Goal: Communication & Community: Answer question/provide support

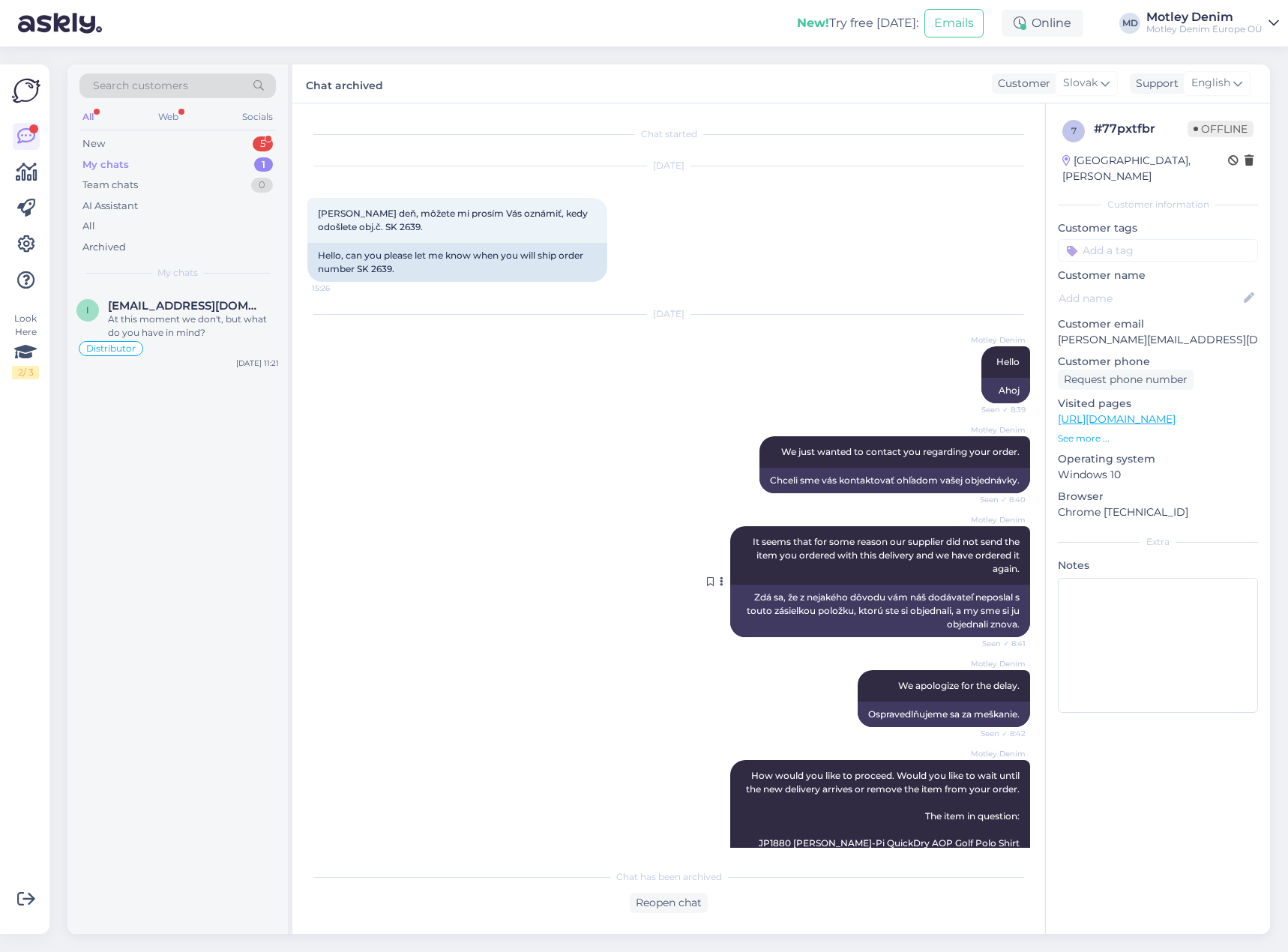
scroll to position [185, 0]
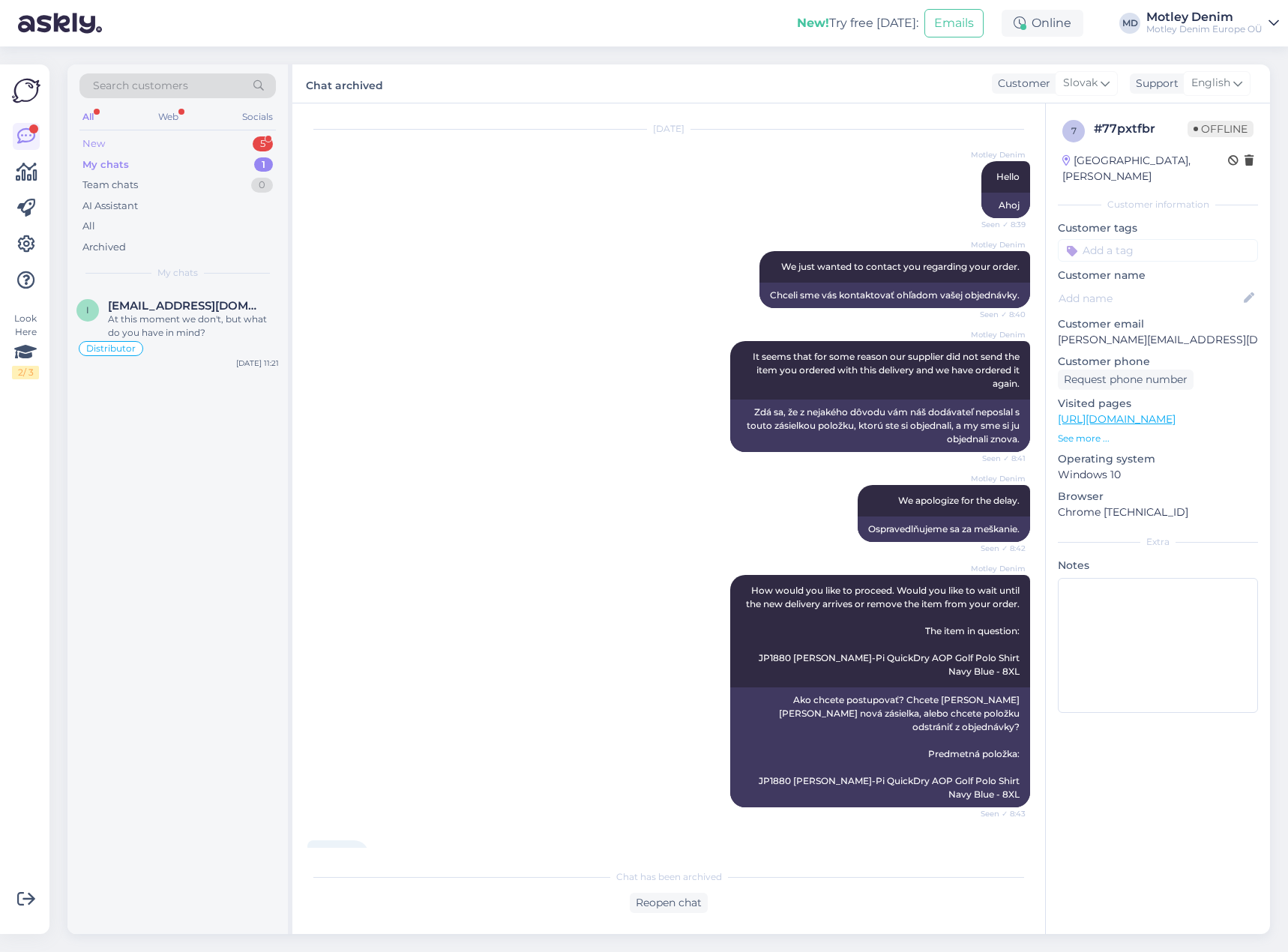
click at [197, 147] on div "New 5" at bounding box center [177, 144] width 196 height 21
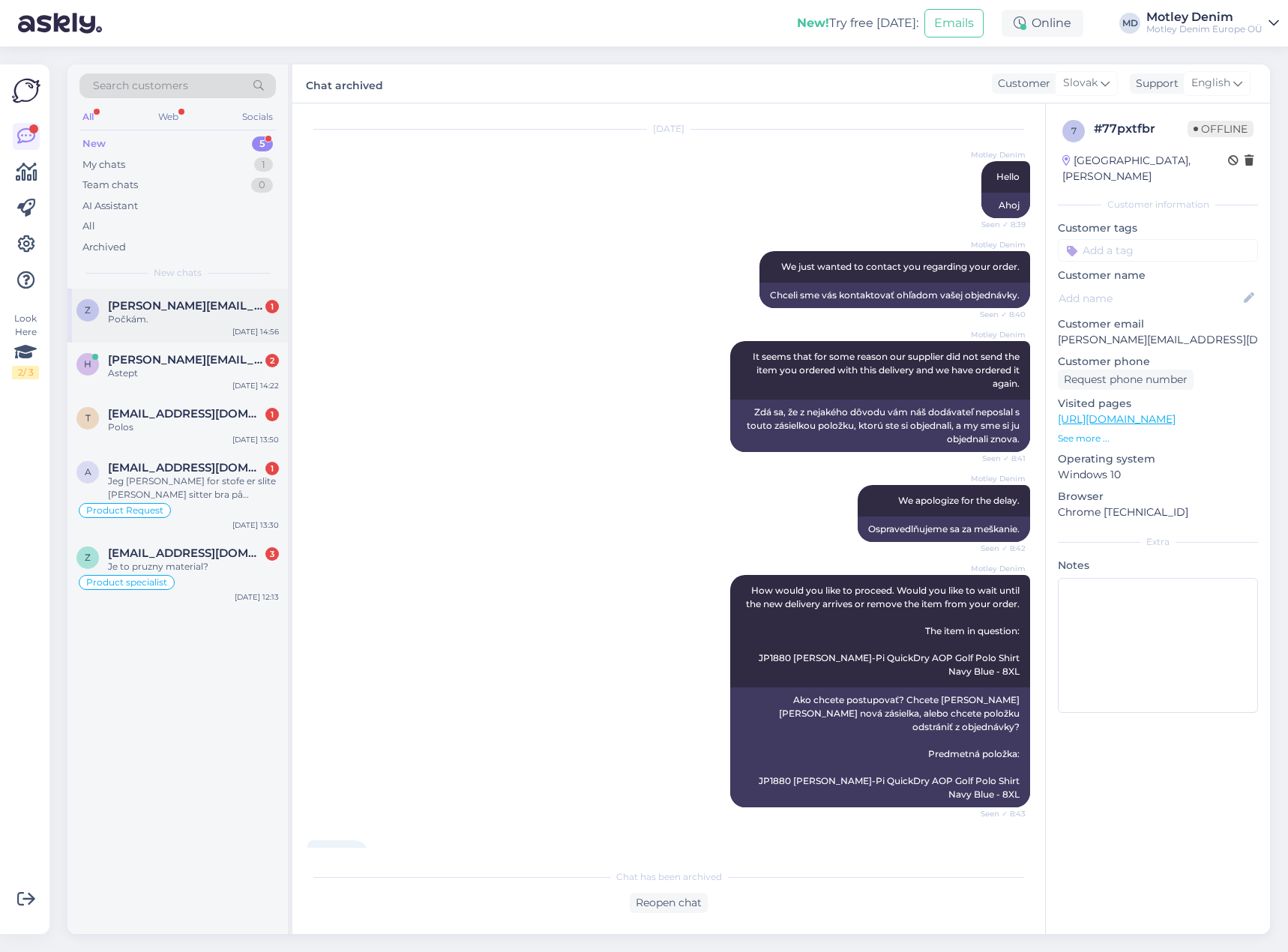
click at [200, 327] on div "z [EMAIL_ADDRESS][DOMAIN_NAME] 1 Počkám. [DATE] 14:56" at bounding box center [178, 315] width 220 height 54
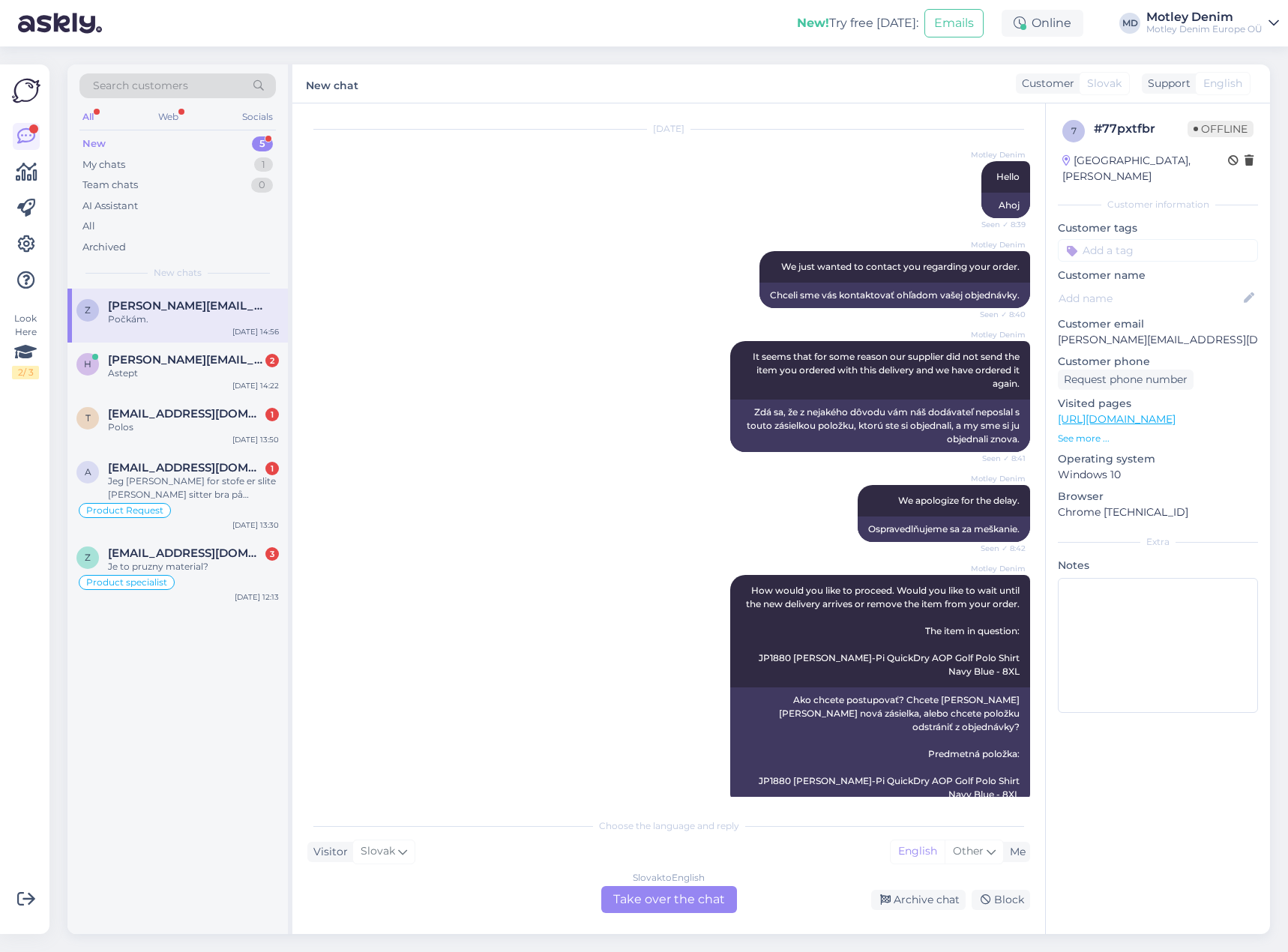
scroll to position [236, 0]
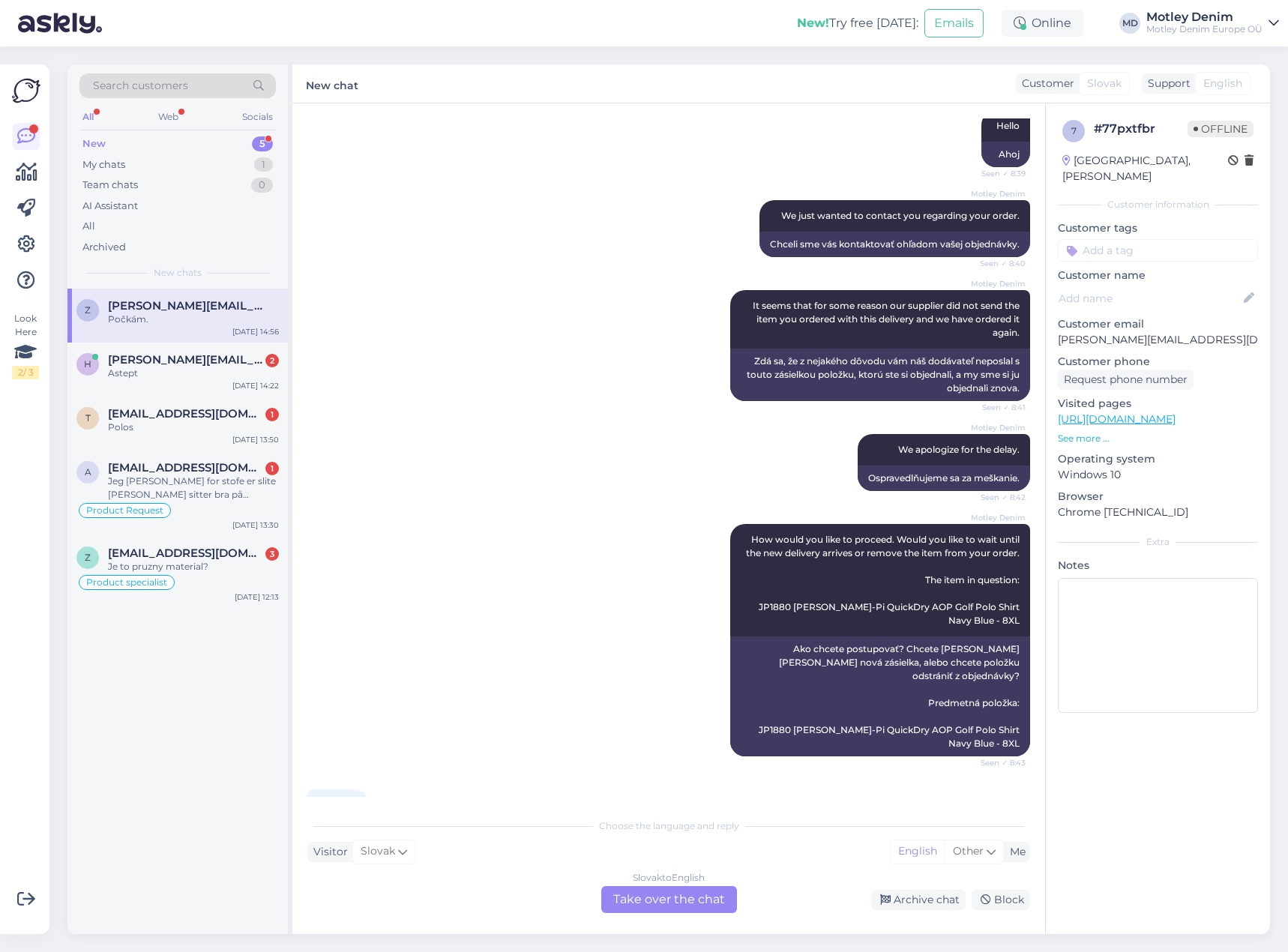
click at [700, 897] on div "Slovak to English Take over the chat" at bounding box center [669, 899] width 136 height 27
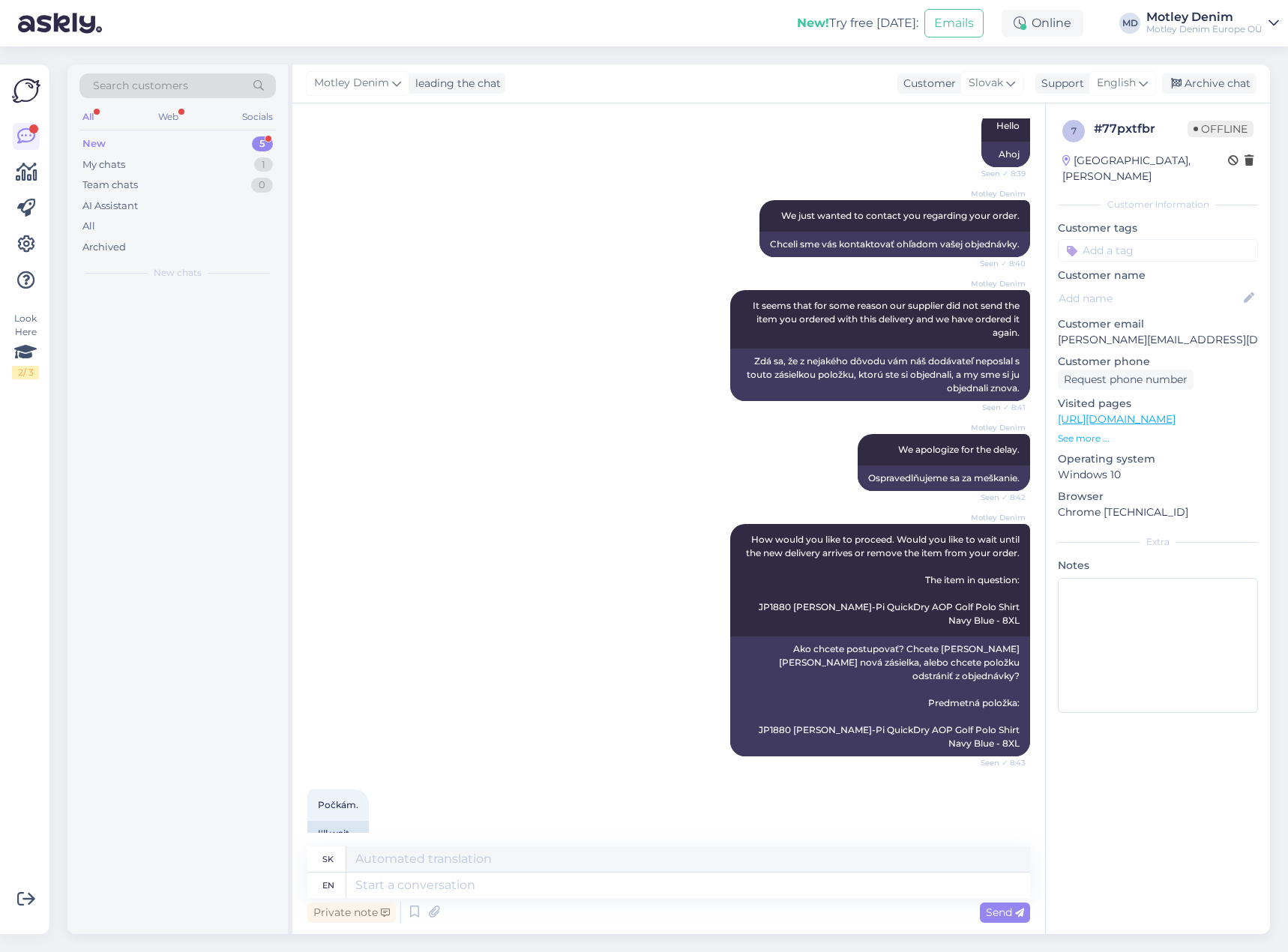
scroll to position [225, 0]
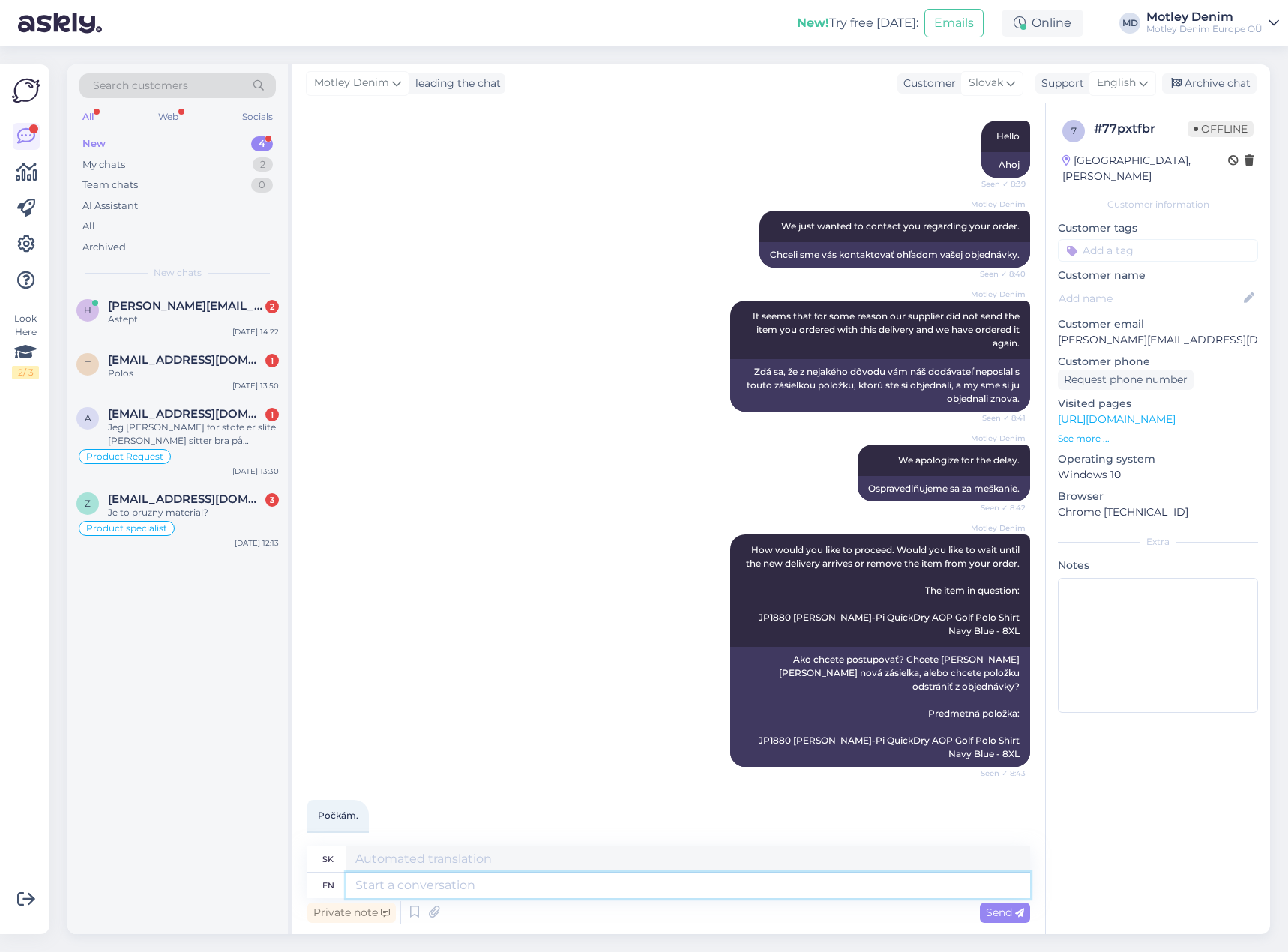
click at [490, 886] on textarea at bounding box center [688, 885] width 684 height 26
type textarea "Thank"
type textarea "Ďakujem"
type textarea "Thank you."
type textarea "Ďakujem."
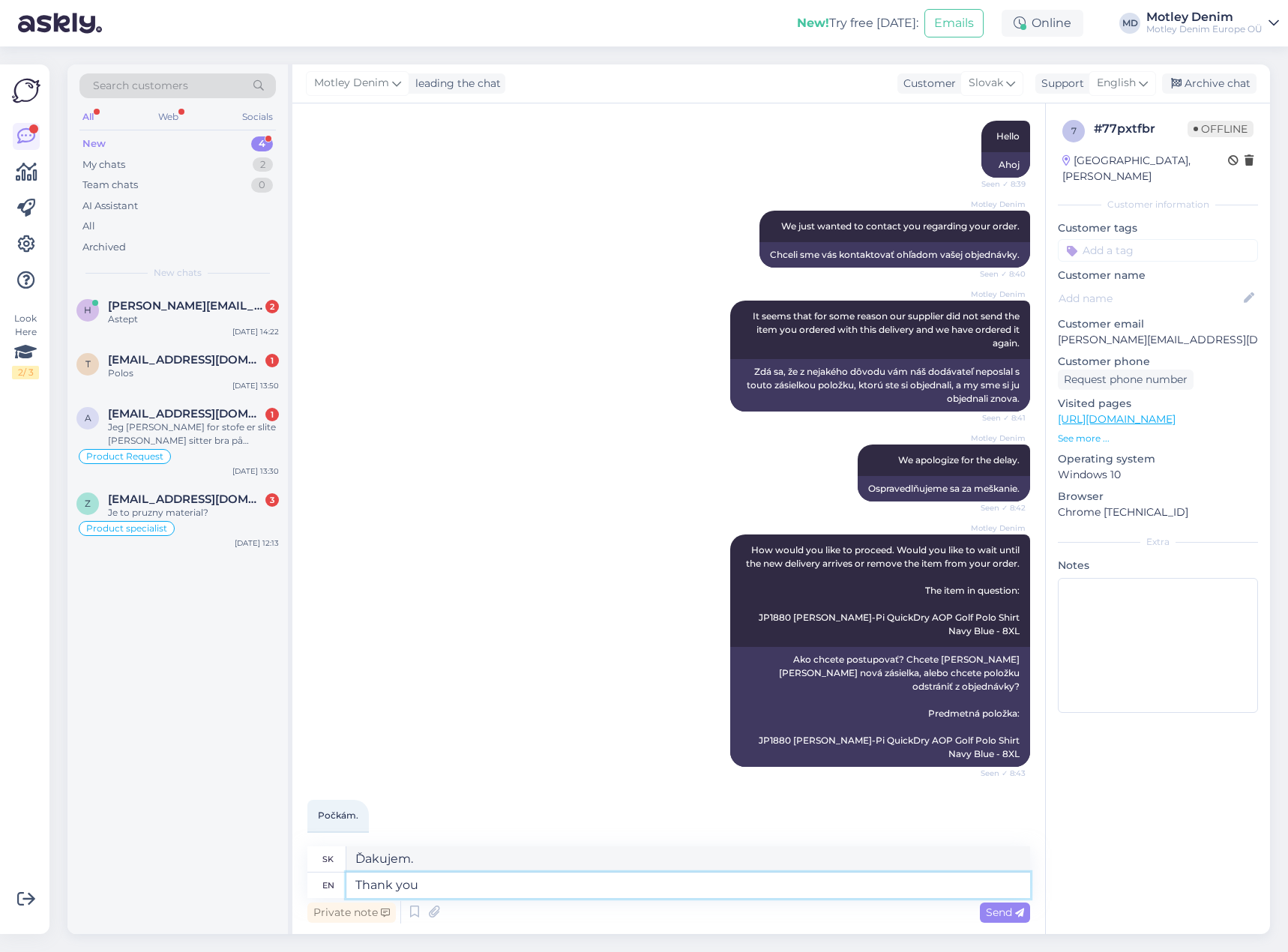
type textarea "Thank you f"
type textarea "Ďakujem"
type textarea "Thank you for t"
type textarea "Ďakujem za"
type textarea "Thank you for the reply"
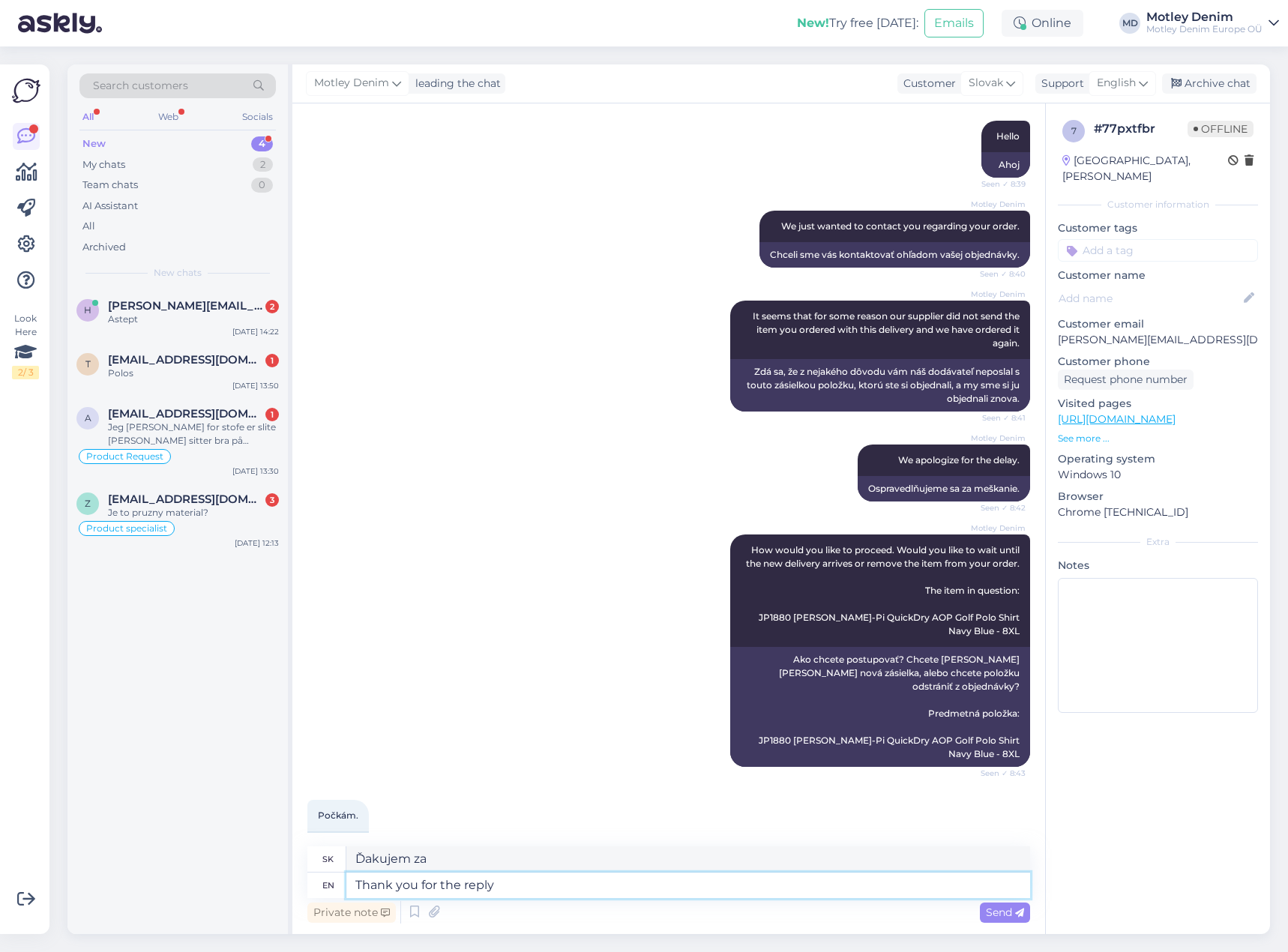
type textarea "Ďakujem za odpoveď"
type textarea "Thank you for the reply :)"
type textarea "Ďakujem za odpoveď :)"
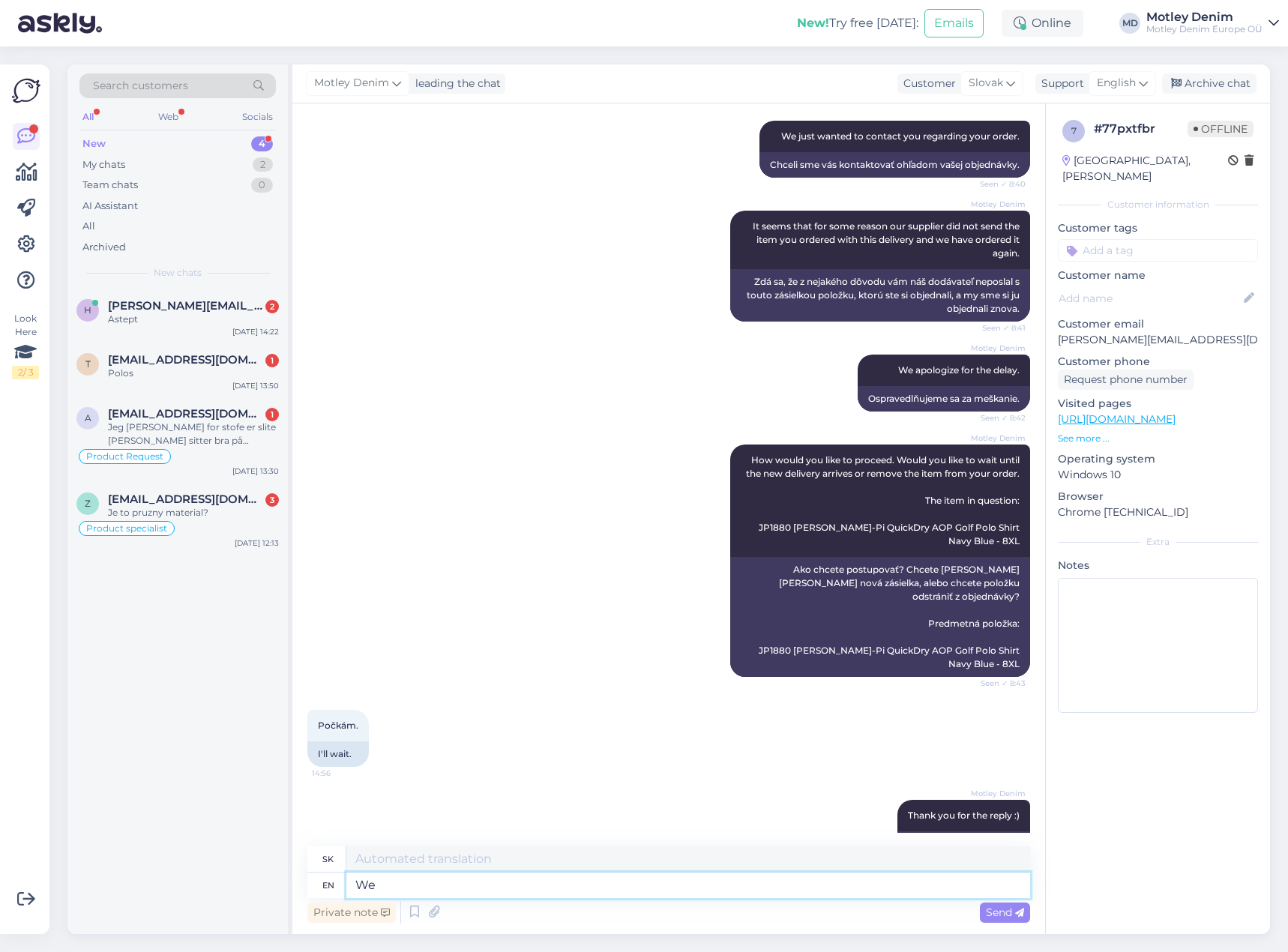
type textarea "We w"
type textarea "My"
type textarea "We will"
type textarea "My budeme"
type textarea "We will process"
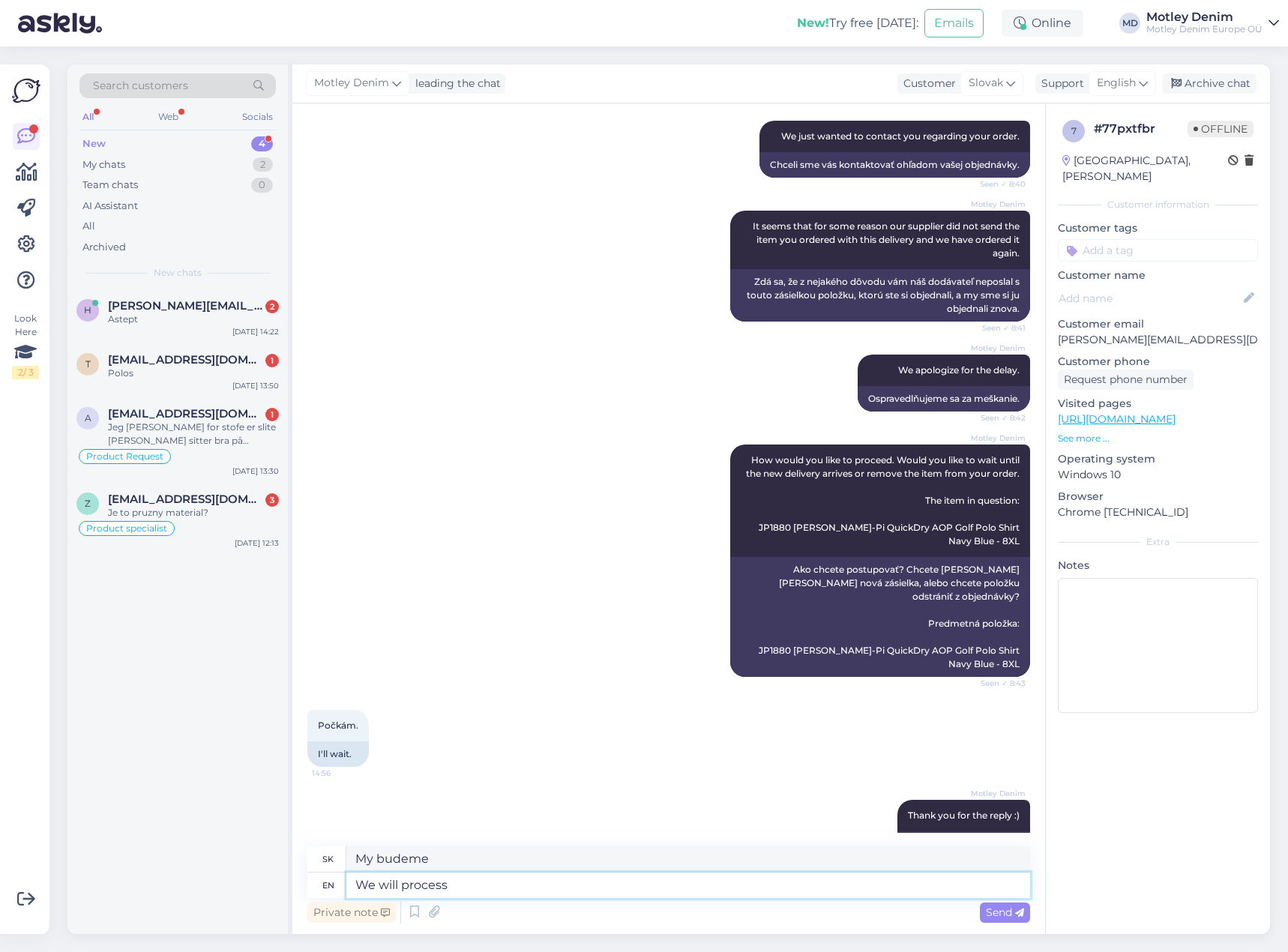
type textarea "Spracujeme"
type textarea "We will process your"
type textarea "Spracujeme vaše"
type textarea "We will process your order a"
type textarea "[PERSON_NAME] objednávku spracujeme"
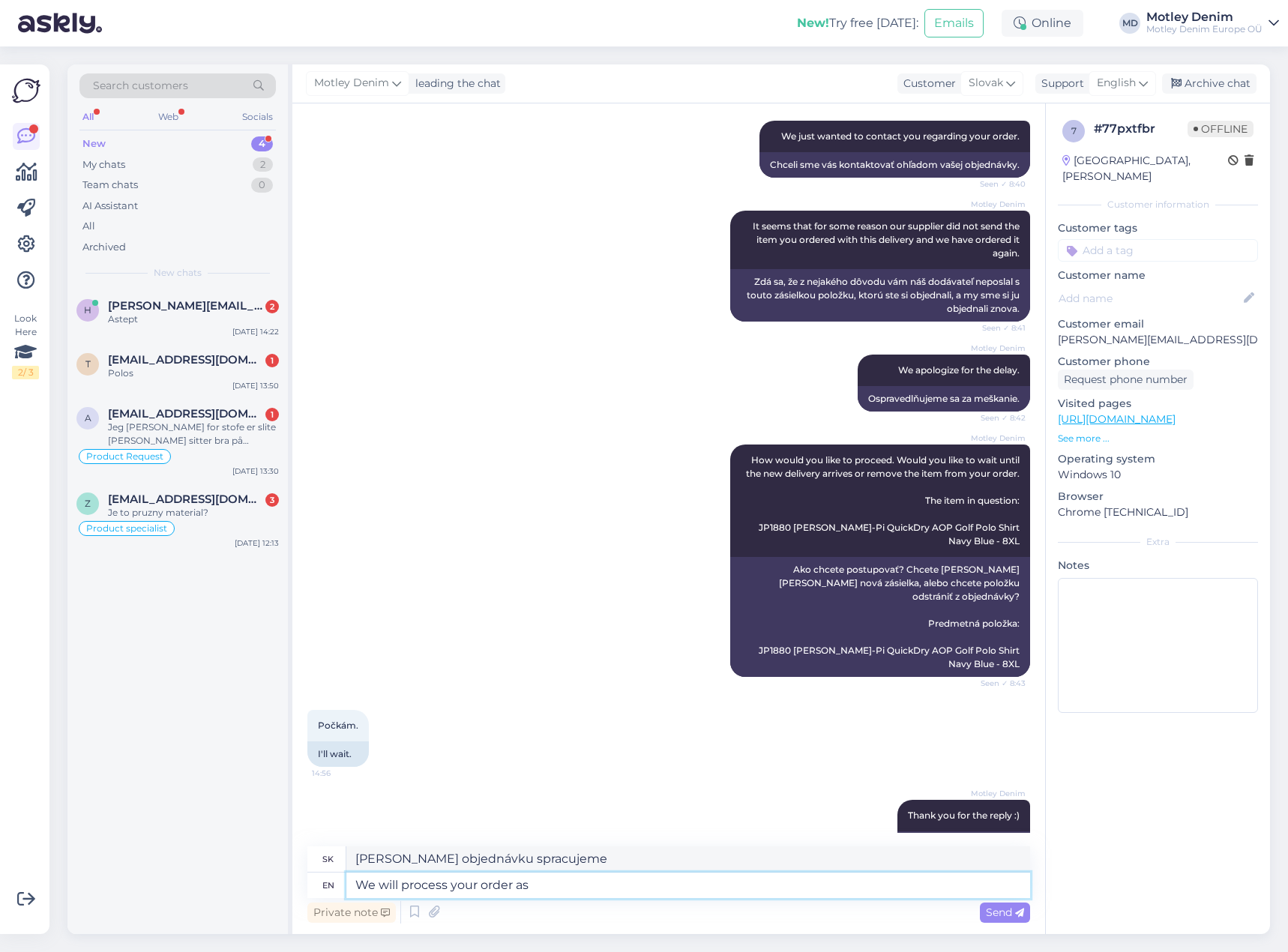
type textarea "We will process your order as s"
type textarea "[PERSON_NAME] objednávku spracujeme tak, ako"
type textarea "We will process your order as soon as"
type textarea "[PERSON_NAME] objednávku spracujeme čo najskôr"
type textarea "We will process your order as soon as i"
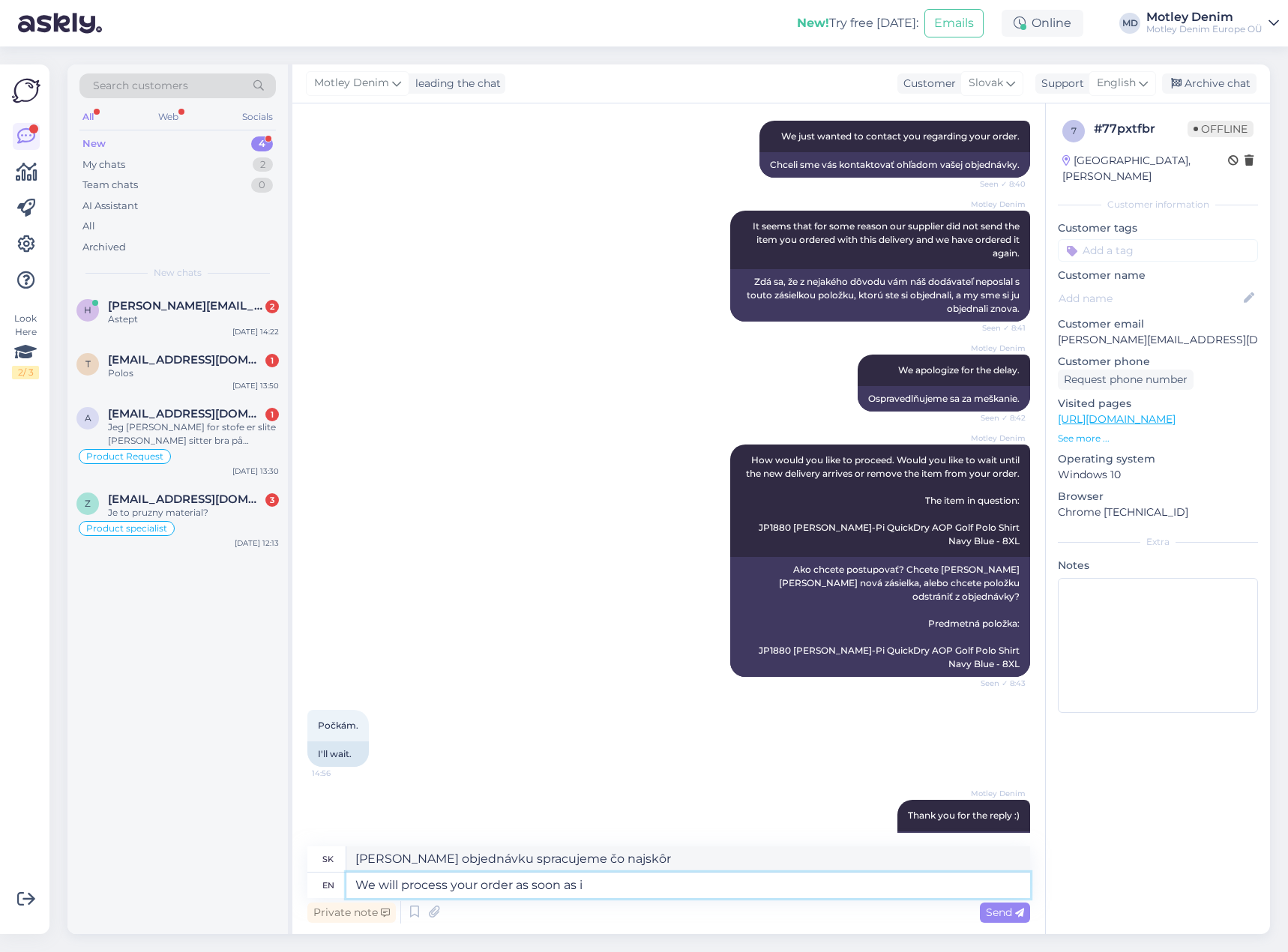
type textarea "[PERSON_NAME] objednávku spracujeme hneď ako"
type textarea "We will process your order as soon as it ar"
type textarea "[PERSON_NAME] objednávku spracujeme hneď, ako bude"
type textarea "We will process your order as soon as it arrives."
type textarea "[PERSON_NAME] objednávku spracujeme hneď po jej doručení."
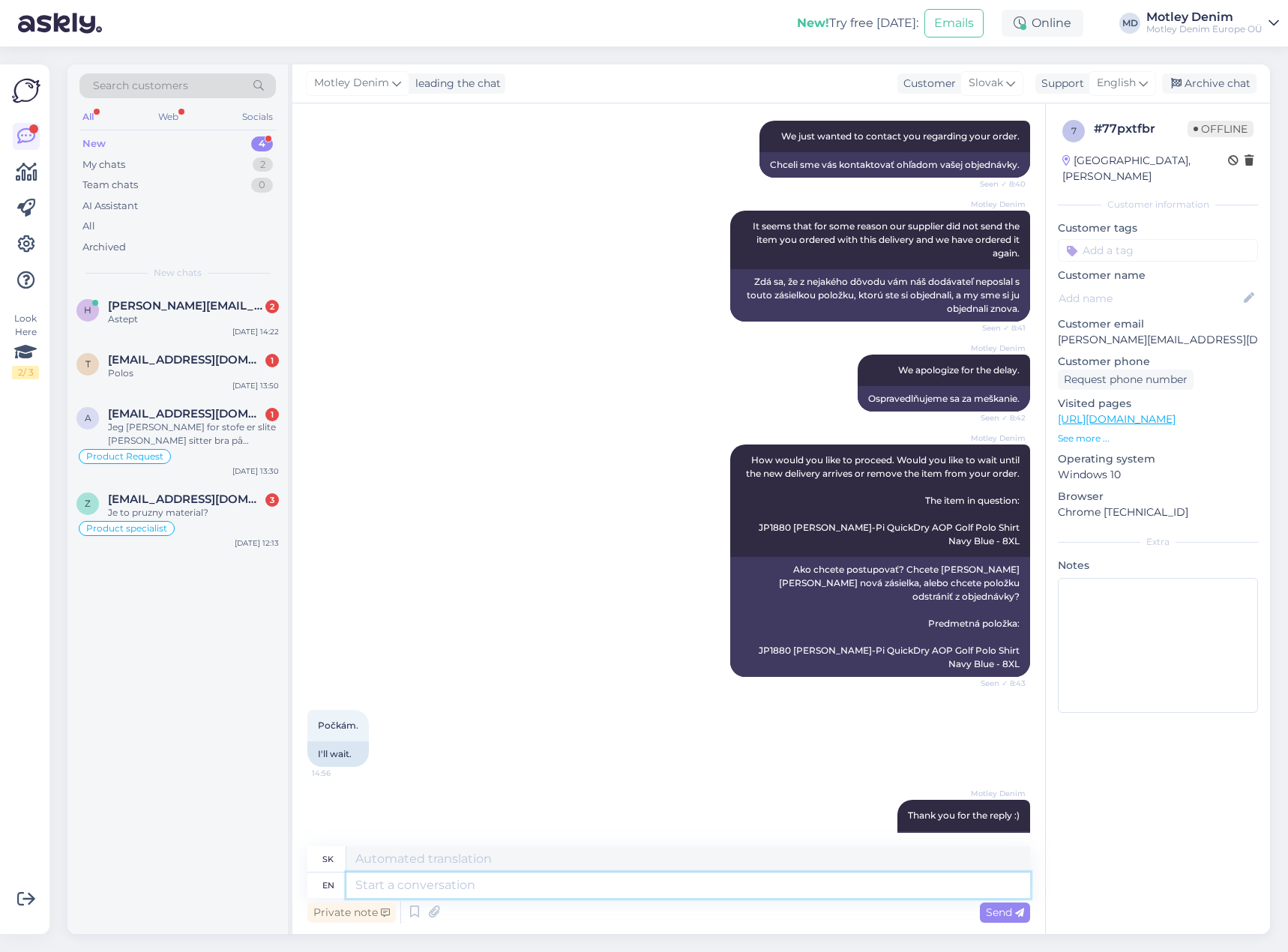
scroll to position [405, 0]
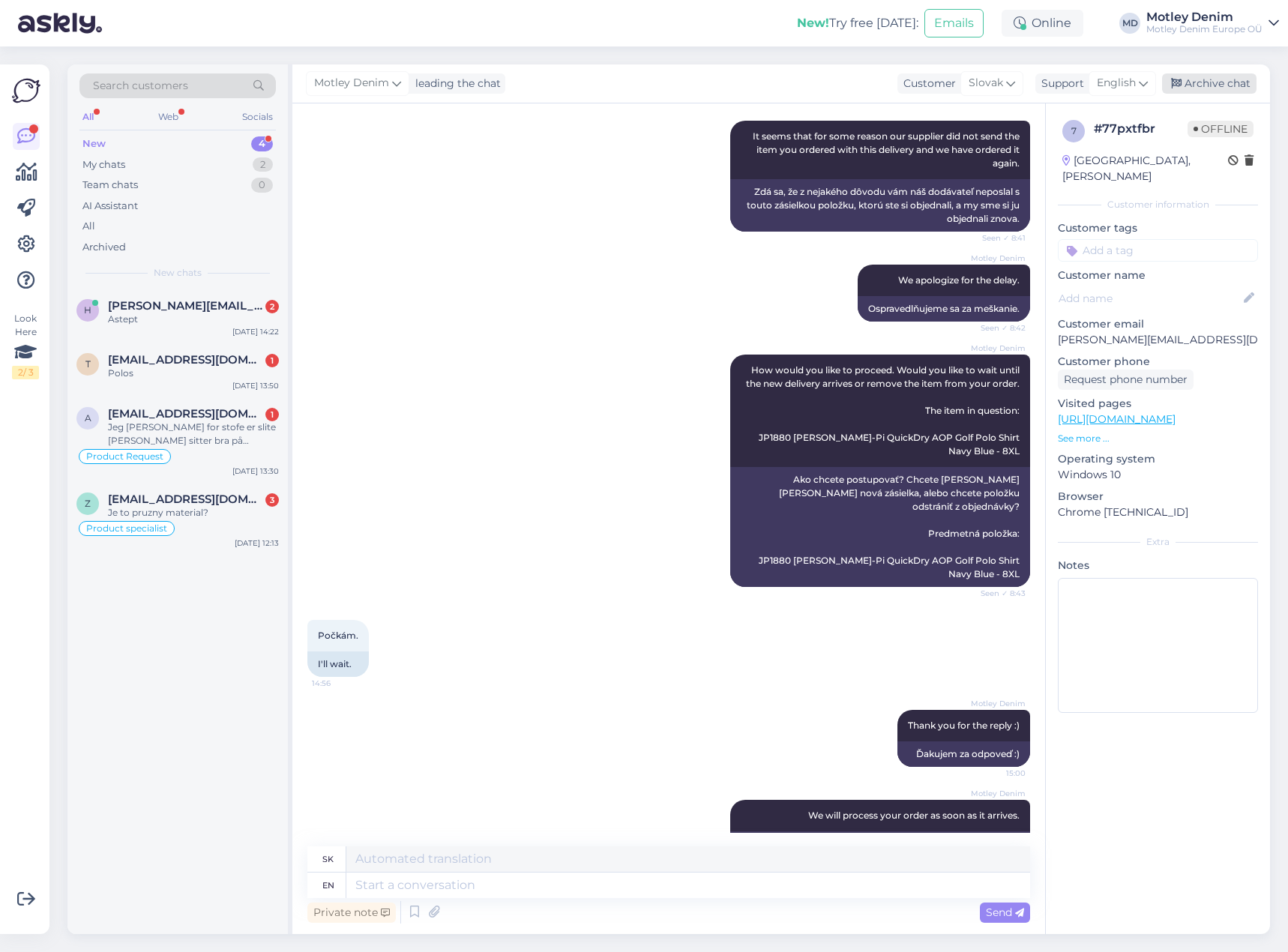
click at [1225, 82] on div "Archive chat" at bounding box center [1209, 83] width 94 height 20
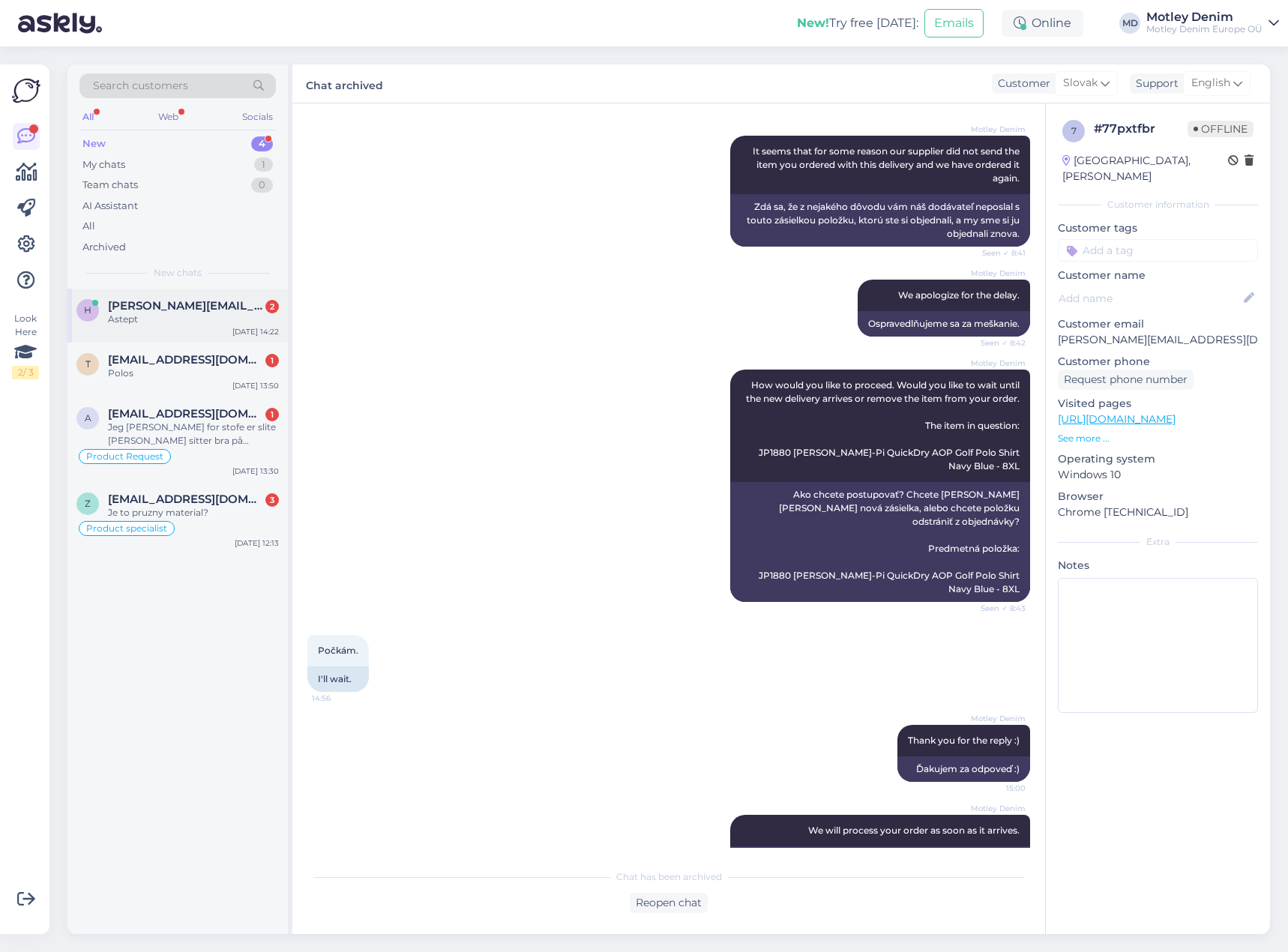
click at [185, 312] on span "[PERSON_NAME][EMAIL_ADDRESS][DOMAIN_NAME]" at bounding box center [185, 305] width 156 height 13
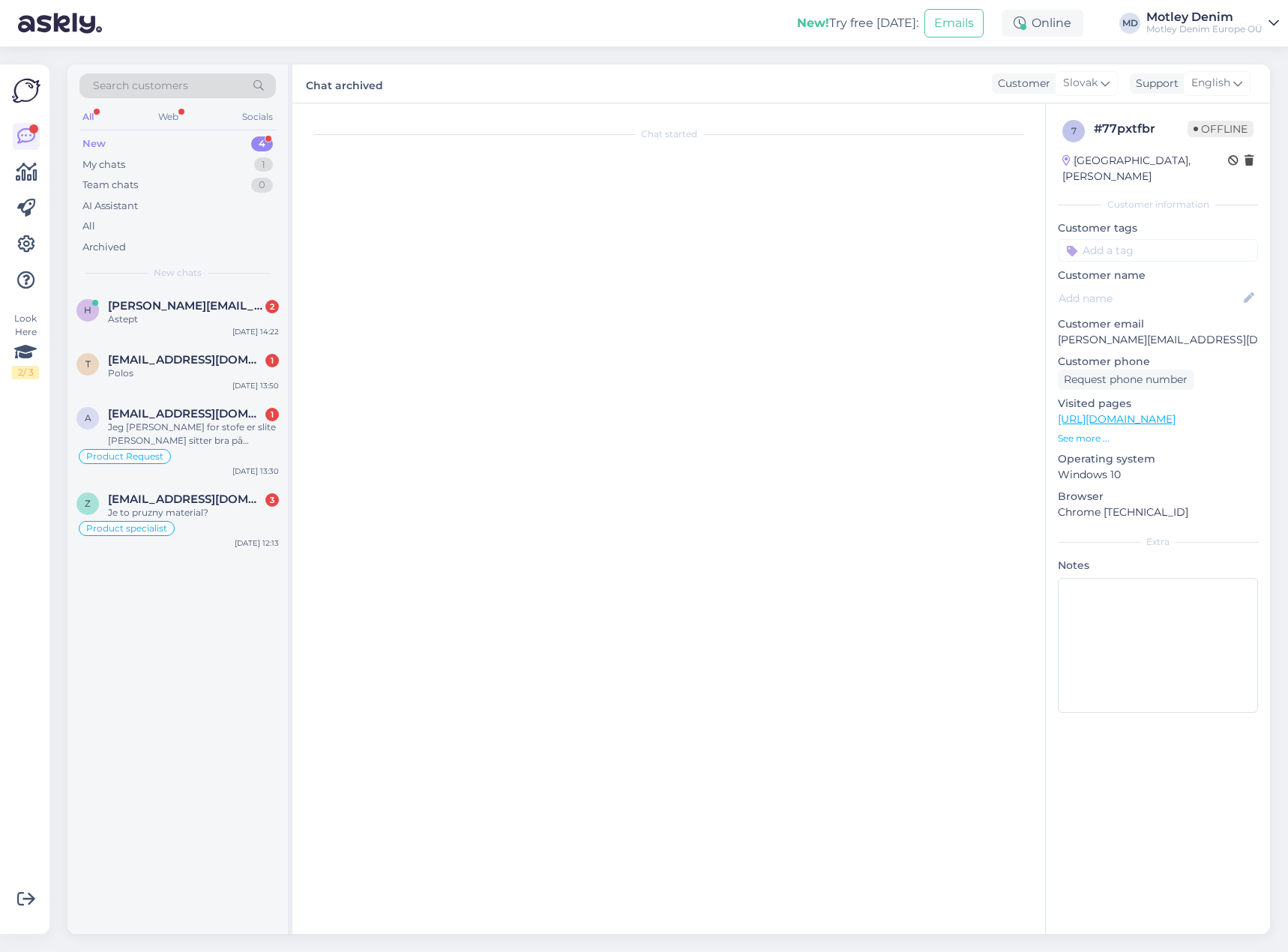
scroll to position [0, 0]
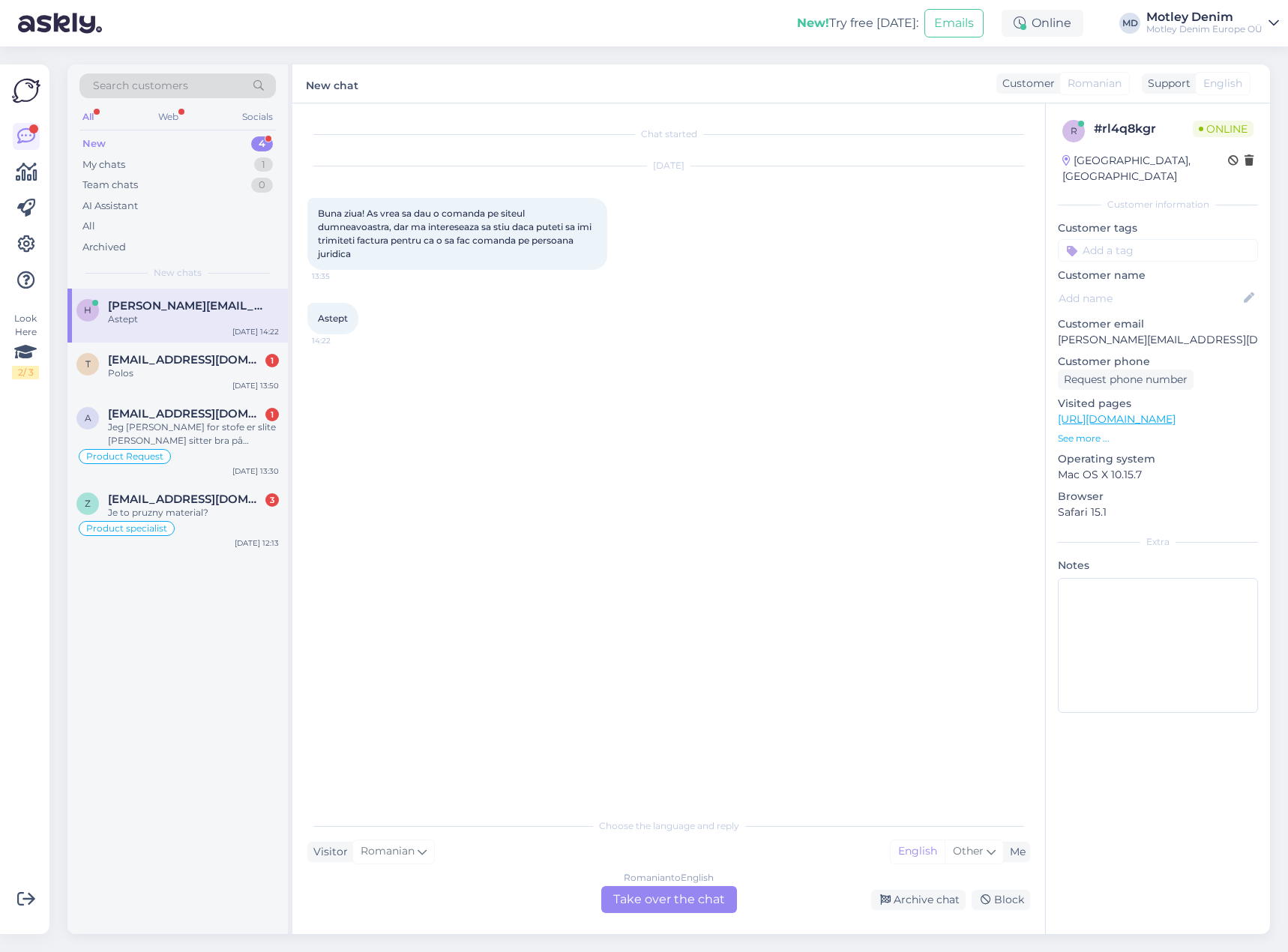
click at [676, 903] on div "Romanian to English Take over the chat" at bounding box center [669, 899] width 136 height 27
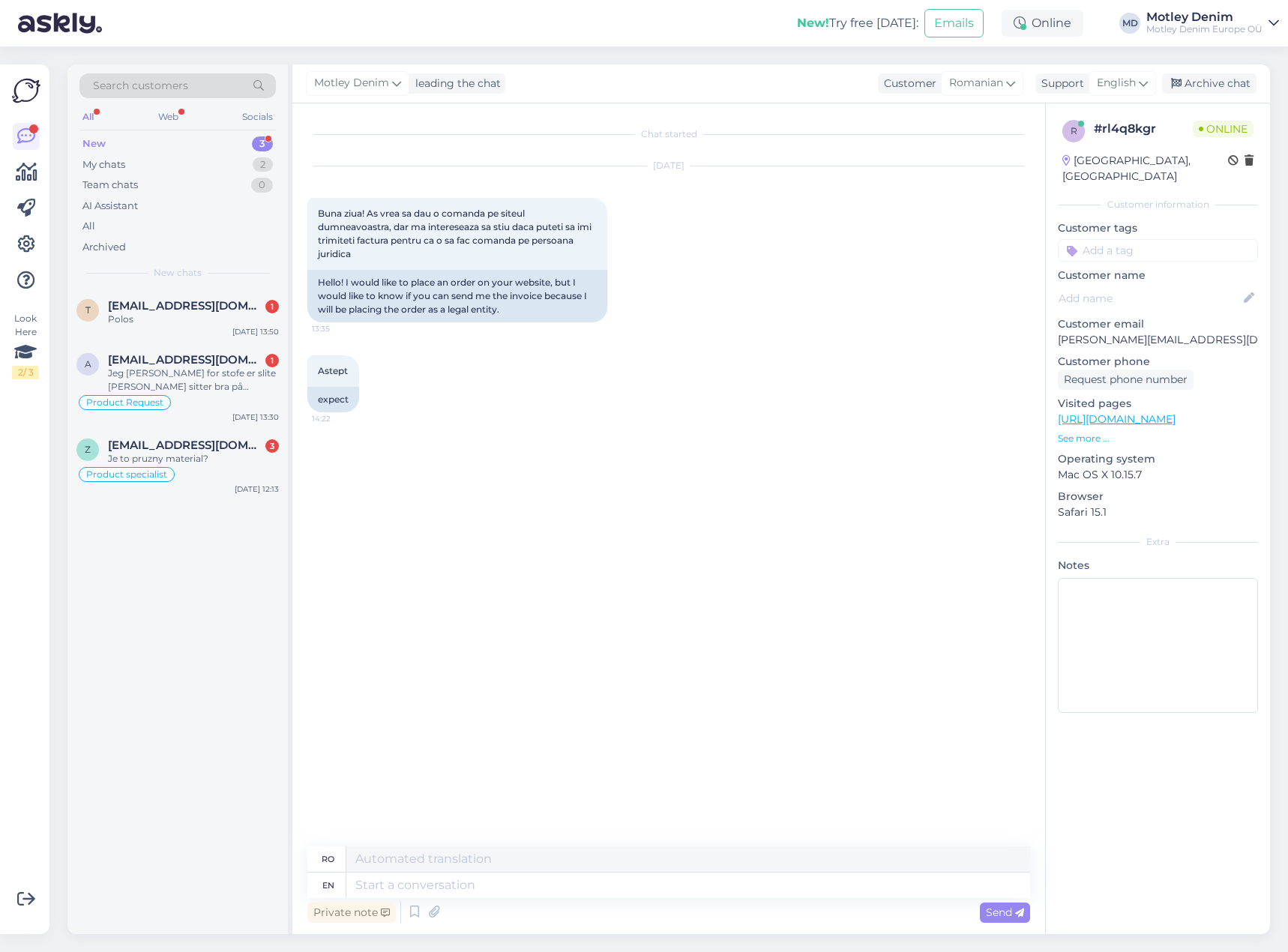
click at [441, 415] on div "Astept 14:22 expect" at bounding box center [669, 384] width 723 height 90
click at [505, 895] on textarea at bounding box center [688, 885] width 684 height 26
type textarea "Hello"
type textarea "Buna ziua"
type textarea "Yes"
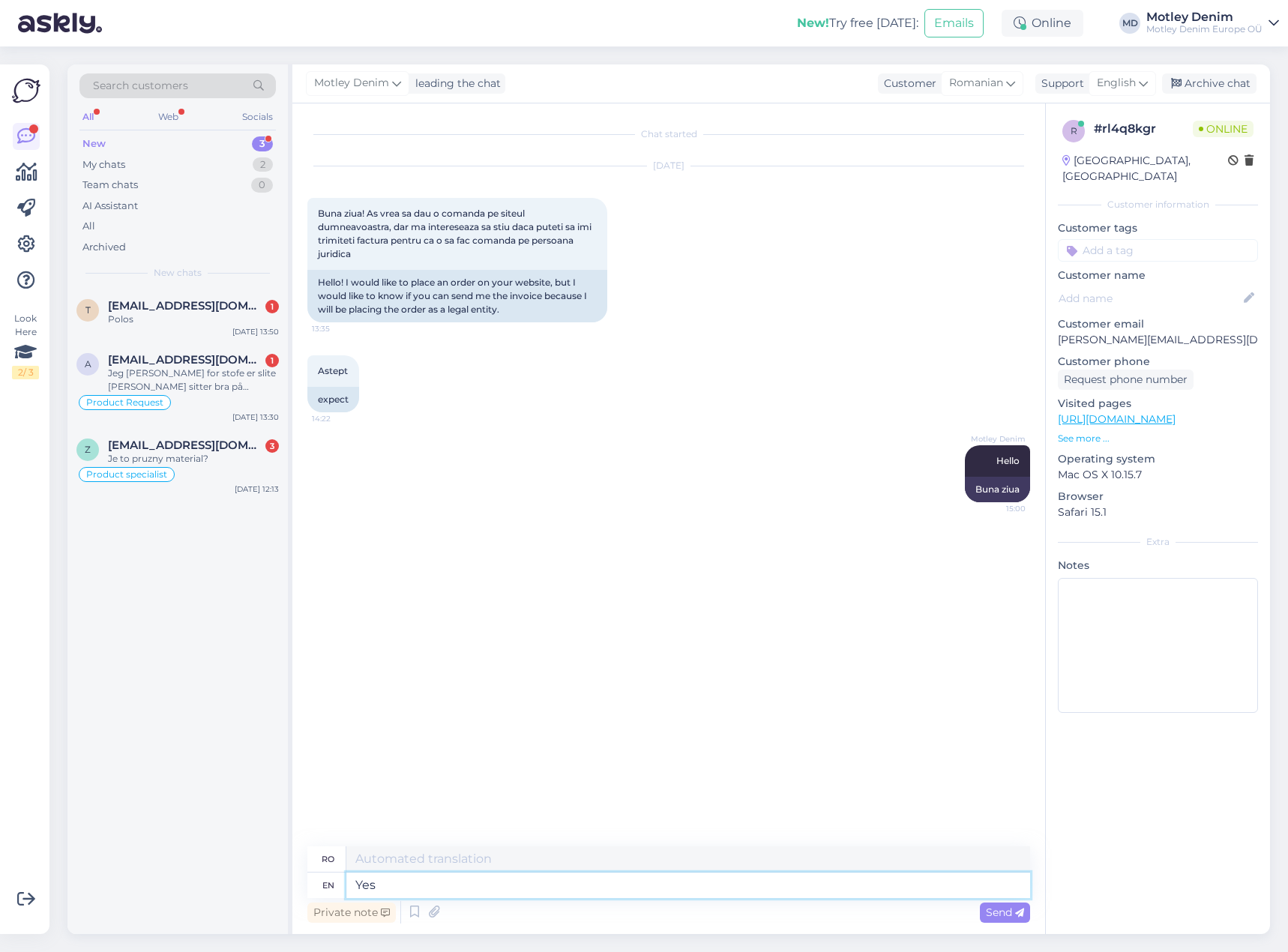
type textarea "Voi"
type textarea "Yes"
type textarea "Da"
type textarea "Yes I ca"
type textarea "Da, [GEOGRAPHIC_DATA]"
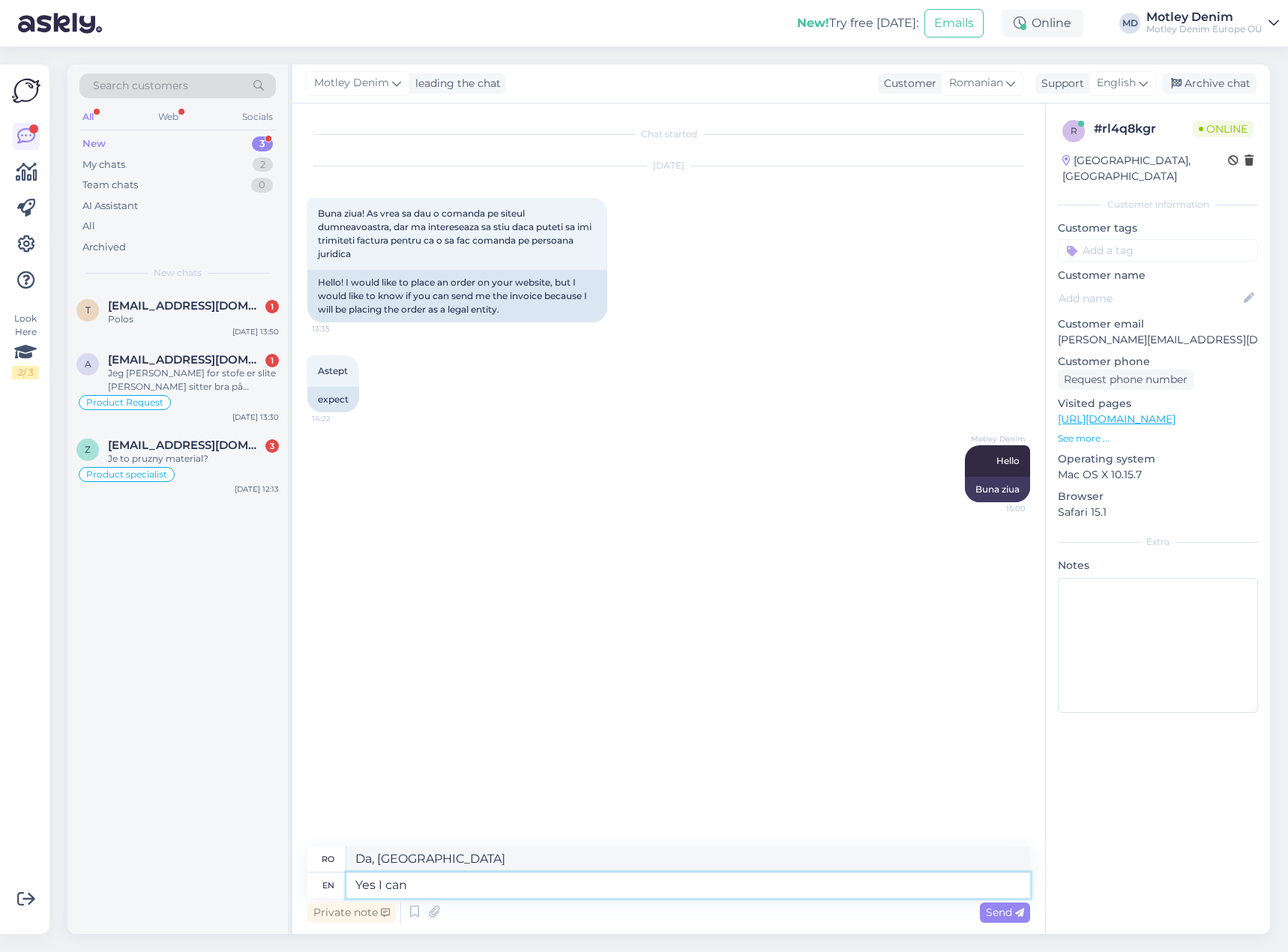
type textarea "Yes I can"
type textarea "Da, pot"
type textarea "Yes I can provide"
type textarea "Da, pot oferi"
type textarea "Yes I can provide you w"
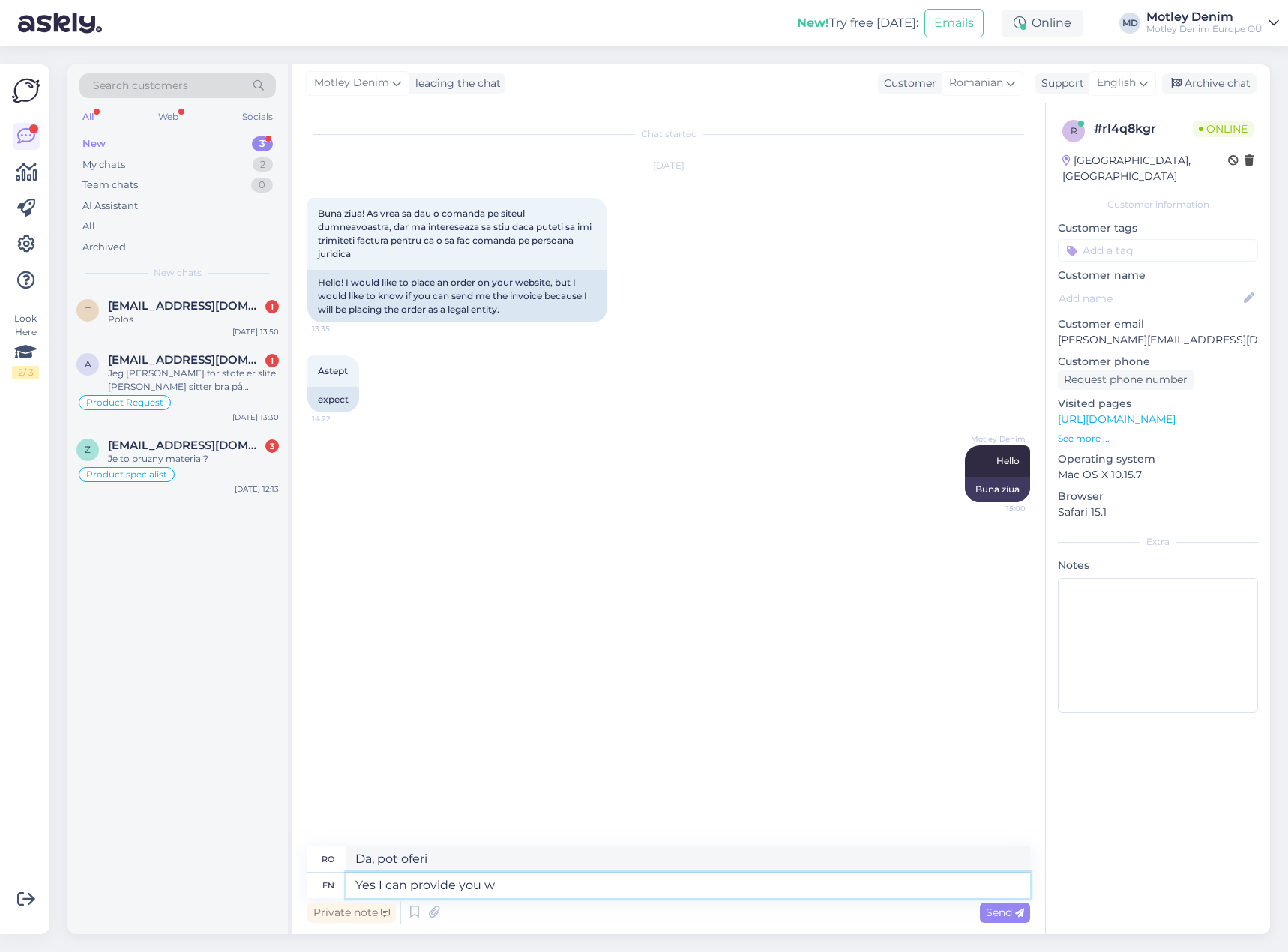
type textarea "Da, vă pot oferi"
type textarea "Yes I can provide you with the invoice."
type textarea "Da, vă pot furniza factura."
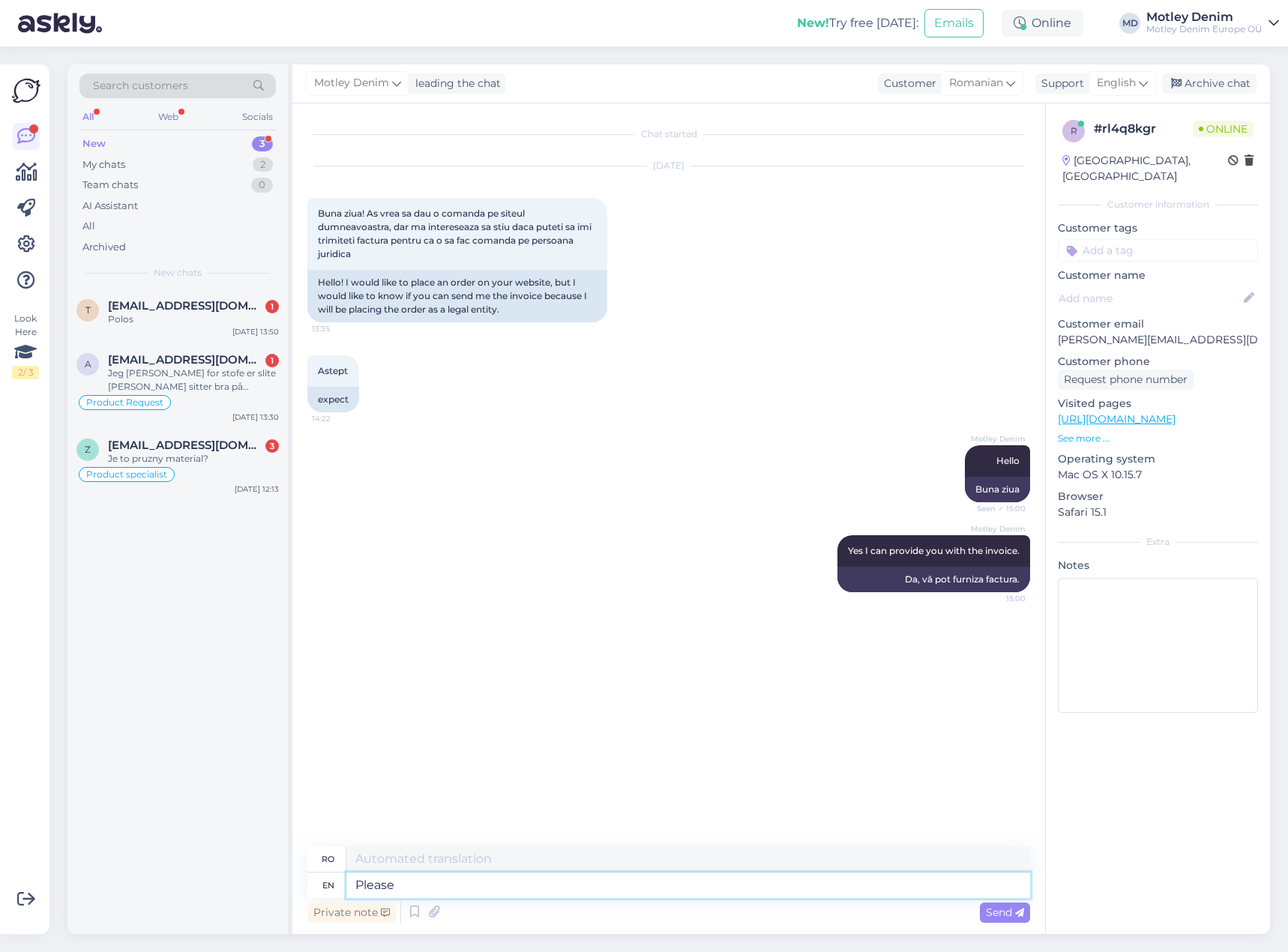
type textarea "Please"
type textarea "Vă rog"
type textarea "Please make a"
type textarea "Vă rugăm să faceți"
type textarea "Please make an or"
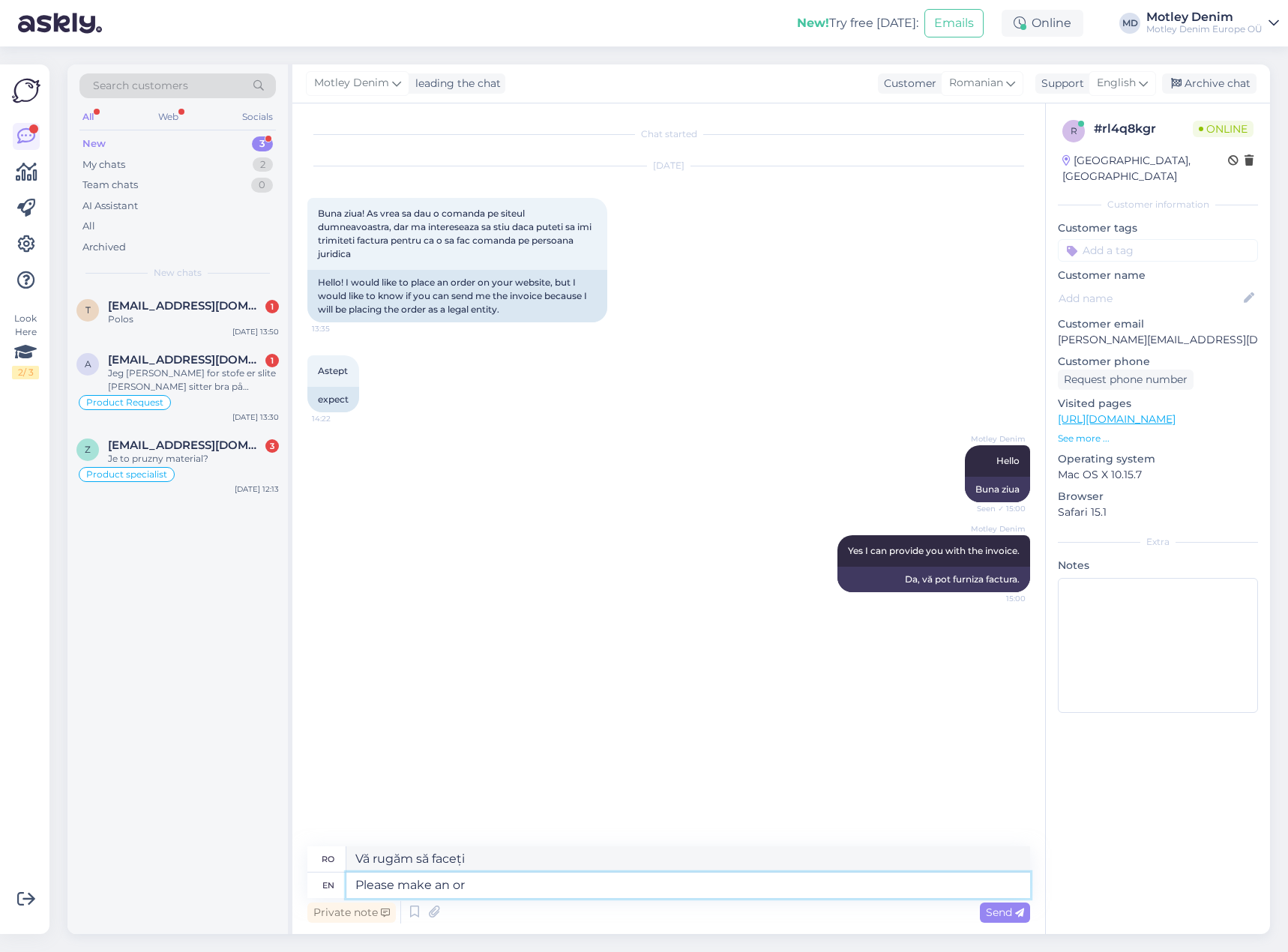
type textarea "Vă rugăm să faceți o"
type textarea "Please make an order wi"
type textarea "Vă rugăm să faceți o comandă"
type textarea "Please make an order with u"
type textarea "Vă rugăm să faceți o comandă cu"
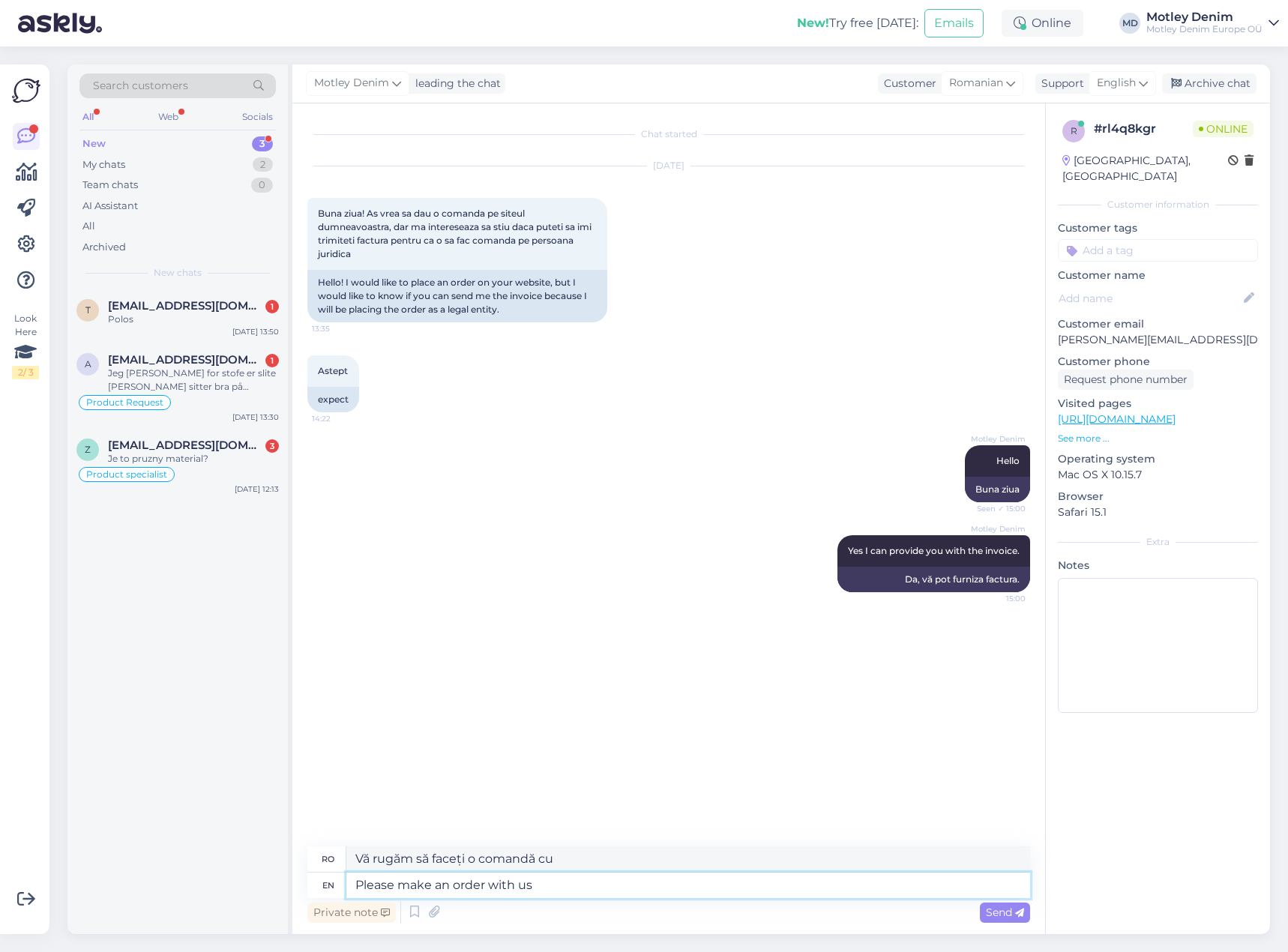
type textarea "Please make an order with us"
type textarea "Vă rugăm să faceți o comandă la noi"
type textarea "Please make an order with us and a"
type textarea "Vă rugăm să faceți o comandă la noi și"
type textarea "Please make an order with us and after"
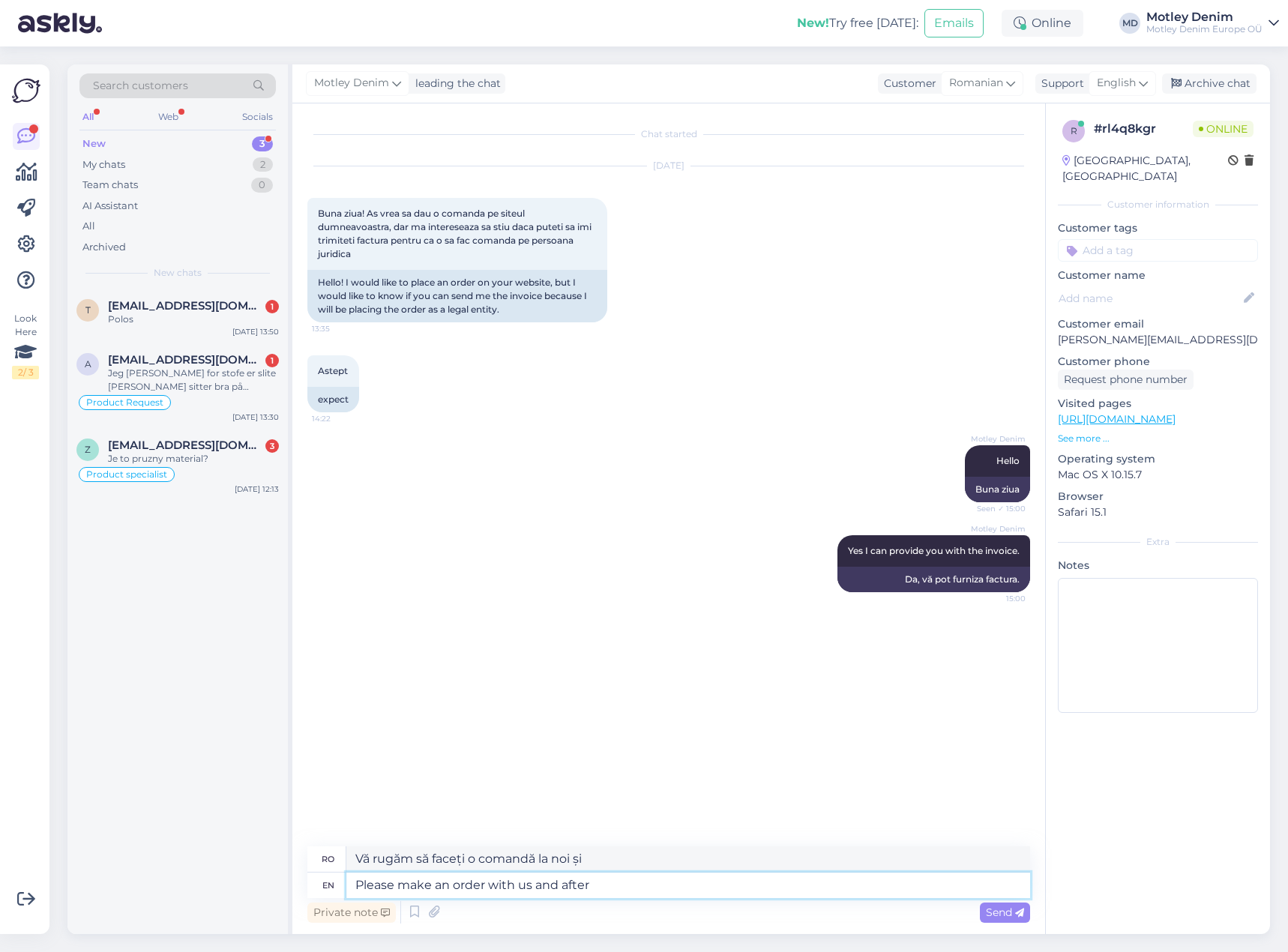
type textarea "Vă rugăm să plasați o comandă la noi și după aceea"
type textarea "Please make an order with us and after placing"
type textarea "Vă rugăm să faceți o comandă la noi și după plasare"
type textarea "Please make an order with us and after placing an"
type textarea "Vă rugăm să plasați o comandă la noi și după plasarea unei"
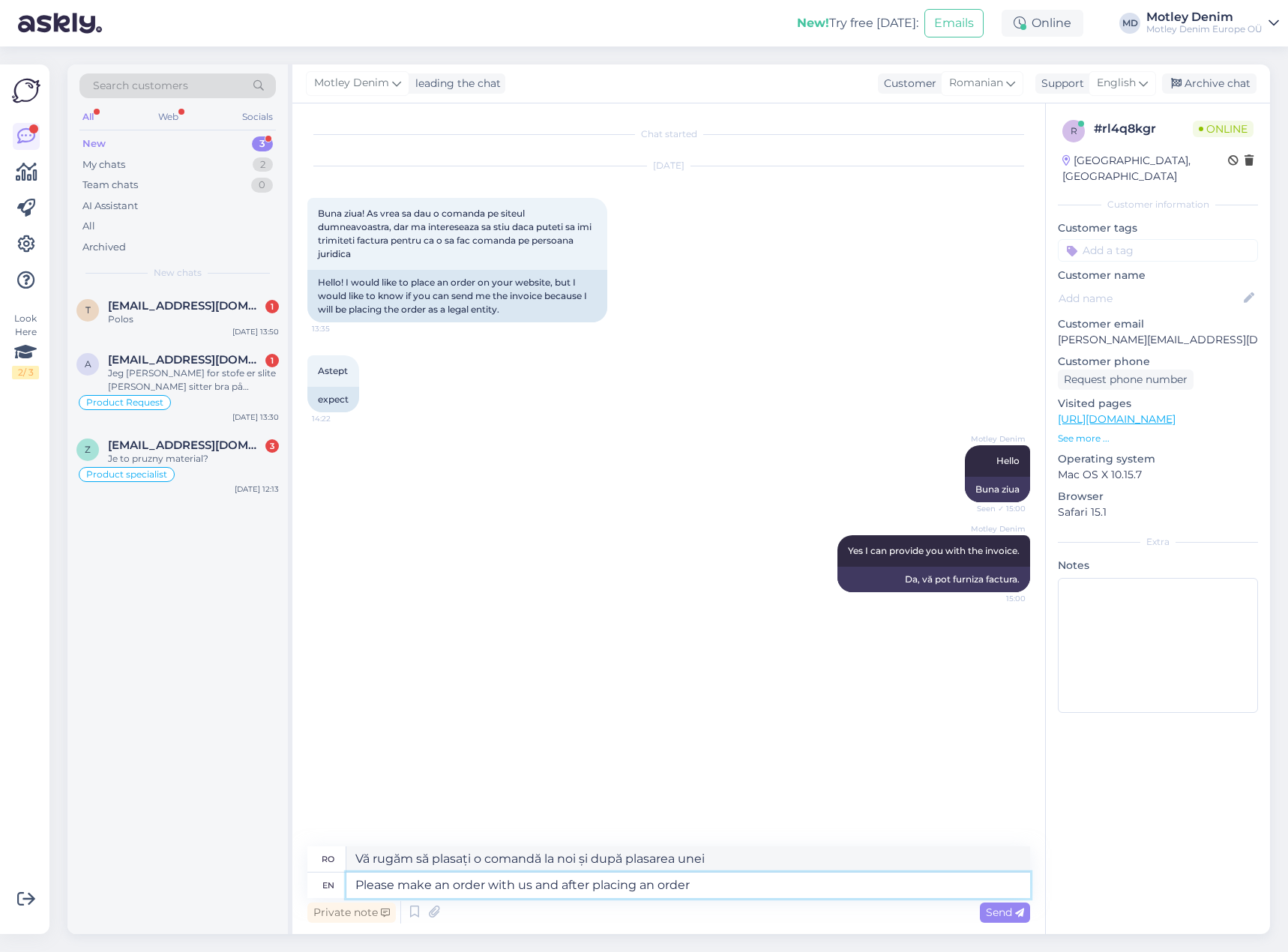
type textarea "Please make an order with us and after placing an order"
type textarea "Vă rugăm să plasați o comandă la noi și după plasarea comenzii"
type textarea "Please make an order with us and after placing an order please"
type textarea "Vă rugăm să plasați o comandă la noi și, după plasarea comenzii, vă rugăm"
type textarea "Please make an order with us and after placing an order please let me k"
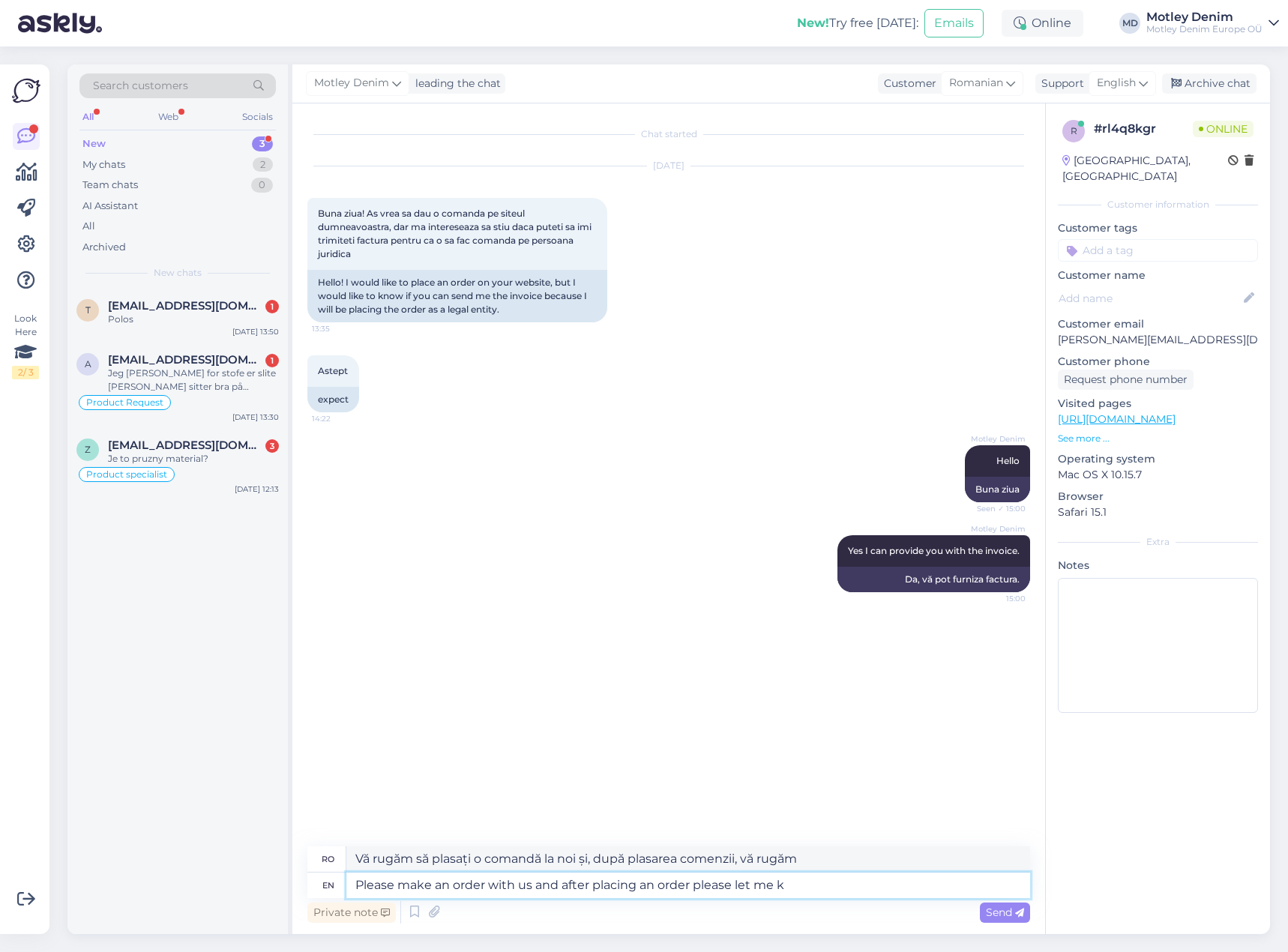
type textarea "Vă rugăm să plasați o comandă la noi și, după plasarea comenzii, vă rugăm să ne…"
type textarea "Please make an order with us and after placing an order please let me know"
type textarea "Vă rog să plasați o comandă la noi și, după plasarea comenzii, vă rog să ne spu…"
type textarea "Please make an order with us and after placing an order please let me know y"
type textarea "Vă rugăm să plasați o comandă la noi și, după plasarea comenzii, vă rugăm să ne…"
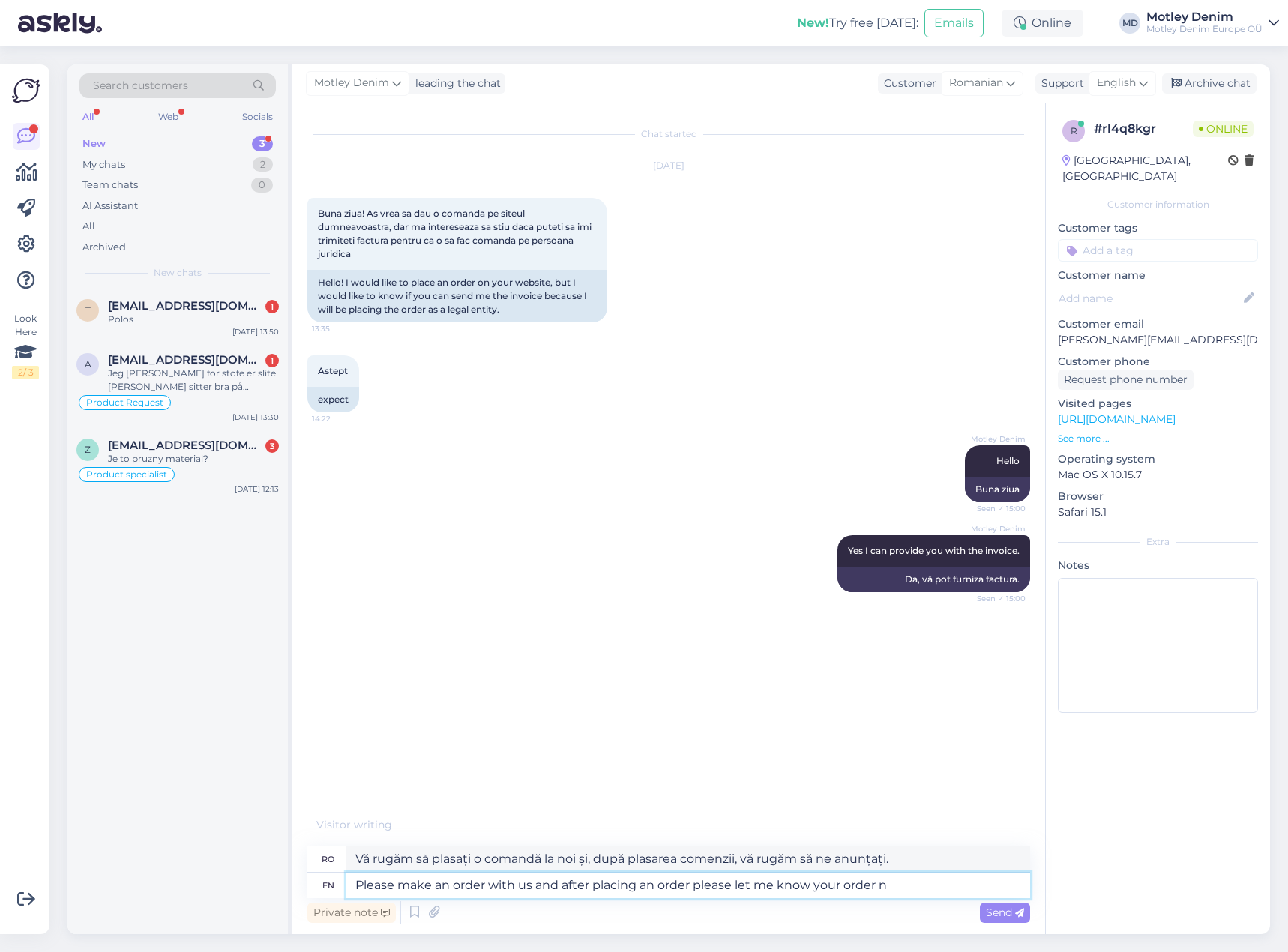
type textarea "Please make an order with us and after placing an order please let me know your…"
type textarea "Vă rugăm să plasați o comandă la noi și, după plasarea comenzii, vă rugăm să ne…"
type textarea "Please make an order with us and after placing an order please let me know your…"
type textarea "Vă rugăm să plasați o comandă la noi și, după plasarea comenzii, să ne comunica…"
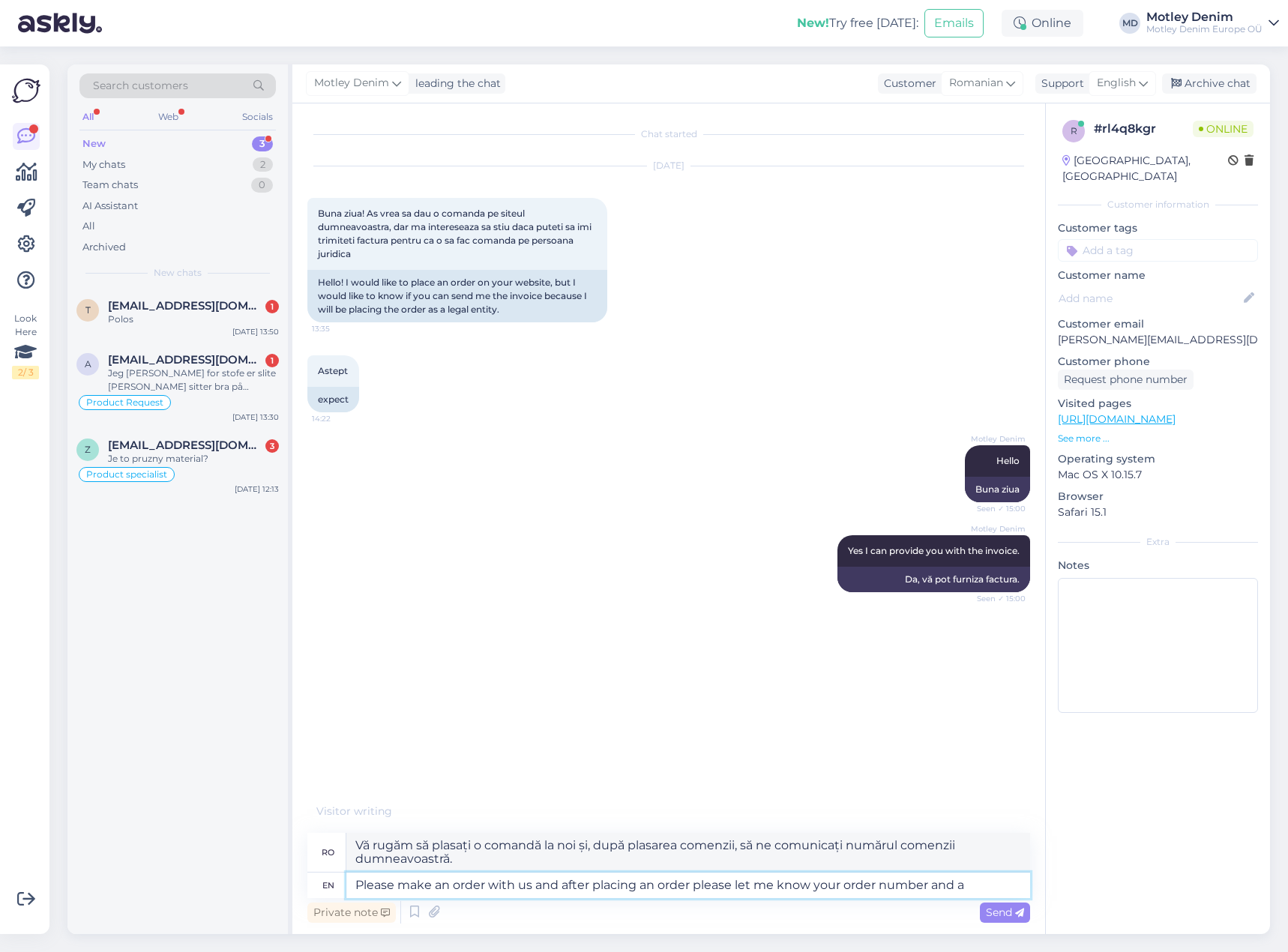
type textarea "Please make an order with us and after placing an order please let me know your…"
type textarea "Vă rugăm să plasați o comandă la noi și, după plasarea comenzii, să ne comunica…"
type textarea "Please make an order with us and after placing an order please let me know your…"
type textarea "Vă rugăm să plasați o comandă la noi și, după plasarea comenzii, să ne comunica…"
type textarea "Please make an order with us and after placing an order please let me know your…"
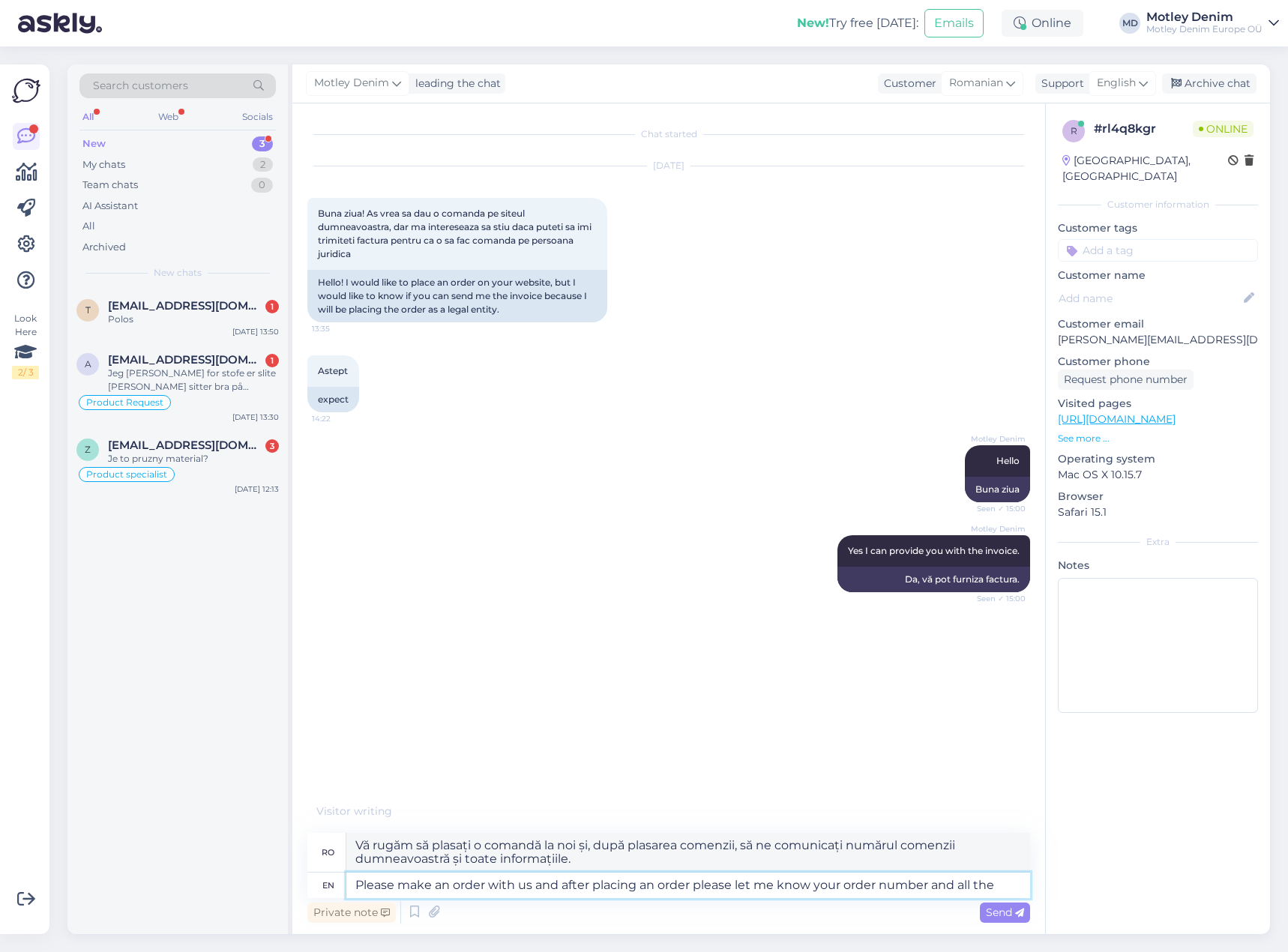
type textarea "Vă rugăm să plasați o comandă la noi și, după plasarea comenzii, să ne comunica…"
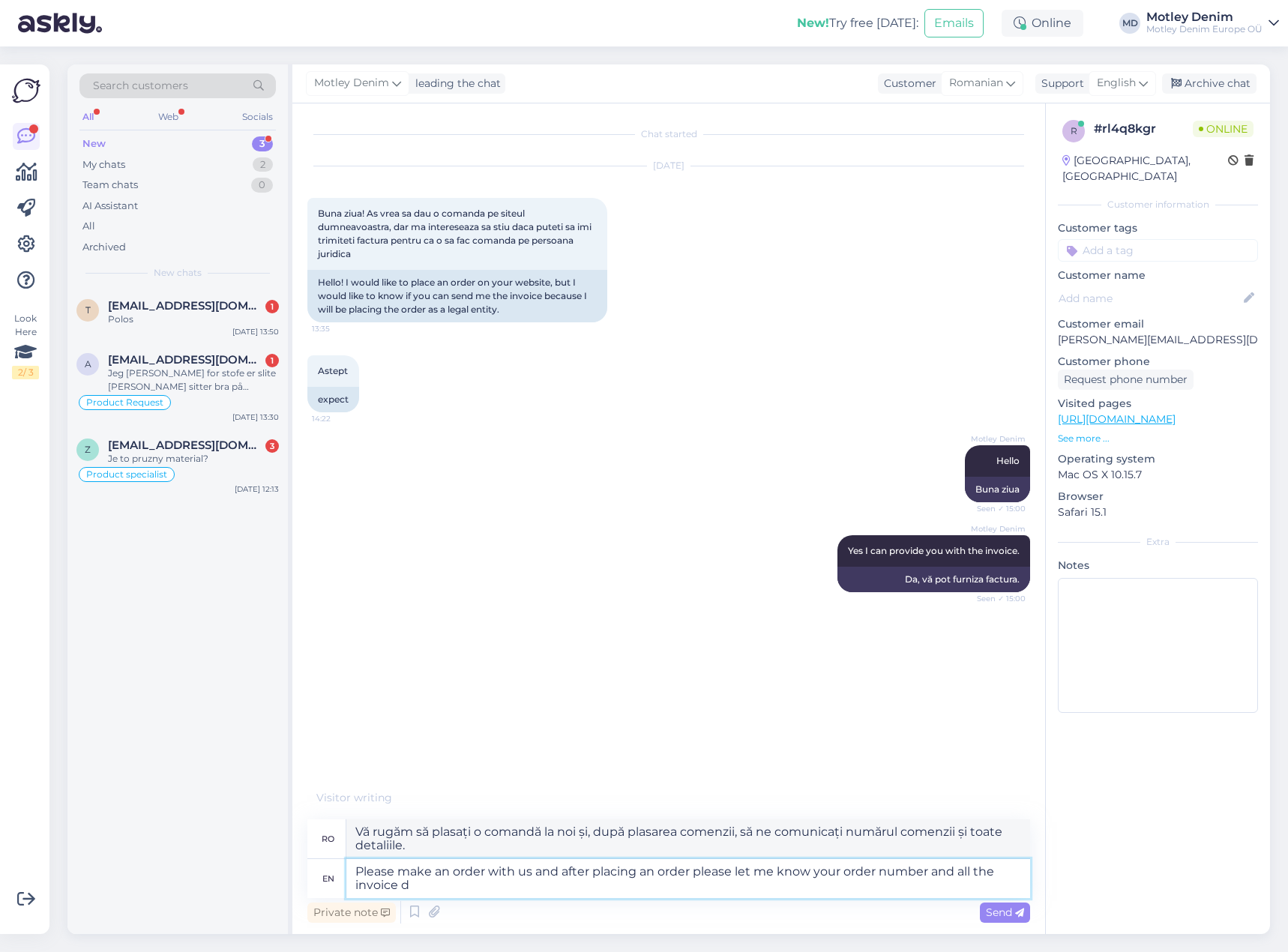
type textarea "Please make an order with us and after placing an order please let me know your…"
type textarea "Vă rugăm să plasați o comandă la noi și, după plasarea comenzii, să ne comunica…"
type textarea "Please make an order with us and after placing an order please let me know your…"
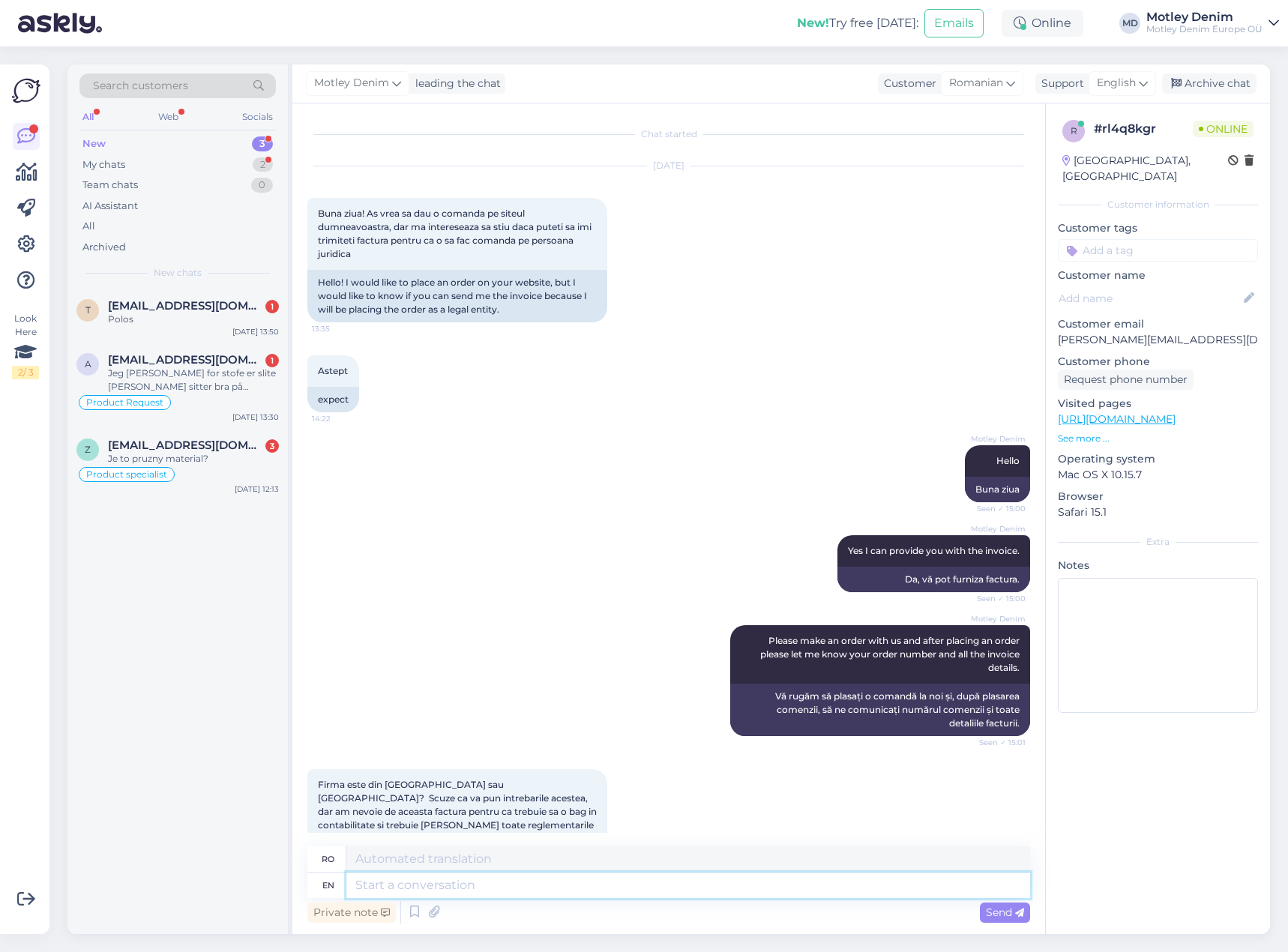
scroll to position [91, 0]
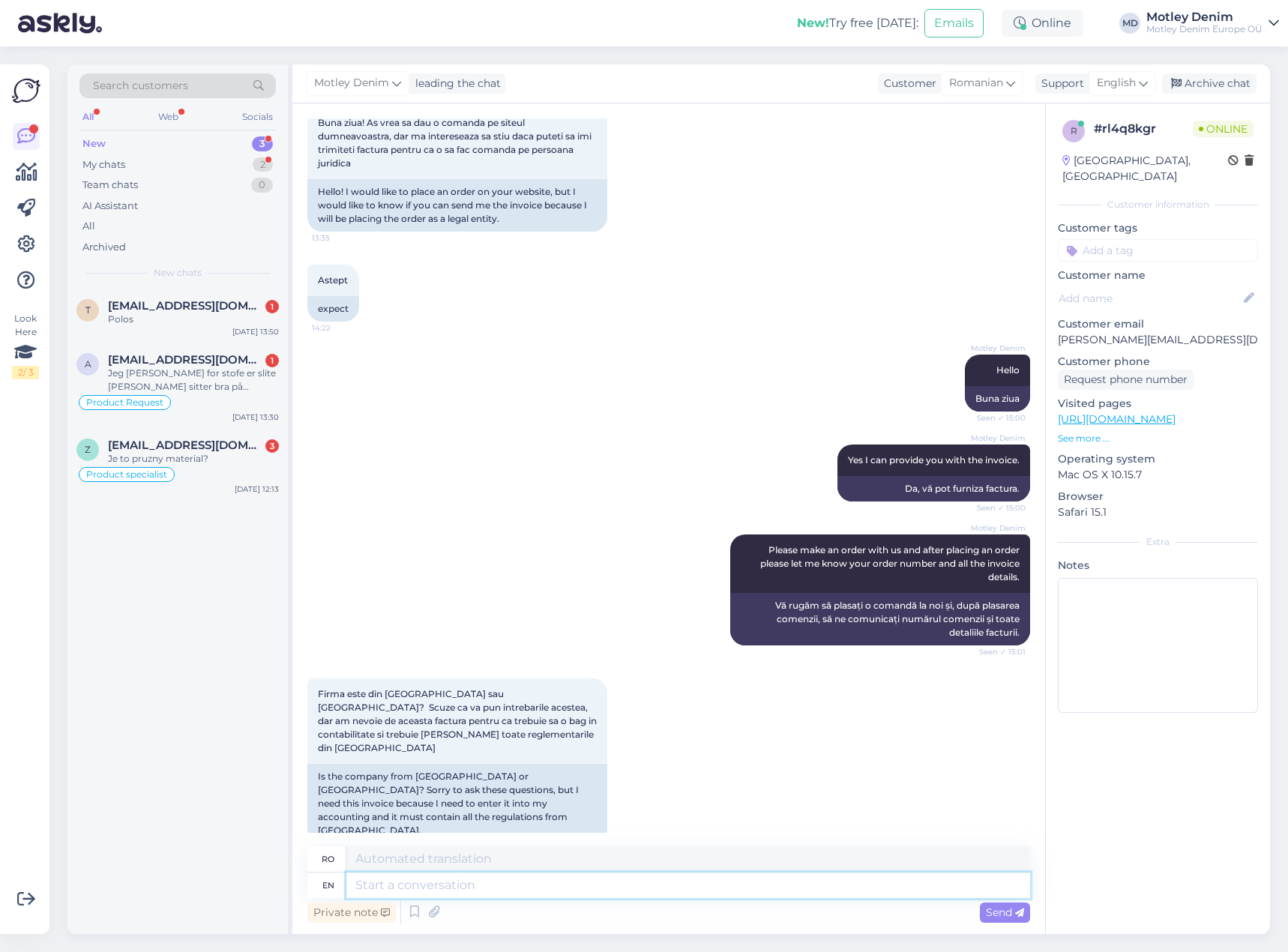
click at [557, 875] on textarea at bounding box center [688, 885] width 684 height 26
type textarea "We"
type textarea "Noi"
type textarea "We understand."
type textarea "Înțelegem."
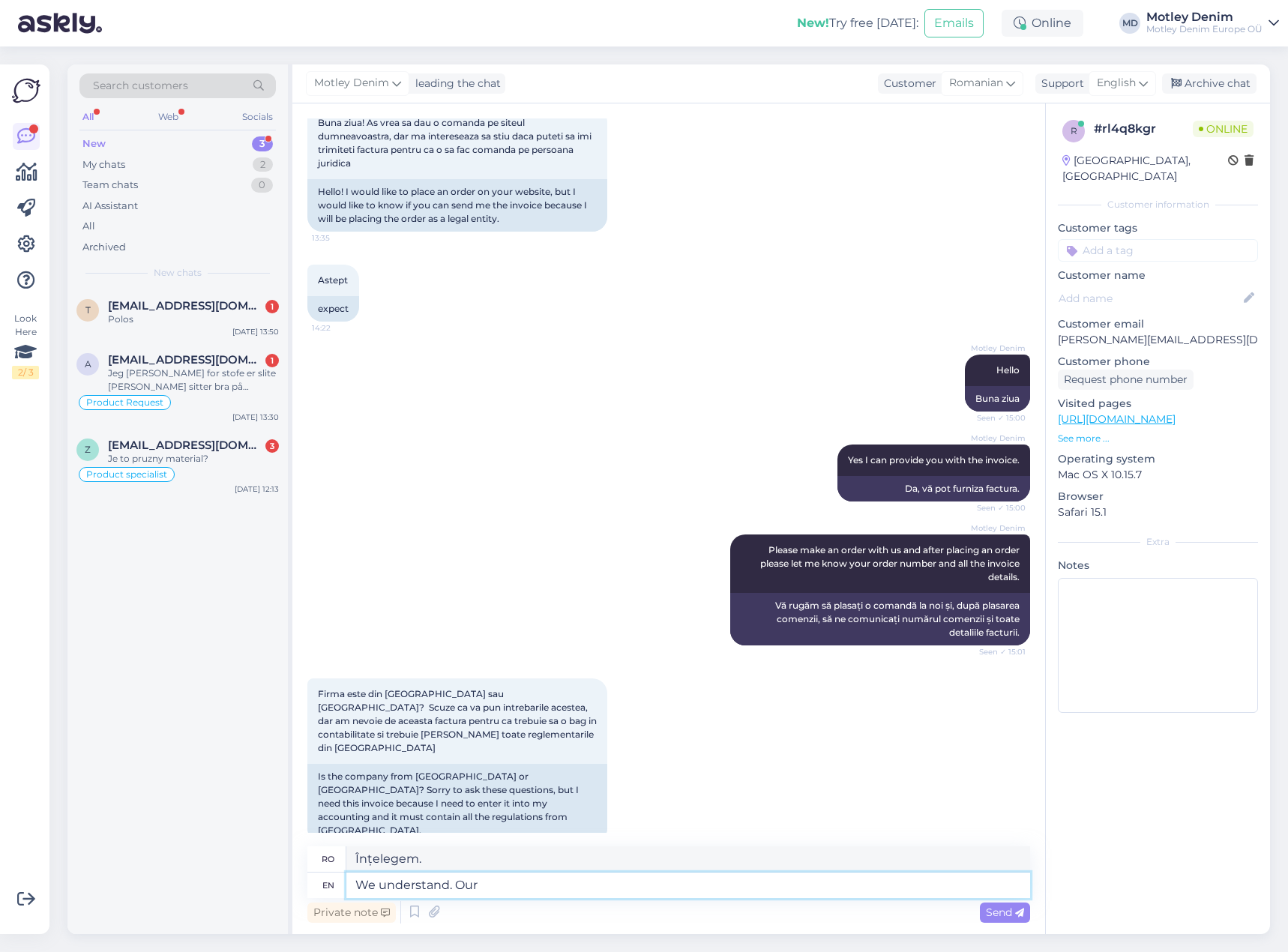
type textarea "We understand. Our"
type textarea "Înțelegem. [GEOGRAPHIC_DATA]"
type textarea "We understand. Our company"
type textarea "Înțelegem. Compania noastră"
type textarea "We understand. Our company is"
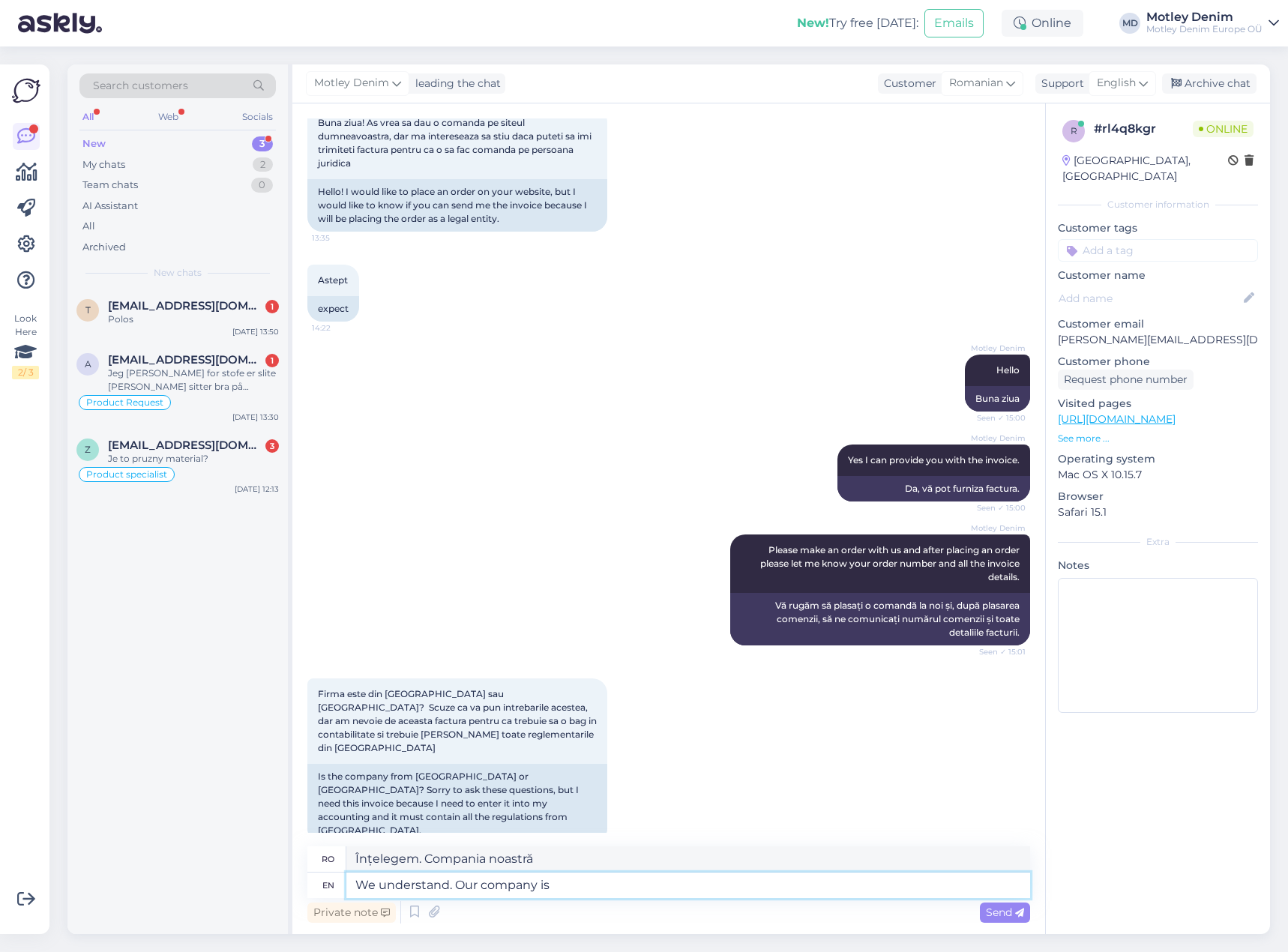
type textarea "Înțelegem. Compania noastră este"
type textarea "We understand. Our company is from E"
type textarea "Înțelegem. Compania noastră este din"
type textarea "We understand. Our company is from [GEOGRAPHIC_DATA]"
type textarea "Înțelegem. Compania noastră este din [GEOGRAPHIC_DATA]."
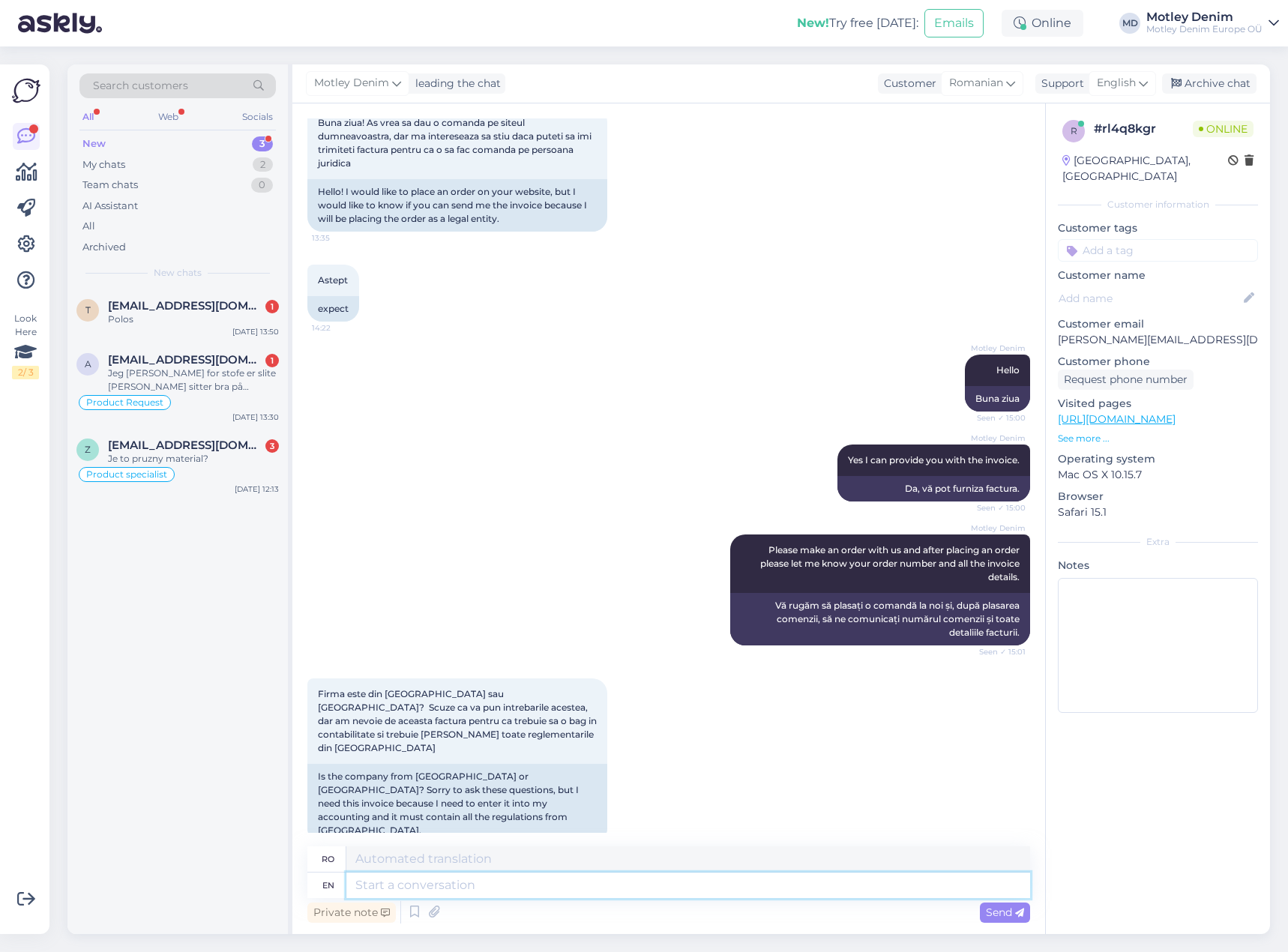
scroll to position [180, 0]
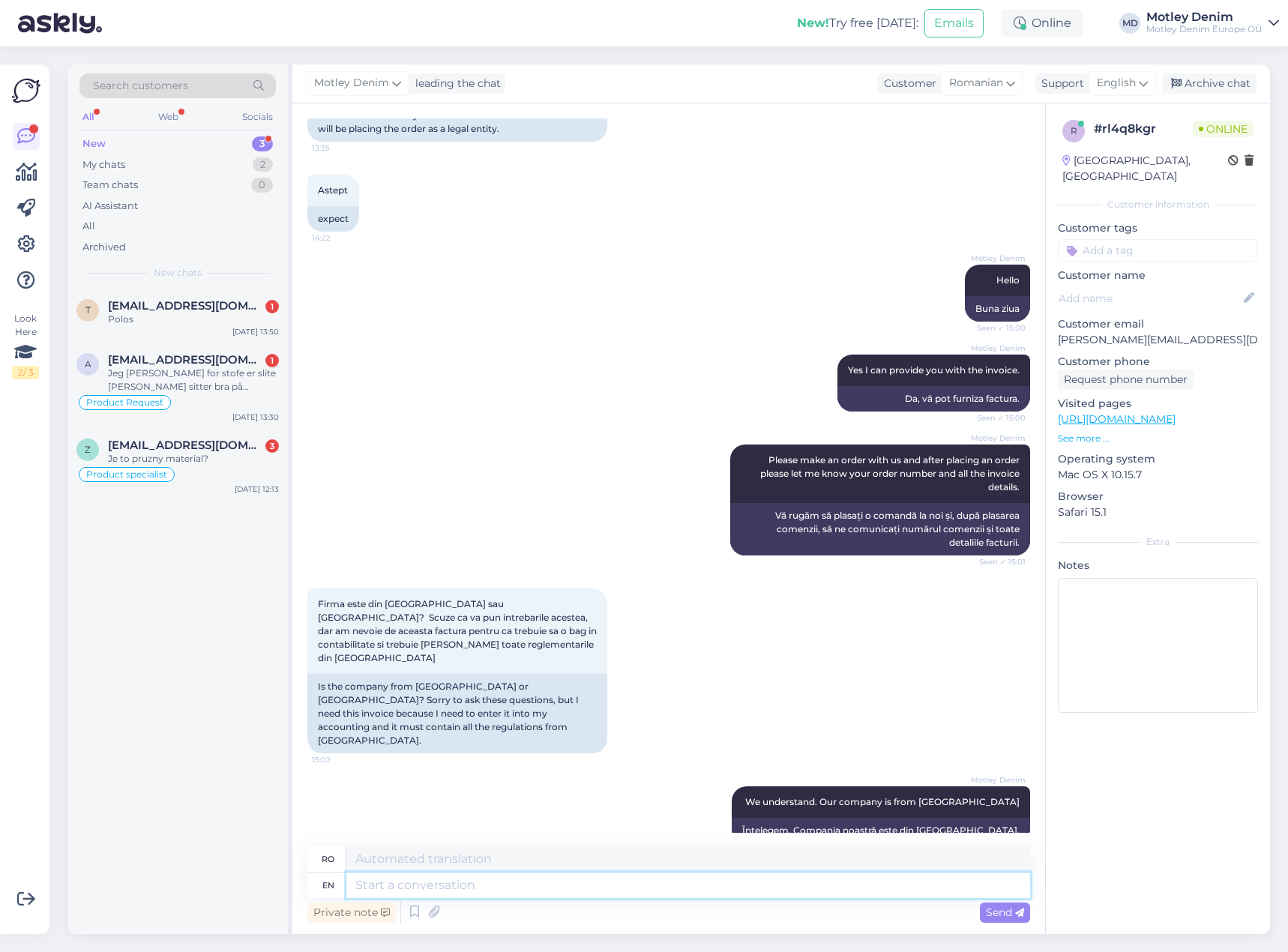
drag, startPoint x: 856, startPoint y: 886, endPoint x: 875, endPoint y: 885, distance: 19.0
click at [856, 886] on textarea at bounding box center [688, 885] width 684 height 26
paste textarea "Motley Denim Europe OÜ"
type textarea "Motley Denim Europe OÜ"
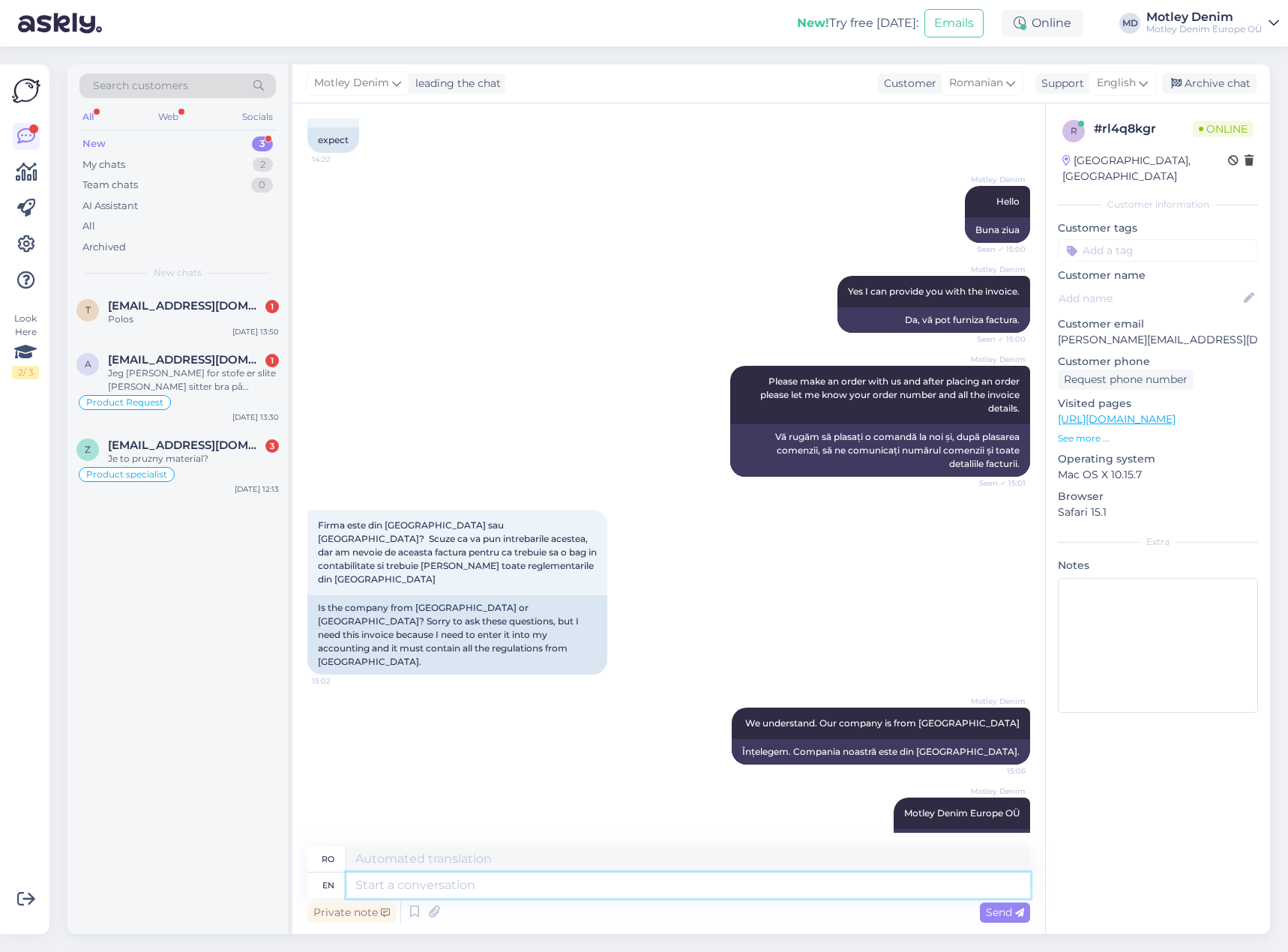
scroll to position [270, 0]
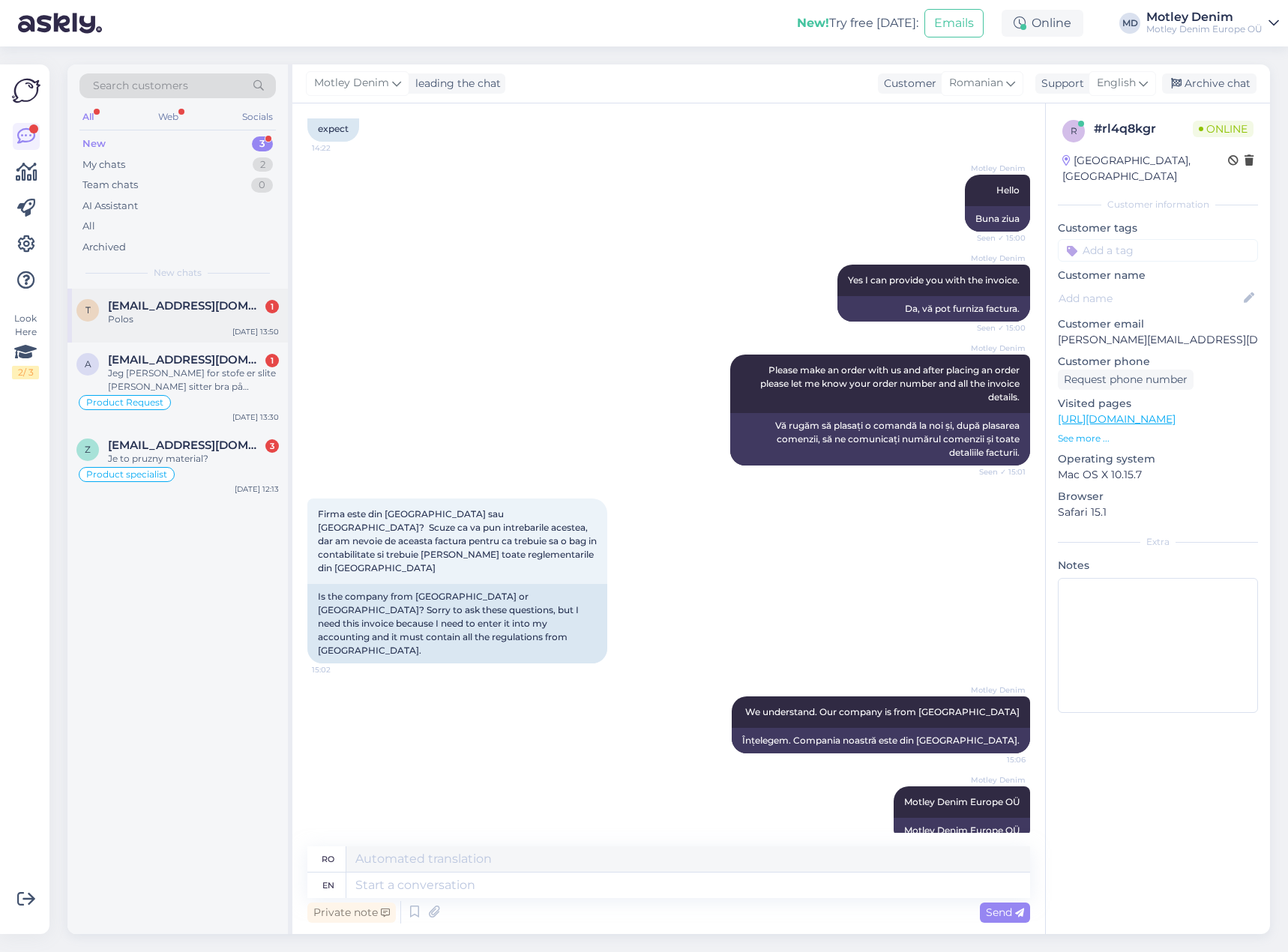
click at [201, 313] on div "Polos" at bounding box center [193, 320] width 171 height 13
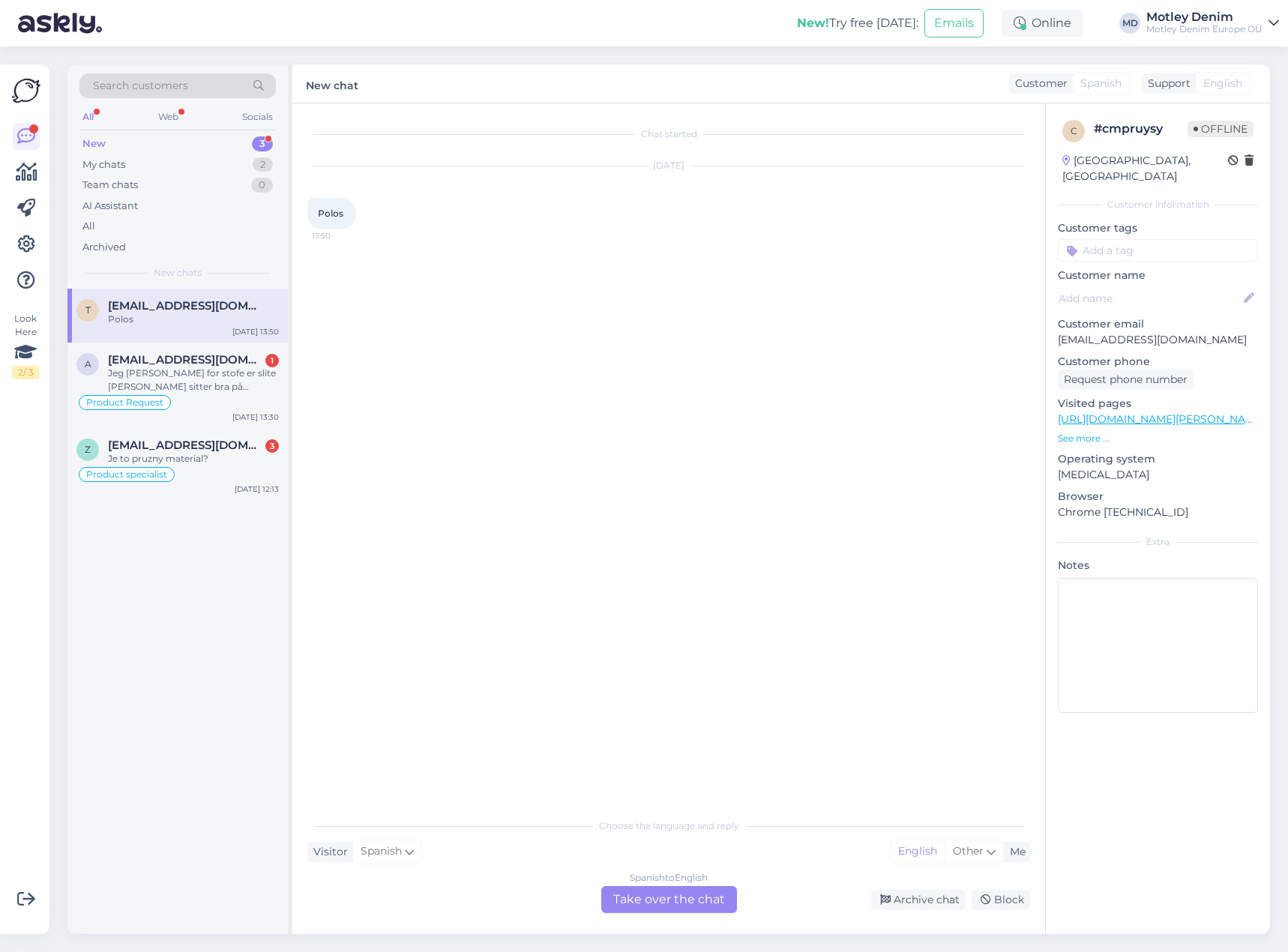
click at [655, 903] on div "Spanish to English Take over the chat" at bounding box center [669, 899] width 136 height 27
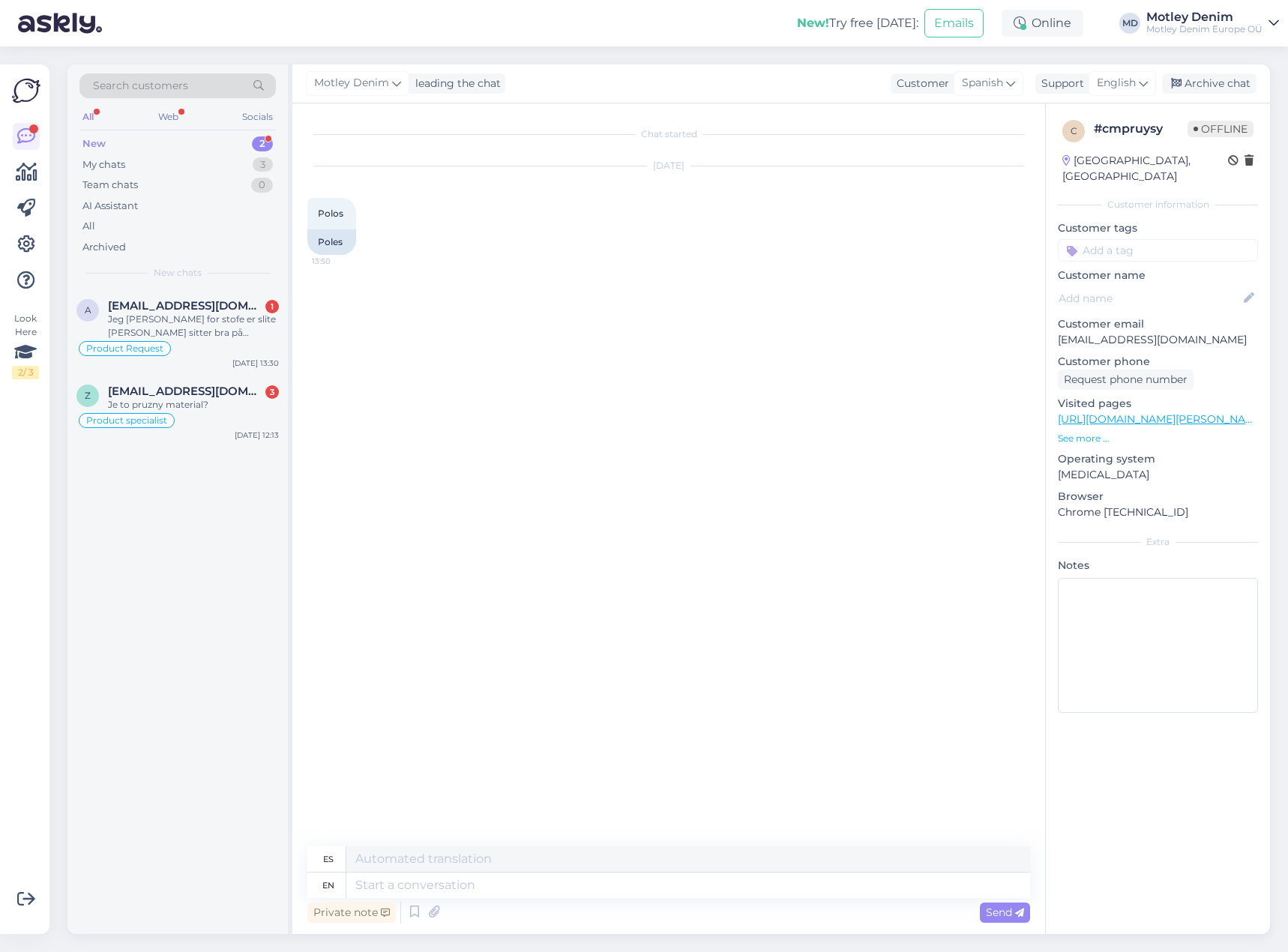
click at [439, 285] on div "Chat started [DATE] Polos 13:50 [DEMOGRAPHIC_DATA]" at bounding box center [675, 476] width 736 height 714
drag, startPoint x: 504, startPoint y: 874, endPoint x: 504, endPoint y: 885, distance: 11.0
click at [504, 875] on textarea at bounding box center [688, 885] width 684 height 26
click at [580, 770] on div "Chat started [DATE] Polos 13:50 [DEMOGRAPHIC_DATA]" at bounding box center [675, 476] width 736 height 714
click at [452, 452] on div "Chat started [DATE] Polos 13:50 [DEMOGRAPHIC_DATA]" at bounding box center [675, 476] width 736 height 714
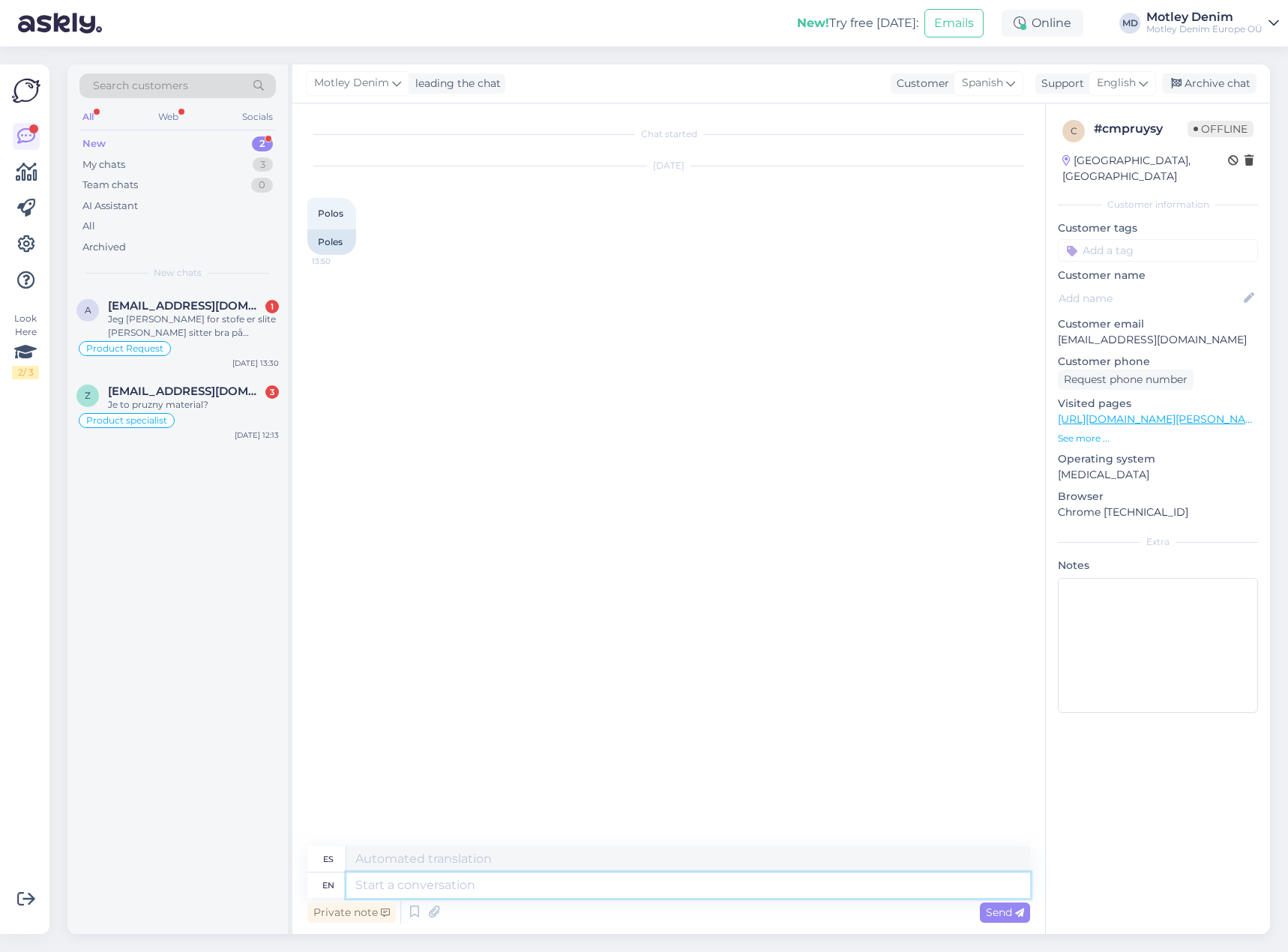
click at [530, 888] on textarea at bounding box center [688, 885] width 684 height 26
type textarea "Hello"
type textarea "Hola"
type textarea "How c"
type textarea "Cómo"
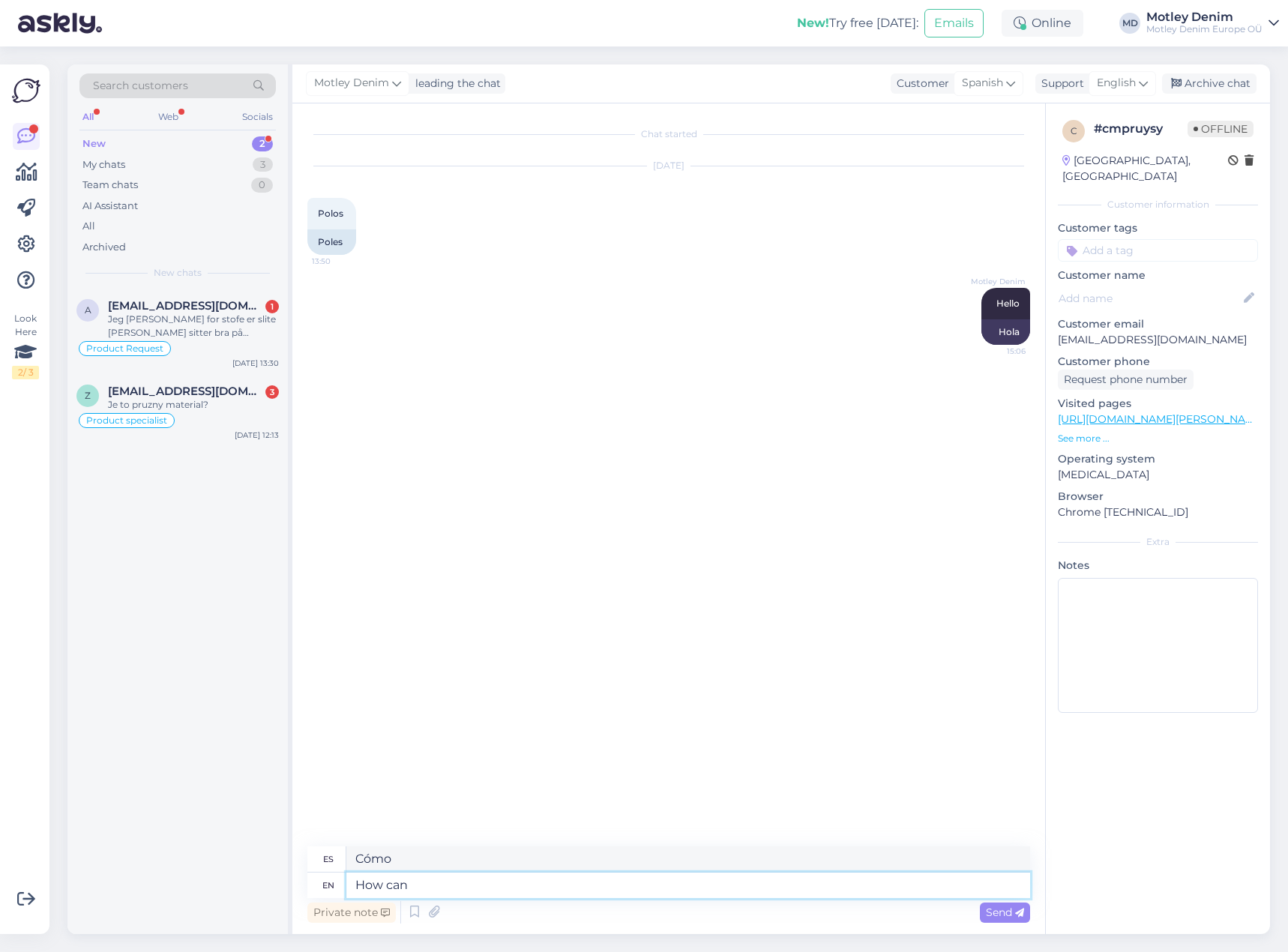
type textarea "How can w"
type textarea "¿Cómo puedo?"
type textarea "How can we"
type textarea "¿Cómo podemos?"
type textarea "How can we help y"
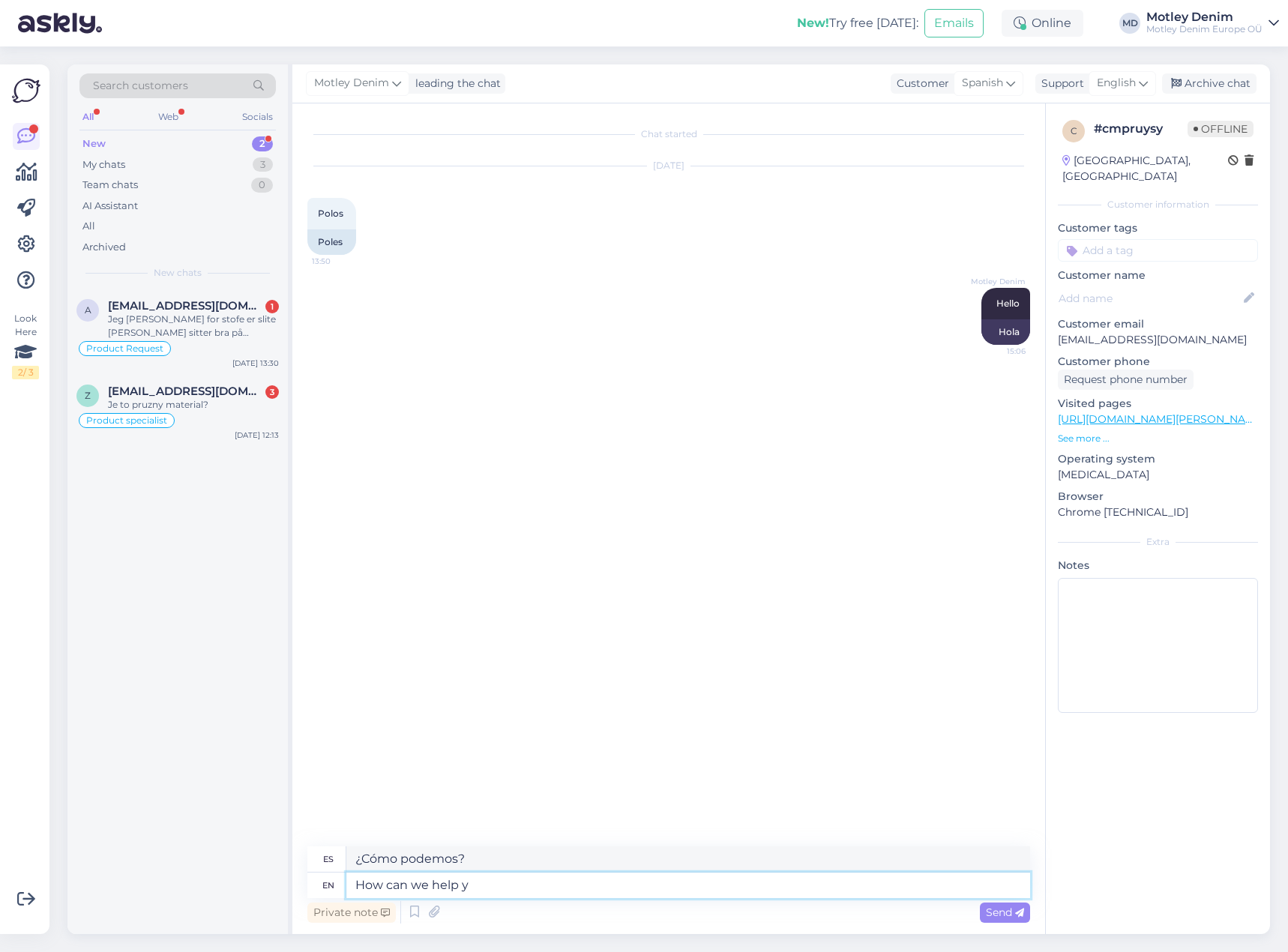
type textarea "¿Cómo podemos ayudar?"
type textarea "How can we help you?"
type textarea "¿Cómo podemos ayudarte?"
type textarea "How can we help you?"
type textarea "¿Cómo podemos ayudarle?"
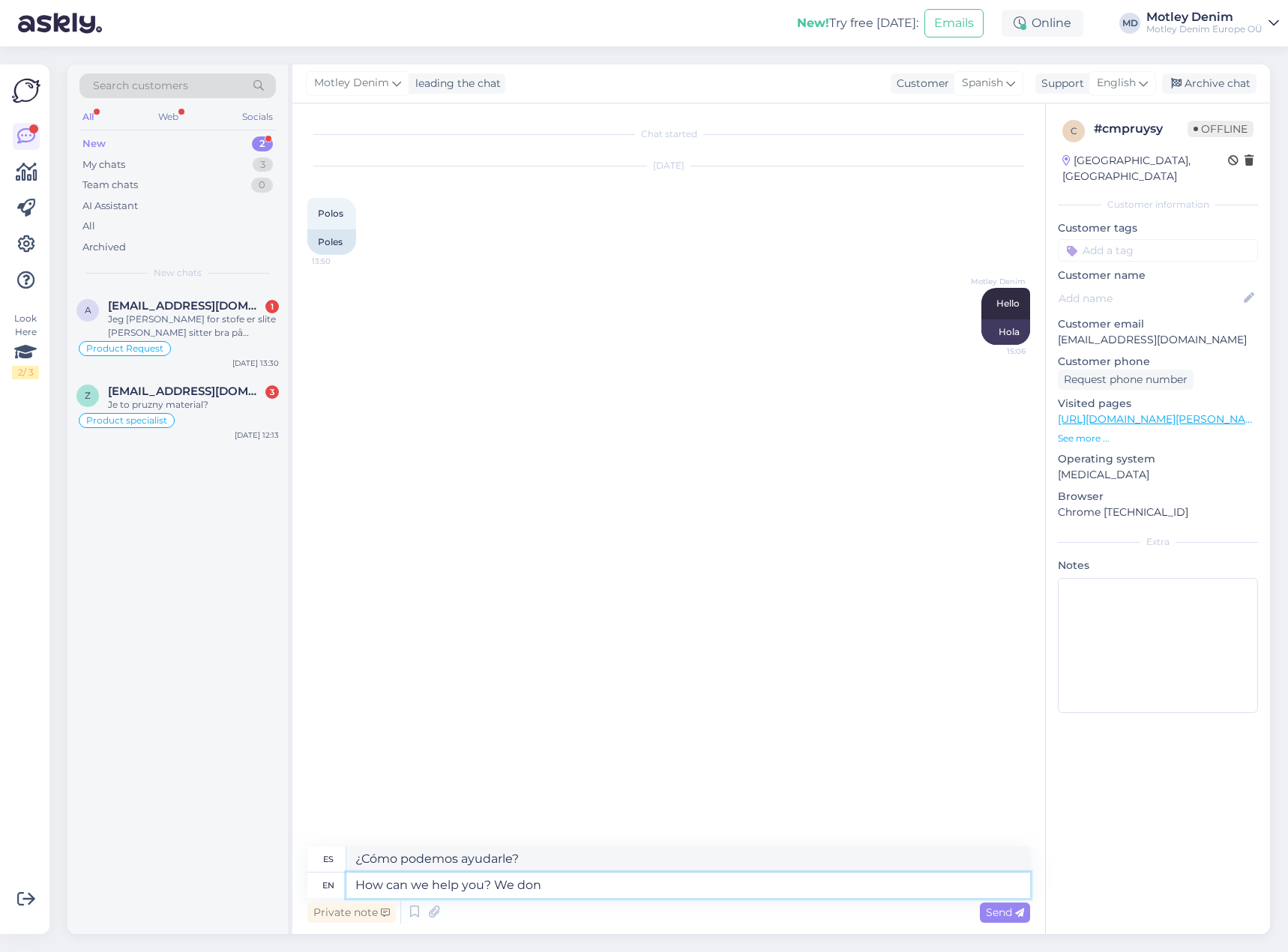
type textarea "How can we help you? We don"
type textarea "¿Cómo podemos ayudarte? Nosotras no"
type textarea "How can we help you? We don't u"
type textarea "¿Cómo podemos ayudarte? No lo hacemos."
type textarea "How can we help you? We don't use bo"
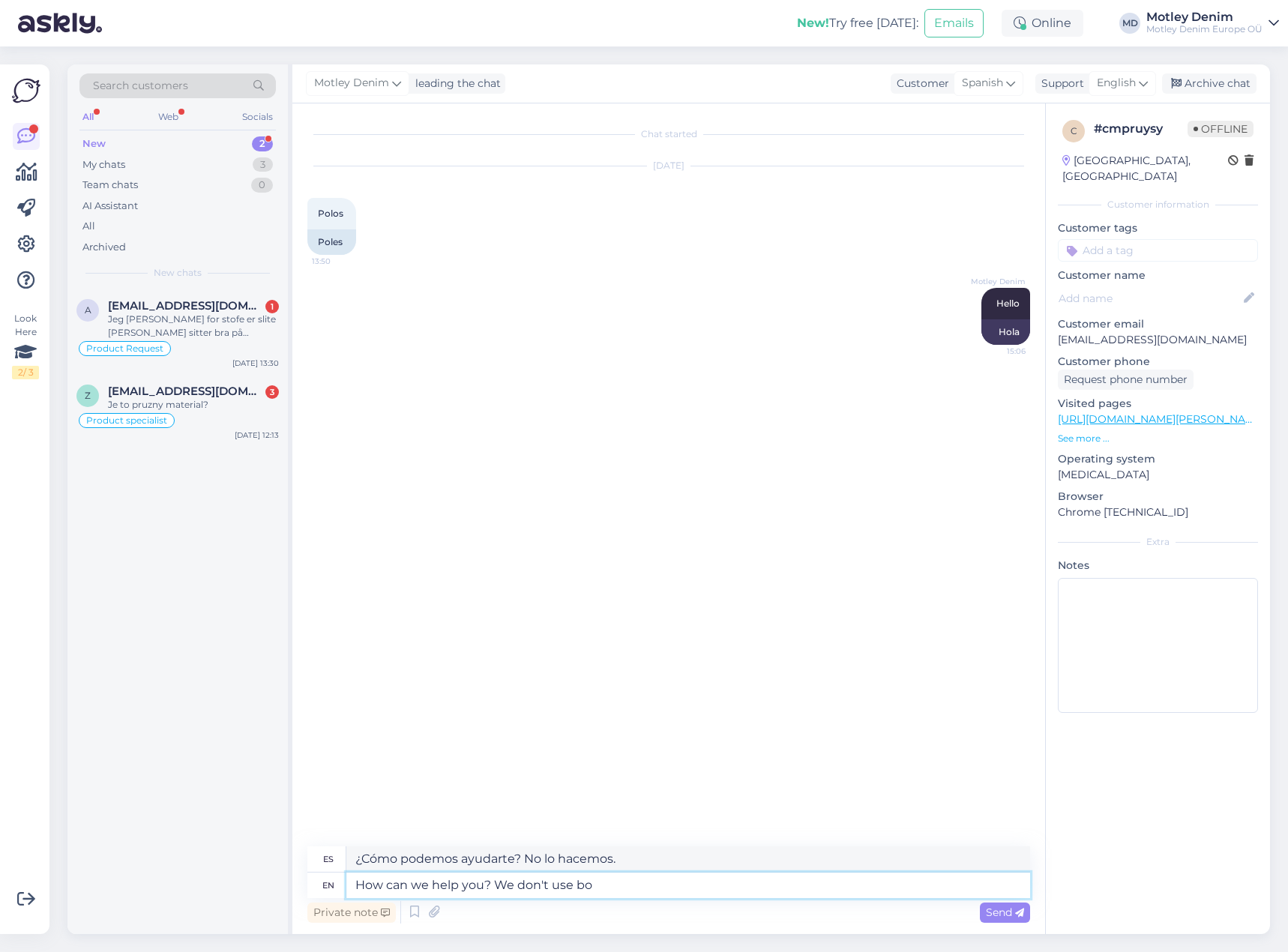
type textarea "¿Cómo podemos ayudarle? No utilizamos"
type textarea "How can we help you? We don't use bots w"
type textarea "¿Cómo podemos ayudarte? No usamos bots."
type textarea "How can we help you? We don't use bots we have rea"
type textarea "¿Cómo podemos ayudarte? No usamos bots, tenemos"
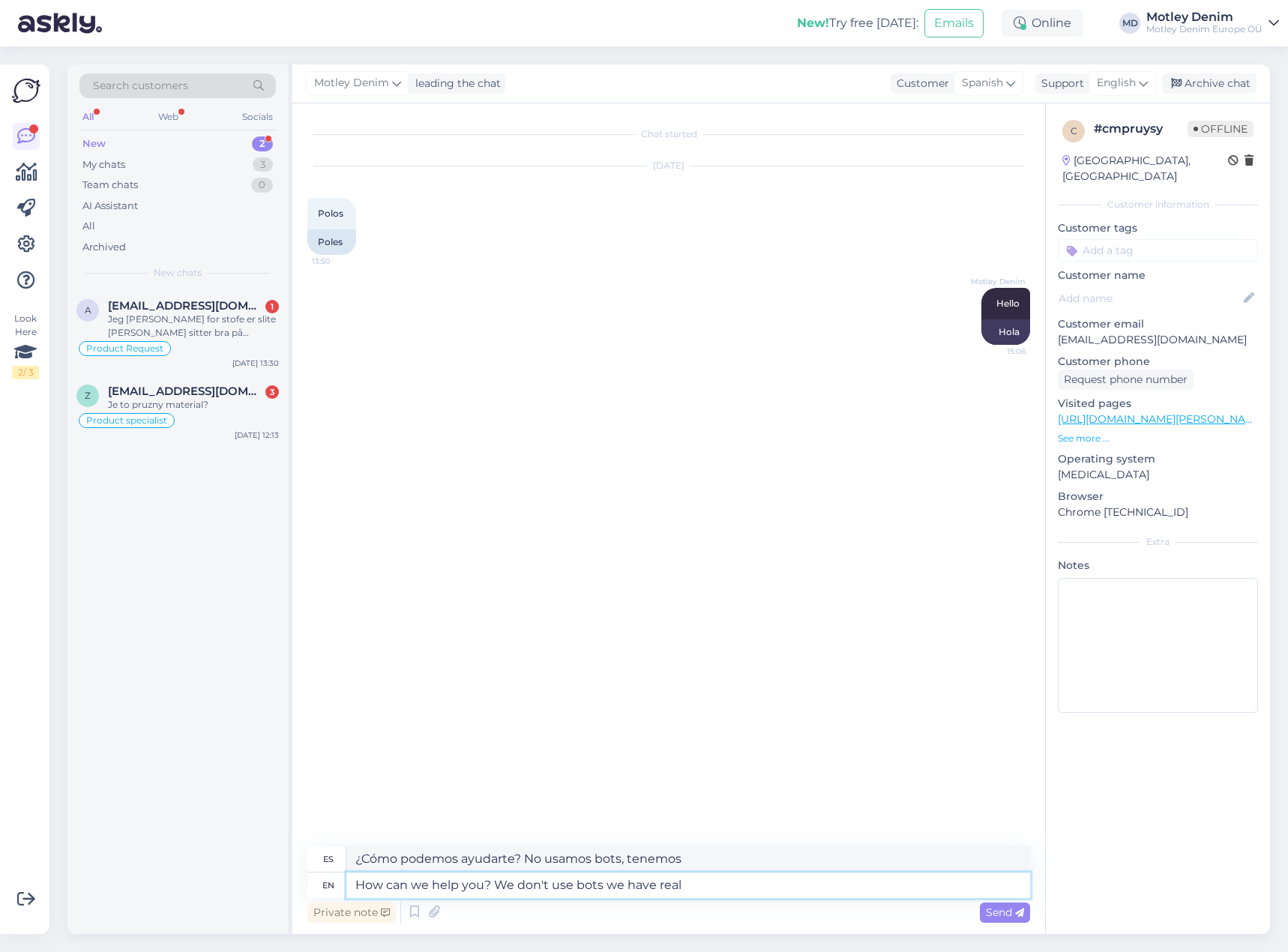
type textarea "How can we help you? We don't use bots we have real p"
type textarea "¿Cómo podemos ayudarte? No usamos bots, tenemos datos reales."
type textarea "How can we help you? We don't use bots we have real people i"
type textarea "¿Cómo podemos ayudarte? No usamos bots, trabajamos con personas reales."
type textarea "How can we help you? We don't use bots we have real people in t"
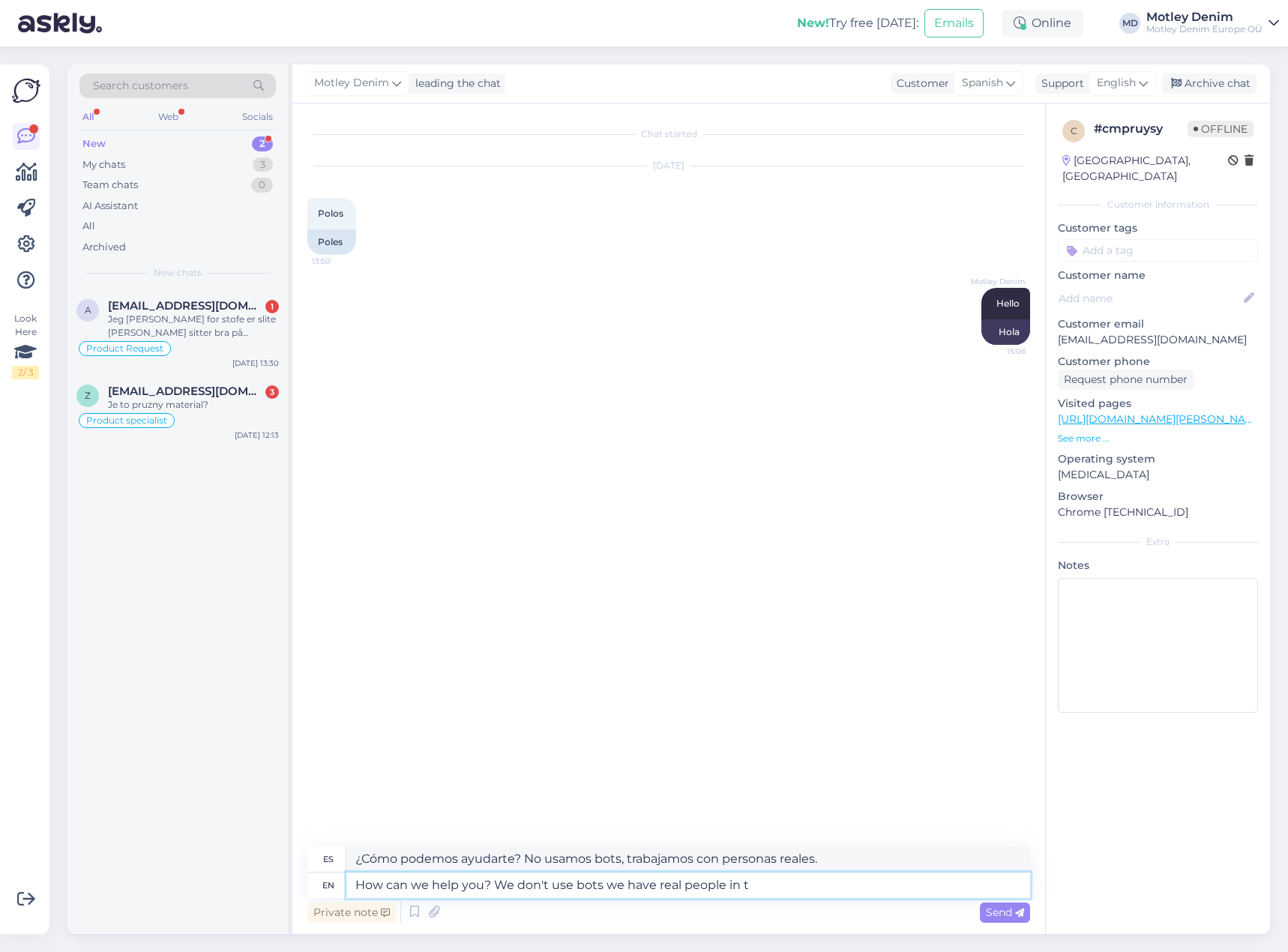
type textarea "¿Cómo podemos ayudarte? No usamos bots, contamos con personas reales."
type textarea "How can we help you? We don't use bots we have real people in these c"
type textarea "¿Cómo podemos ayudarte? No usamos bots, sino personas reales en estos..."
type textarea "How can we help you? We don't use bots we have real people in these chats."
type textarea "¿Cómo podemos ayudarte? No usamos bots, sino personas reales en estos chats."
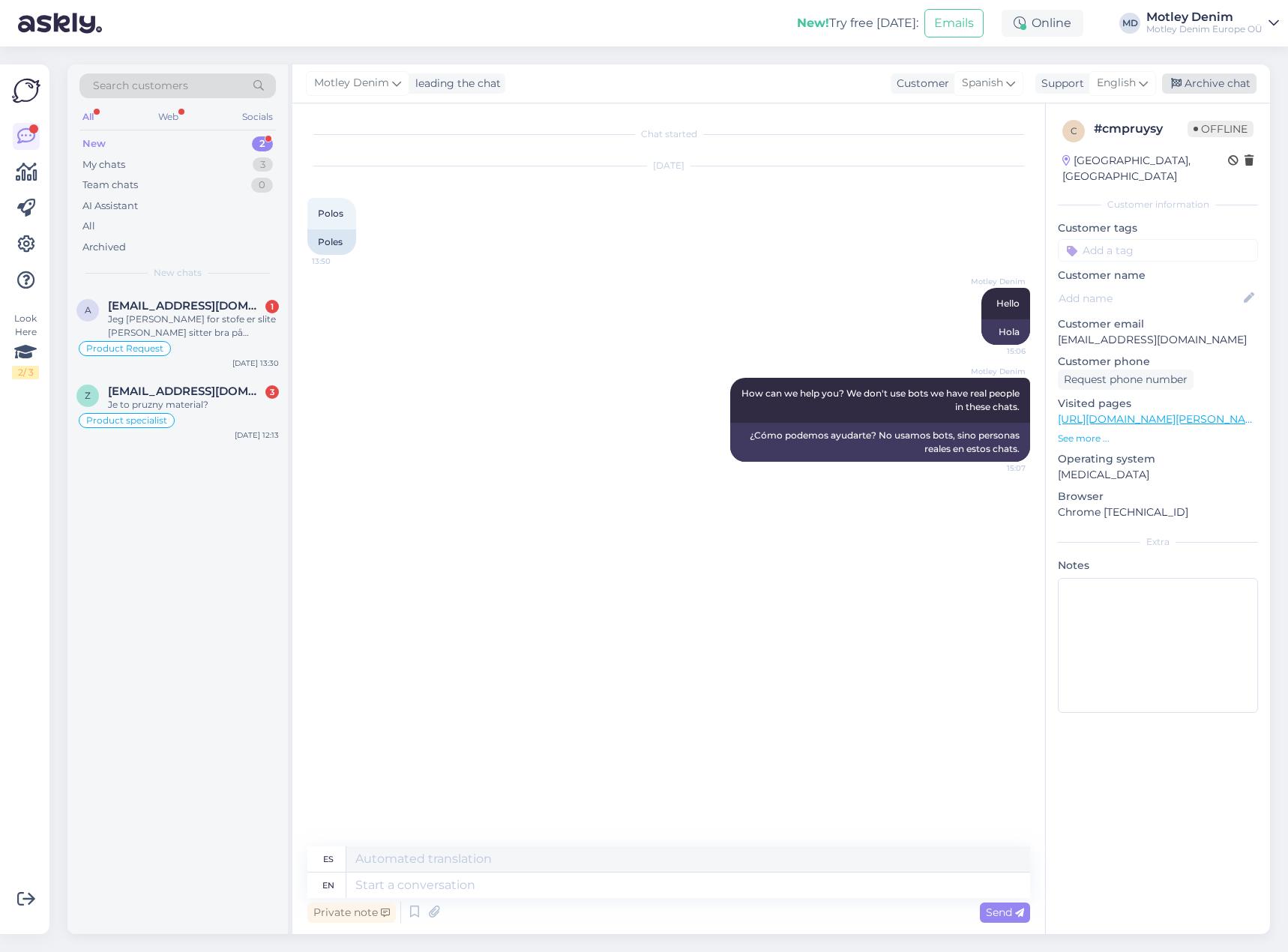
click at [1224, 78] on div "Archive chat" at bounding box center [1209, 83] width 94 height 20
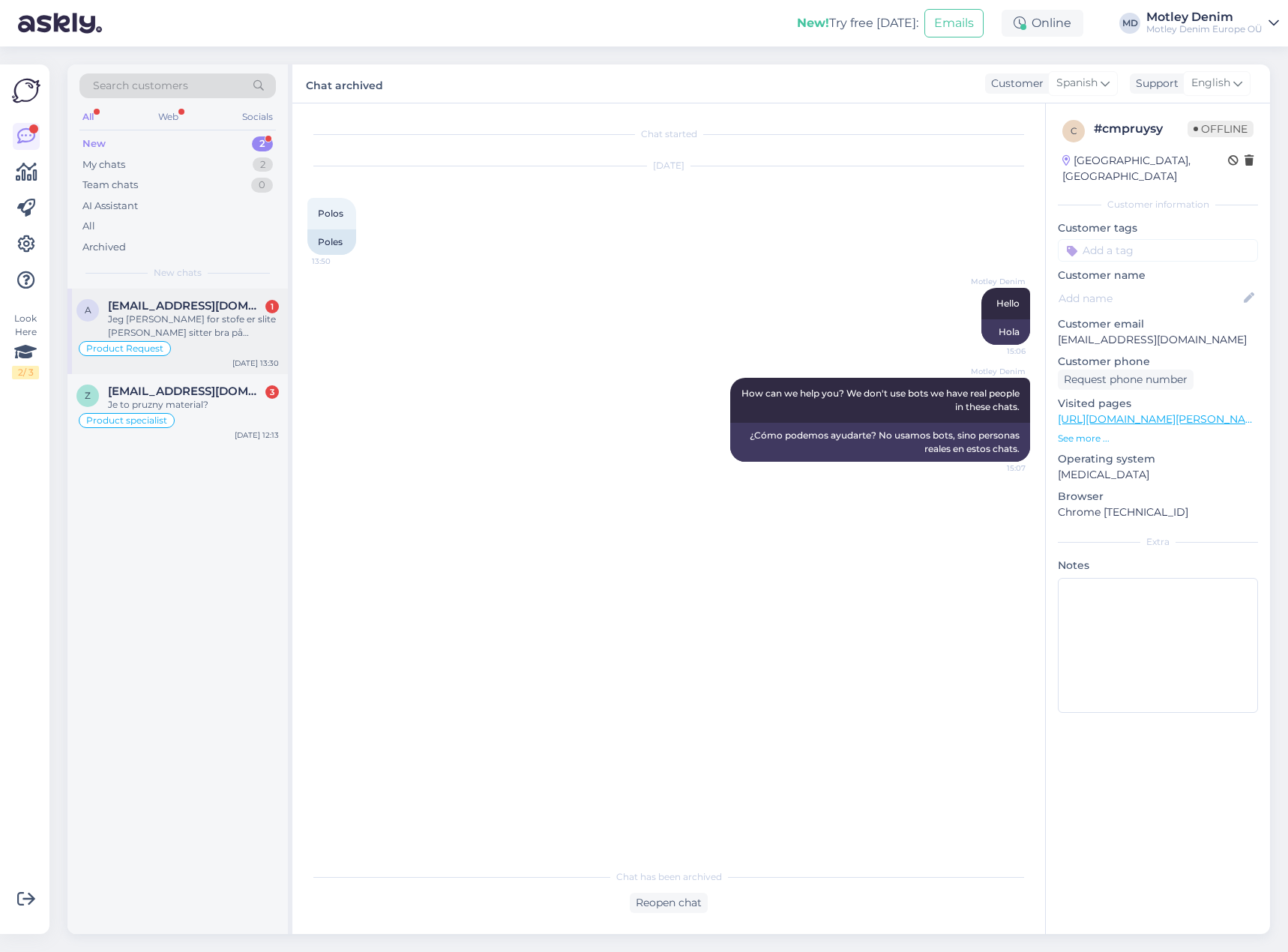
click at [244, 326] on div "Jeg [PERSON_NAME] for stofe er slite [PERSON_NAME] sitter bra på [PERSON_NAME] …" at bounding box center [193, 326] width 171 height 27
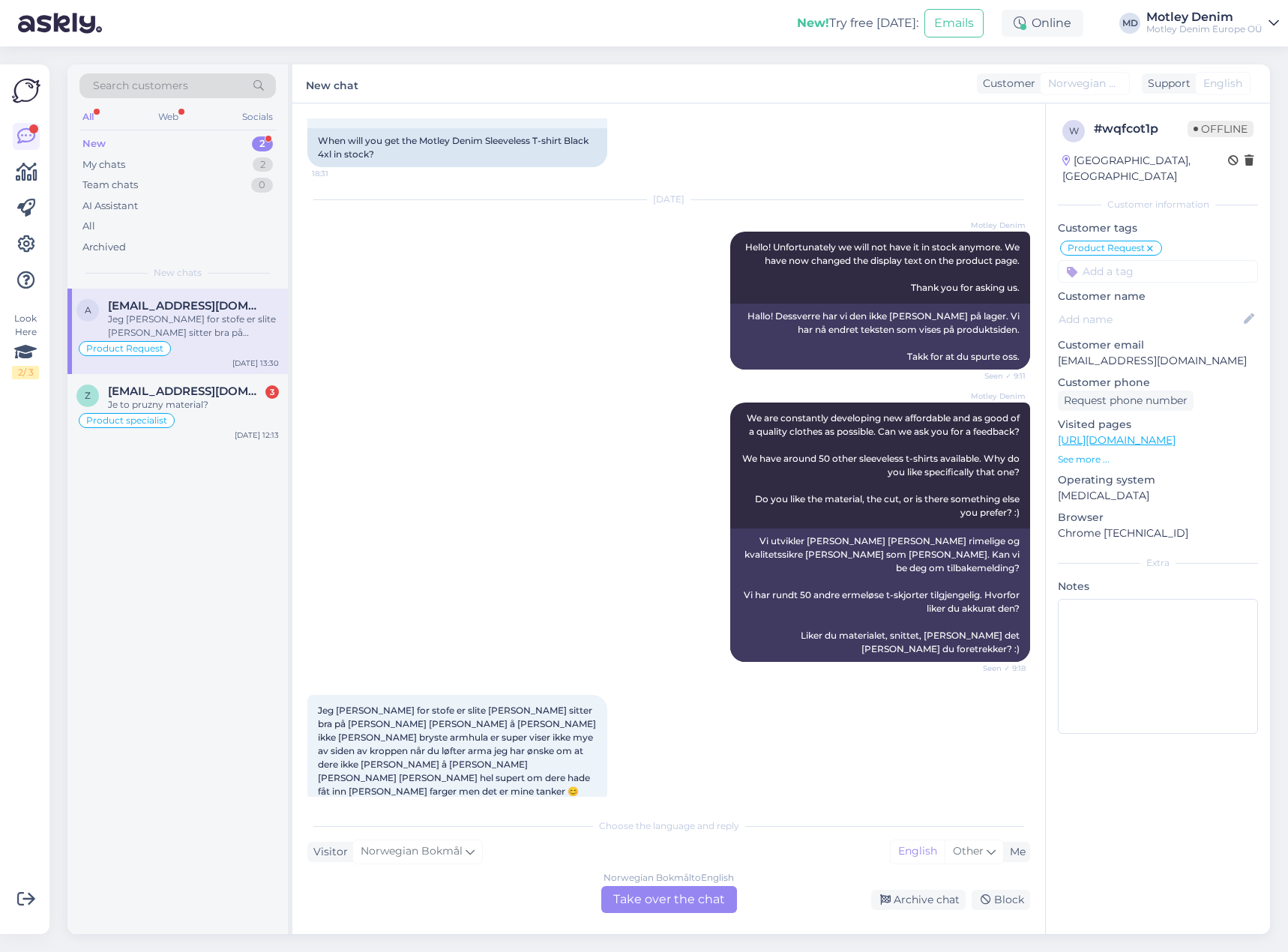
click at [672, 900] on div "Norwegian Bokmål to English Take over the chat" at bounding box center [669, 899] width 136 height 27
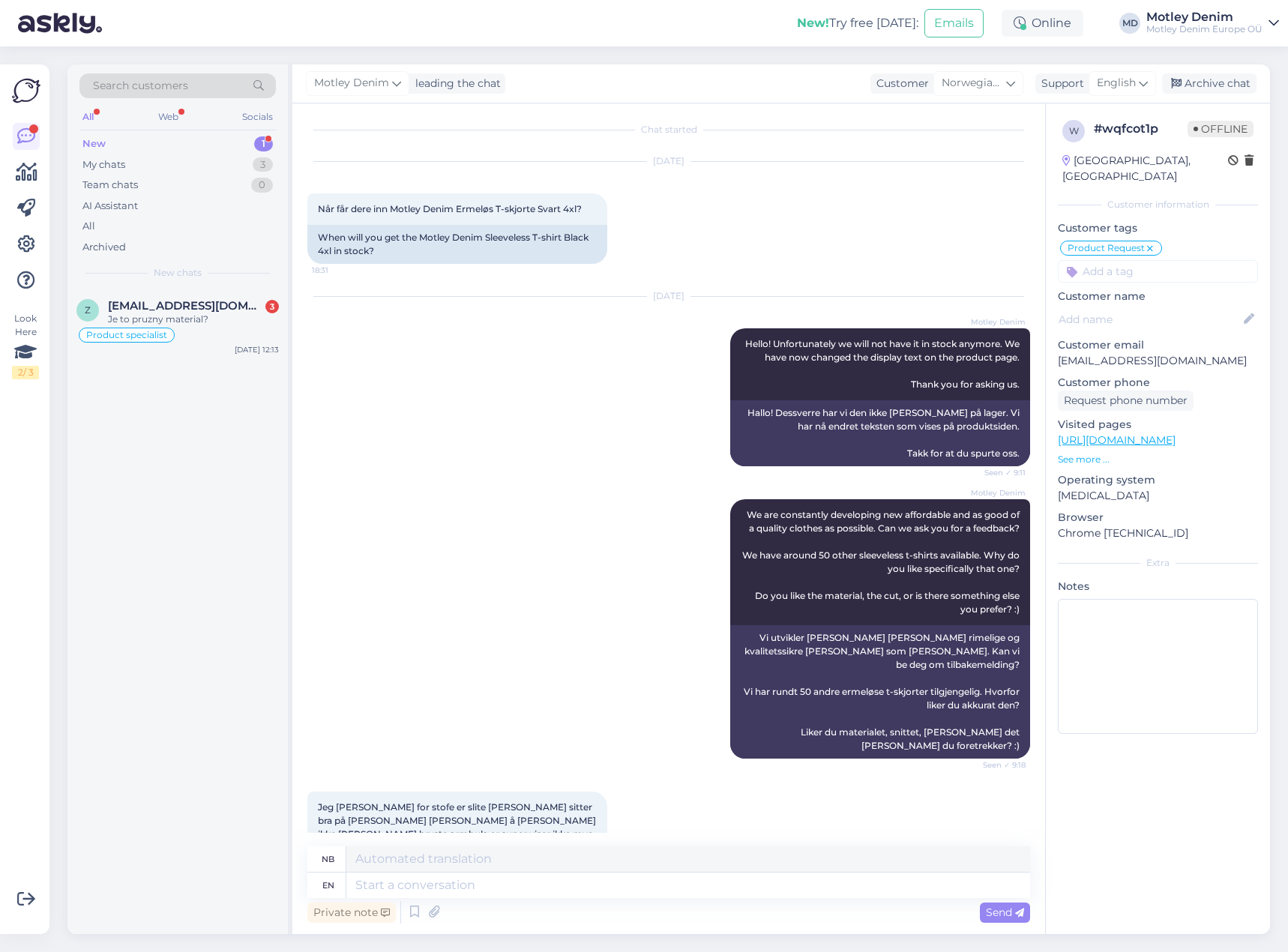
scroll to position [0, 0]
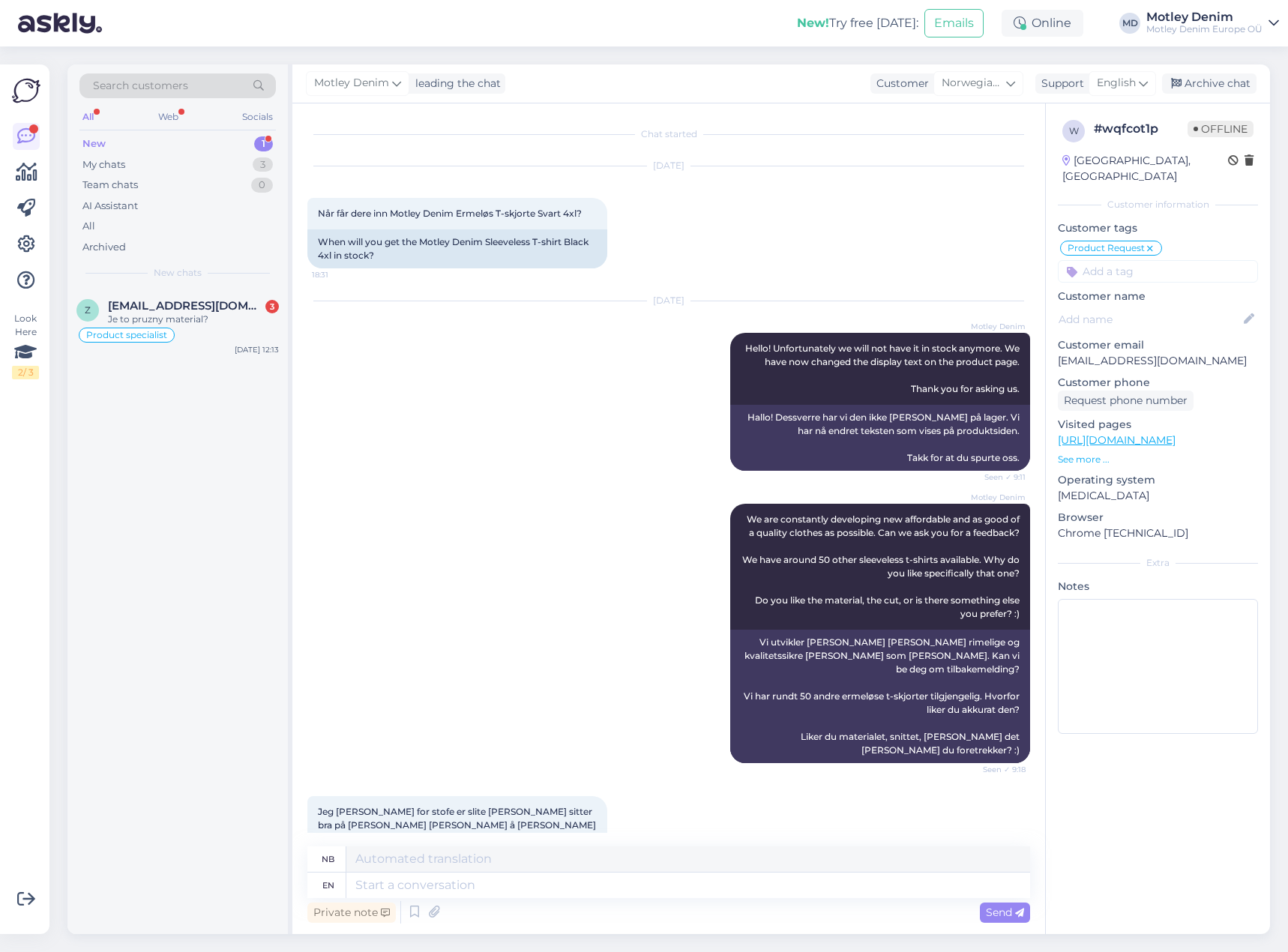
click at [1144, 260] on input at bounding box center [1159, 271] width 200 height 23
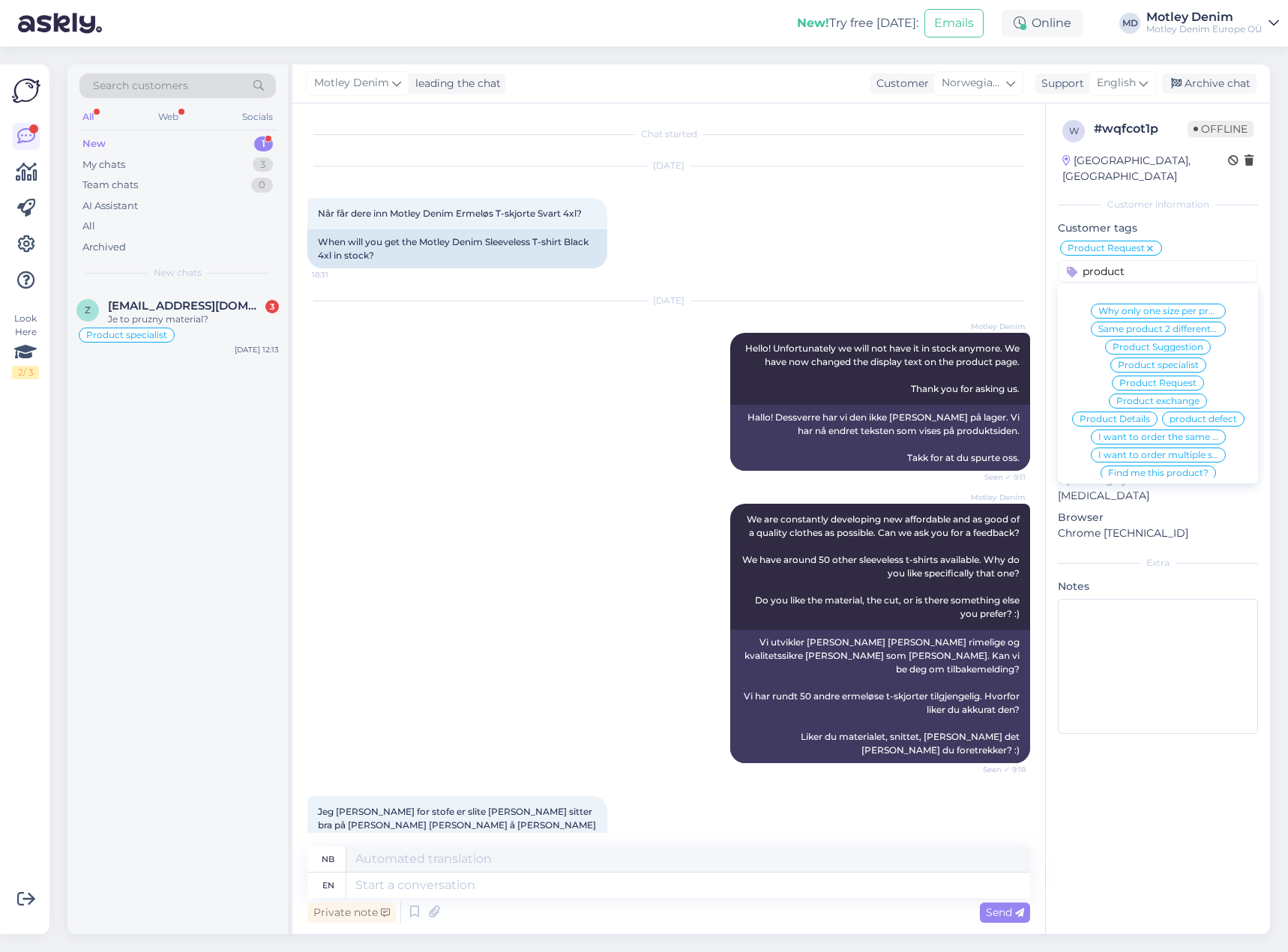
type input "product"
click at [1159, 360] on span "Product specialist" at bounding box center [1158, 365] width 81 height 9
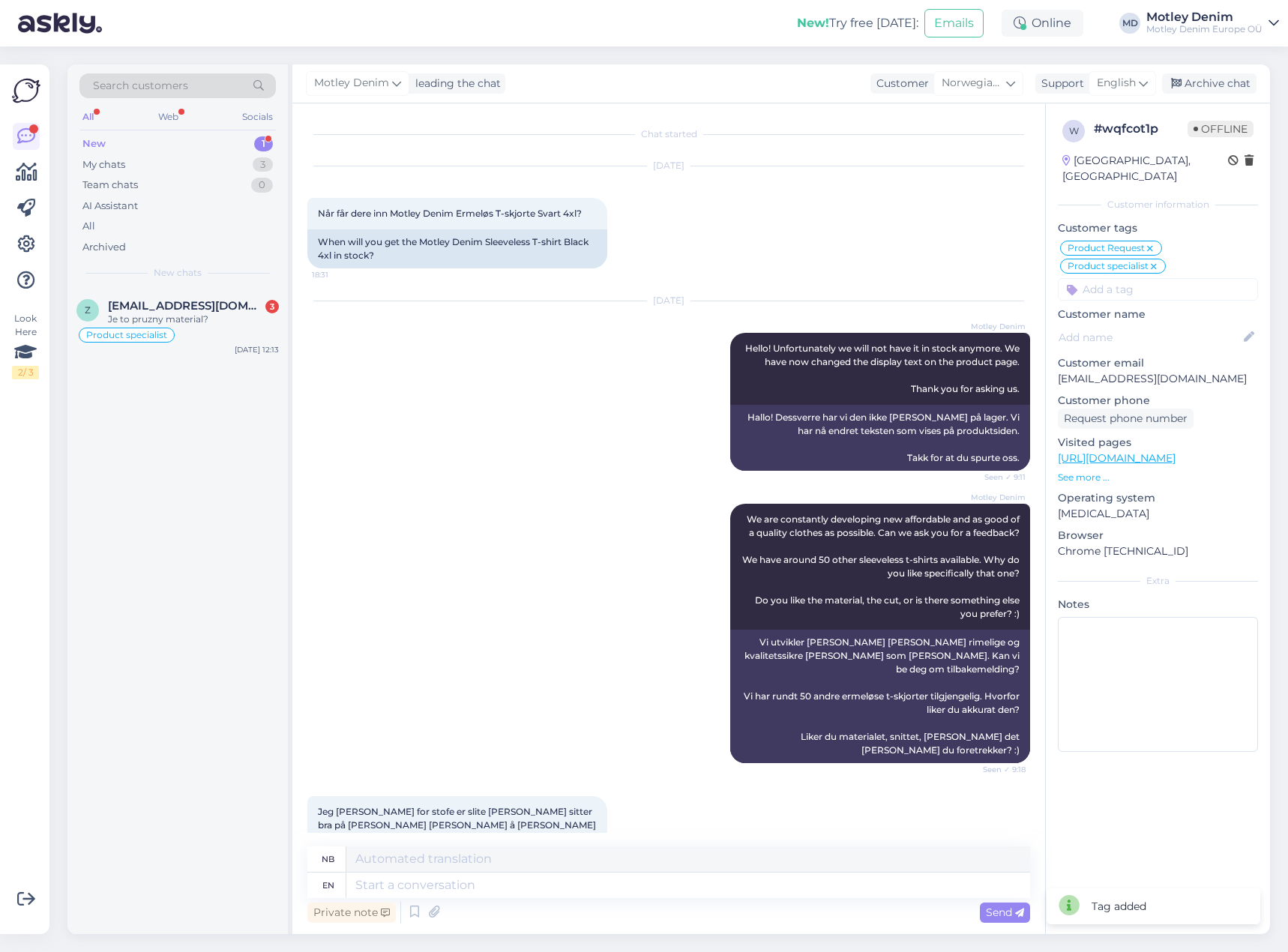
click at [917, 218] on div "[DATE] Når får dere inn Motley Denim Ermeløs T-skjorte Svart 4xl? 18:31 When wi…" at bounding box center [669, 218] width 723 height 135
click at [541, 461] on div "[DATE] Motley Denim Hello! Unfortunately we will not have it in stock anymore. …" at bounding box center [669, 385] width 723 height 203
click at [174, 317] on div "Je to pruzny material?" at bounding box center [193, 320] width 171 height 13
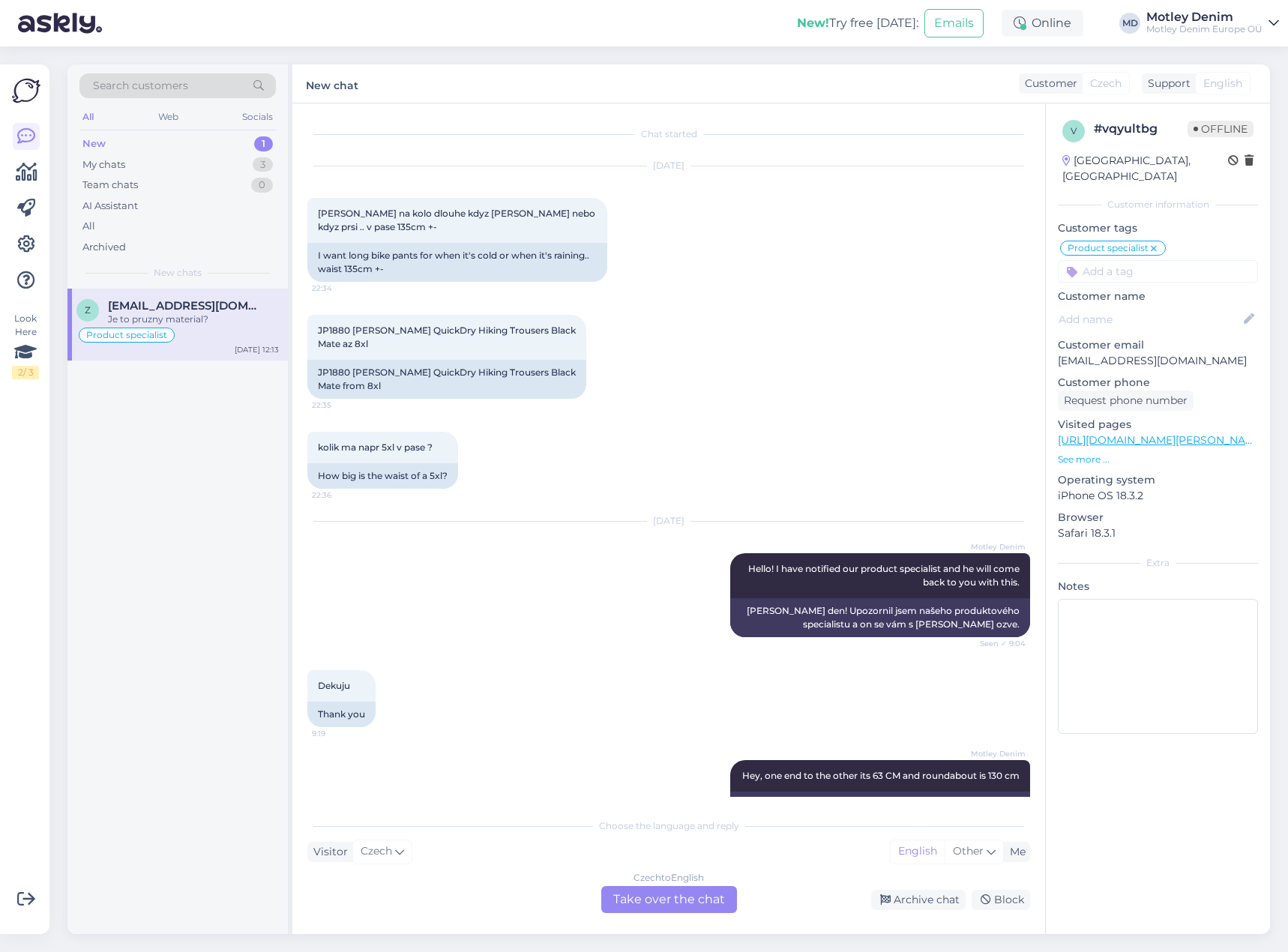
scroll to position [464, 0]
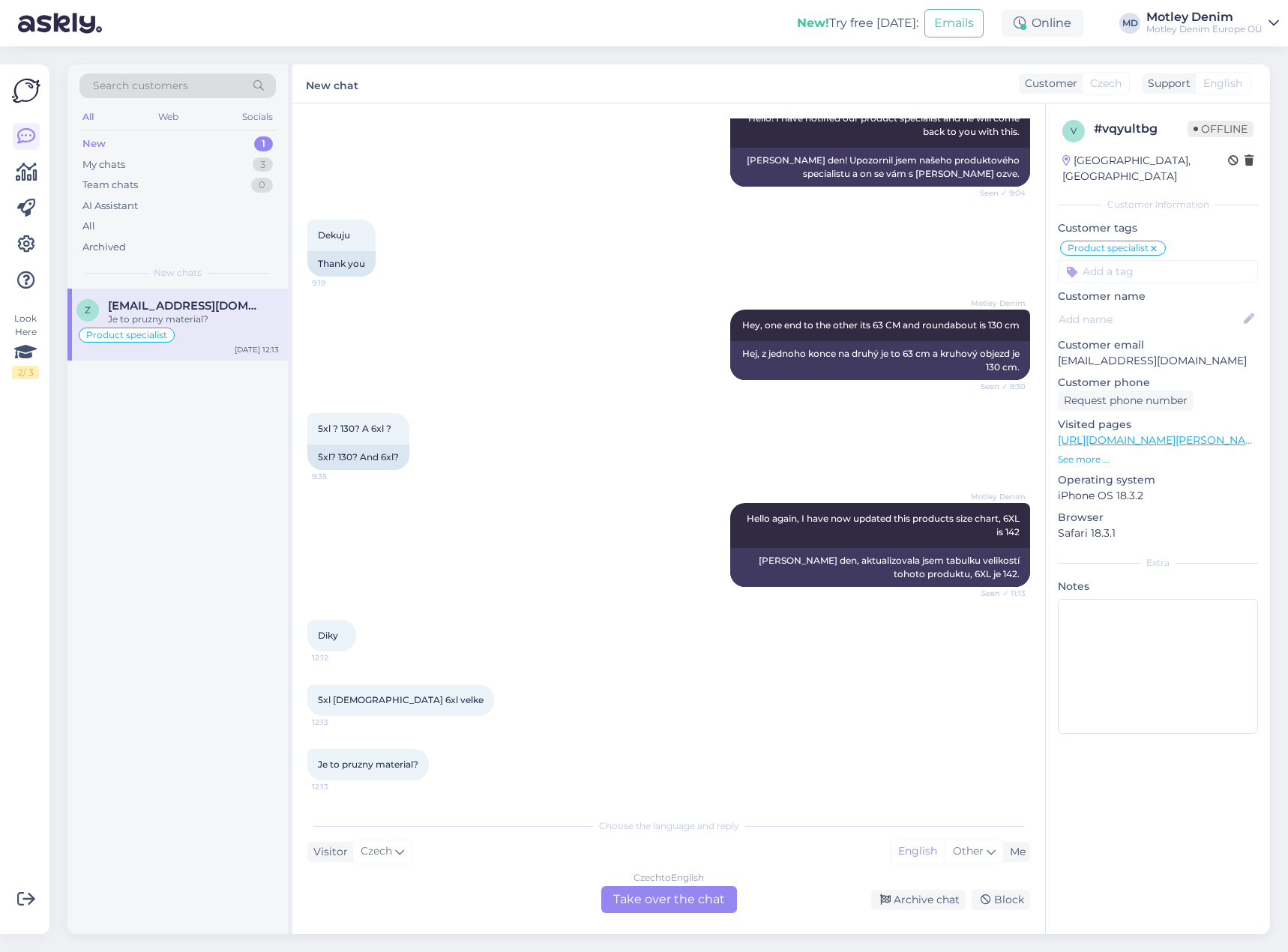
click at [660, 904] on div "Czech to English Take over the chat" at bounding box center [669, 899] width 136 height 27
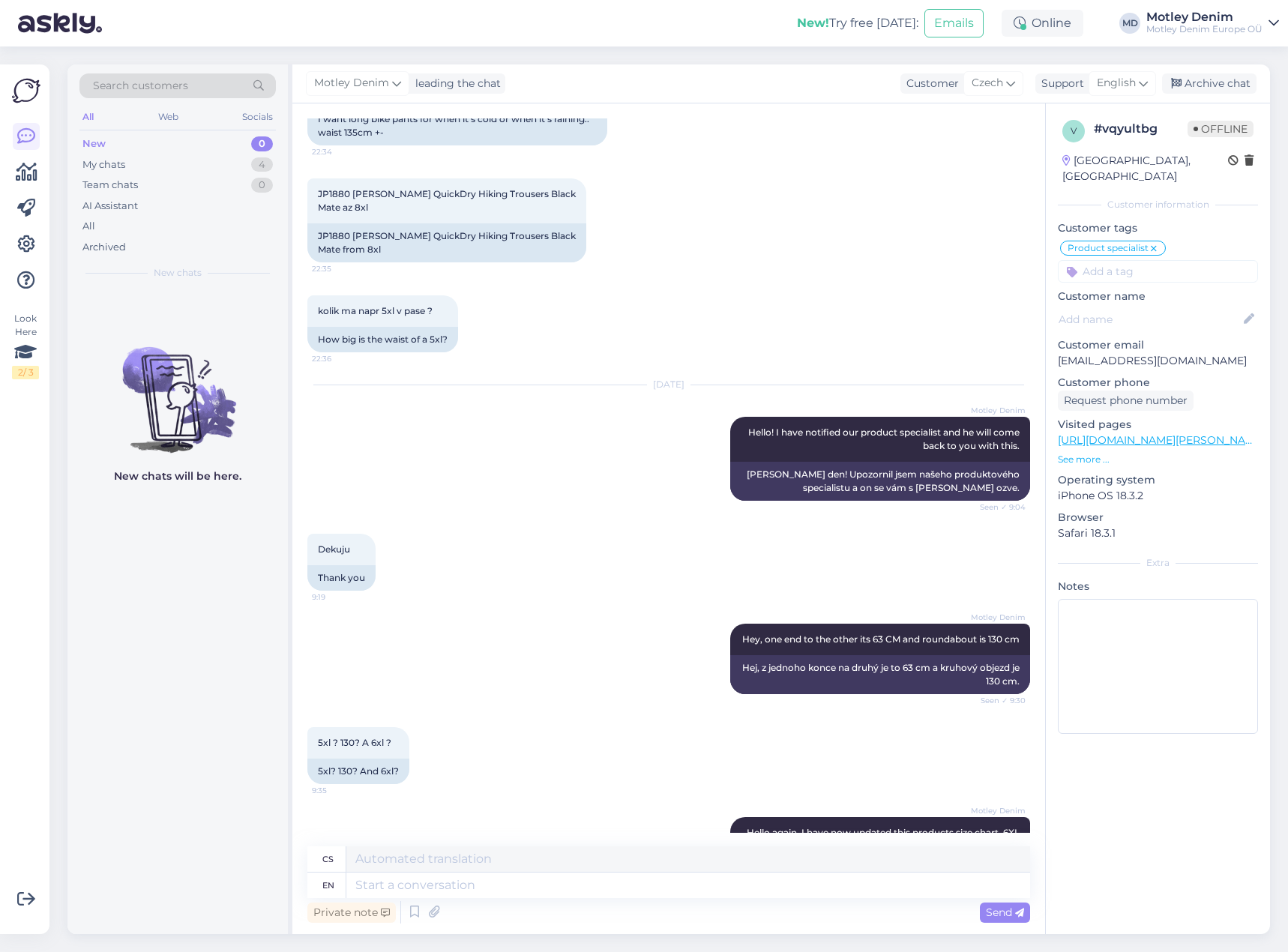
scroll to position [129, 0]
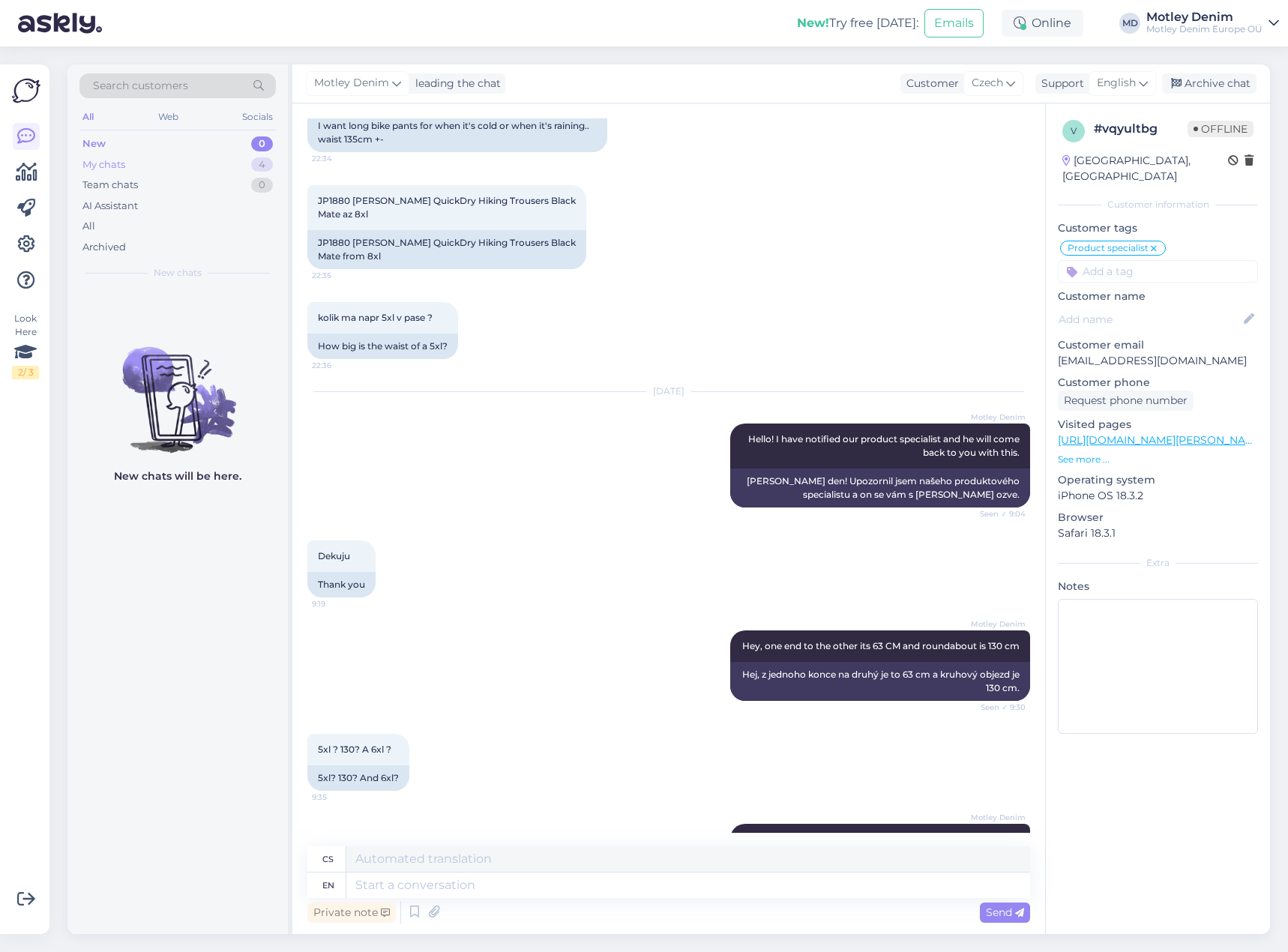
click at [241, 163] on div "My chats 4" at bounding box center [177, 164] width 196 height 21
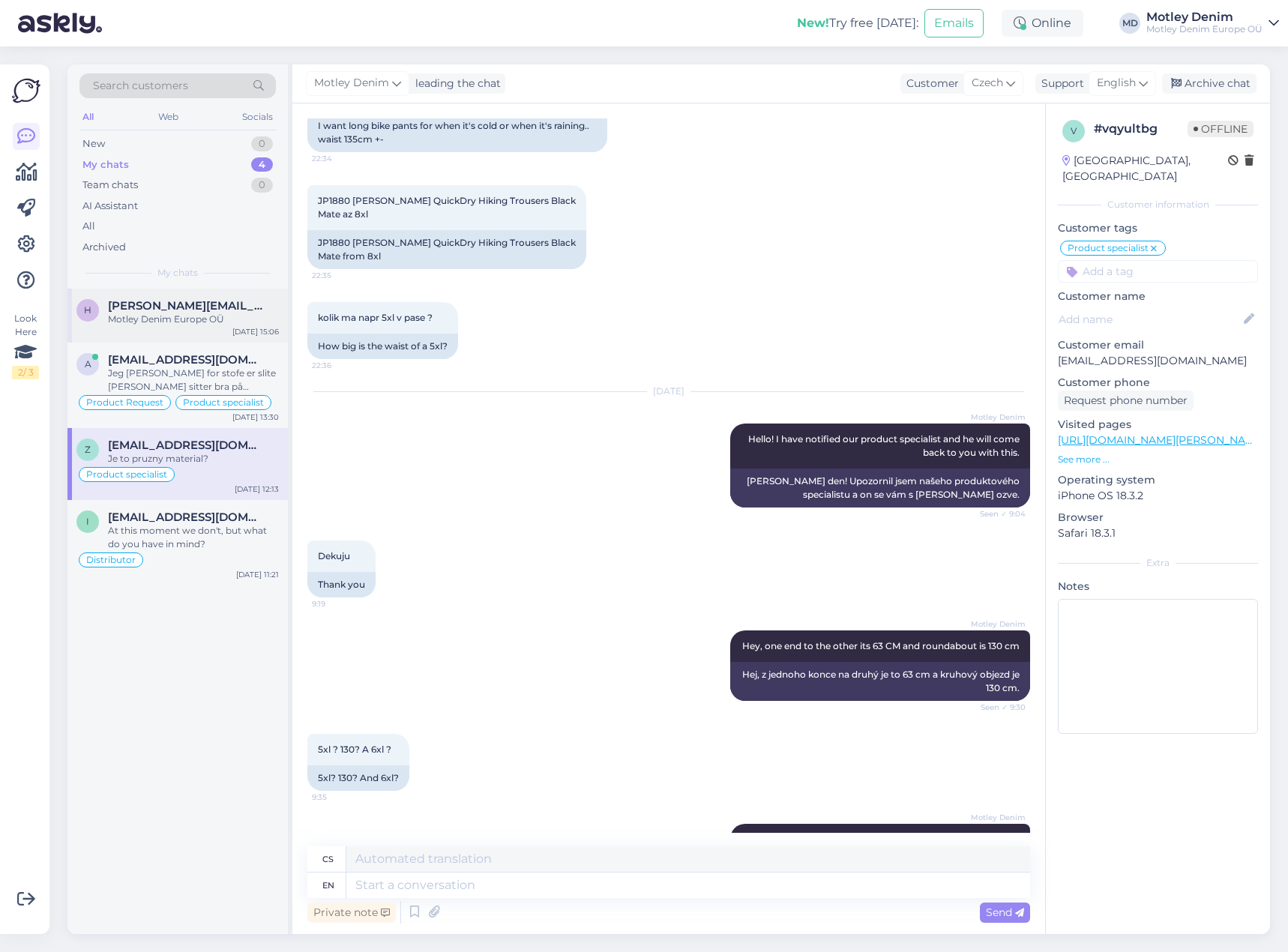
click at [179, 329] on div "h [PERSON_NAME][EMAIL_ADDRESS][DOMAIN_NAME] [PERSON_NAME] [GEOGRAPHIC_DATA] OÜ …" at bounding box center [178, 315] width 220 height 54
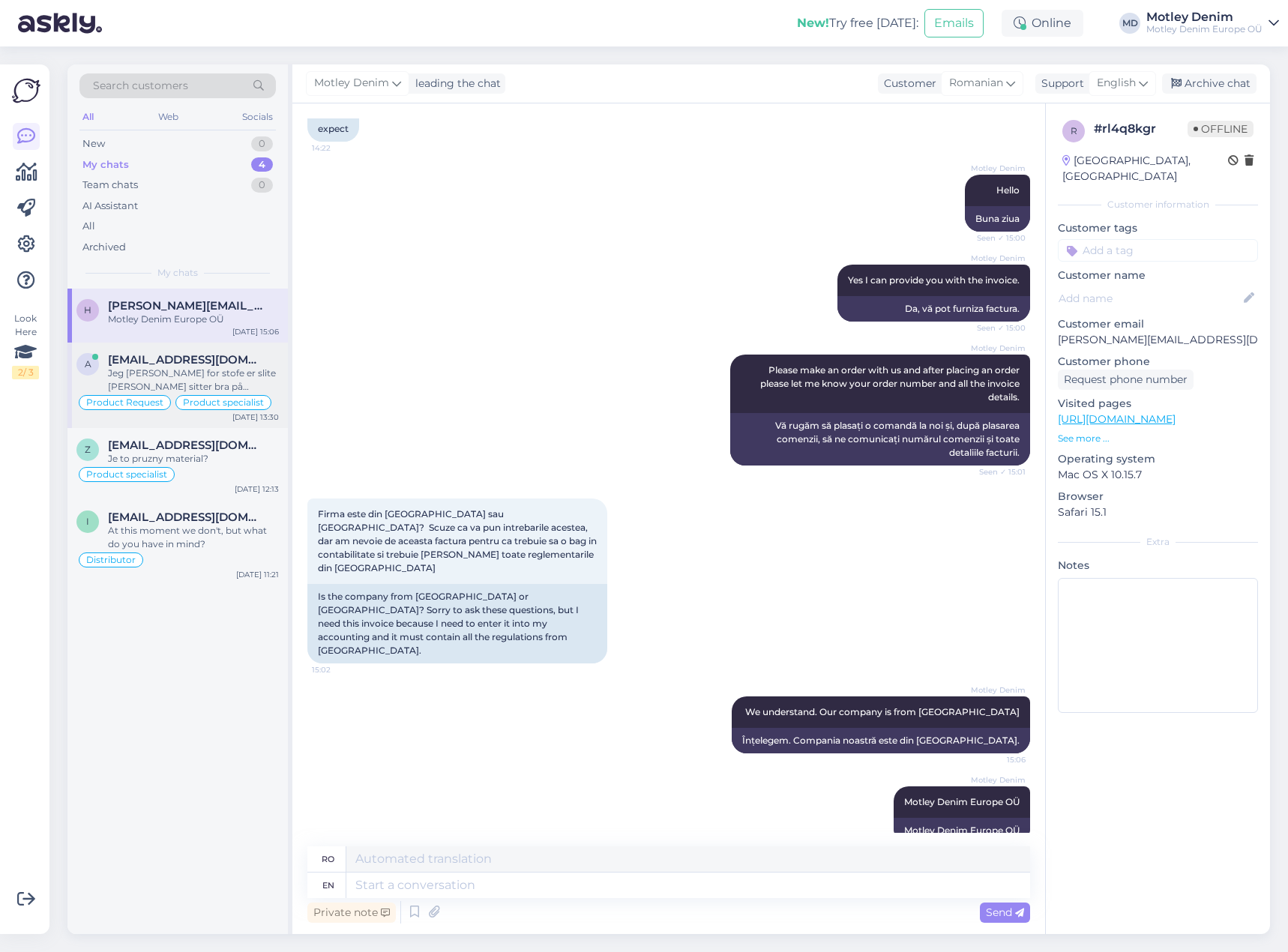
click at [188, 367] on div "Jeg [PERSON_NAME] for stofe er slite [PERSON_NAME] sitter bra på [PERSON_NAME] …" at bounding box center [193, 380] width 171 height 27
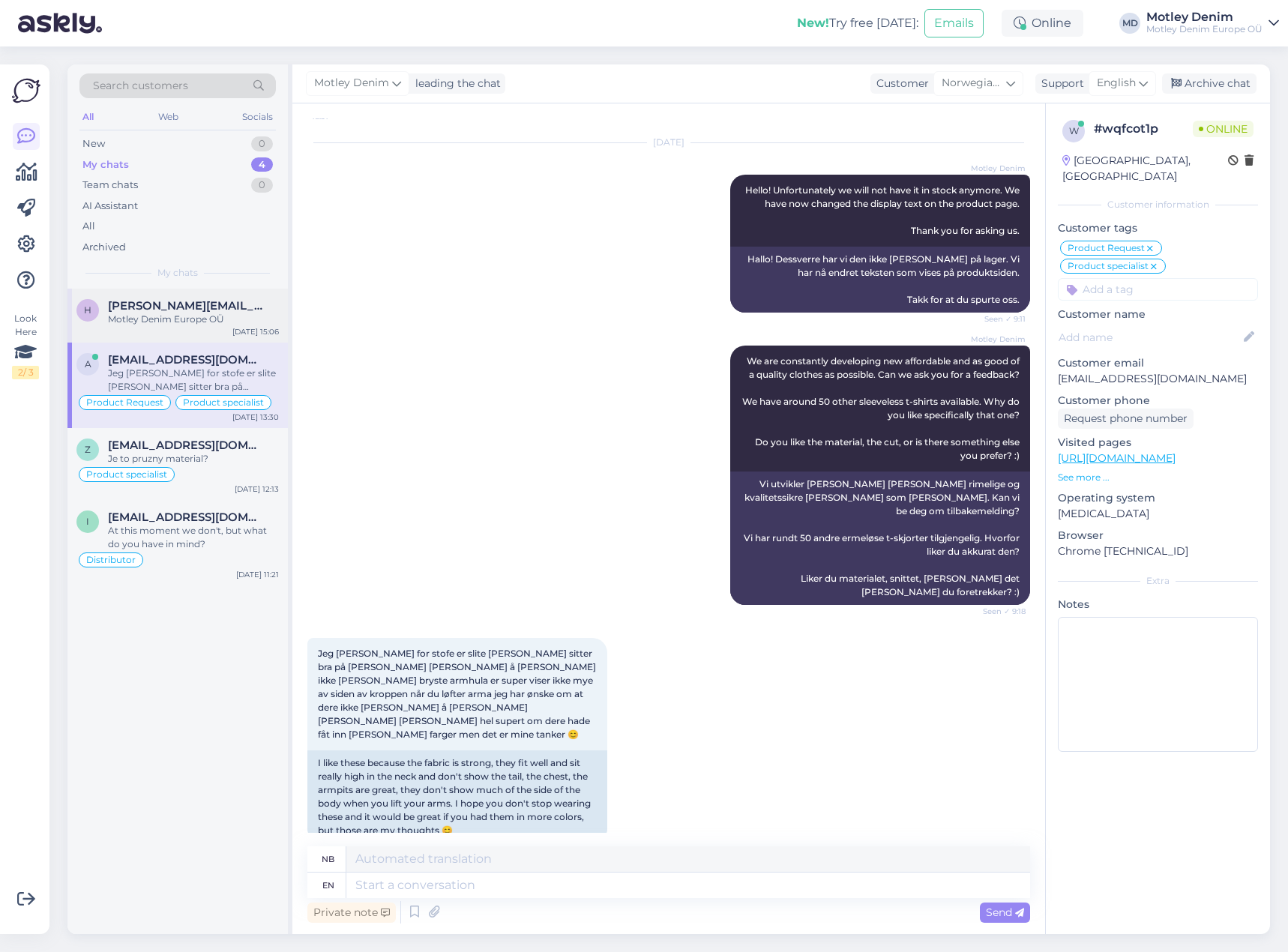
click at [200, 307] on span "[PERSON_NAME][EMAIL_ADDRESS][DOMAIN_NAME]" at bounding box center [185, 305] width 156 height 13
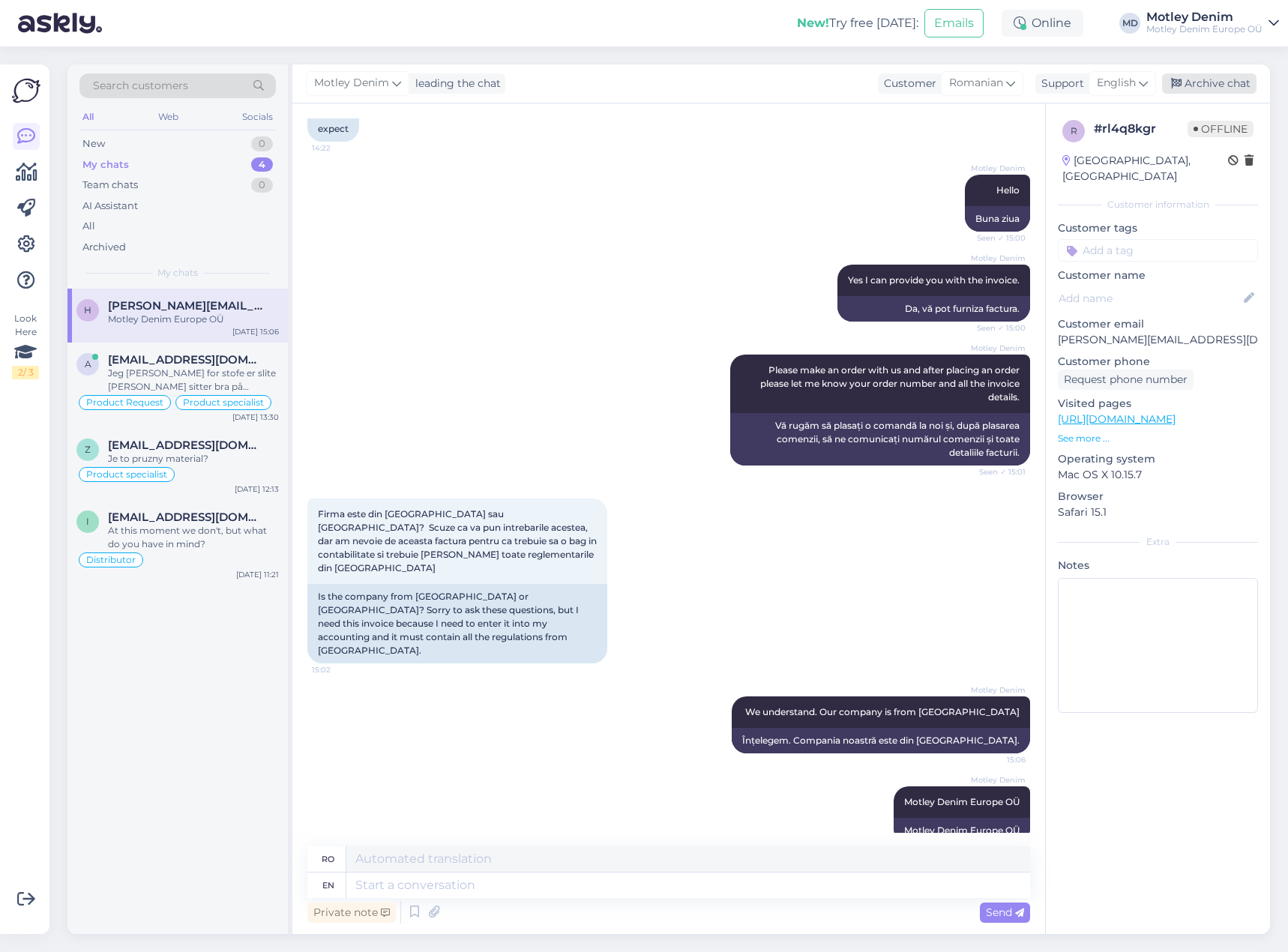
click at [1220, 80] on div "Archive chat" at bounding box center [1209, 83] width 94 height 20
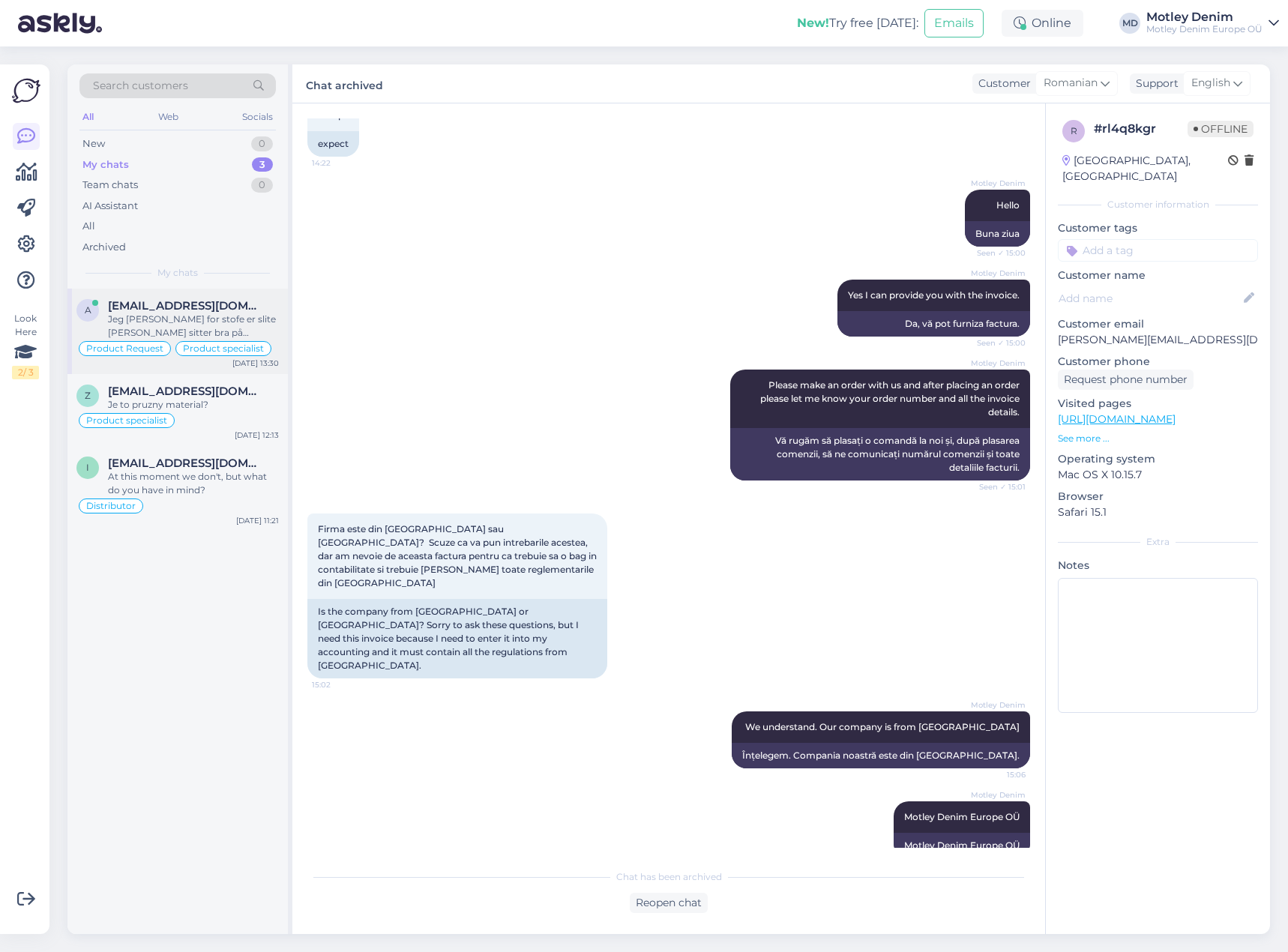
click at [187, 304] on span "[EMAIL_ADDRESS][DOMAIN_NAME]" at bounding box center [185, 305] width 156 height 13
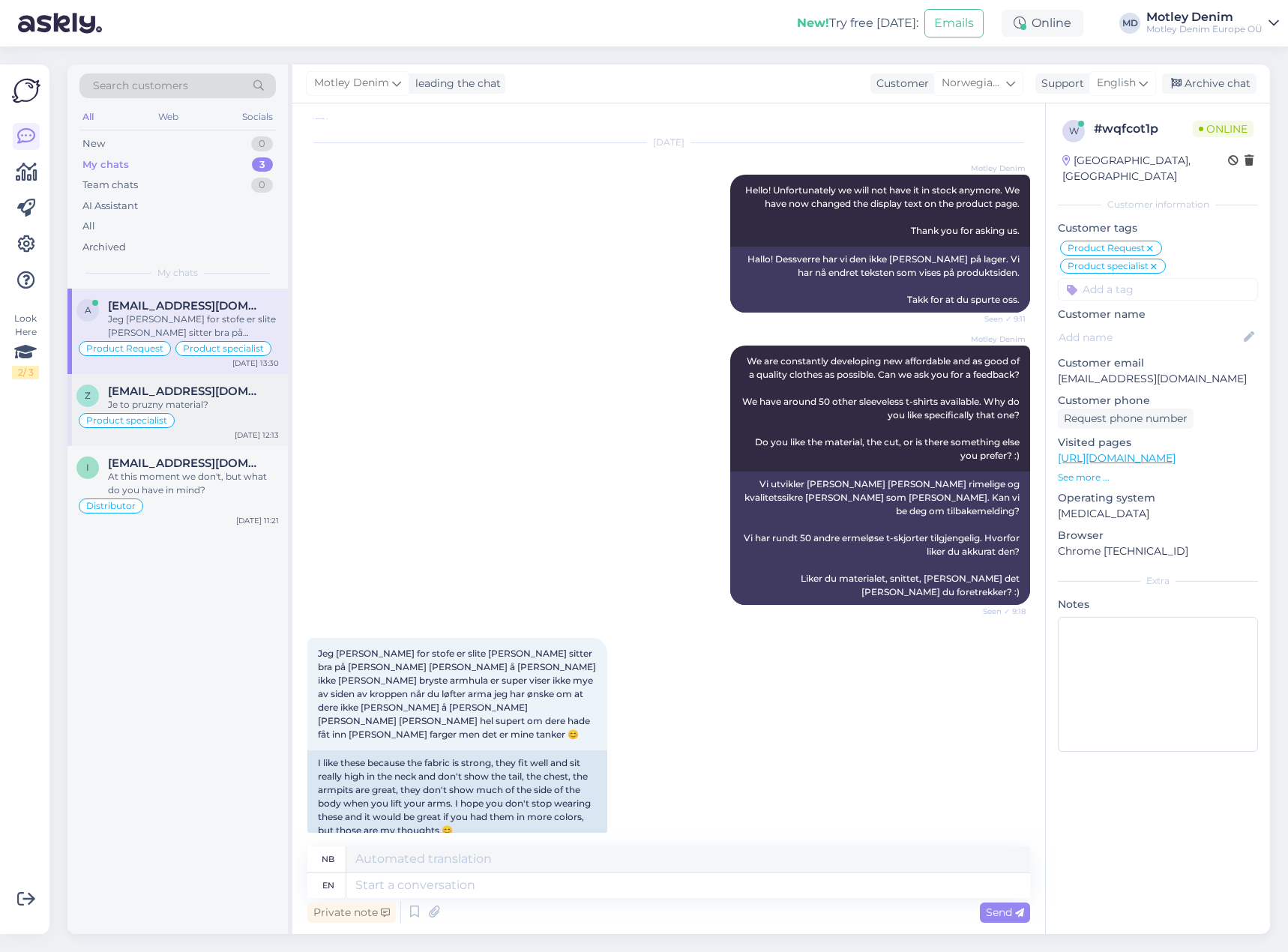
click at [147, 401] on div "Je to pruzny material?" at bounding box center [193, 405] width 171 height 13
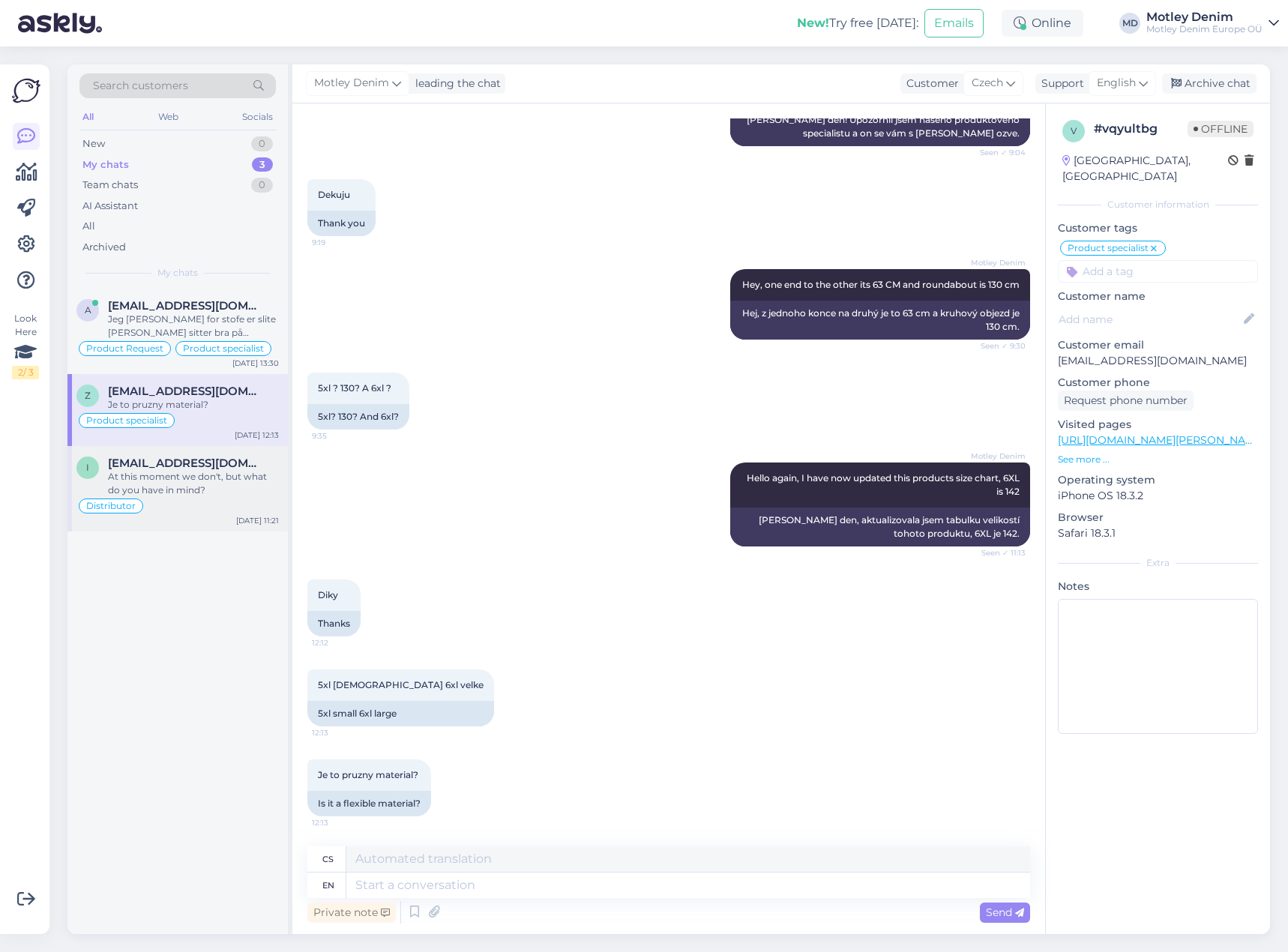
click at [250, 477] on div "At this moment we don't, but what do you have in mind?" at bounding box center [193, 483] width 171 height 27
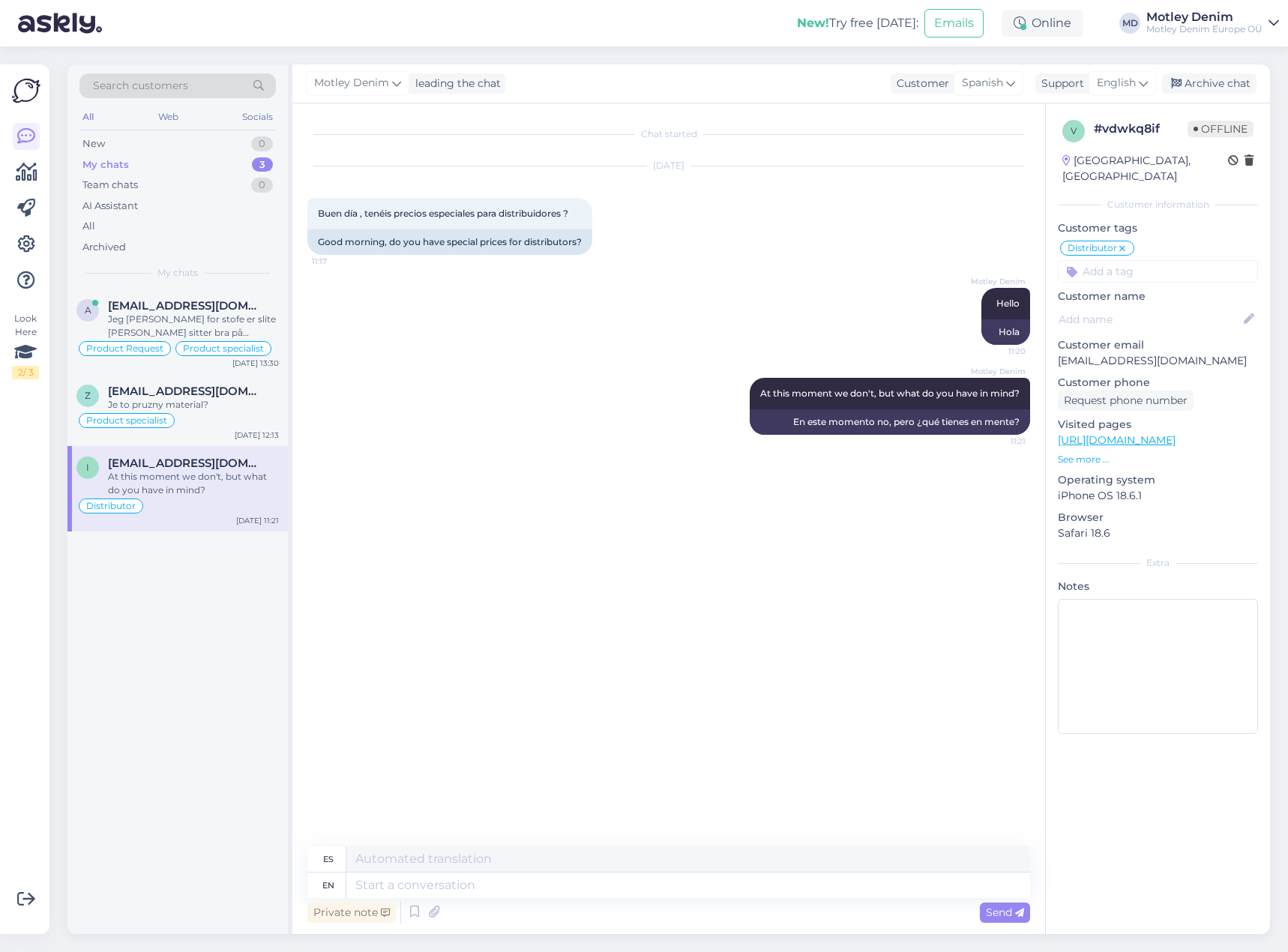
click at [479, 344] on div "Motley Denim Hello 11:20 Hola" at bounding box center [669, 316] width 723 height 90
click at [804, 333] on div "Motley Denim Hello 11:20 Hola" at bounding box center [669, 316] width 723 height 90
click at [833, 316] on div "Motley Denim Hello 11:20 Hola" at bounding box center [669, 316] width 723 height 90
click at [1200, 86] on div "Archive chat" at bounding box center [1209, 83] width 94 height 20
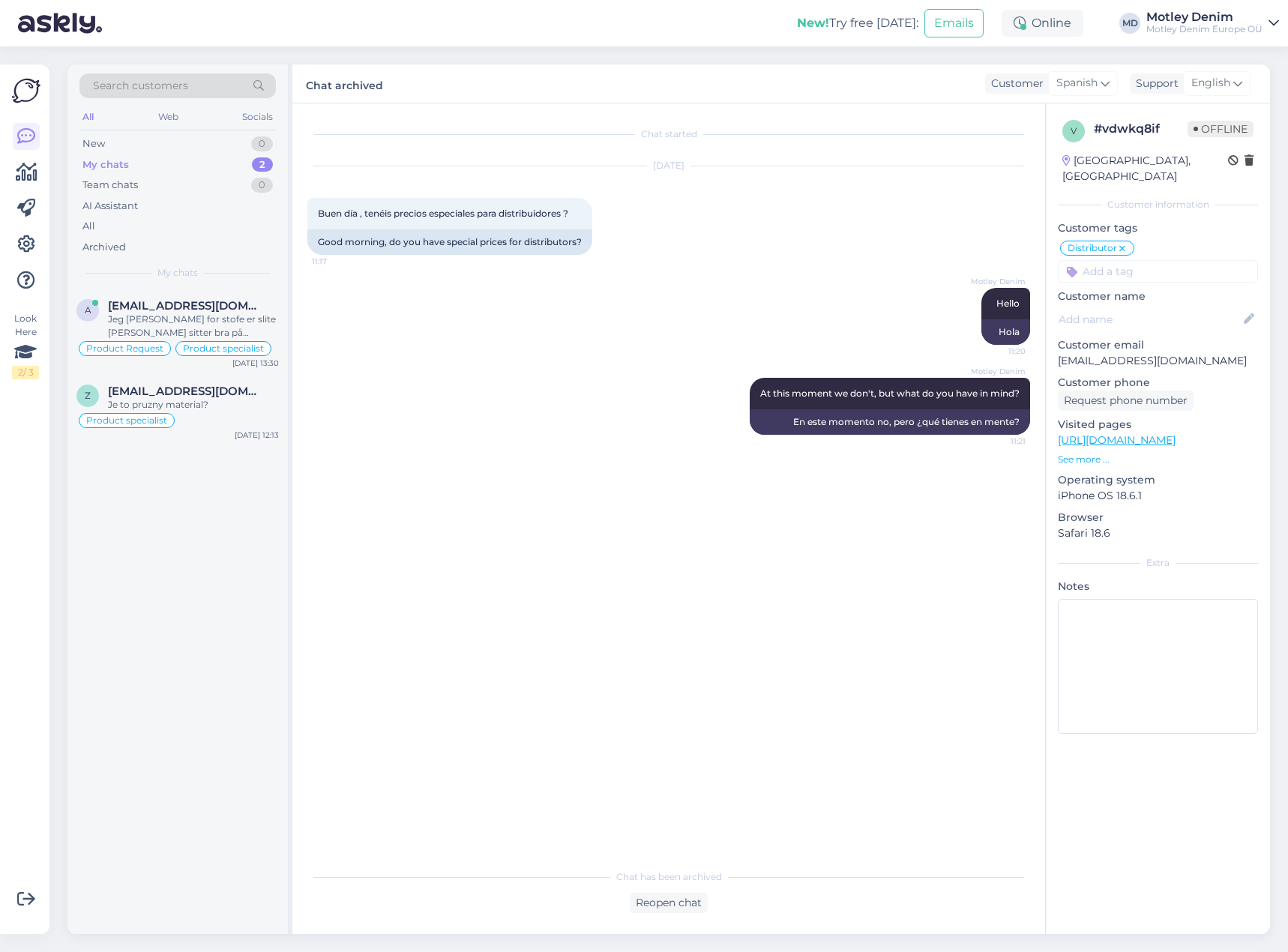
click at [556, 397] on div "Motley Denim At this moment we don't, but what do you have in mind? 11:21 En es…" at bounding box center [669, 406] width 723 height 90
click at [490, 390] on div "Motley Denim At this moment we don't, but what do you have in mind? 11:21 En es…" at bounding box center [669, 406] width 723 height 90
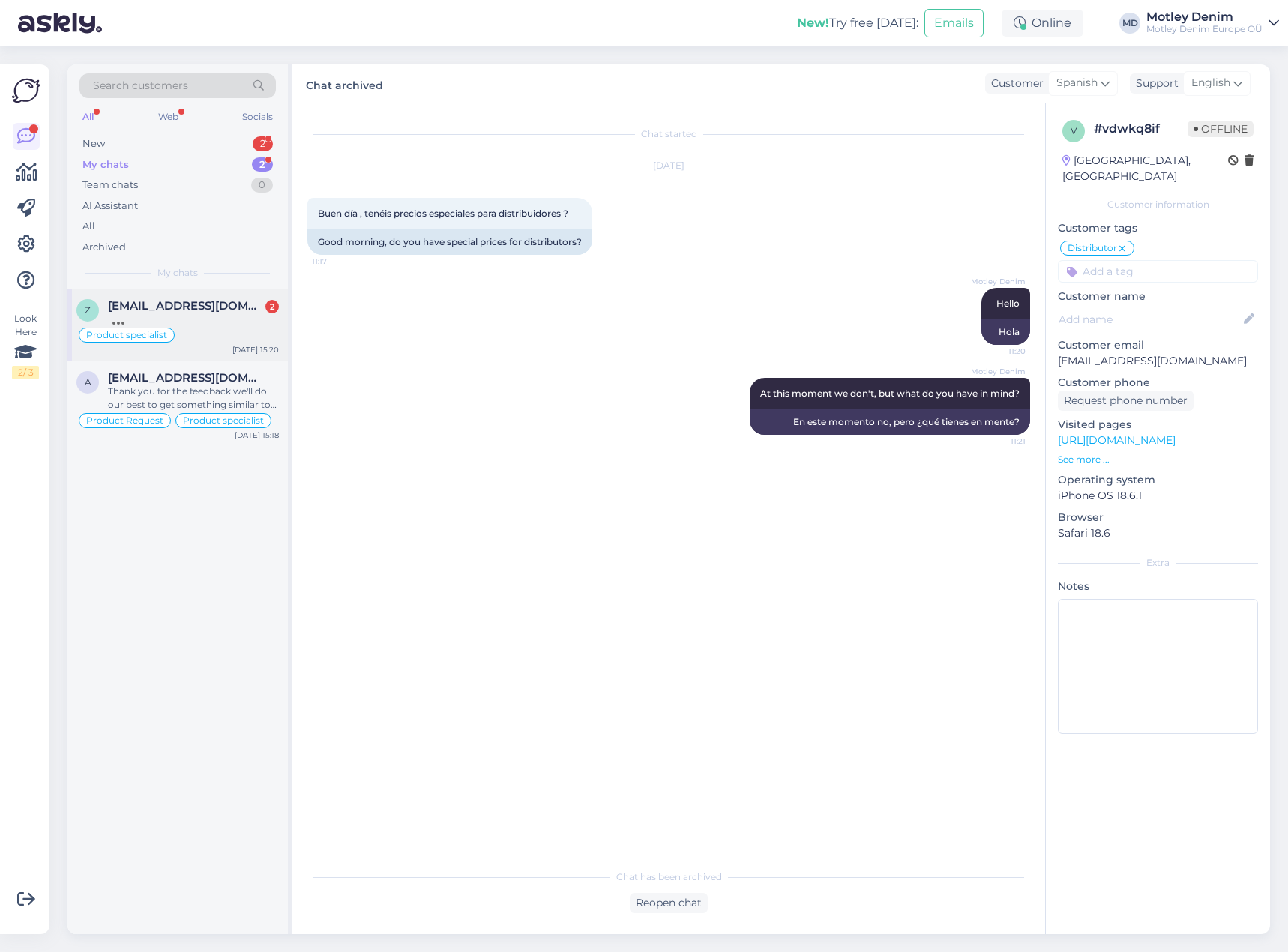
click at [192, 322] on div at bounding box center [193, 320] width 171 height 13
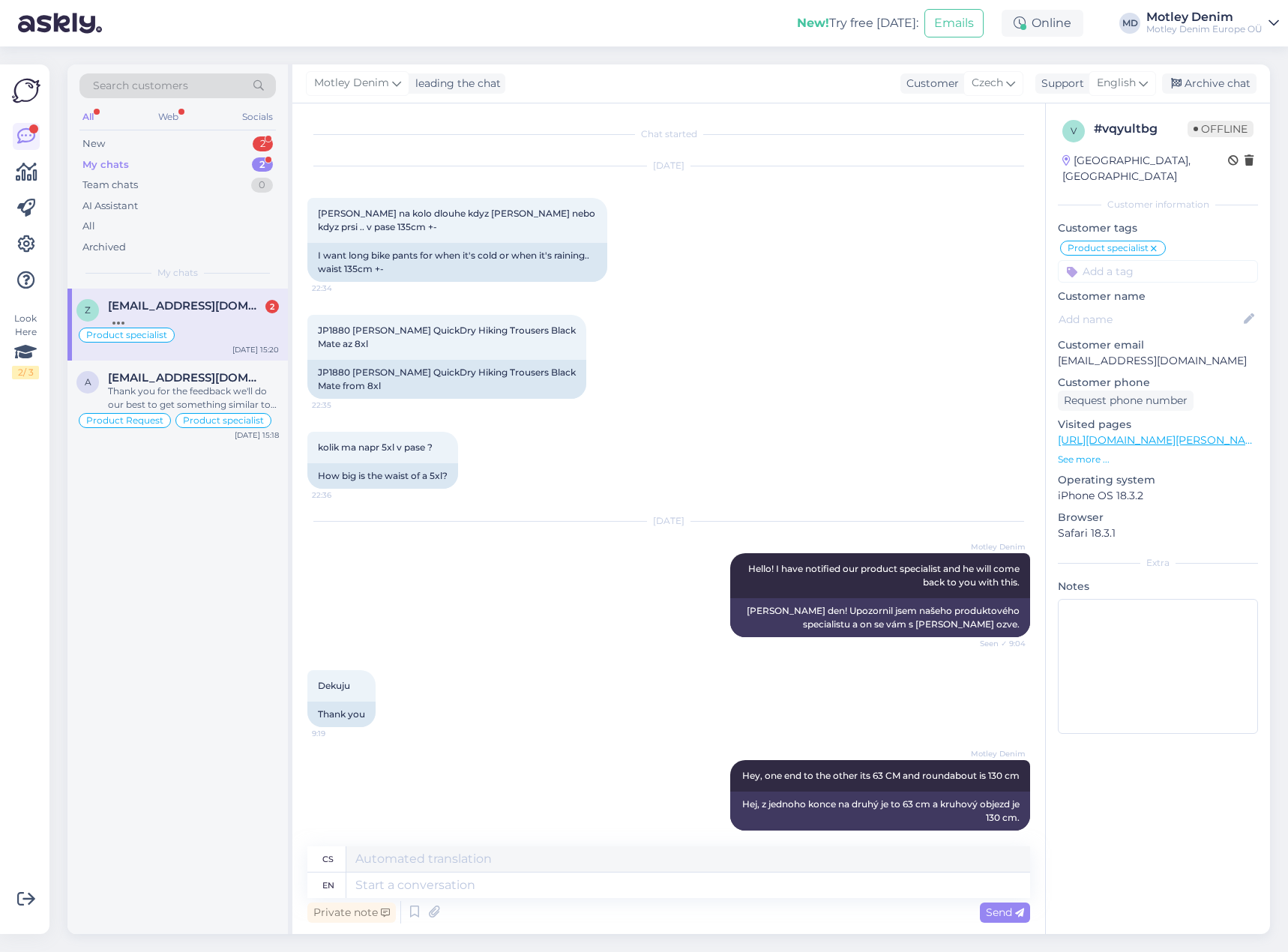
scroll to position [1085, 0]
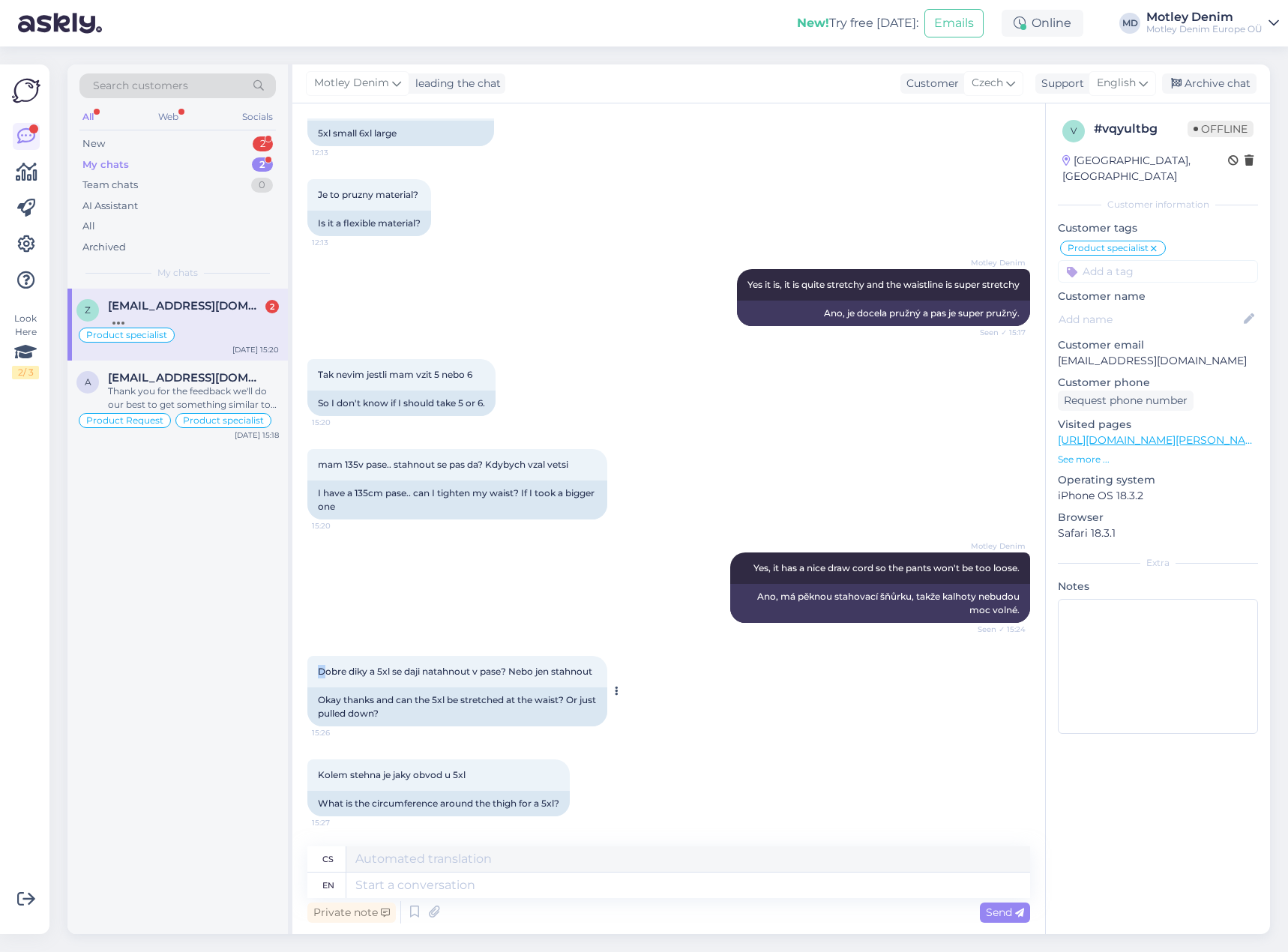
click at [321, 667] on span "Dobre diky a 5xl se daji natahnout v pase? Nebo jen stahnout" at bounding box center [455, 671] width 275 height 11
drag, startPoint x: 356, startPoint y: 667, endPoint x: 347, endPoint y: 667, distance: 9.0
click at [356, 667] on span "Dobre diky a 5xl se daji natahnout v pase? Nebo jen stahnout" at bounding box center [455, 671] width 275 height 11
click at [334, 670] on span "Dobre diky a 5xl se daji natahnout v pase? Nebo jen stahnout" at bounding box center [455, 671] width 275 height 11
drag, startPoint x: 334, startPoint y: 670, endPoint x: 599, endPoint y: 673, distance: 265.0
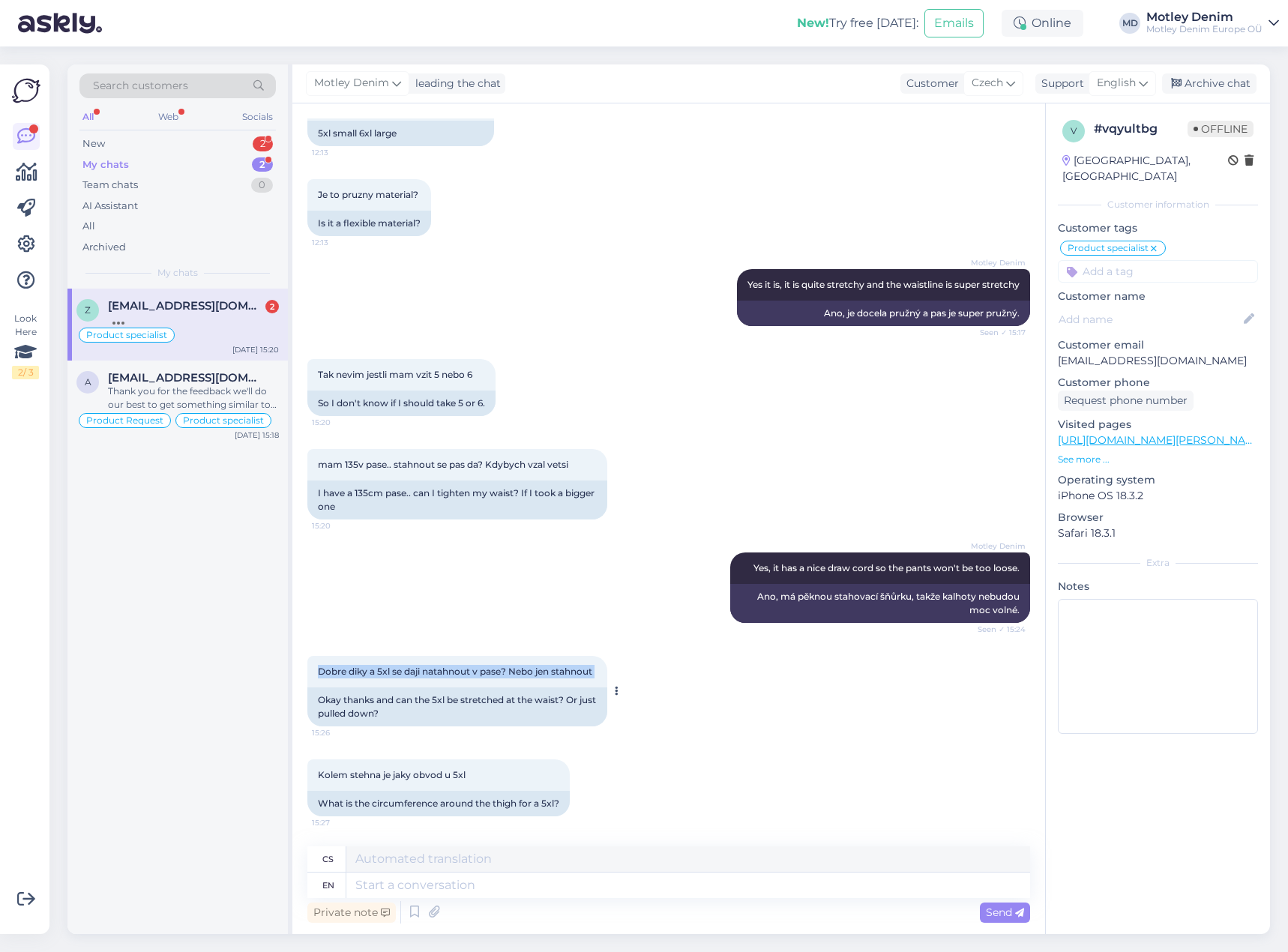
click at [601, 673] on div "Dobre diky a 5xl se daji natahnout v pase? Nebo jen stahnout 15:26" at bounding box center [457, 672] width 300 height 32
copy div "Dobre diky a 5xl se daji natahnout v pase? Nebo jen stahnout 15:26"
click at [974, 285] on span "Yes it is, it is quite stretchy and the waistline is super stretchy" at bounding box center [884, 284] width 272 height 11
click at [986, 286] on span "Yes it is, it is quite stretchy and the waistline is super stretchy" at bounding box center [884, 284] width 272 height 11
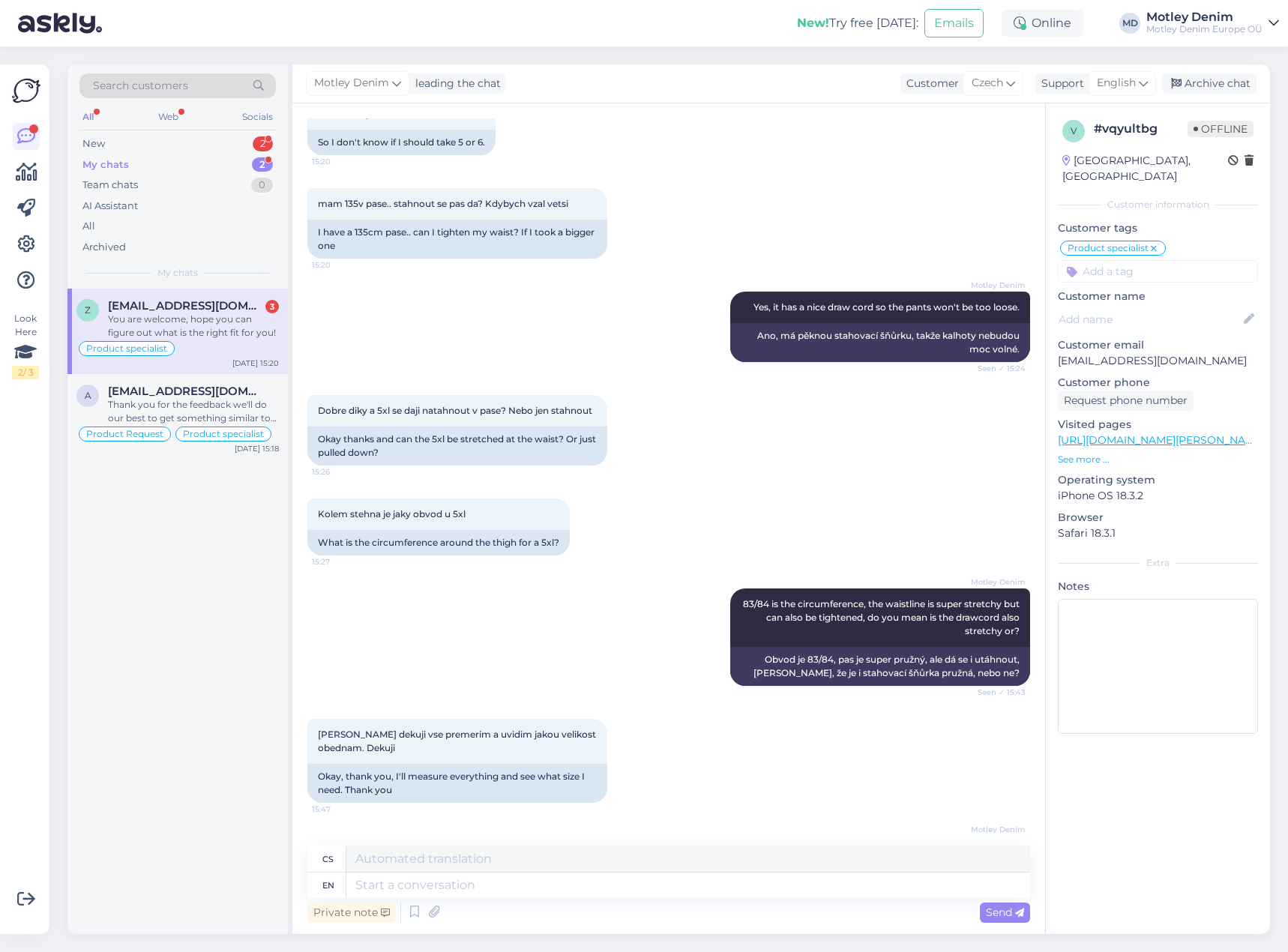
scroll to position [1435, 0]
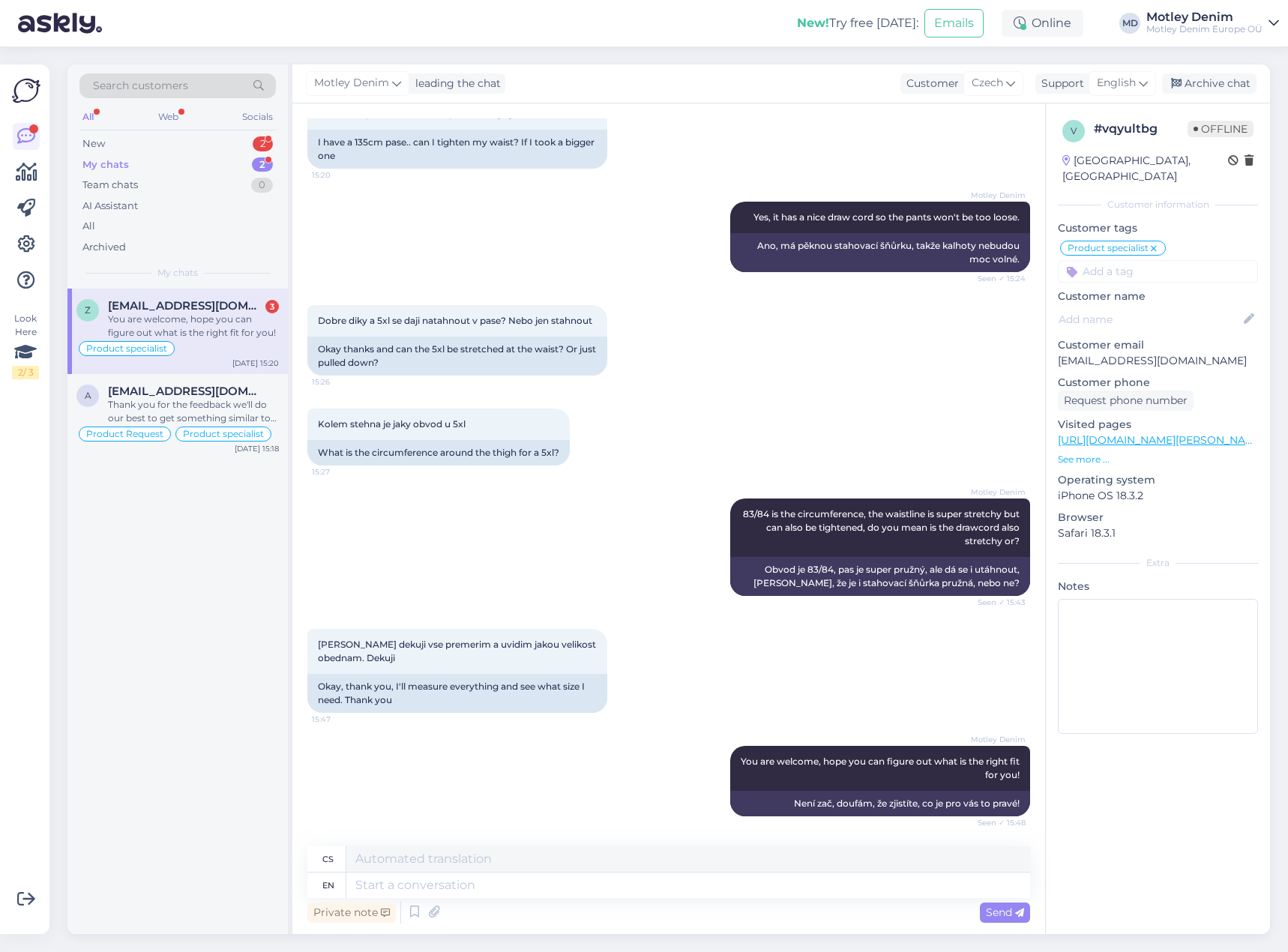
click at [171, 333] on div "You are welcome, hope you can figure out what is the right fit for you!" at bounding box center [193, 326] width 171 height 27
click at [1197, 81] on div "Archive chat" at bounding box center [1209, 83] width 94 height 20
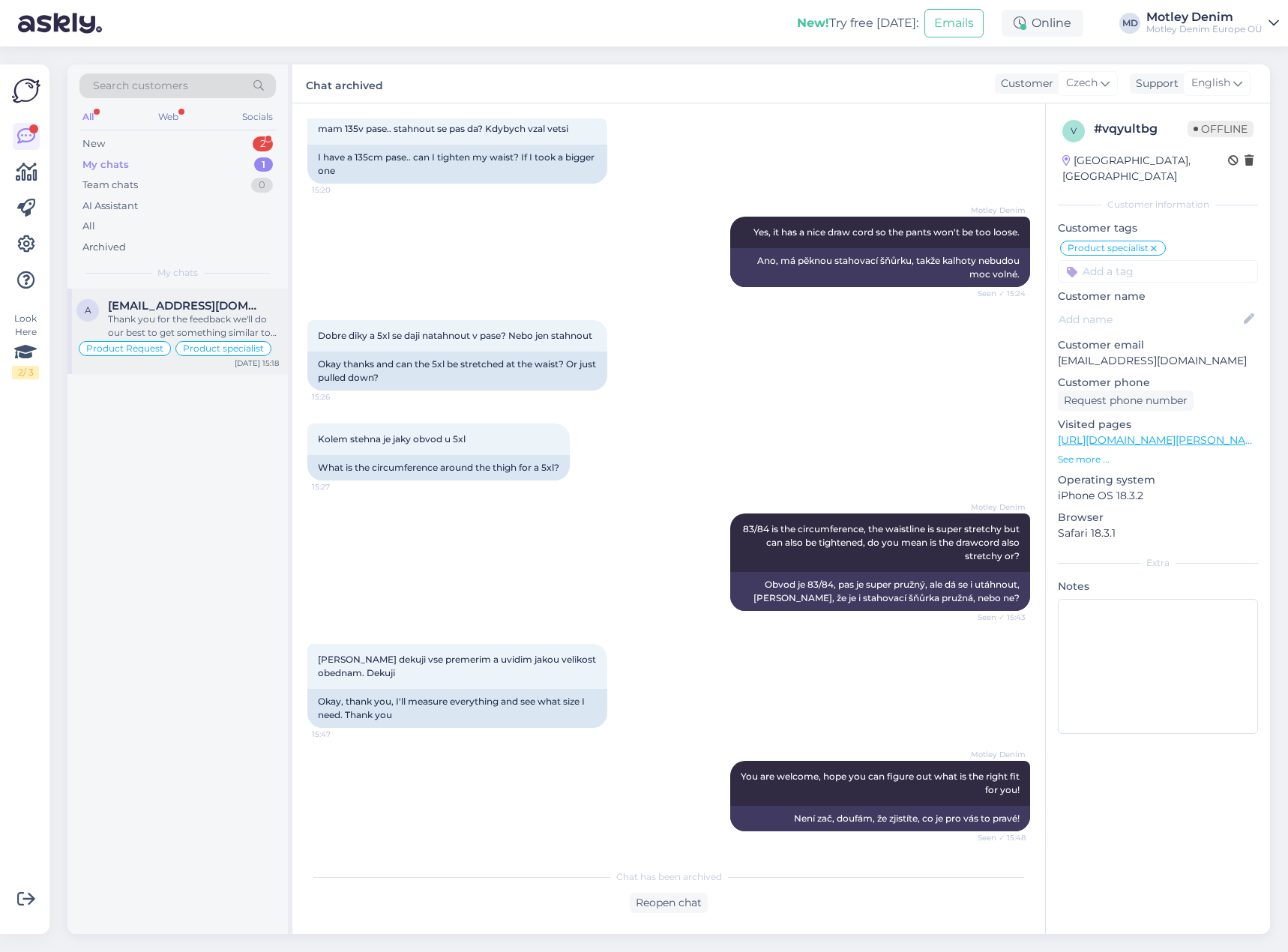
click at [210, 319] on div "Thank you for the feedback we'll do our best to get something similar to our st…" at bounding box center [193, 326] width 171 height 27
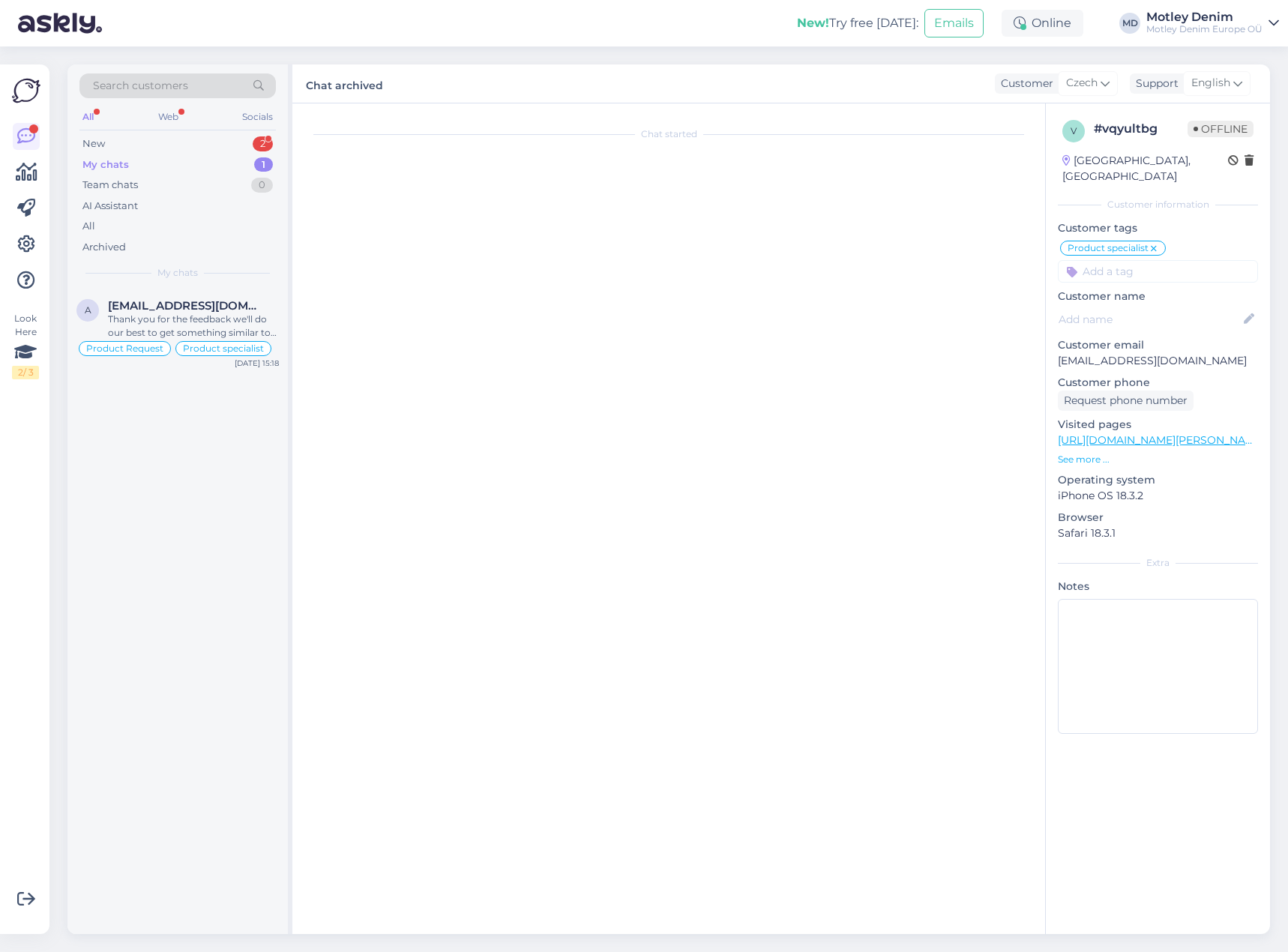
scroll to position [275, 0]
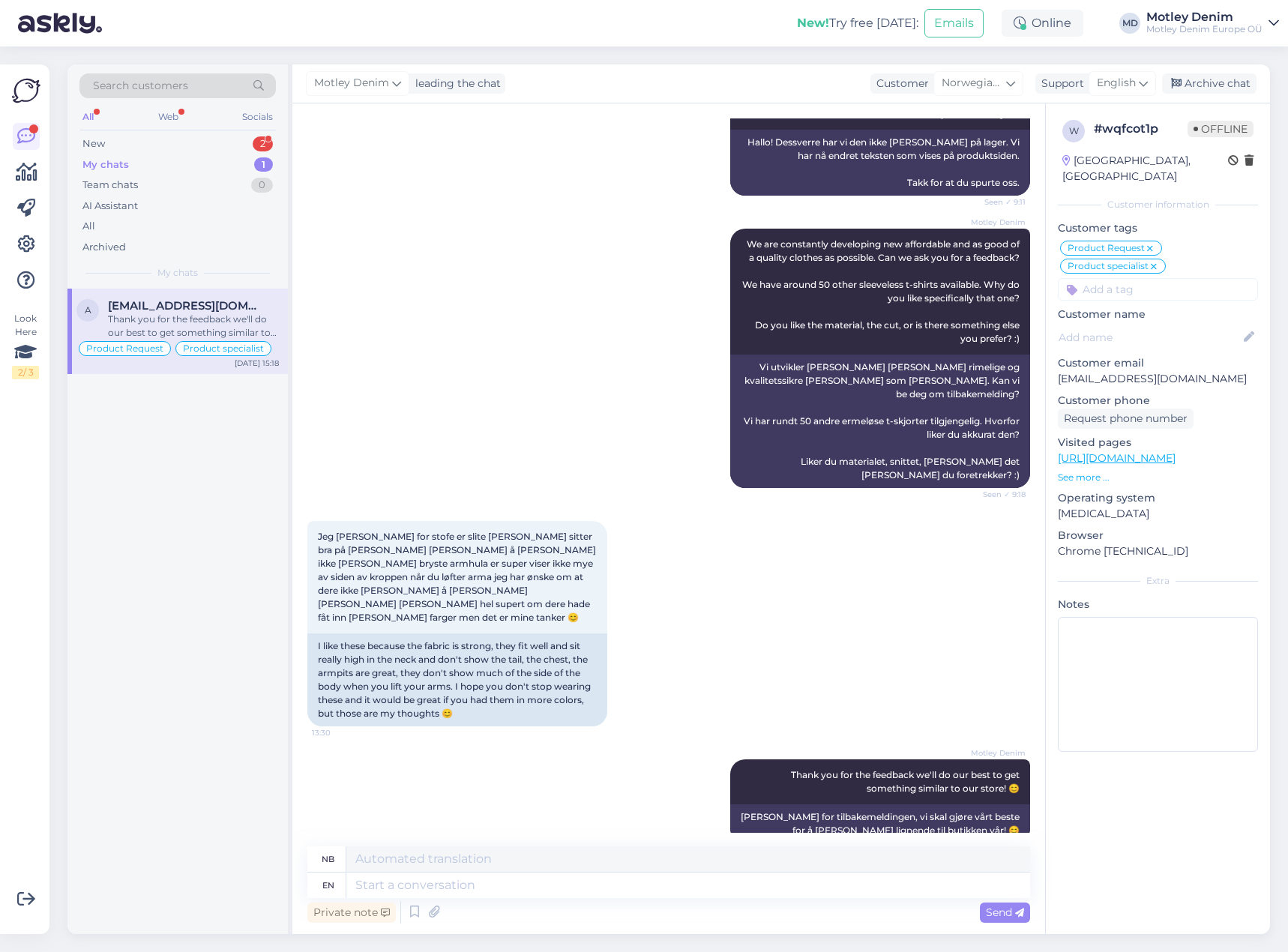
drag, startPoint x: 1154, startPoint y: 253, endPoint x: 1127, endPoint y: 274, distance: 34.2
click at [1154, 261] on icon at bounding box center [1154, 267] width 9 height 12
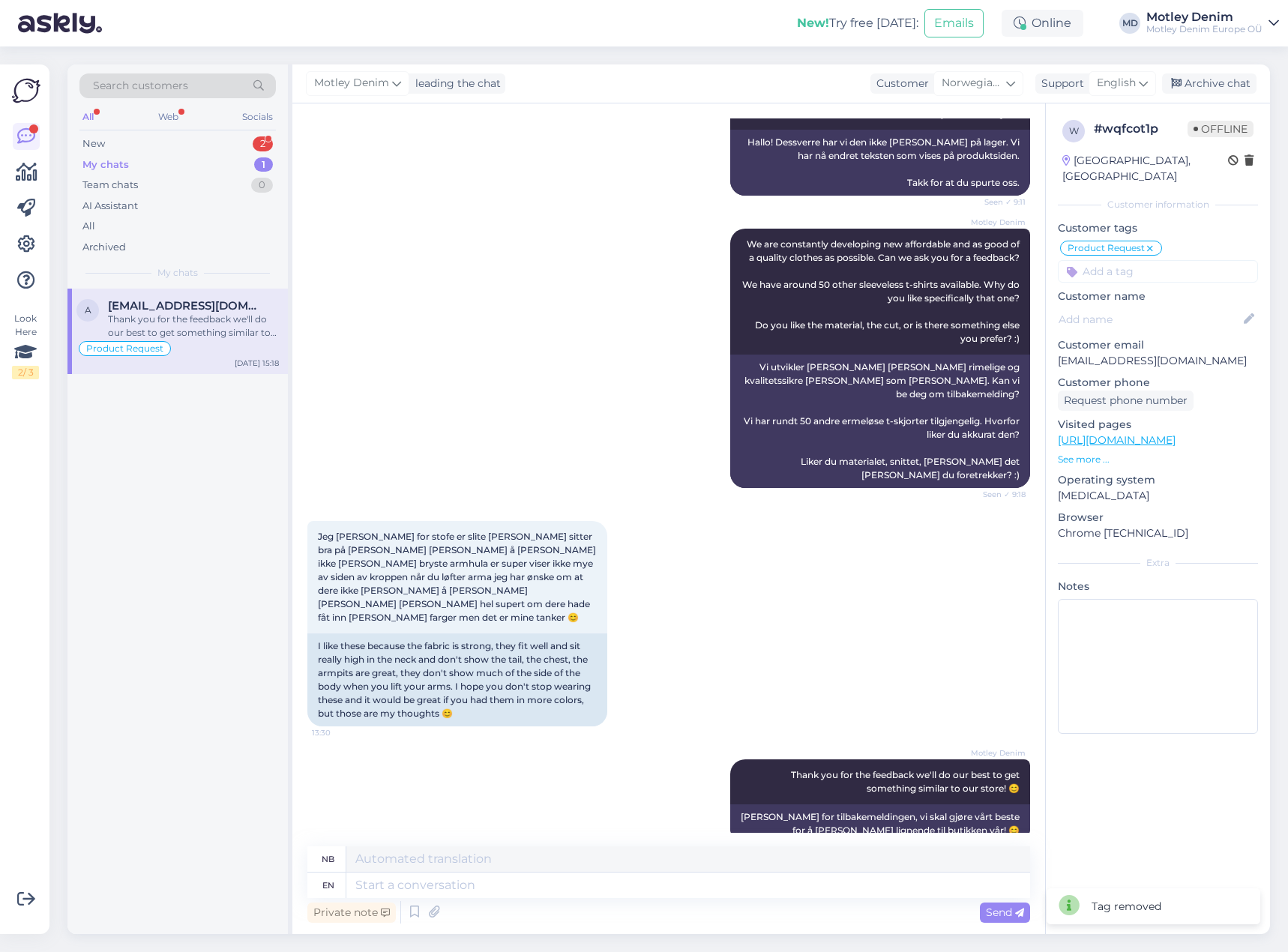
click at [511, 356] on div "Motley Denim We are constantly developing new affordable and as good of a quali…" at bounding box center [669, 358] width 723 height 292
click at [1219, 88] on div "Archive chat" at bounding box center [1209, 83] width 94 height 20
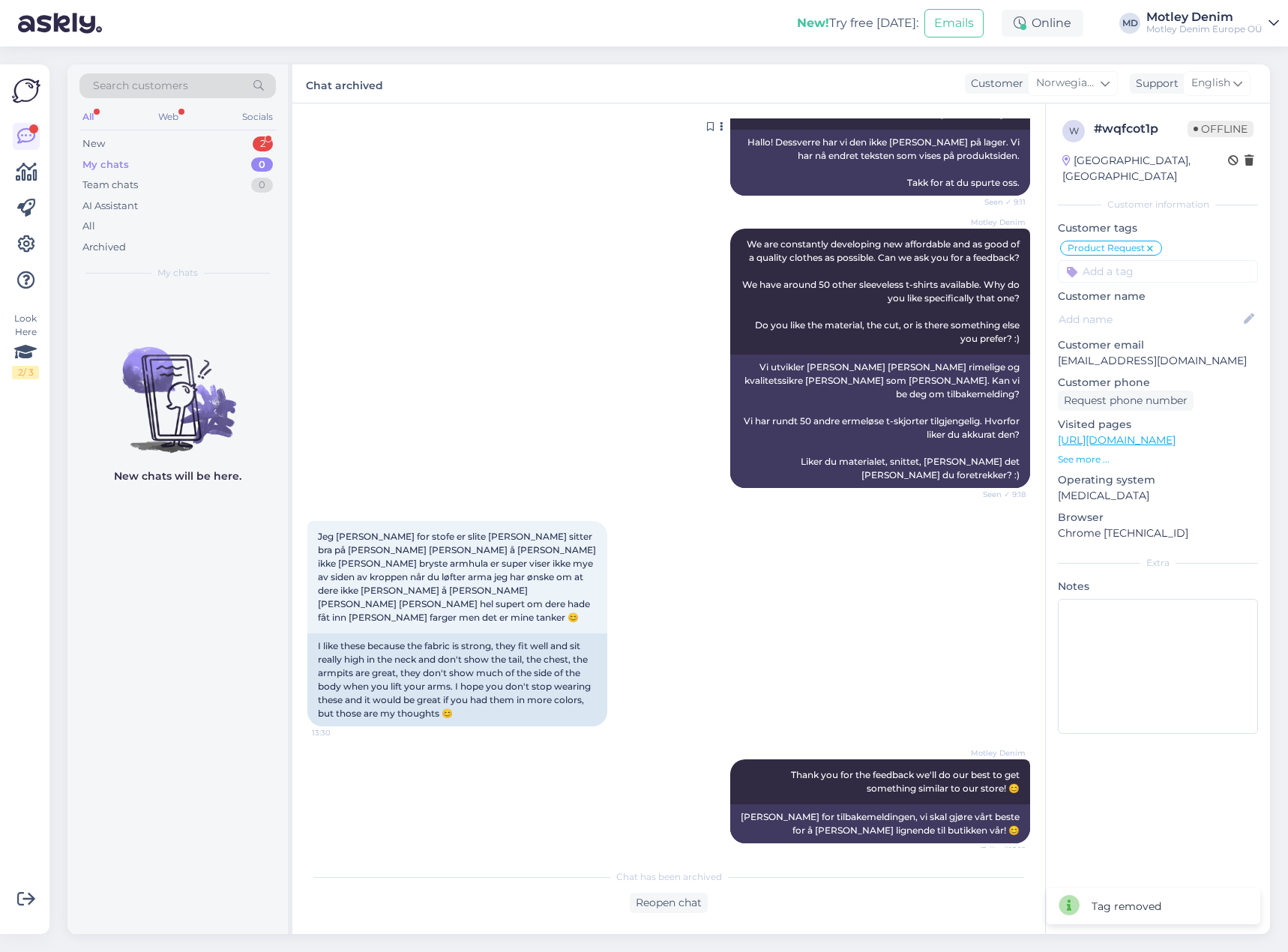
scroll to position [260, 0]
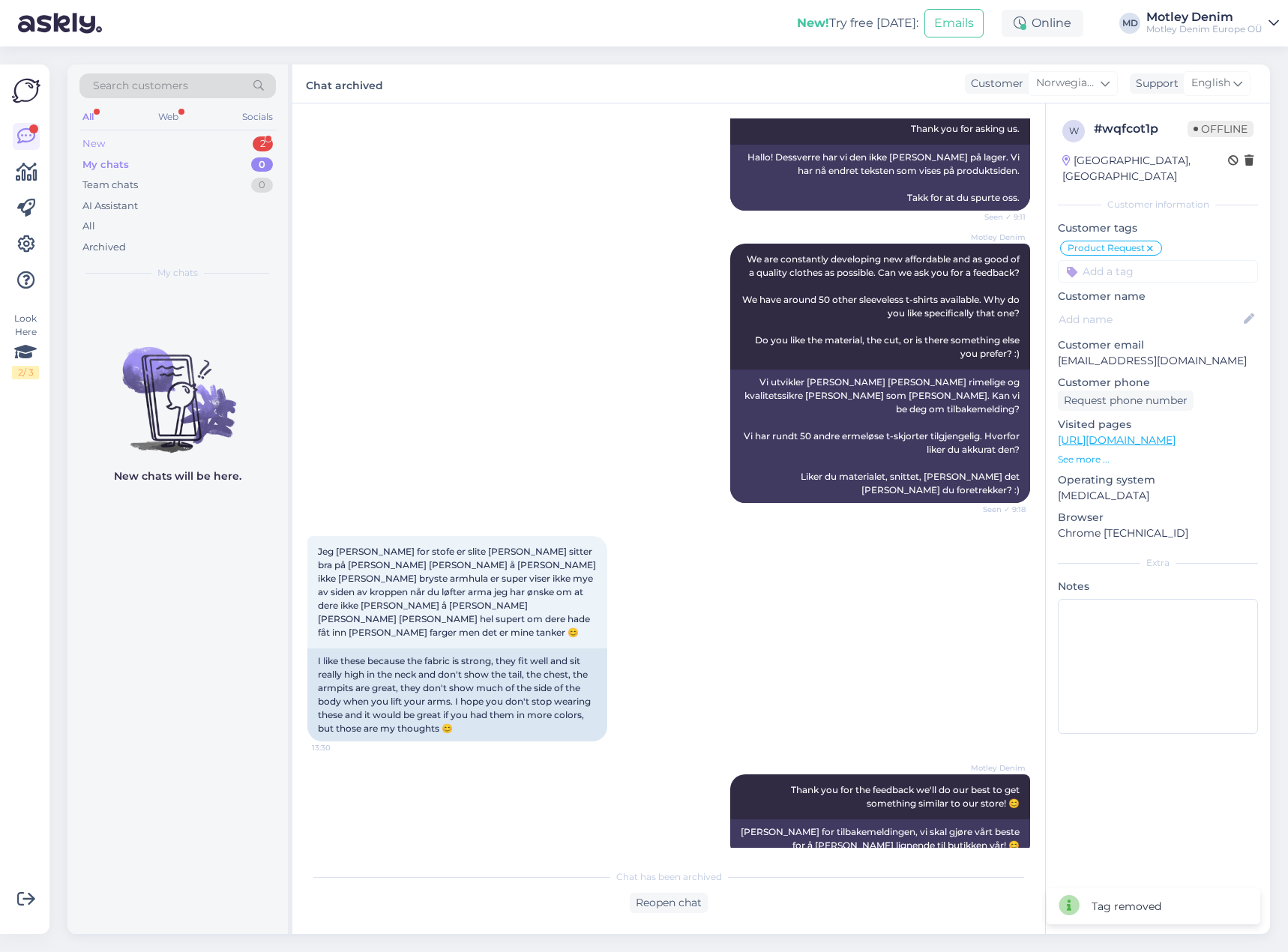
click at [244, 143] on div "New 2" at bounding box center [177, 144] width 196 height 21
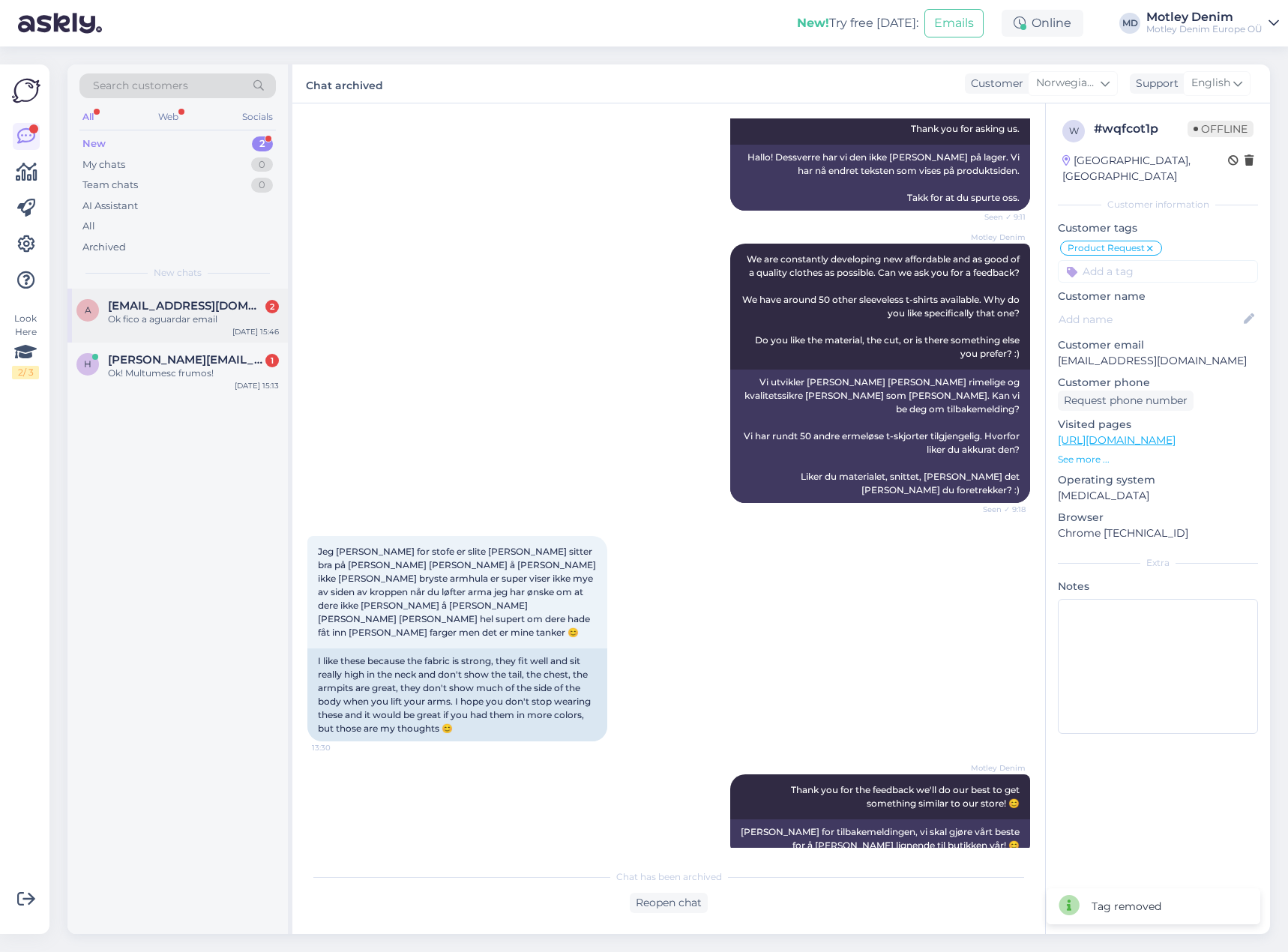
click at [199, 342] on div "a [EMAIL_ADDRESS][DOMAIN_NAME] 2 Ok fico a aguardar email [DATE] 15:46" at bounding box center [178, 315] width 220 height 54
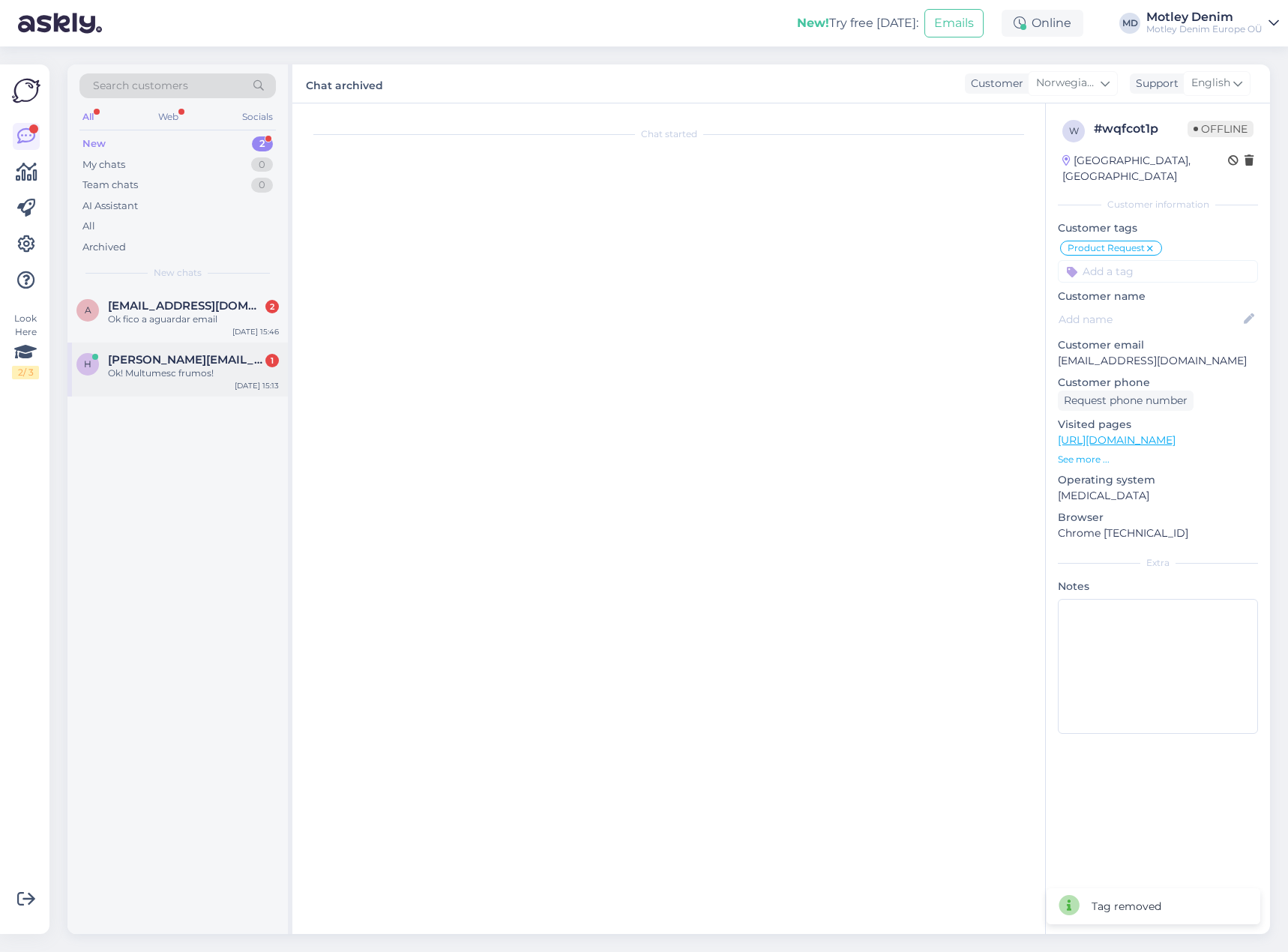
scroll to position [0, 0]
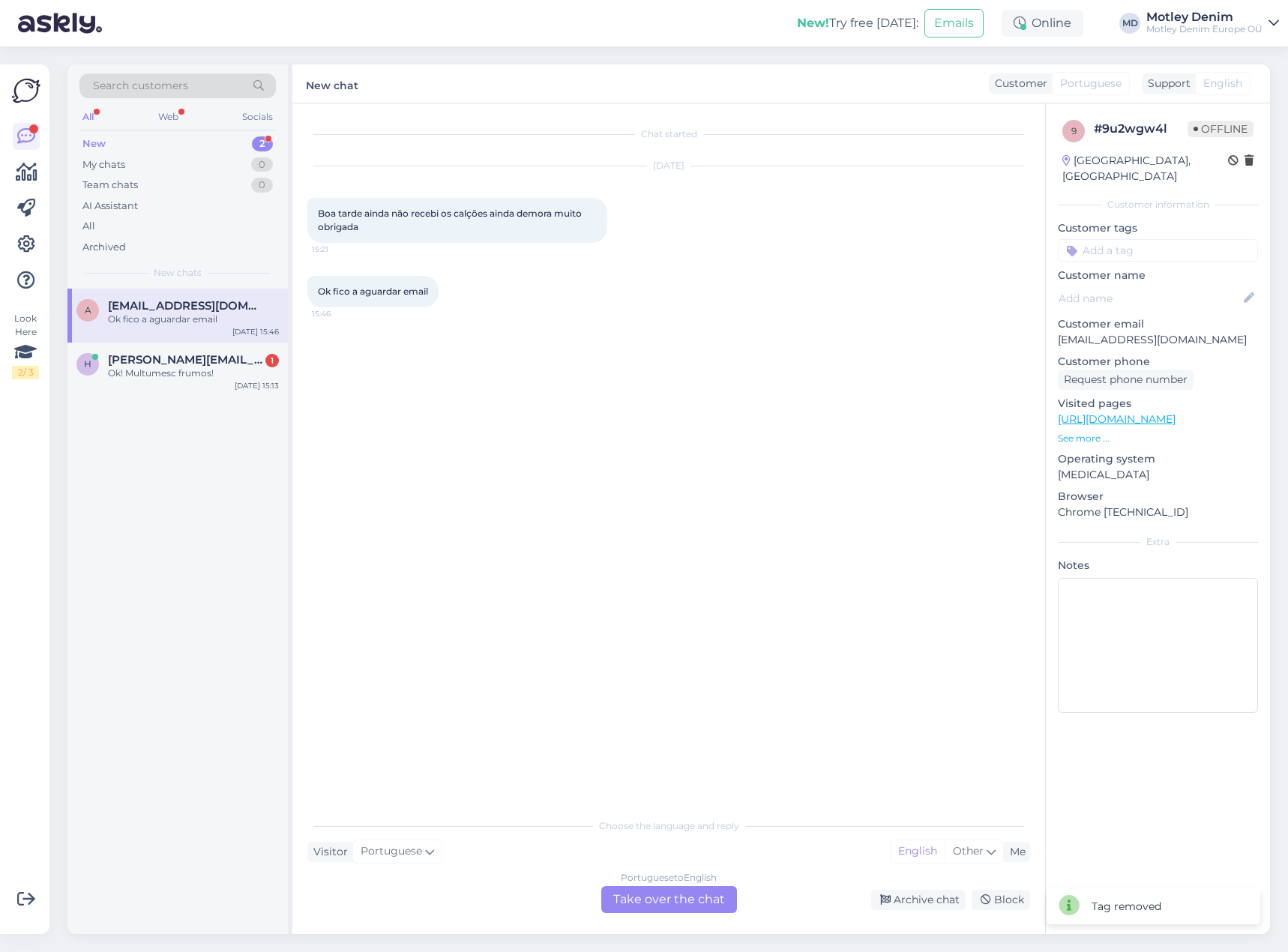
click at [194, 299] on div "a [EMAIL_ADDRESS][DOMAIN_NAME] Ok fico a aguardar email [DATE] 15:46" at bounding box center [178, 315] width 220 height 54
drag, startPoint x: 689, startPoint y: 887, endPoint x: 697, endPoint y: 868, distance: 20.6
click at [689, 887] on div "Portuguese to English Take over the chat" at bounding box center [669, 899] width 136 height 27
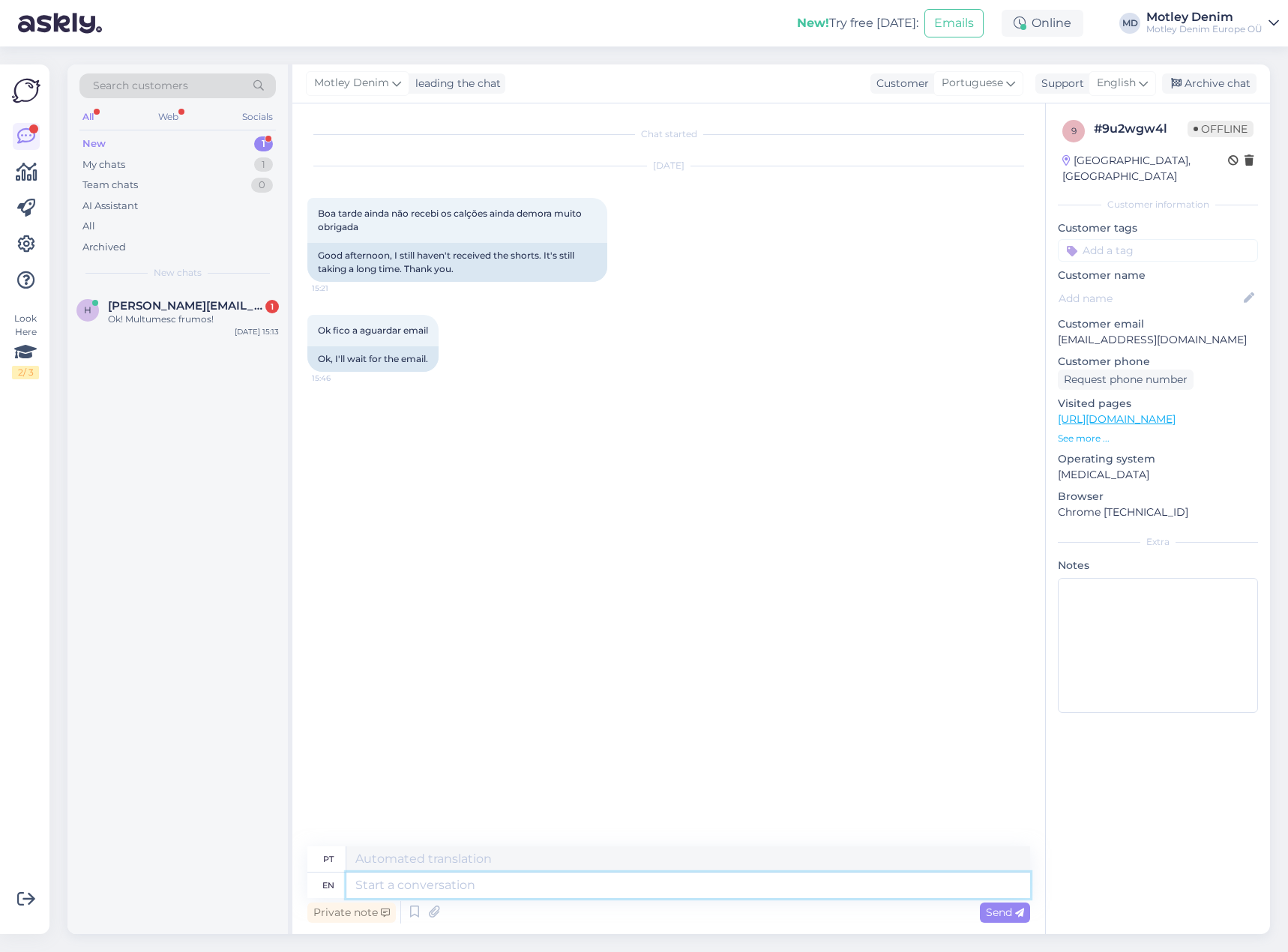
click at [592, 882] on textarea at bounding box center [688, 885] width 684 height 26
type textarea "Hello"
type textarea "Olá"
click at [1080, 332] on p "[EMAIL_ADDRESS][DOMAIN_NAME]" at bounding box center [1159, 340] width 200 height 16
drag, startPoint x: 1080, startPoint y: 323, endPoint x: 1200, endPoint y: 315, distance: 120.3
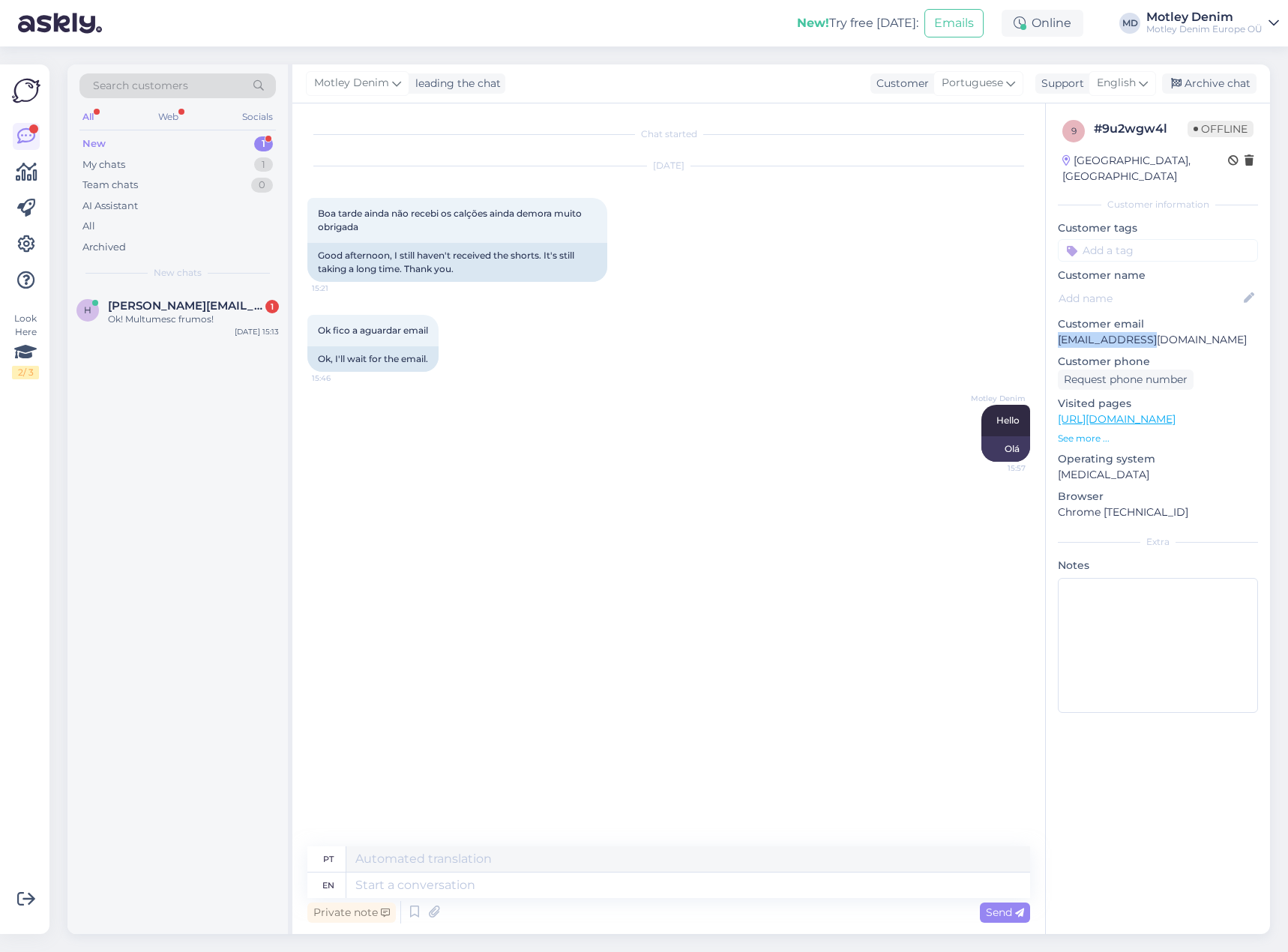
click at [1200, 316] on div "Customer email [EMAIL_ADDRESS][DOMAIN_NAME]" at bounding box center [1159, 332] width 200 height 32
click at [1215, 332] on p "[EMAIL_ADDRESS][DOMAIN_NAME]" at bounding box center [1159, 340] width 200 height 16
click at [1083, 332] on p "[EMAIL_ADDRESS][DOMAIN_NAME]" at bounding box center [1159, 340] width 200 height 16
click at [1087, 332] on p "[EMAIL_ADDRESS][DOMAIN_NAME]" at bounding box center [1159, 340] width 200 height 16
drag, startPoint x: 1087, startPoint y: 325, endPoint x: 1198, endPoint y: 317, distance: 111.3
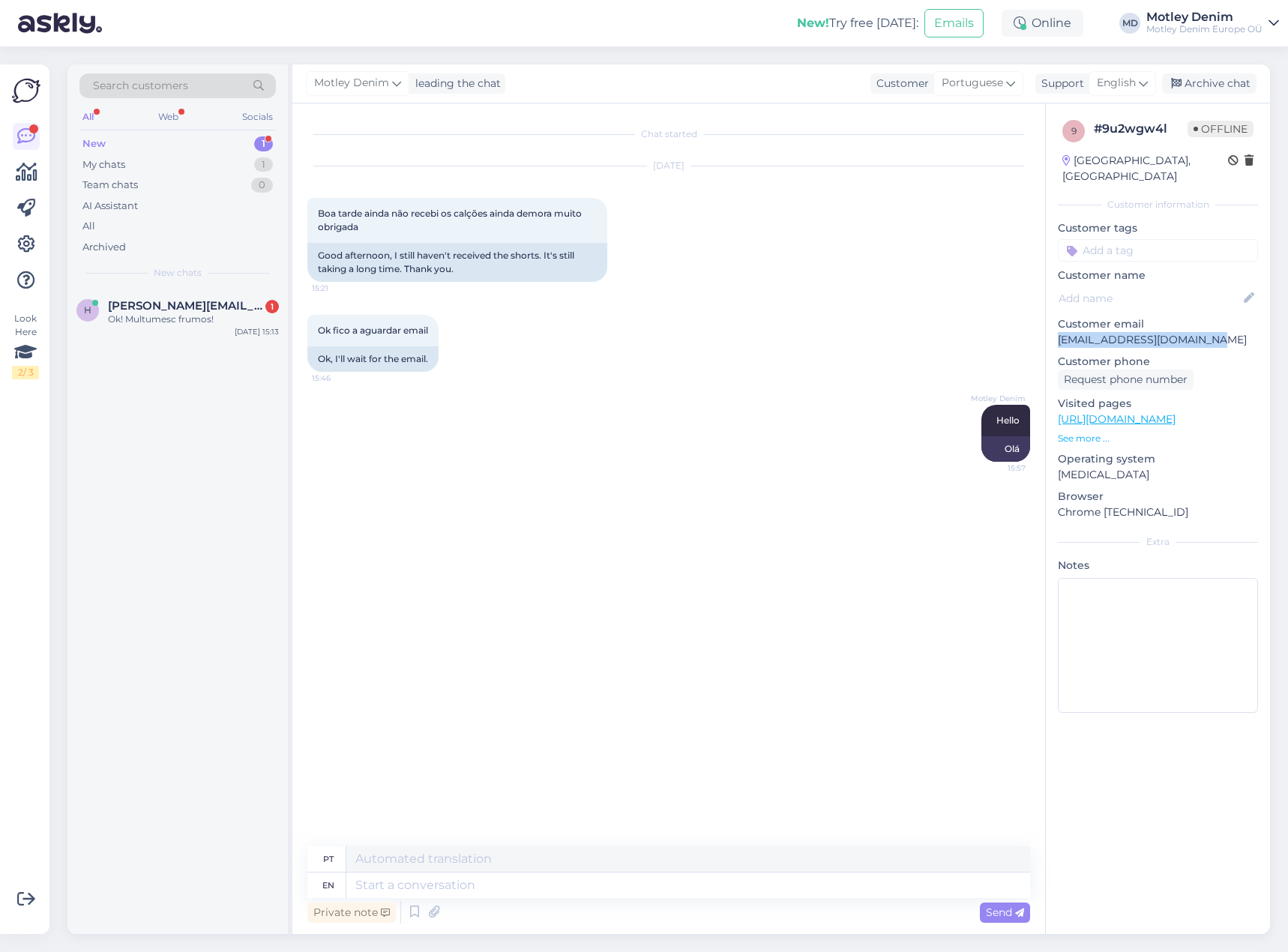
click at [1198, 332] on p "[EMAIL_ADDRESS][DOMAIN_NAME]" at bounding box center [1159, 340] width 200 height 16
copy p "[EMAIL_ADDRESS][DOMAIN_NAME]"
click at [597, 893] on textarea at bounding box center [688, 885] width 684 height 26
type textarea "Can y"
type textarea "Pode"
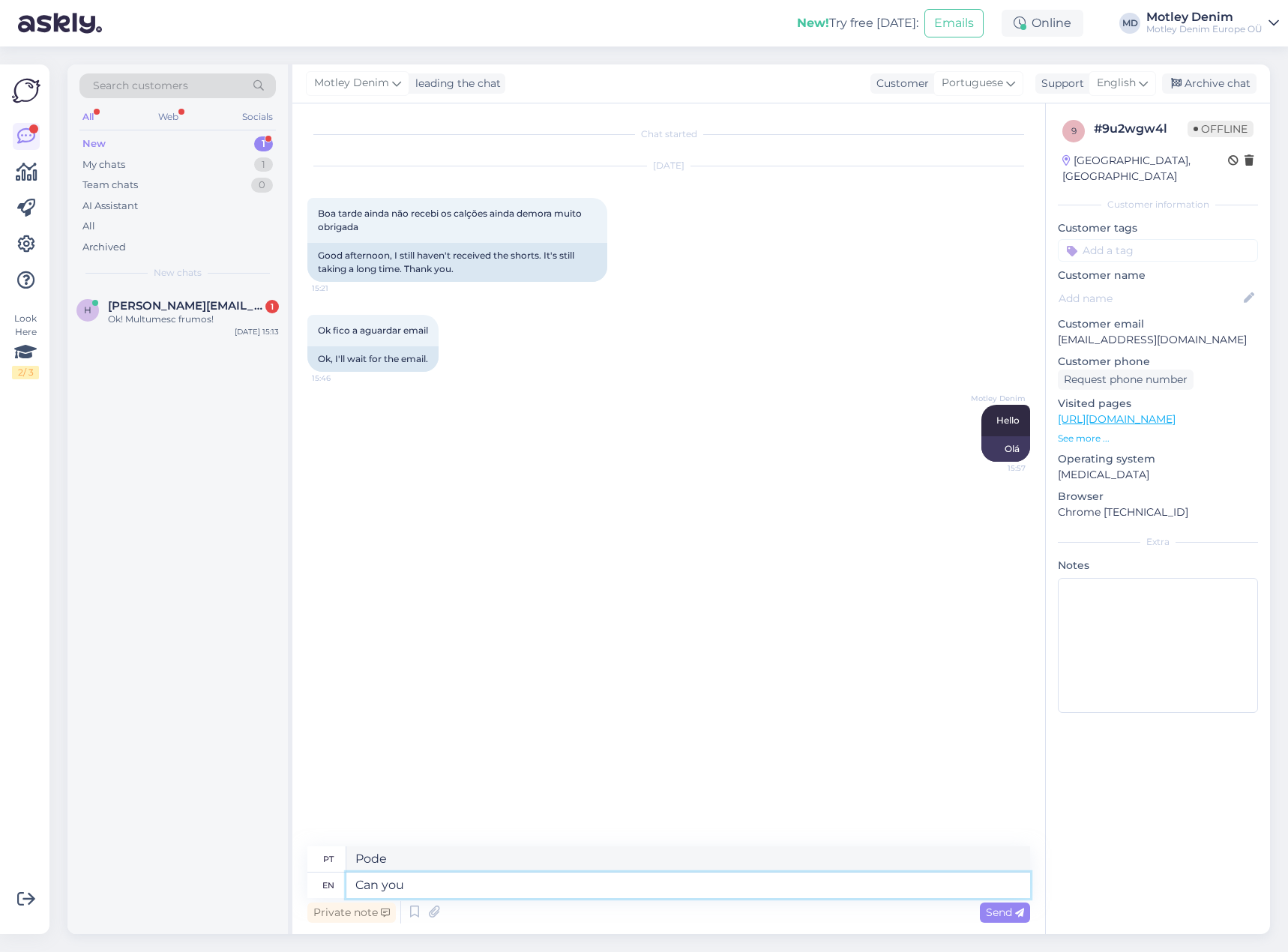
type textarea "Can you"
type textarea "Você pode"
type textarea "Can you please l"
type textarea "Você pode por favor"
click at [414, 905] on icon at bounding box center [415, 912] width 18 height 23
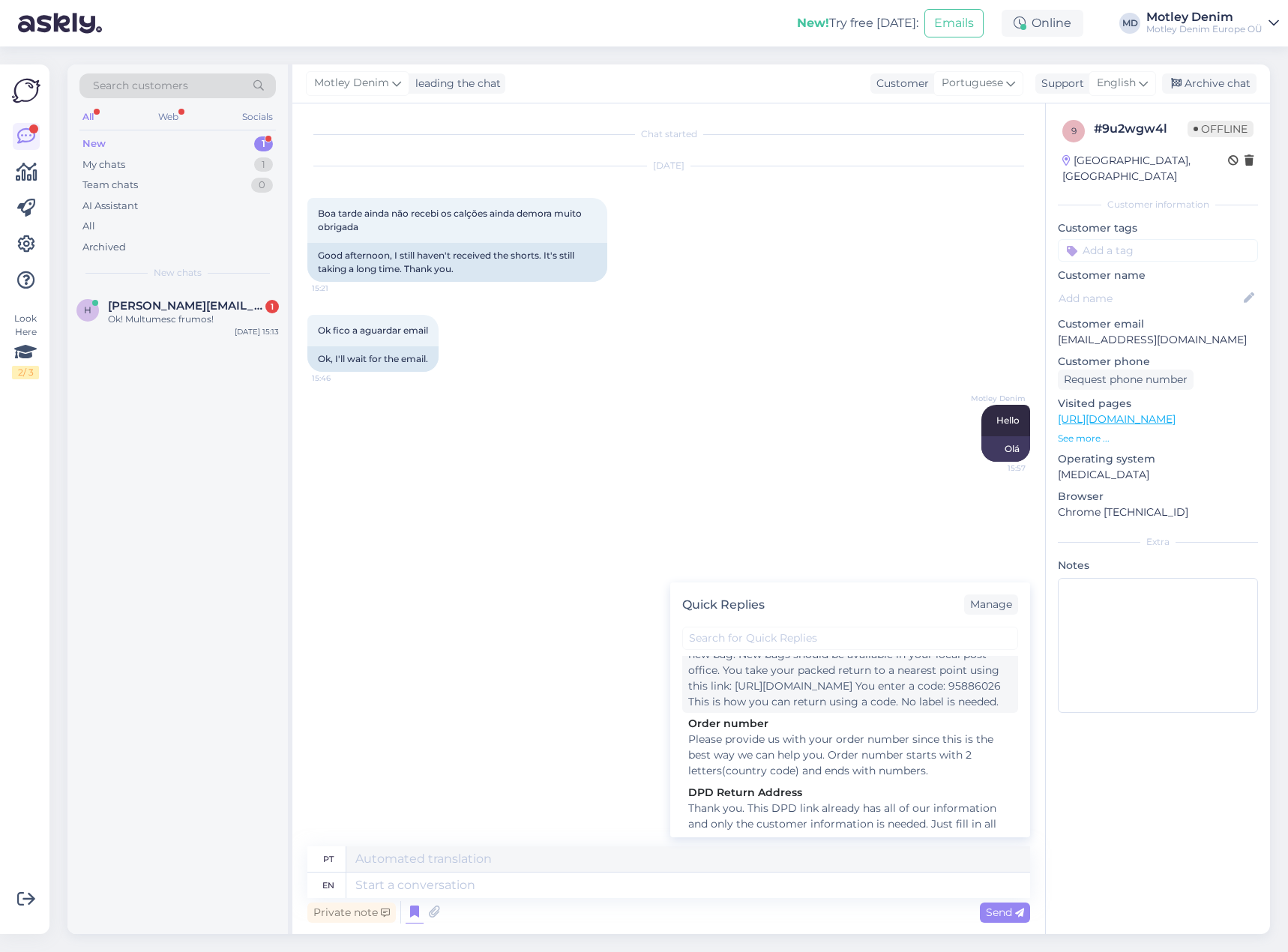
scroll to position [224, 0]
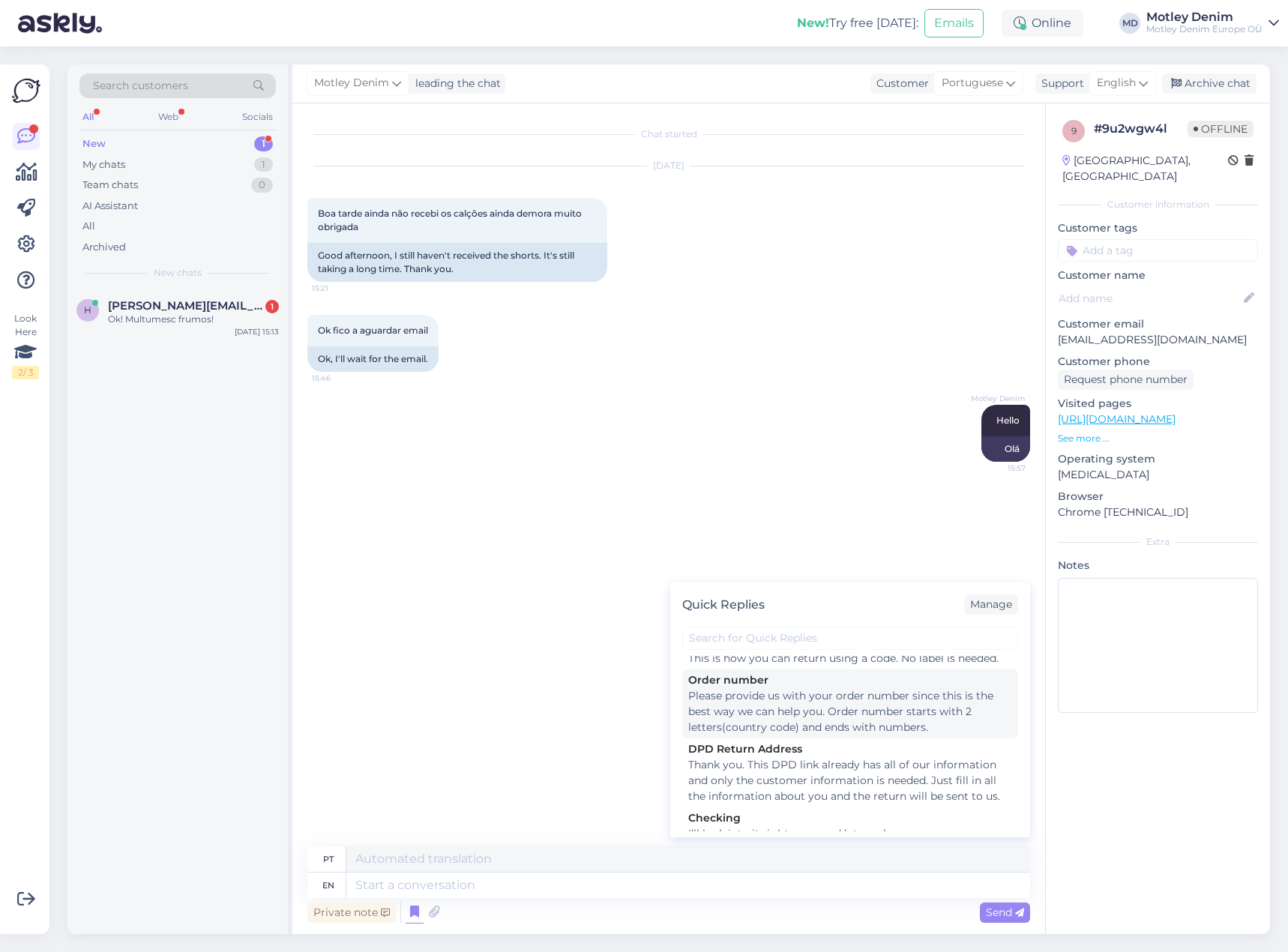
click at [802, 718] on div "Please provide us with your order number since this is the best way we can help…" at bounding box center [851, 712] width 324 height 48
type textarea "Por favor, informe-nos o número do seu pedido, pois esta é a melhor maneira de …"
type textarea "Please provide us with your order number since this is the best way we can help…"
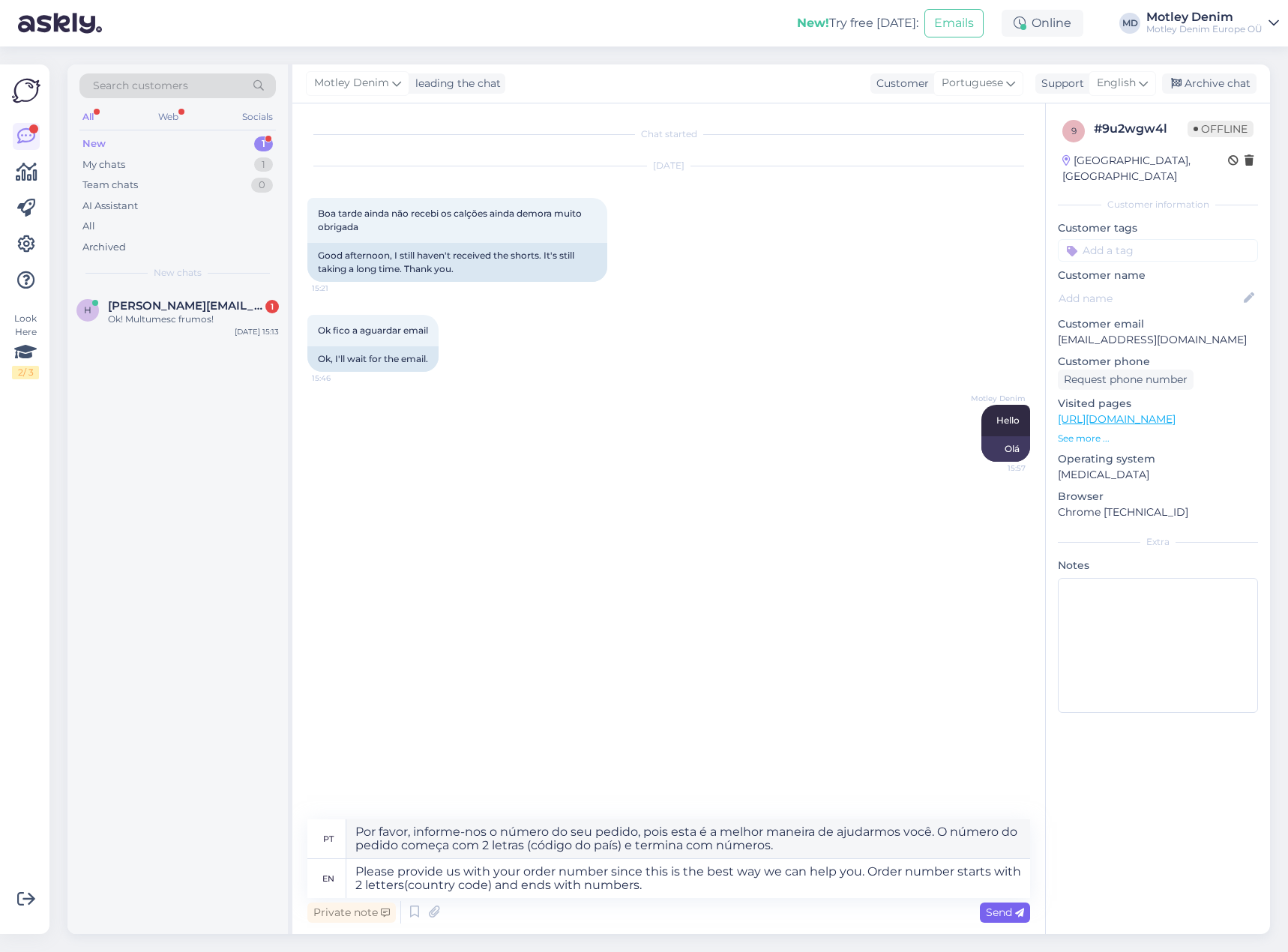
click at [997, 916] on span "Send" at bounding box center [1005, 912] width 38 height 13
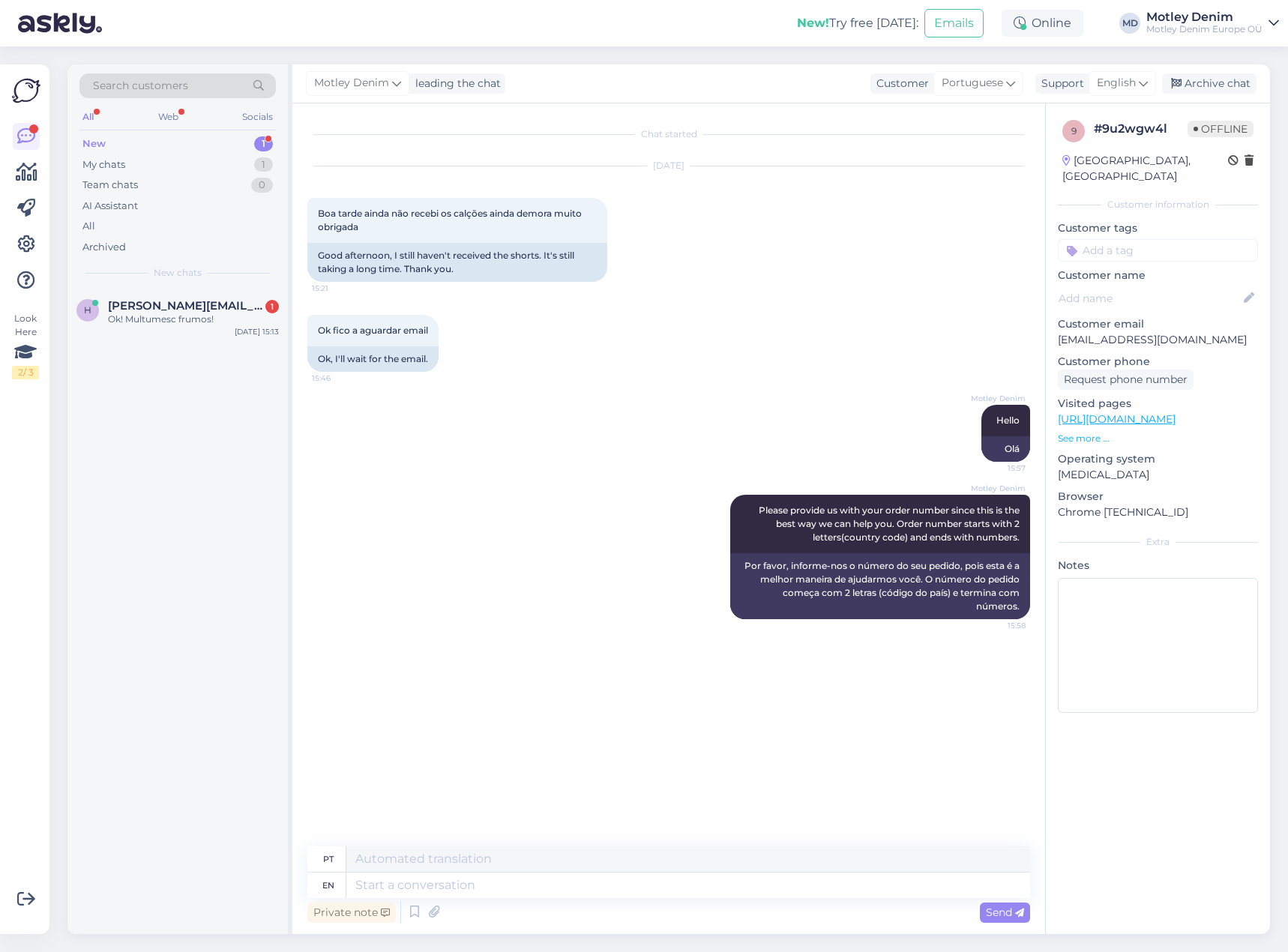
click at [572, 547] on div "Motley Denim Please provide us with your order number since this is the best wa…" at bounding box center [669, 557] width 723 height 158
click at [1222, 81] on div "Archive chat" at bounding box center [1209, 83] width 94 height 20
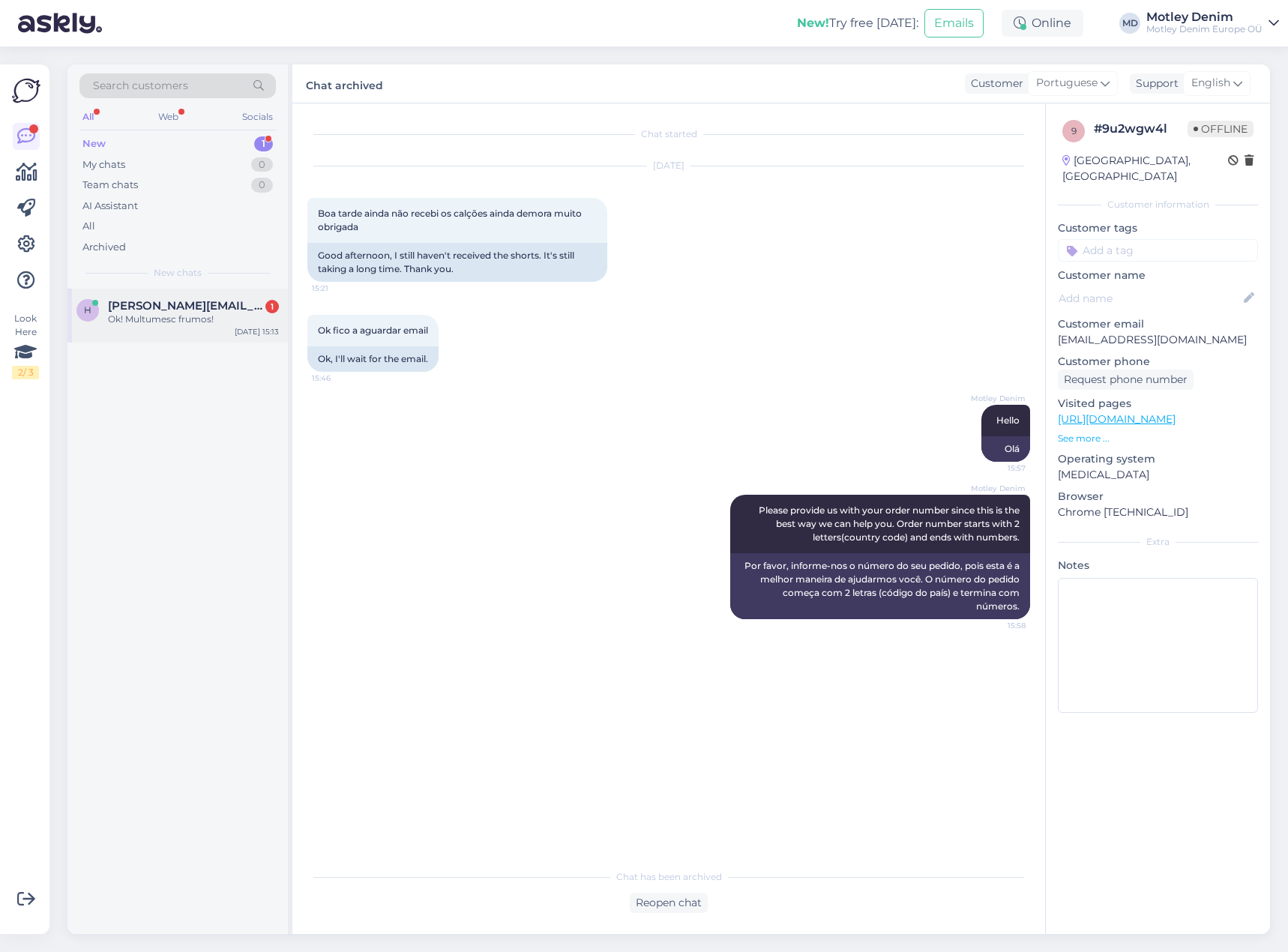
click at [166, 321] on div "Ok! Multumesc frumos!" at bounding box center [193, 320] width 171 height 13
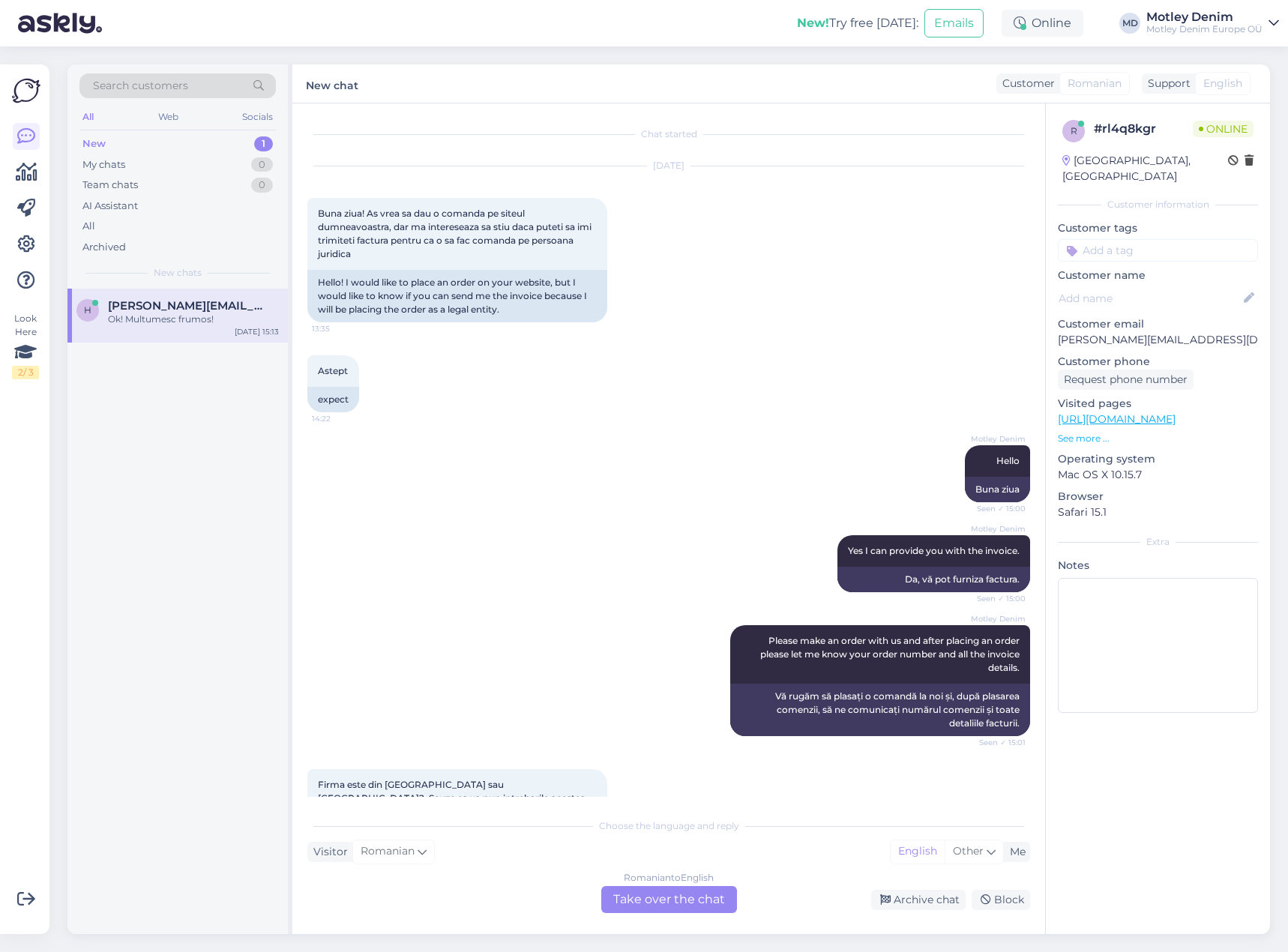
scroll to position [371, 0]
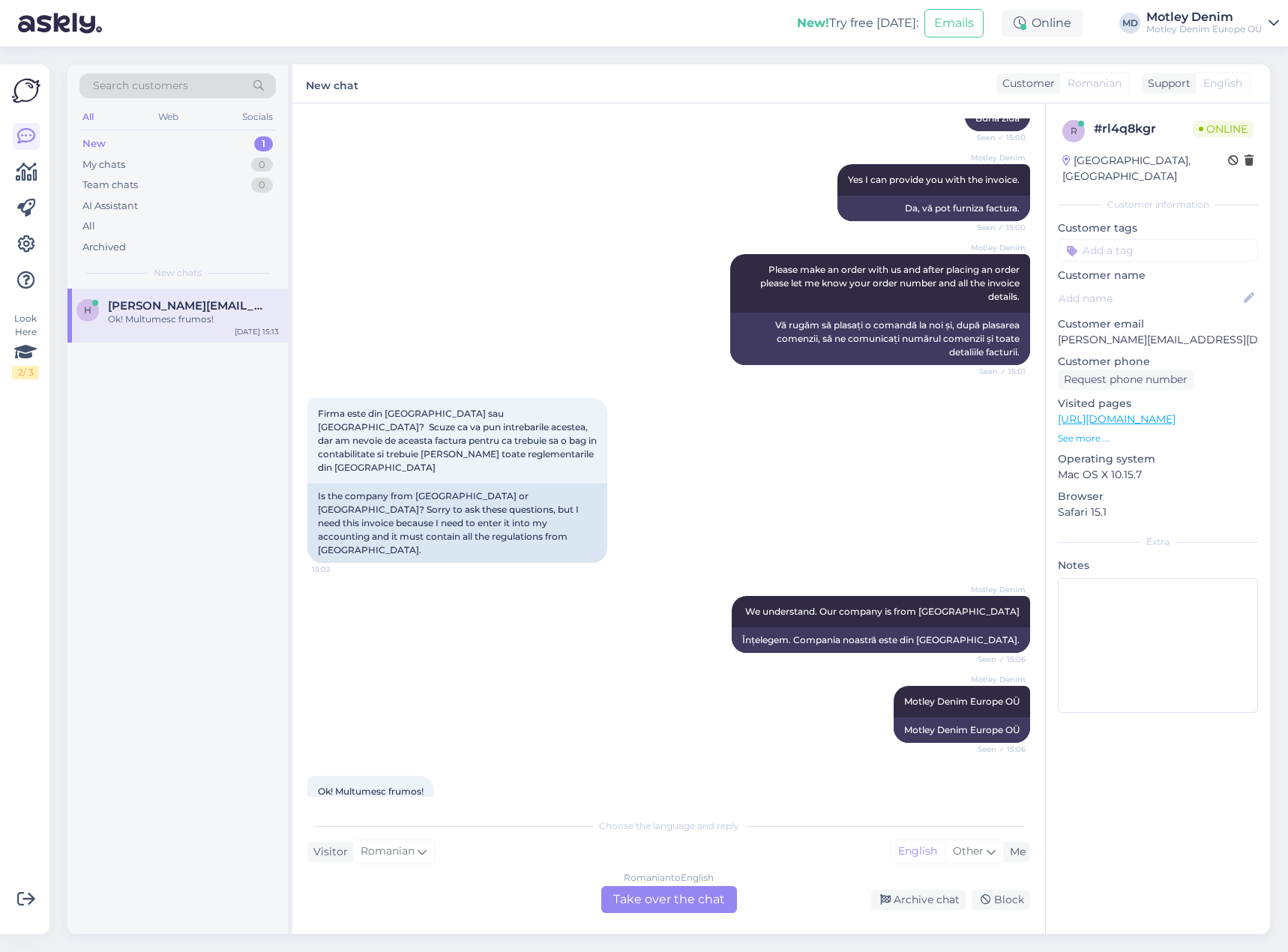
click at [682, 899] on div "Romanian to English Take over the chat" at bounding box center [669, 899] width 136 height 27
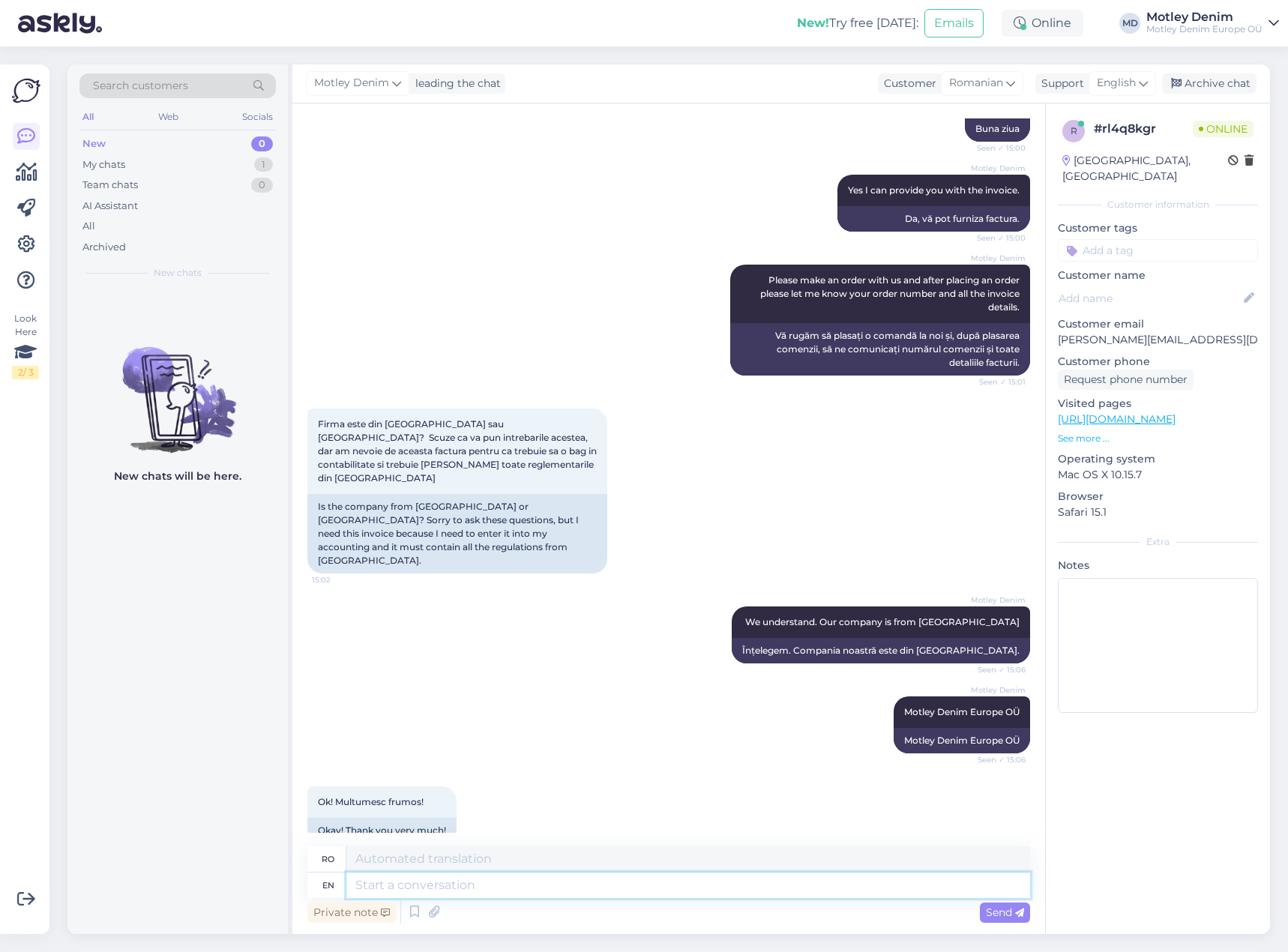
click at [756, 889] on textarea at bounding box center [688, 885] width 684 height 26
type textarea "You're w"
type textarea "Ești"
type textarea "You're welcome!"
type textarea "Cu plăcere!"
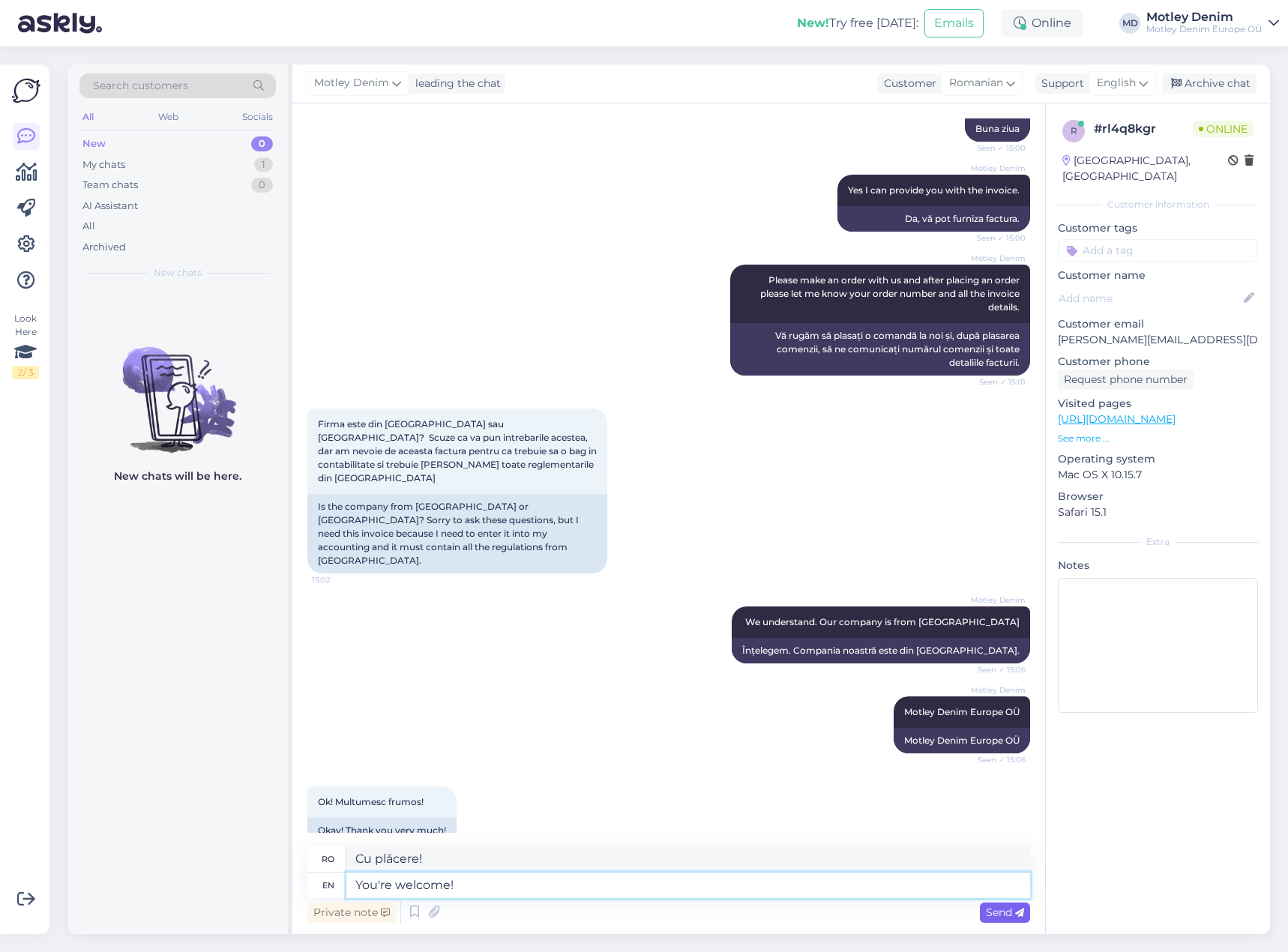
type textarea "You're welcome!"
click at [1003, 915] on span "Send" at bounding box center [1005, 912] width 38 height 13
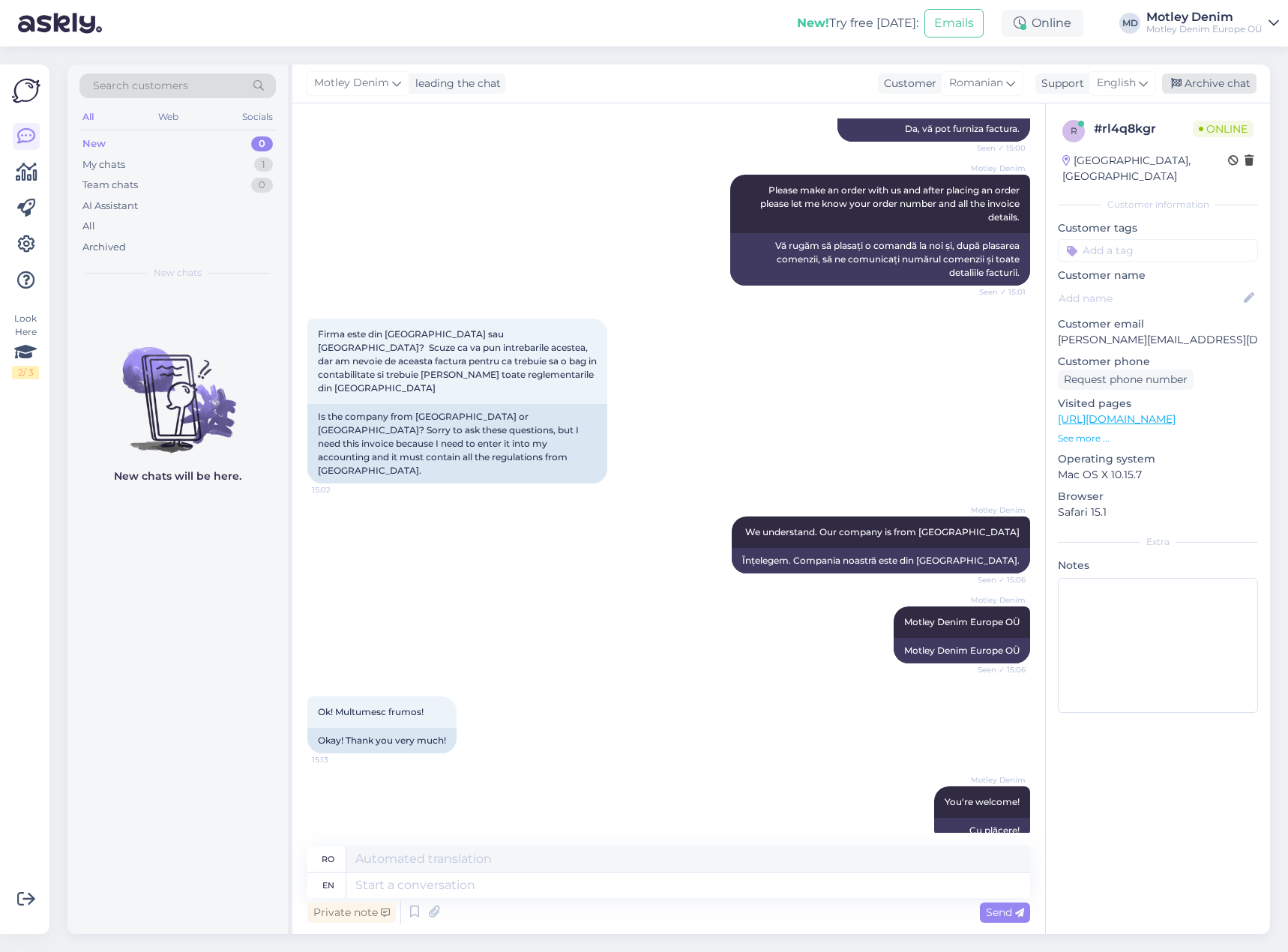
click at [1230, 83] on div "Archive chat" at bounding box center [1209, 83] width 94 height 20
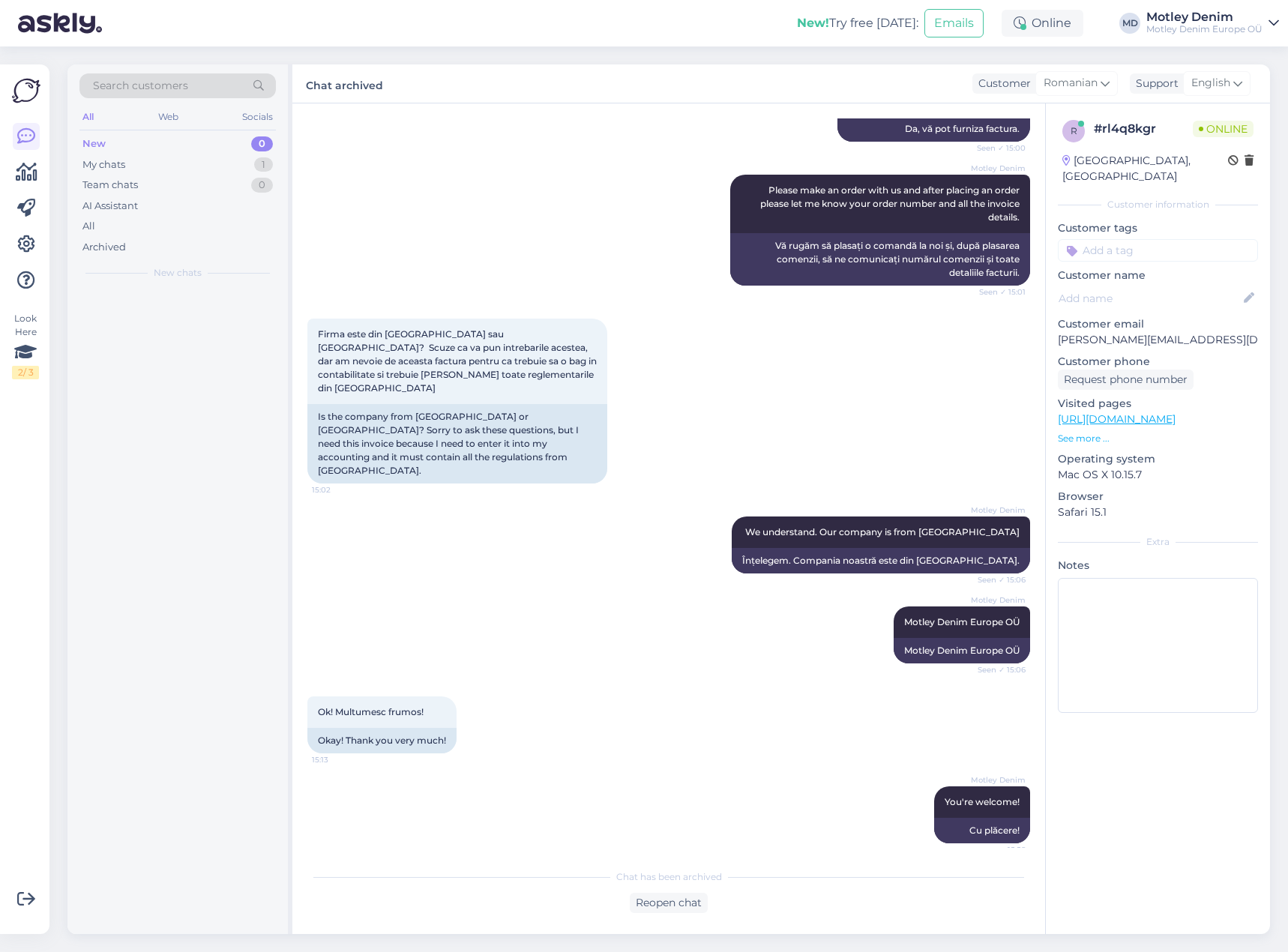
scroll to position [436, 0]
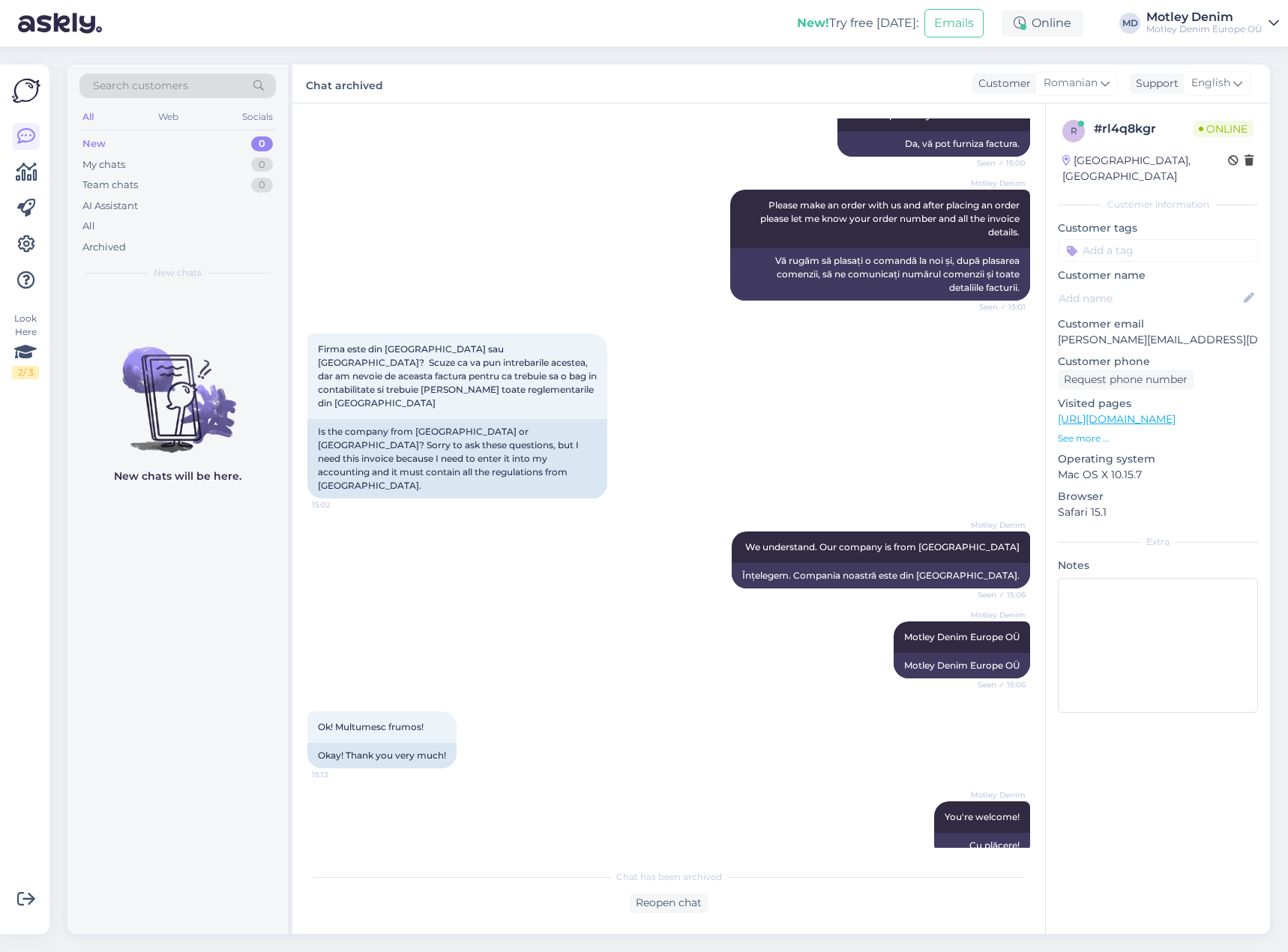
click at [669, 181] on div "[PERSON_NAME] Please make an order with us and after placing an order please le…" at bounding box center [669, 245] width 723 height 144
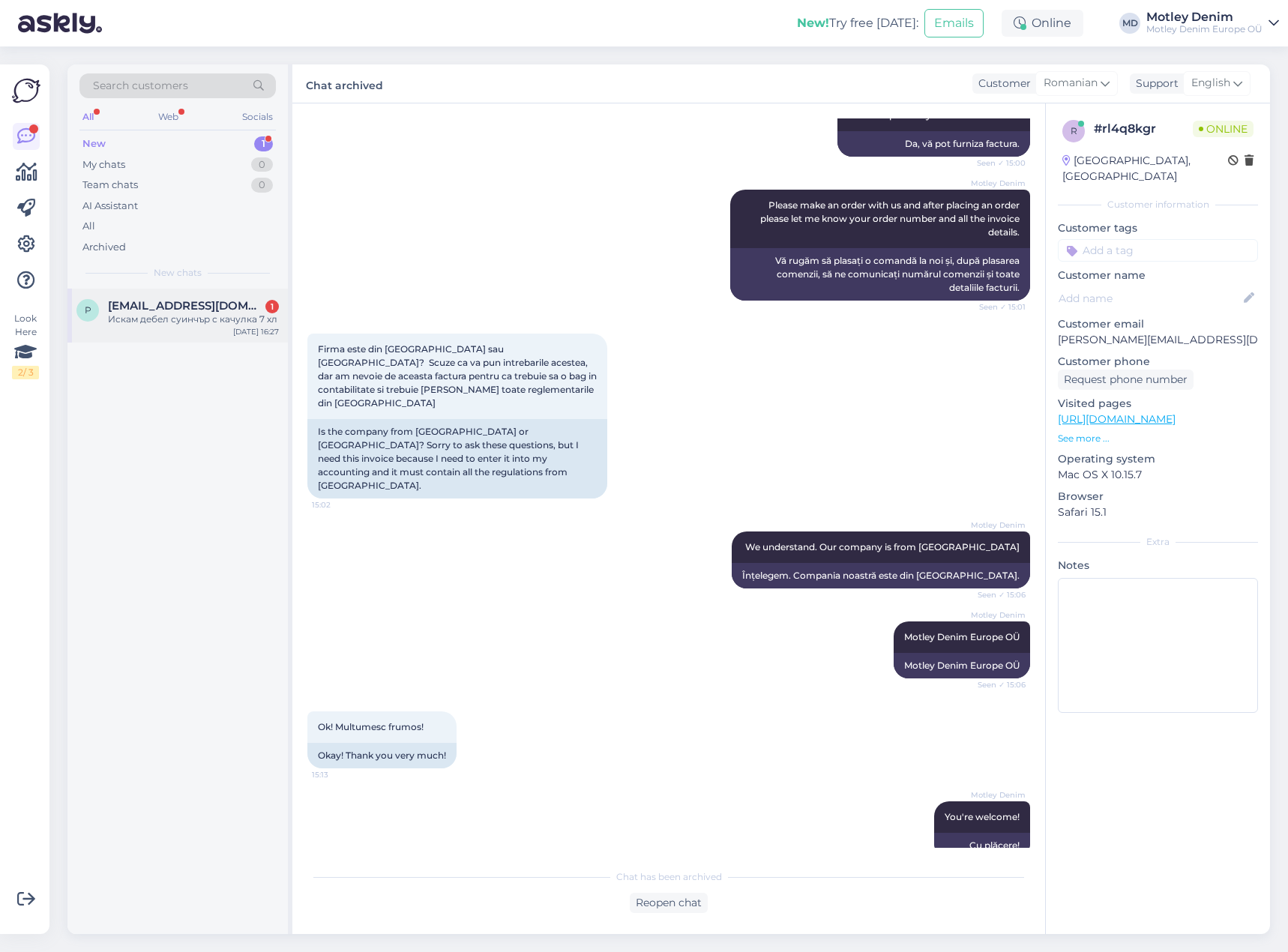
click at [214, 312] on span "[EMAIL_ADDRESS][DOMAIN_NAME]" at bounding box center [185, 305] width 156 height 13
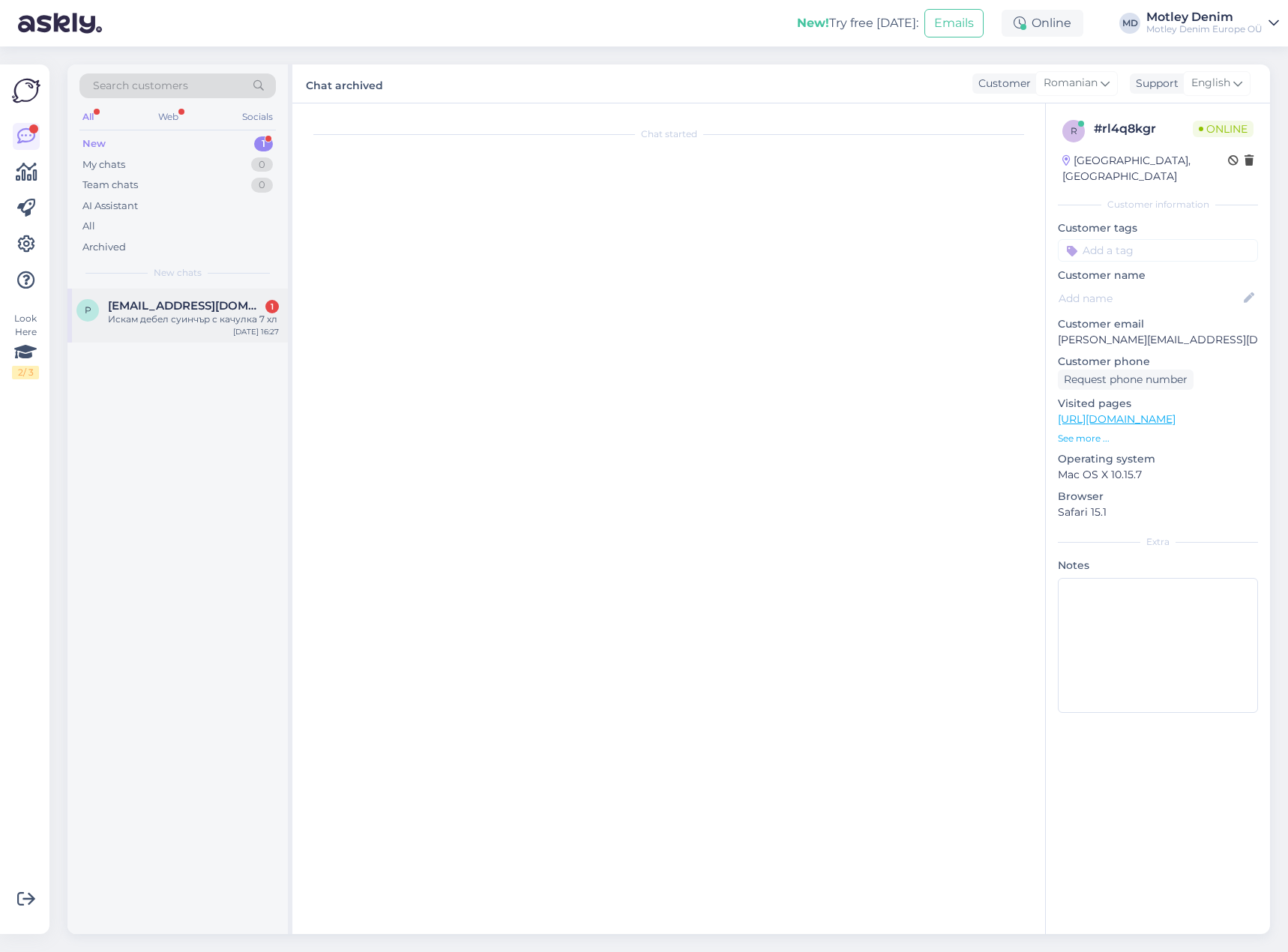
scroll to position [0, 0]
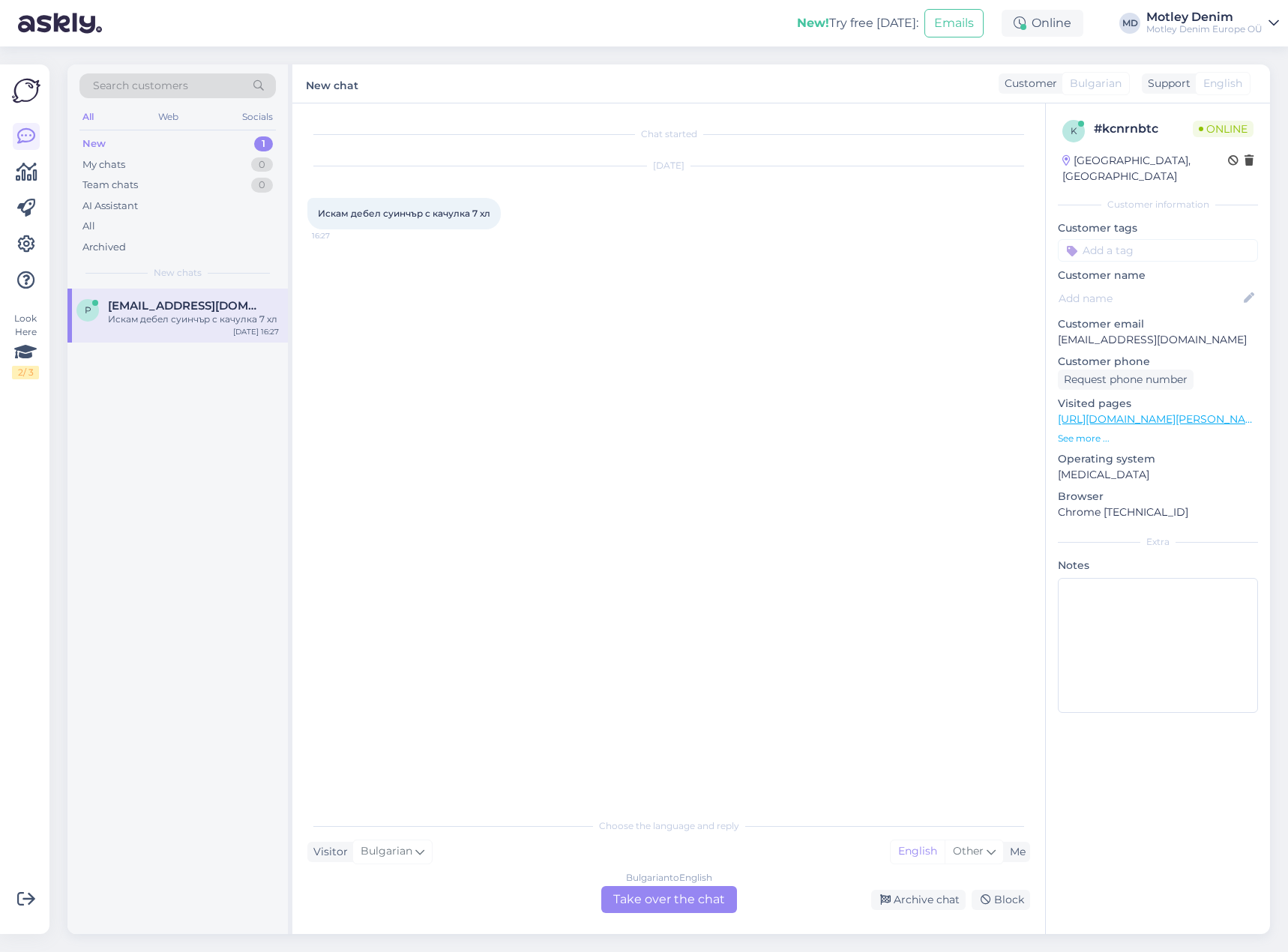
click at [819, 325] on div "Chat started [DATE] Искам дебел суинчър с качулка 7 хл 16:27" at bounding box center [675, 457] width 736 height 678
click at [734, 416] on div "Chat started [DATE] Искам дебел суинчър с качулка 7 хл 16:27" at bounding box center [675, 457] width 736 height 678
click at [606, 337] on div "Chat started [DATE] Искам дебел суинчър с качулка 7 хл 16:27" at bounding box center [675, 457] width 736 height 678
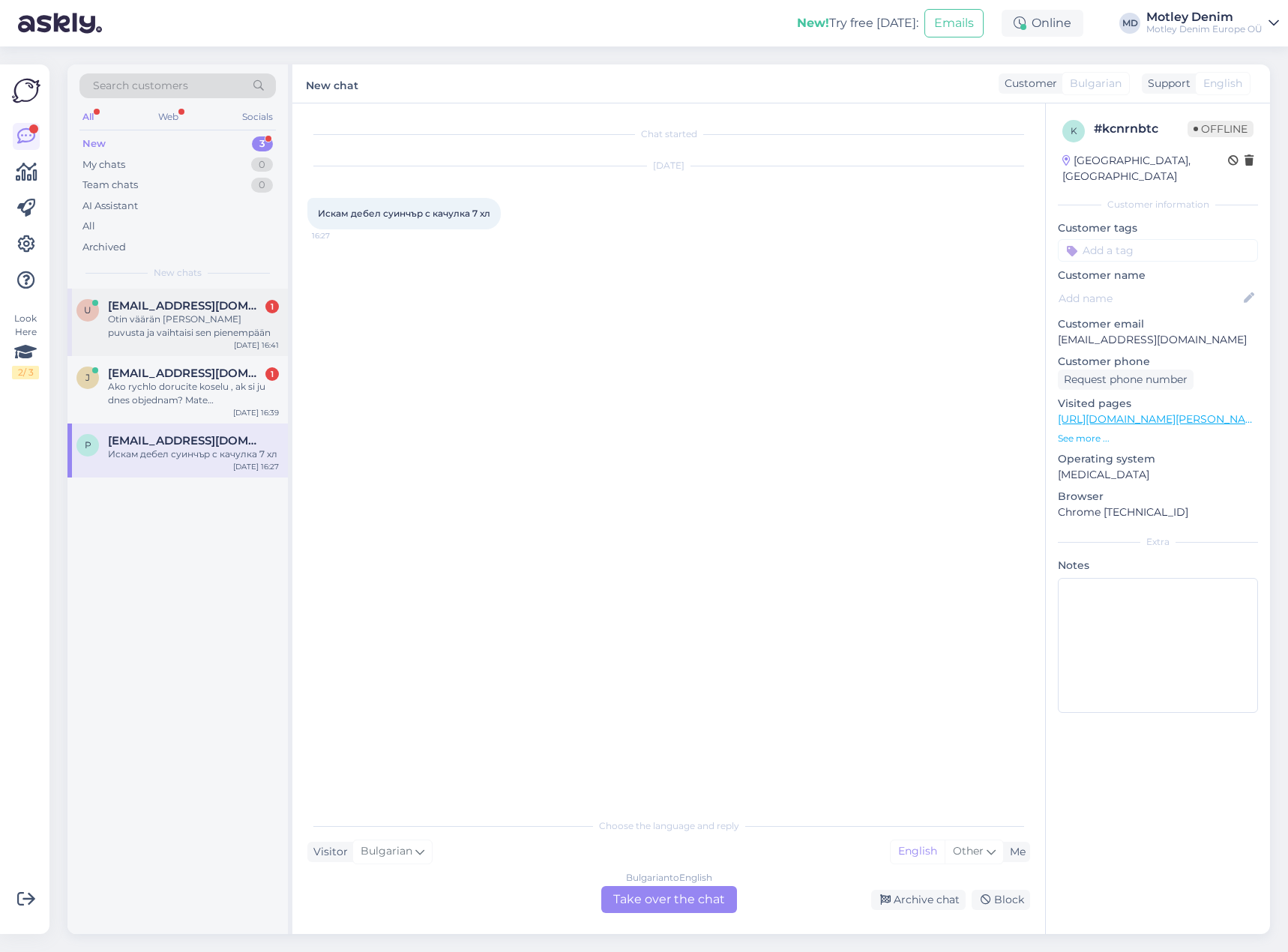
click at [233, 297] on div "u [EMAIL_ADDRESS][DOMAIN_NAME] 1 Otin väärän [PERSON_NAME] puvusta ja vaihtaisi…" at bounding box center [178, 322] width 220 height 68
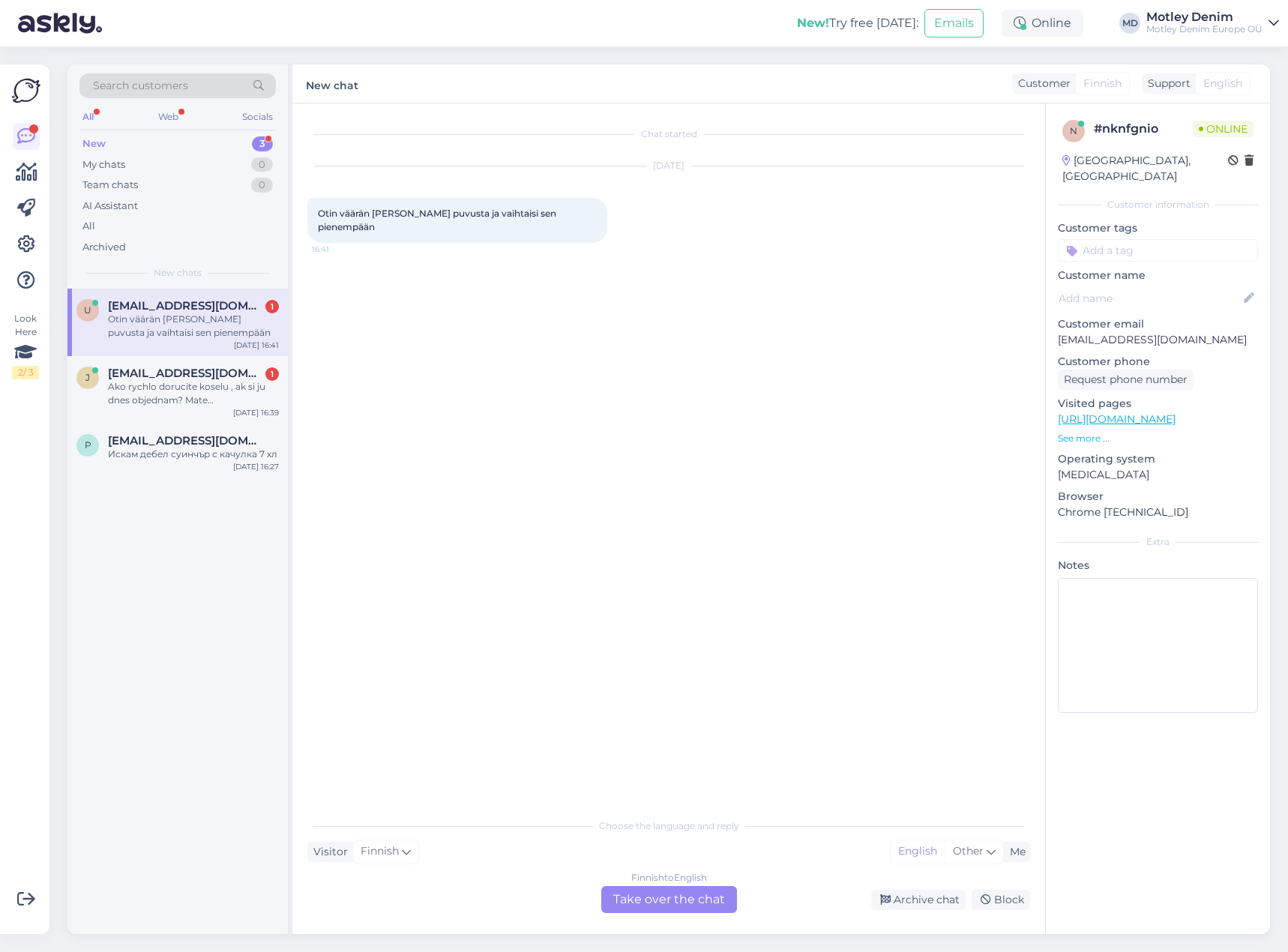
click at [692, 894] on div "Finnish to English Take over the chat" at bounding box center [669, 899] width 136 height 27
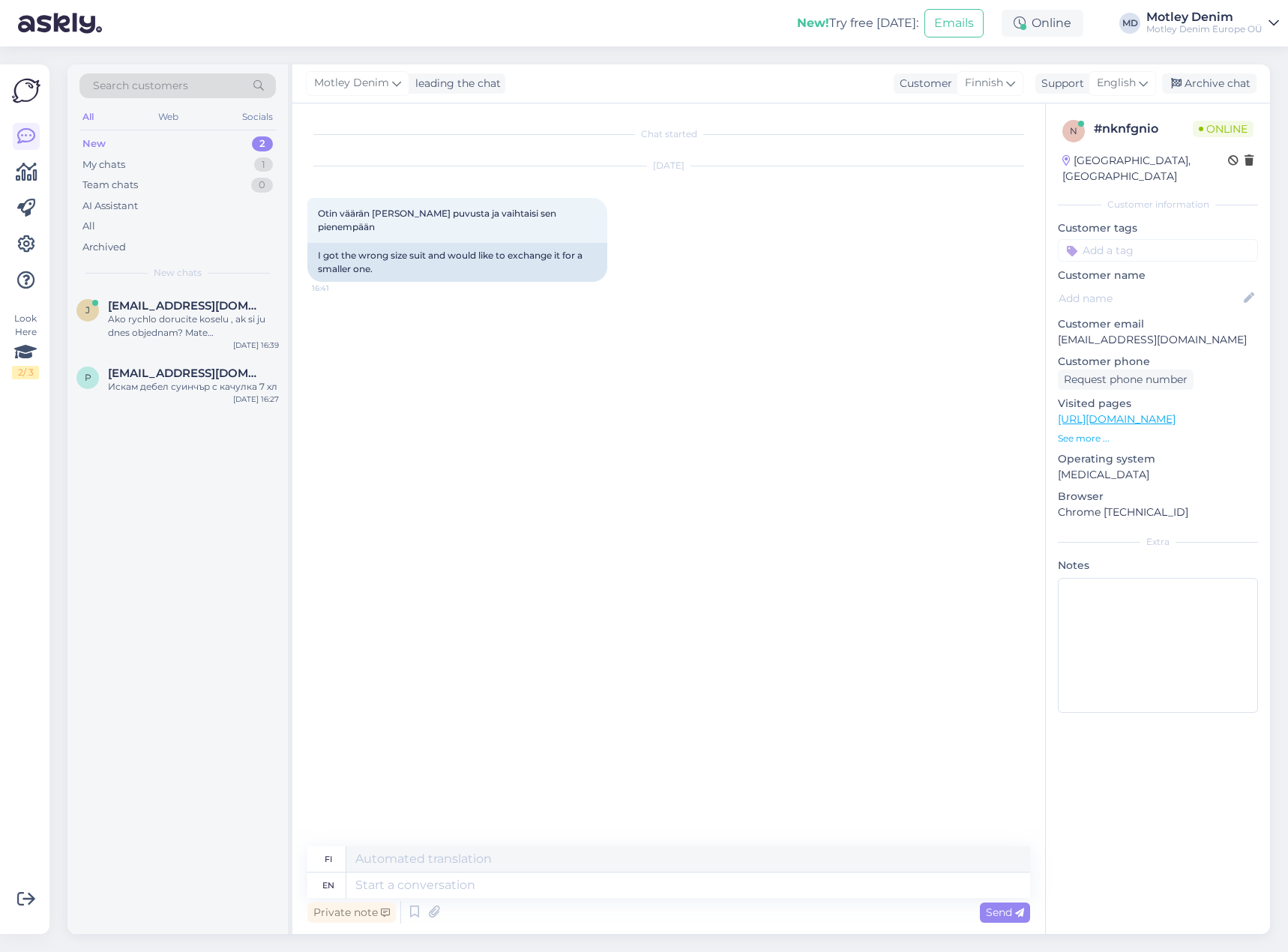
click at [400, 340] on div "Chat started [DATE] Otin väärän [PERSON_NAME] puvusta ja vaihtaisi sen pienempä…" at bounding box center [675, 476] width 736 height 714
click at [399, 300] on div "Chat started [DATE] Otin väärän [PERSON_NAME] puvusta ja vaihtaisi sen pienempä…" at bounding box center [675, 476] width 736 height 714
click at [405, 280] on div "[DATE] Otin väärän [PERSON_NAME] puvusta ja vaihtaisi sen pienempään 16:41 I go…" at bounding box center [669, 224] width 723 height 149
click at [624, 884] on textarea at bounding box center [688, 885] width 684 height 26
type textarea "Hello"
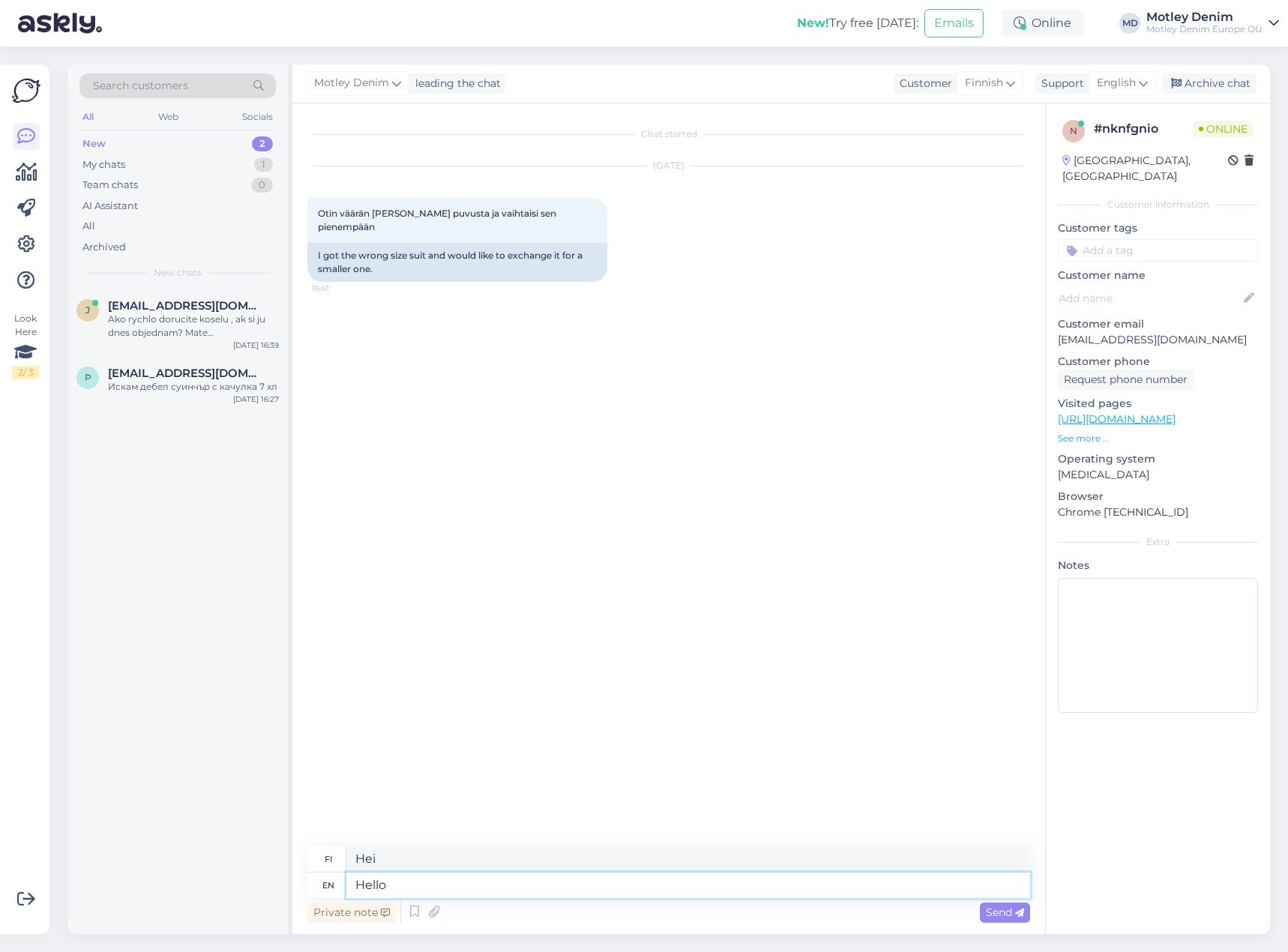
type textarea "Hei"
type textarea "Please"
type textarea "Ole hyvä"
type textarea "Please use"
type textarea "Käytä"
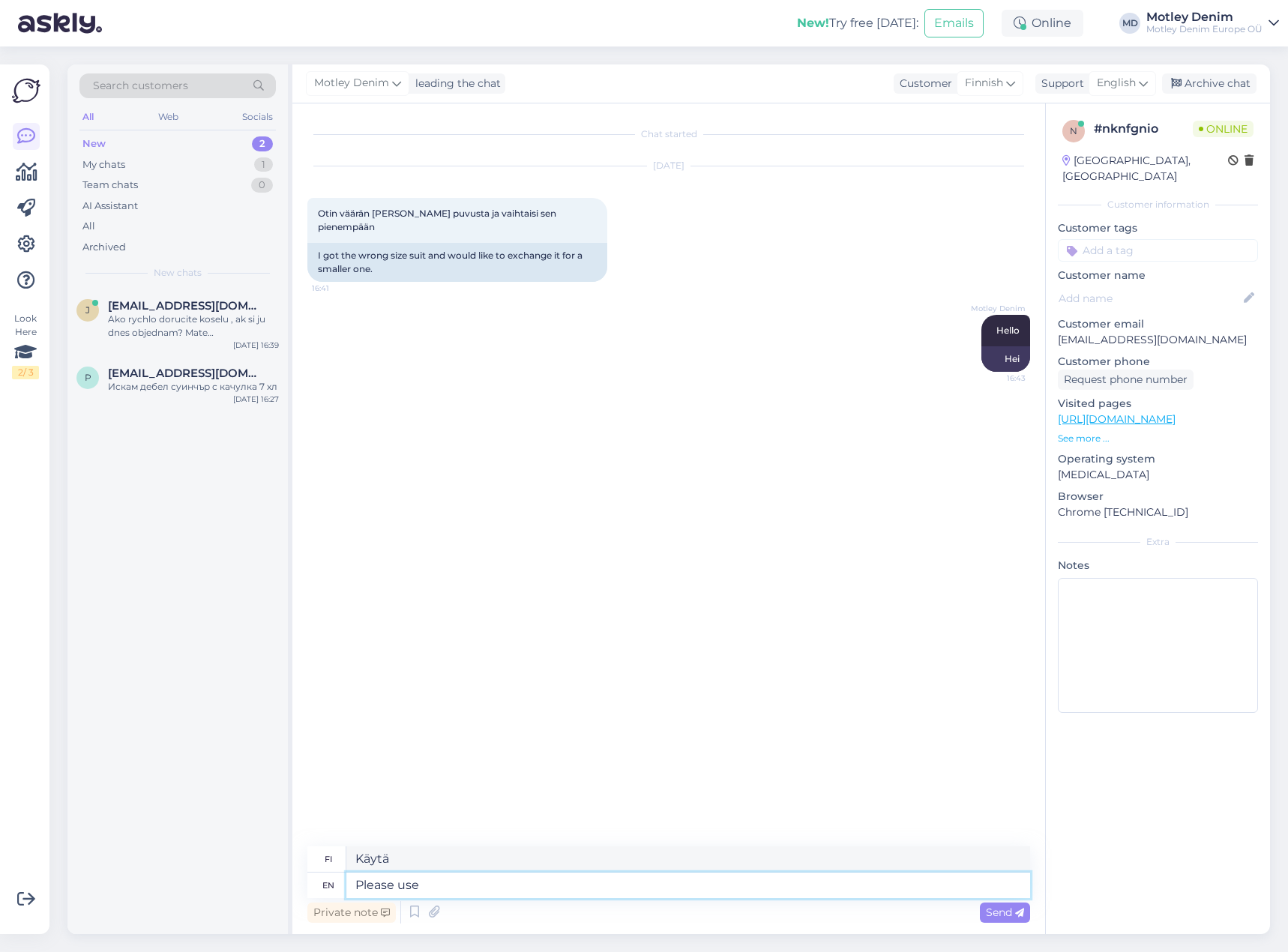
type textarea "Please use o"
type textarea "Käytä o:ta"
type textarea "Did w"
type textarea "Tekikö"
type textarea "Did we s"
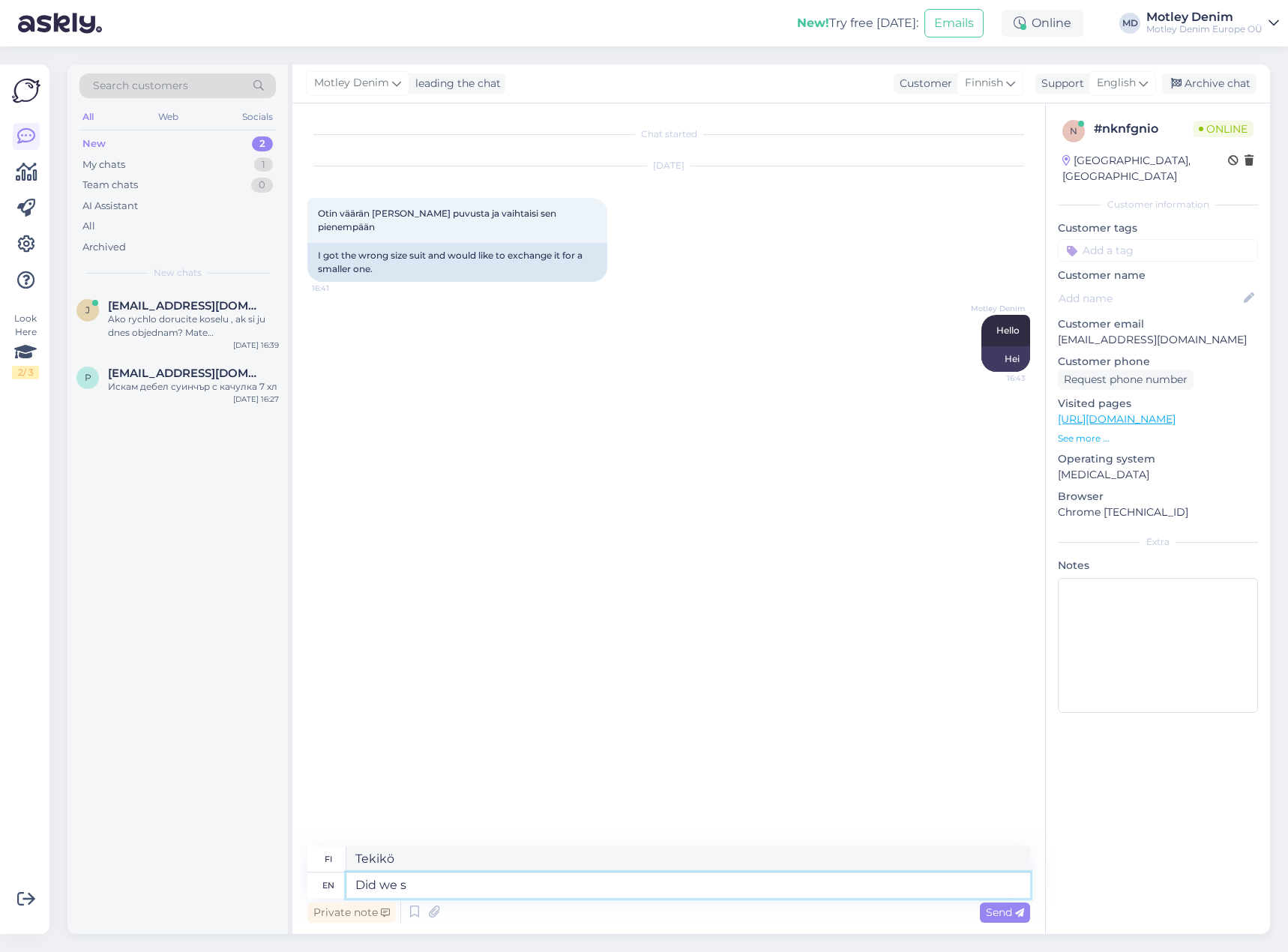
type textarea "Teimmekö me"
type textarea "Did we send t"
type textarea "Lähetimmekö"
type textarea "Did we send the w"
type textarea "Lähetimmekö me"
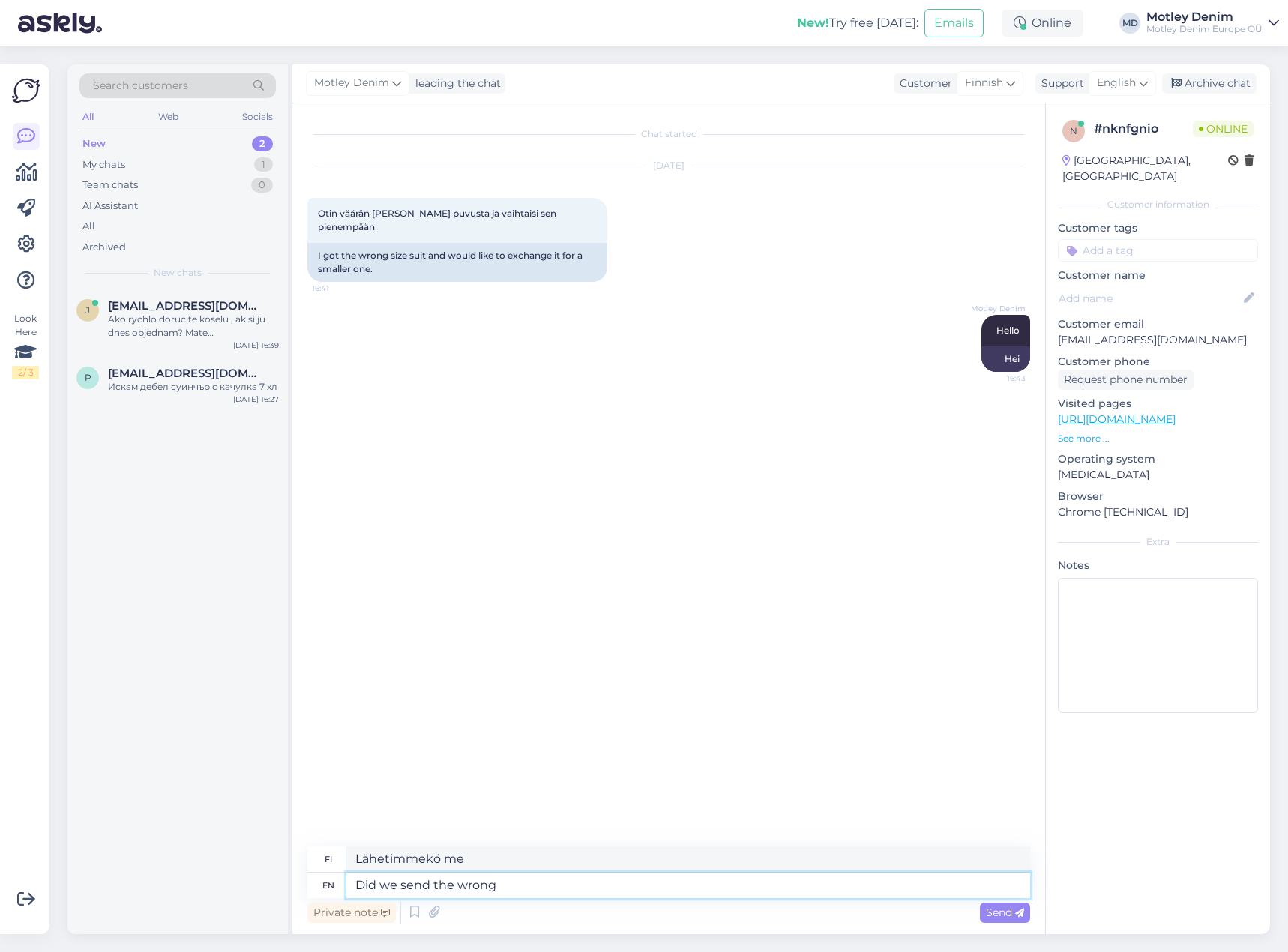
type textarea "Did we send the wrong s"
type textarea "Lähetimmekö väärän"
type textarea "Did we send the wrong size o"
type textarea "Lähetimmekö väärän [PERSON_NAME]"
type textarea "Did we send the wrong size or"
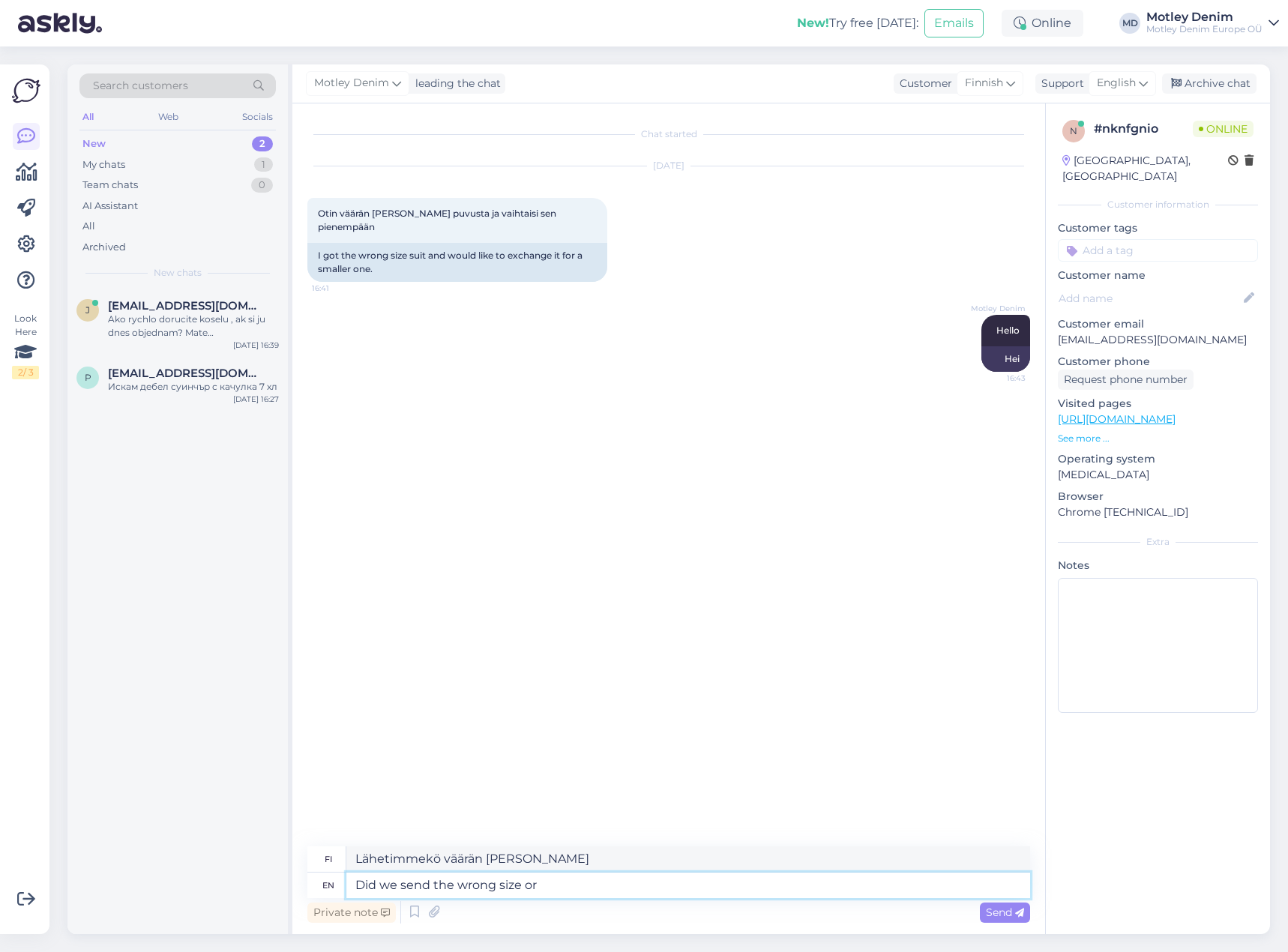
type textarea "Lähetimmekö väärän [PERSON_NAME]"
type textarea "Did we send the wrong size or did the size"
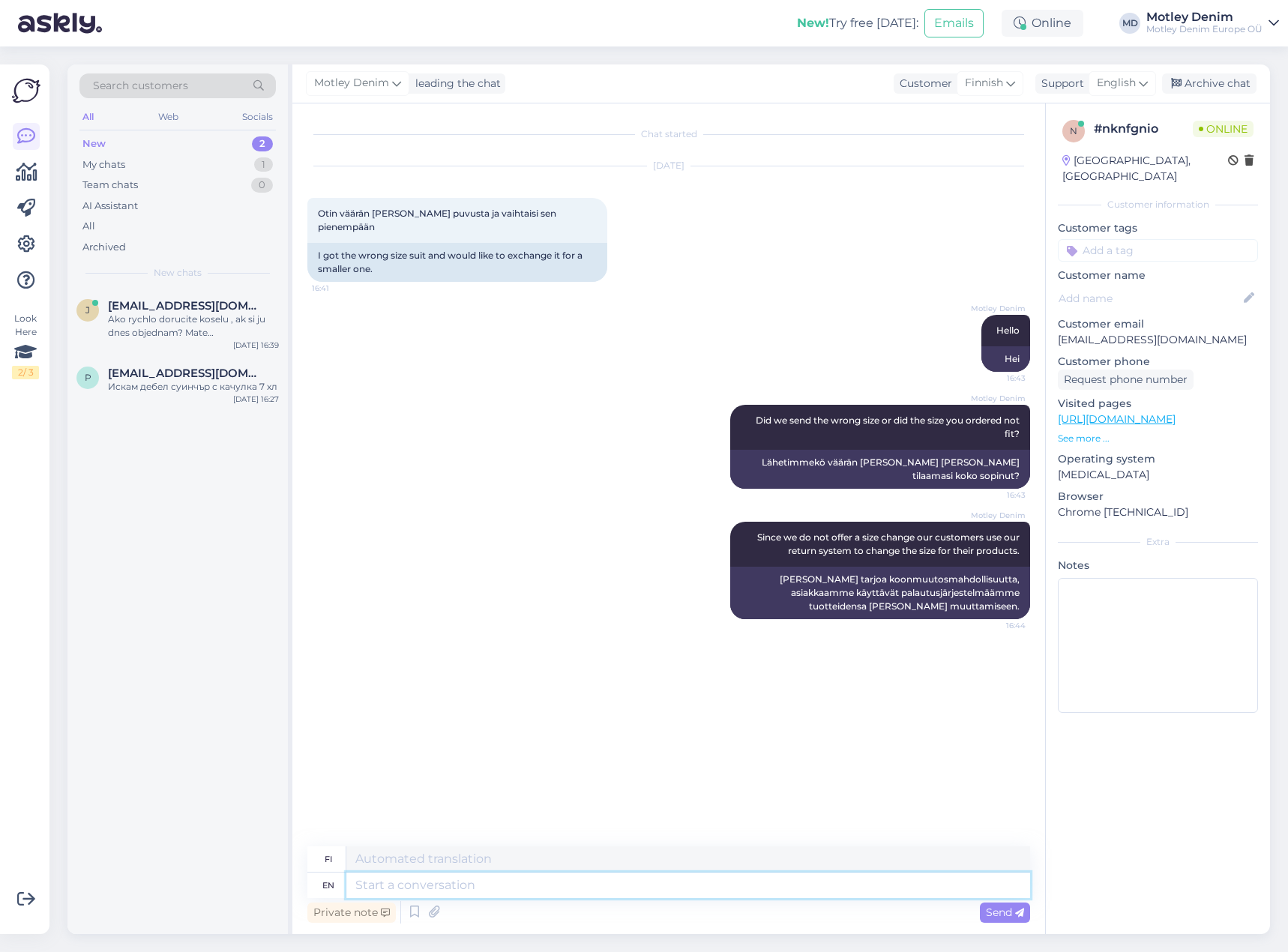
click at [711, 895] on textarea at bounding box center [688, 885] width 684 height 26
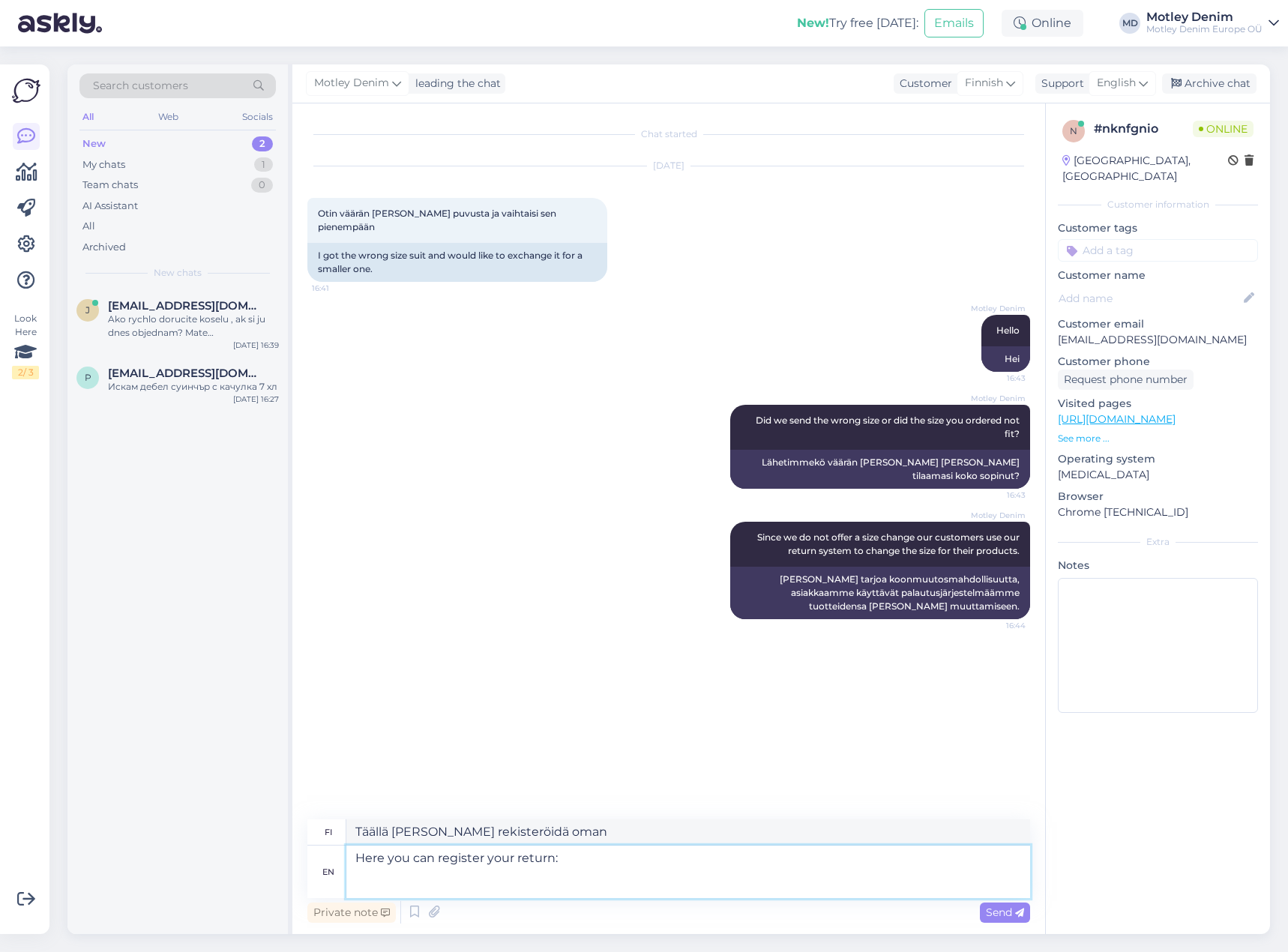
paste textarea "[URL][DOMAIN_NAME]"
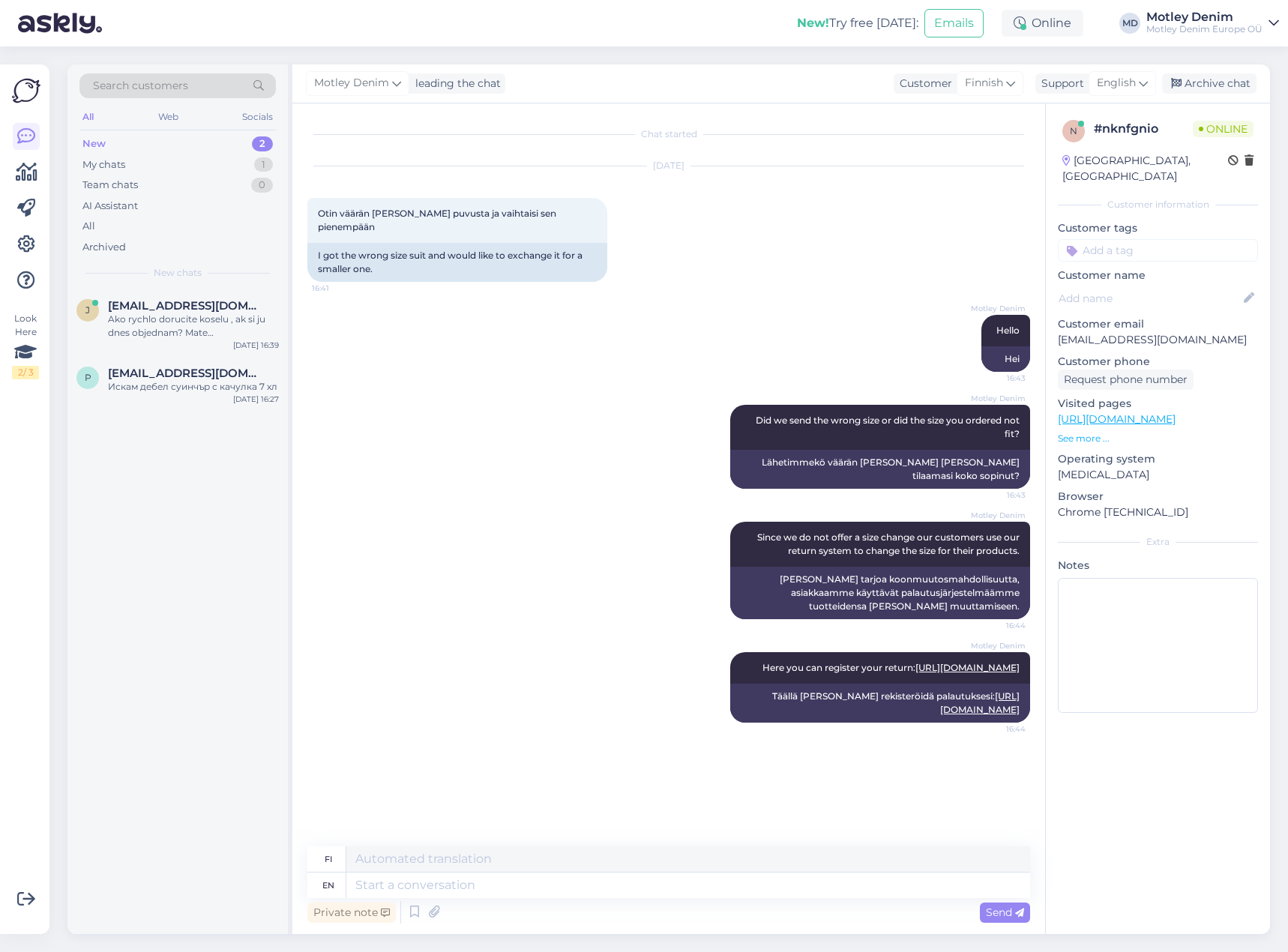
click at [1132, 239] on input at bounding box center [1159, 250] width 200 height 23
drag, startPoint x: 1172, startPoint y: 228, endPoint x: 1059, endPoint y: 229, distance: 113.0
click at [1059, 239] on input "wrong size" at bounding box center [1159, 250] width 200 height 23
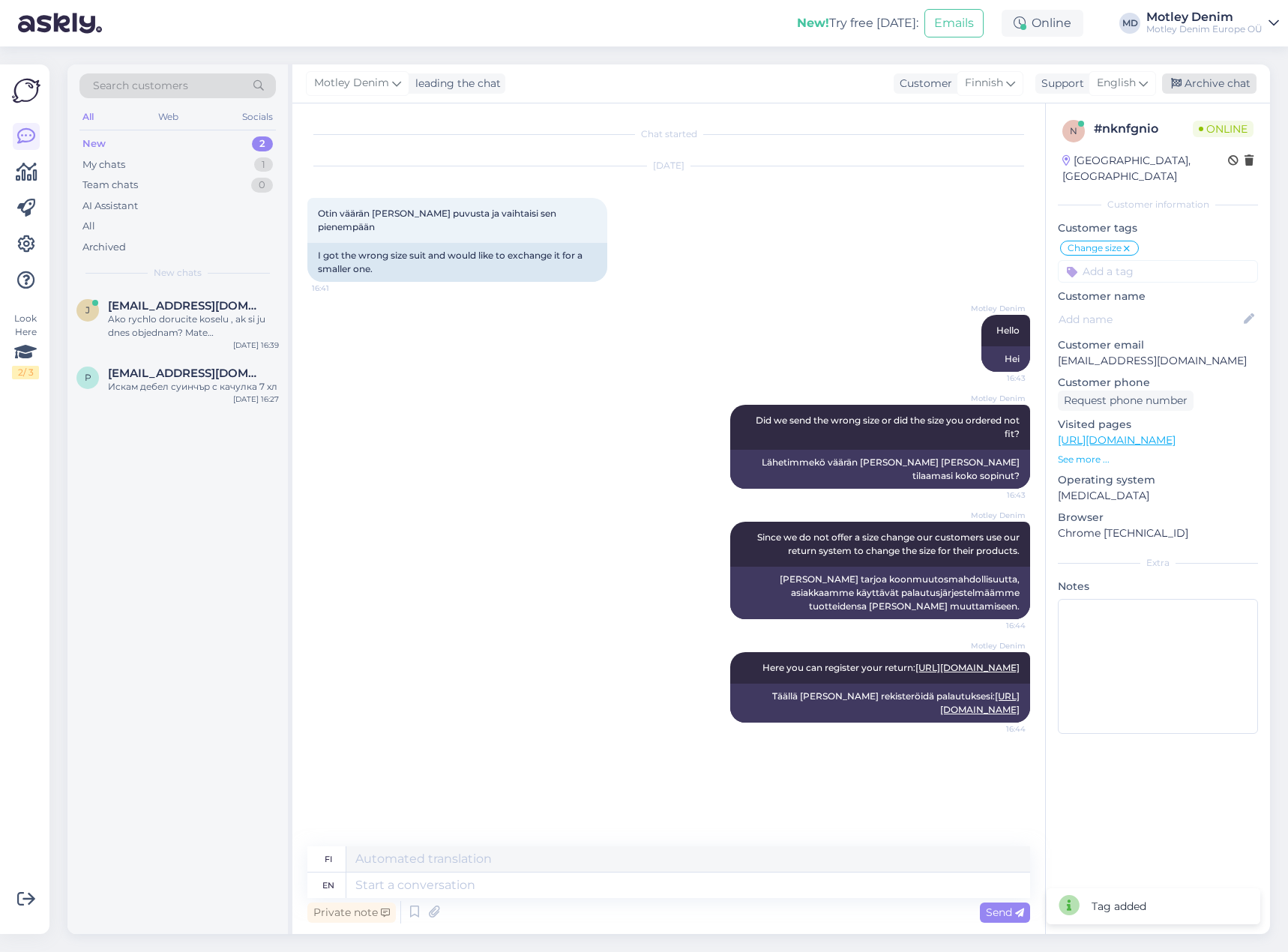
click at [1198, 85] on div "Archive chat" at bounding box center [1209, 83] width 94 height 20
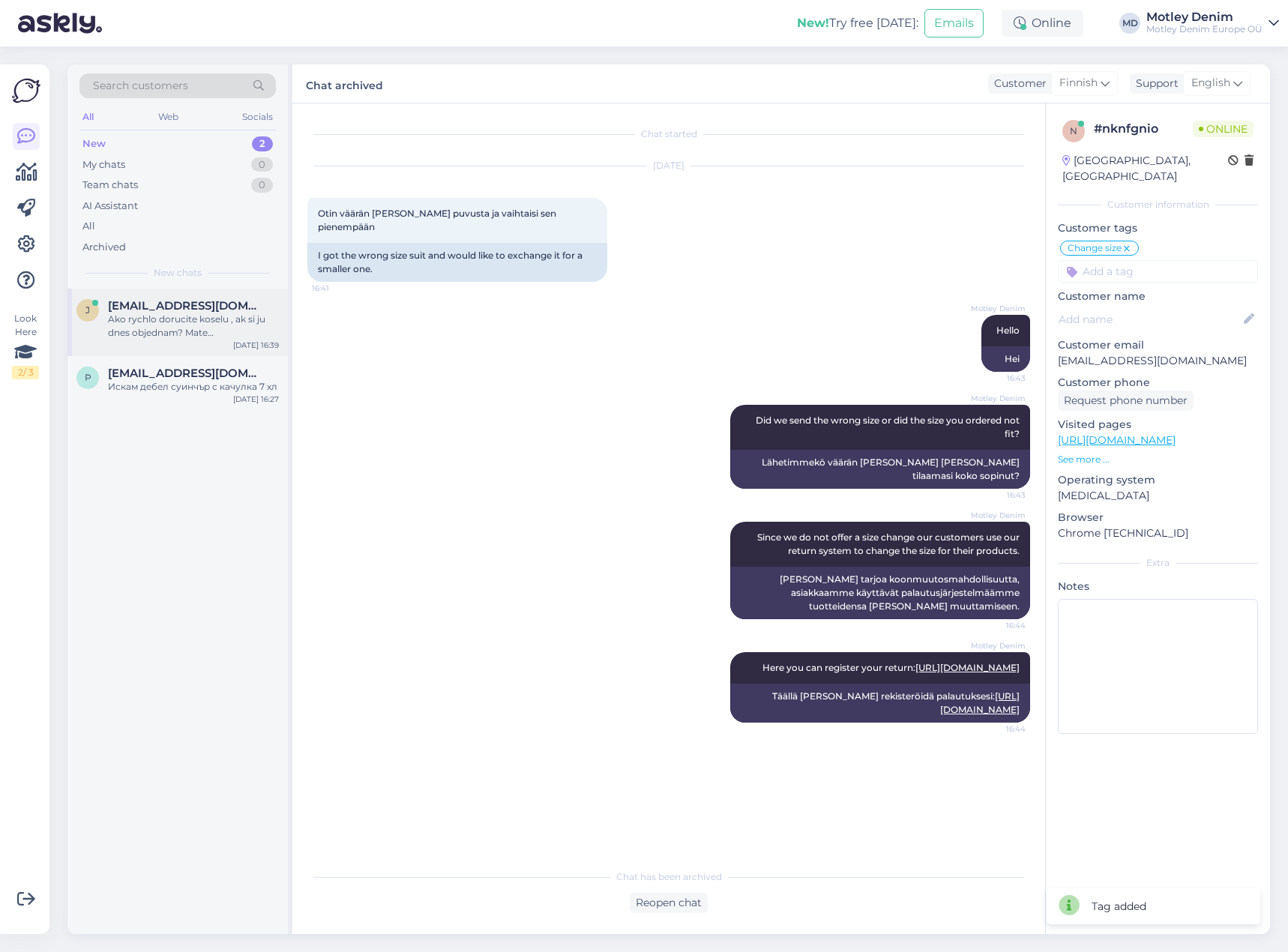
click at [275, 310] on div "[EMAIL_ADDRESS][DOMAIN_NAME]" at bounding box center [193, 305] width 171 height 13
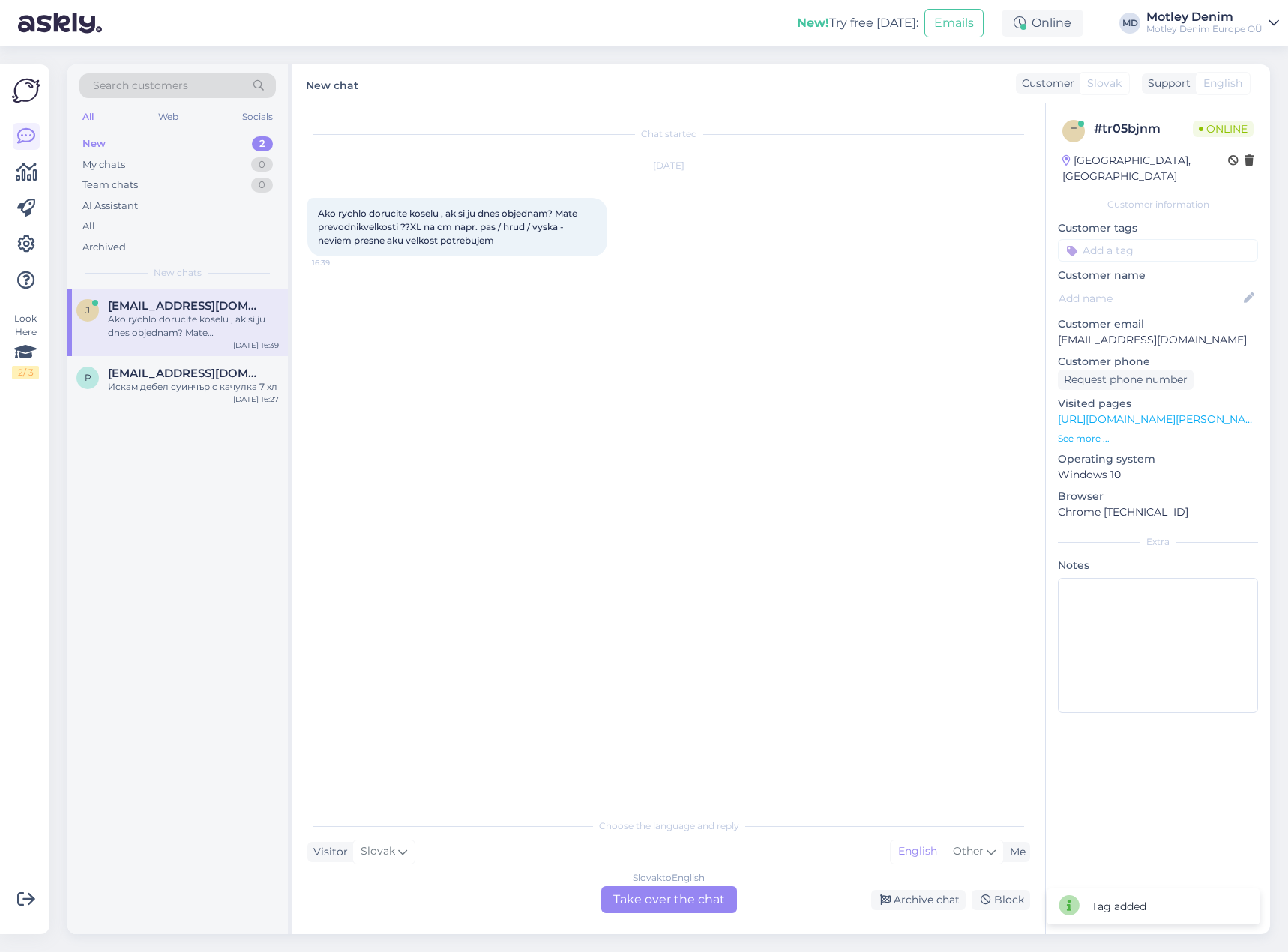
click at [673, 885] on div "Choose the language and reply Visitor Slovak Me English Other Slovak to English…" at bounding box center [669, 861] width 723 height 103
click at [682, 896] on div "Slovak to English Take over the chat" at bounding box center [669, 899] width 136 height 27
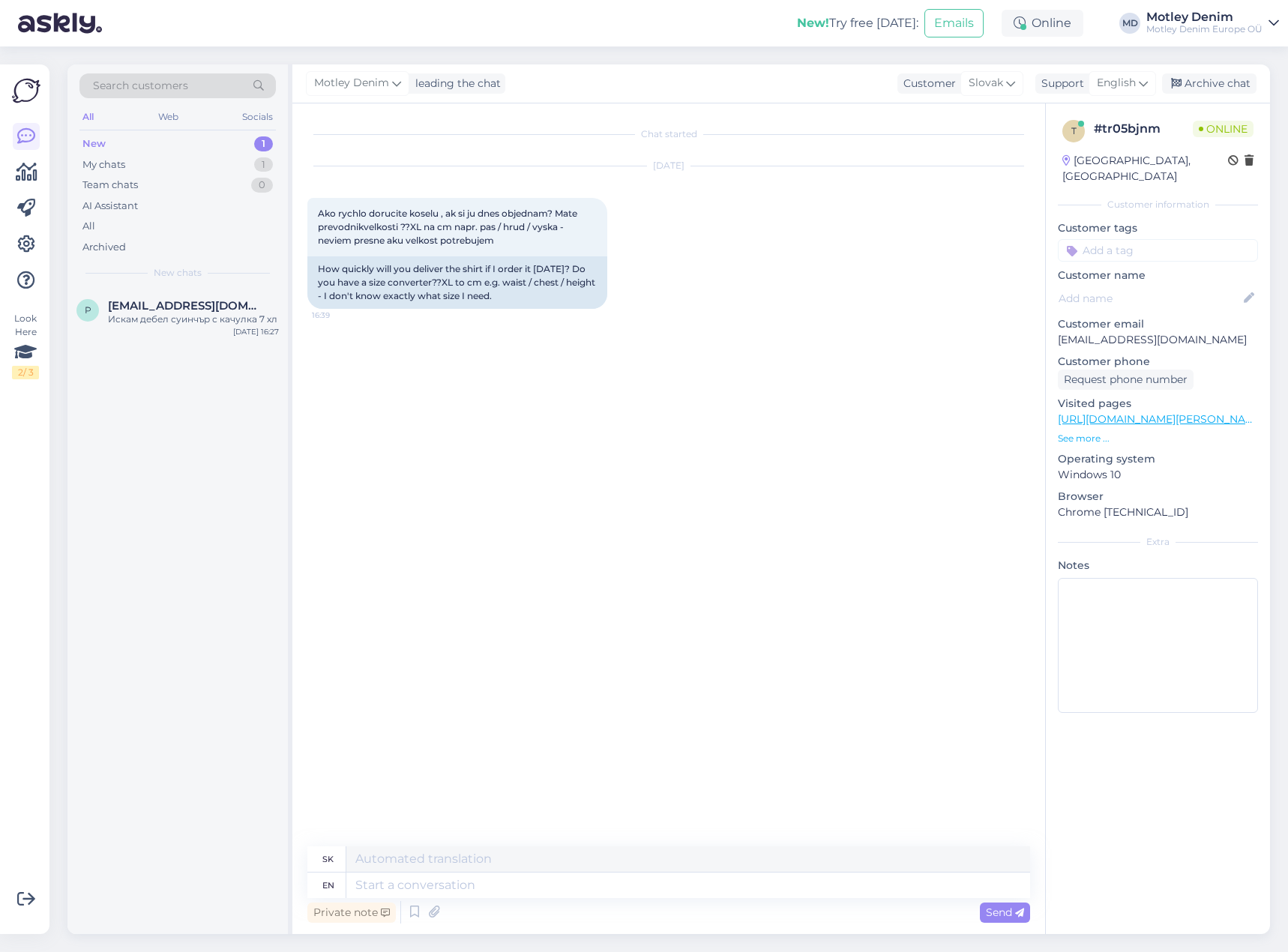
click at [534, 403] on div "Chat started [DATE] Ako rychlo dorucite koselu , ak si ju dnes objednam? Mate p…" at bounding box center [675, 476] width 736 height 714
click at [713, 316] on div "[DATE] Ako rychlo dorucite koselu , ak si ju dnes objednam? Mate prevodnikvelko…" at bounding box center [669, 238] width 723 height 175
click at [547, 325] on div "Chat started [DATE] Ako rychlo dorucite koselu , ak si ju dnes objednam? Mate p…" at bounding box center [675, 476] width 736 height 714
click at [549, 876] on textarea at bounding box center [688, 885] width 684 height 26
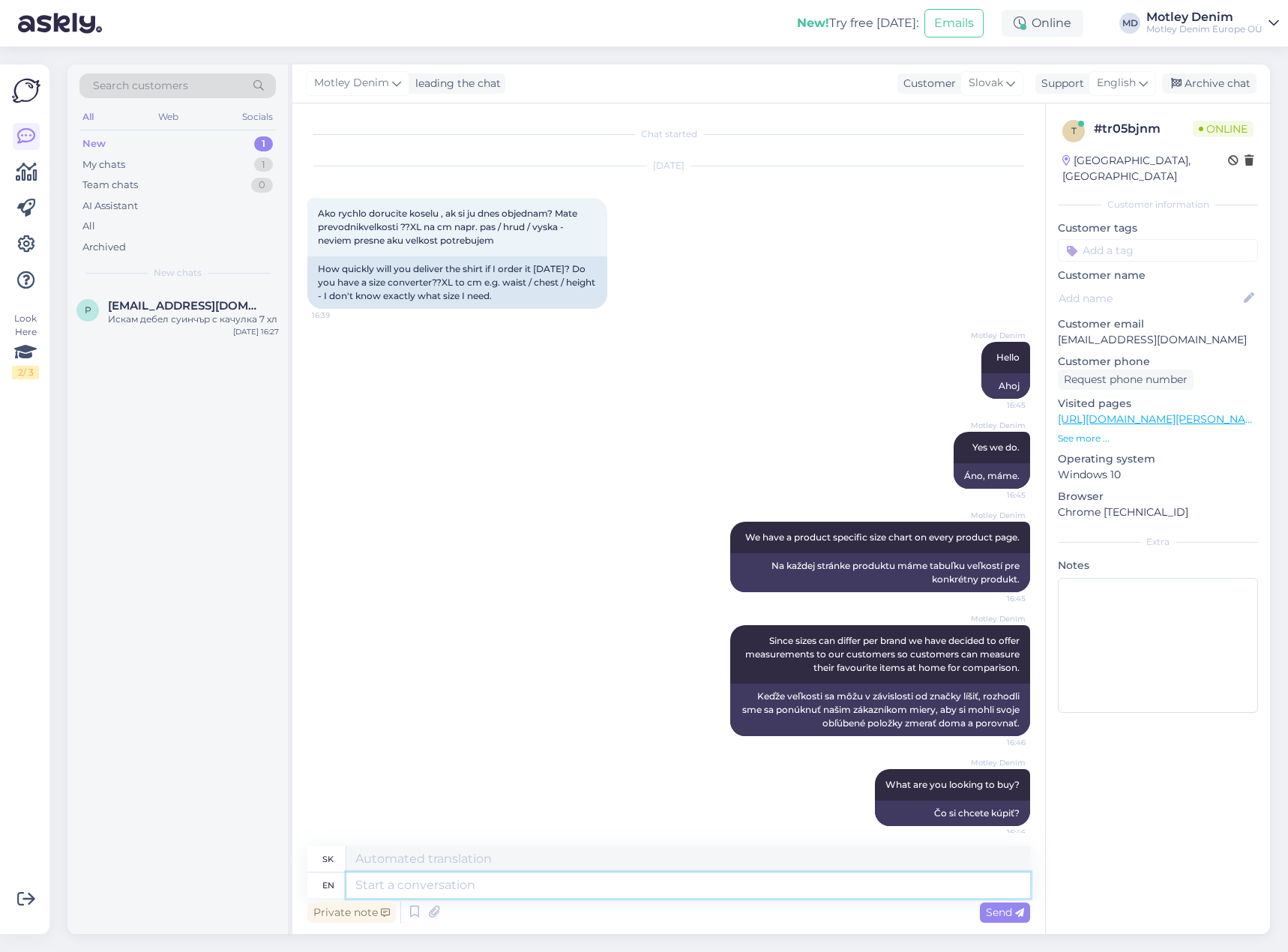
scroll to position [10, 0]
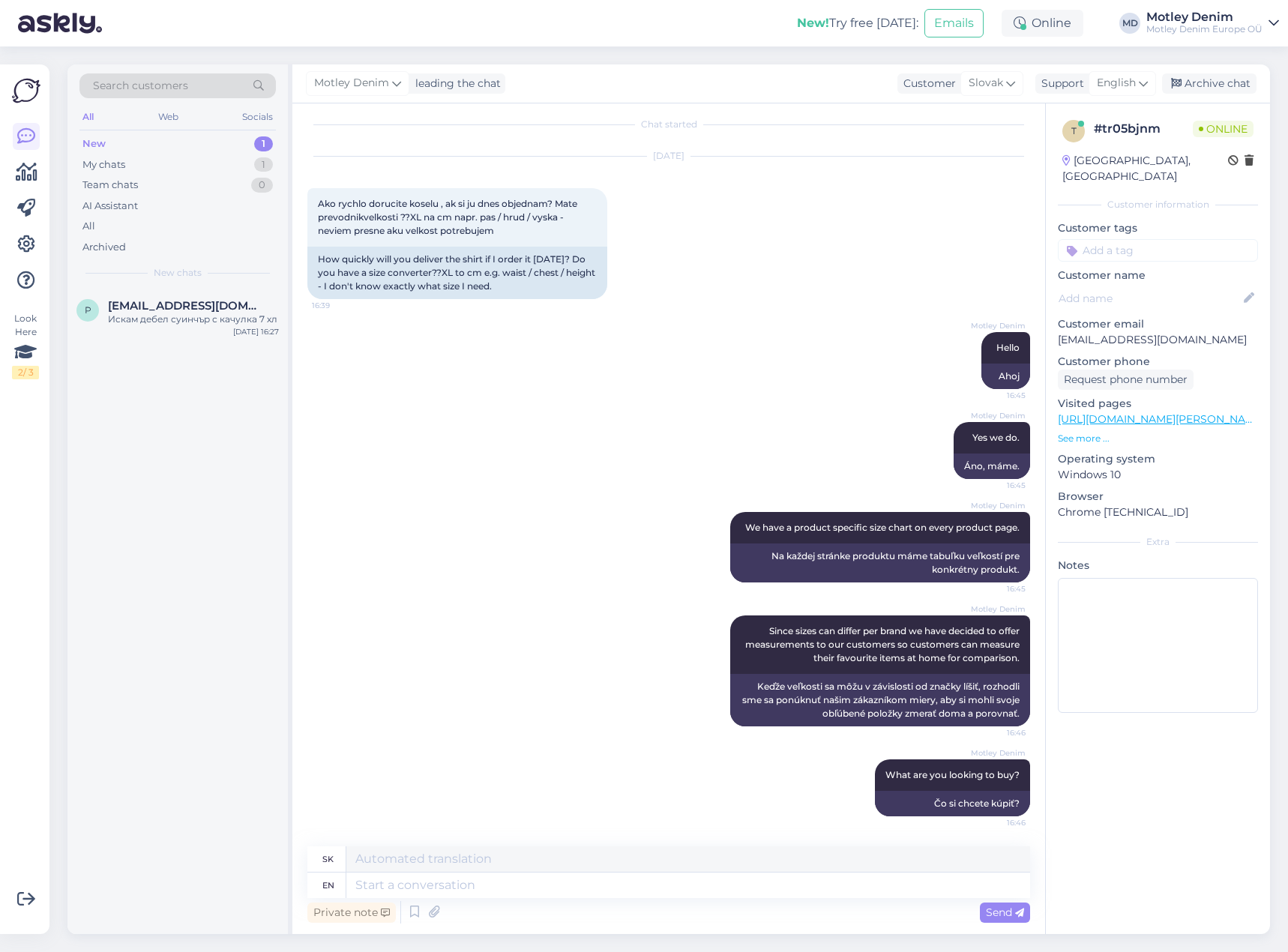
click at [1162, 240] on input at bounding box center [1159, 250] width 200 height 23
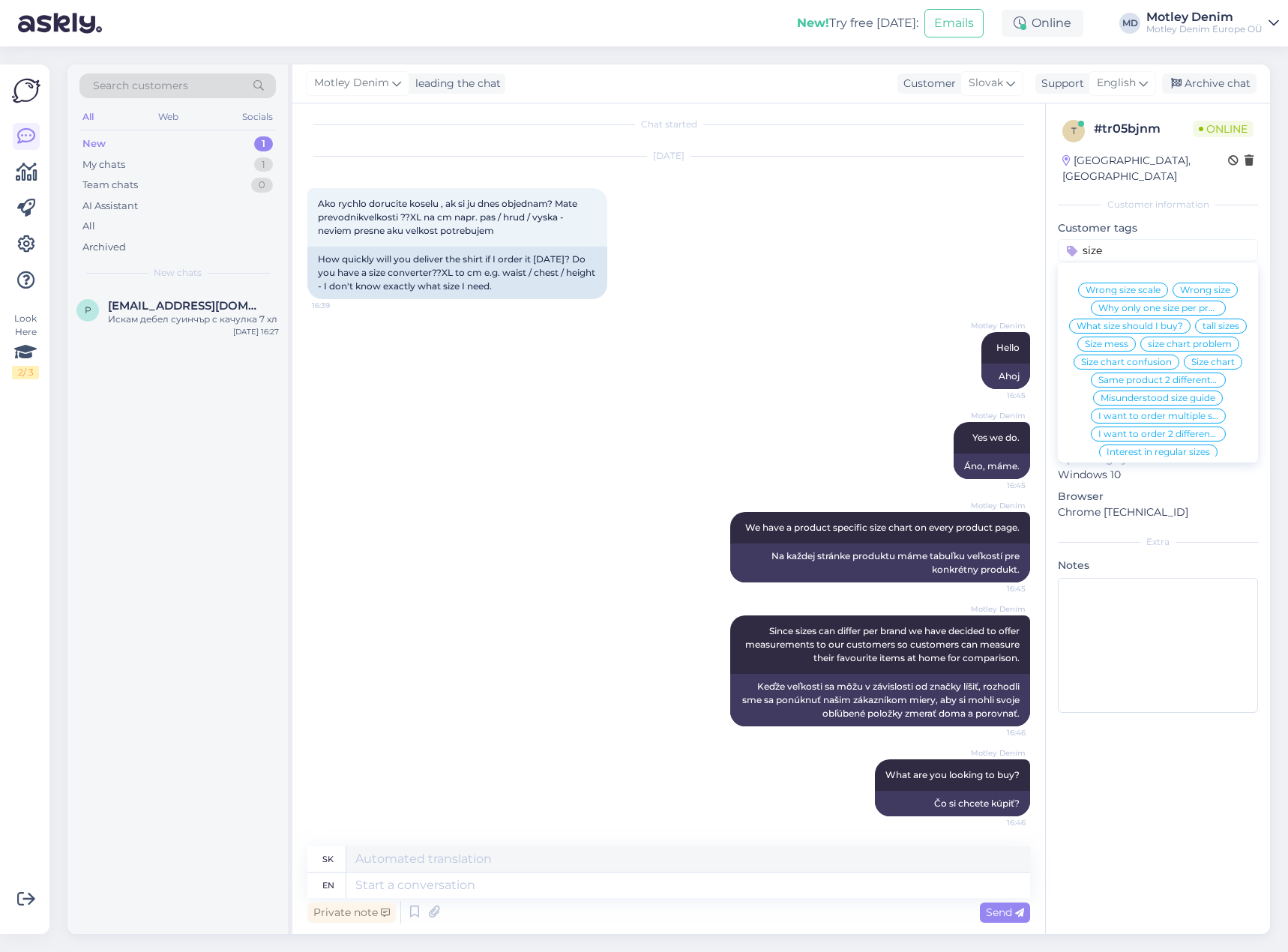
click at [1184, 321] on span "What size should I buy?" at bounding box center [1130, 325] width 107 height 9
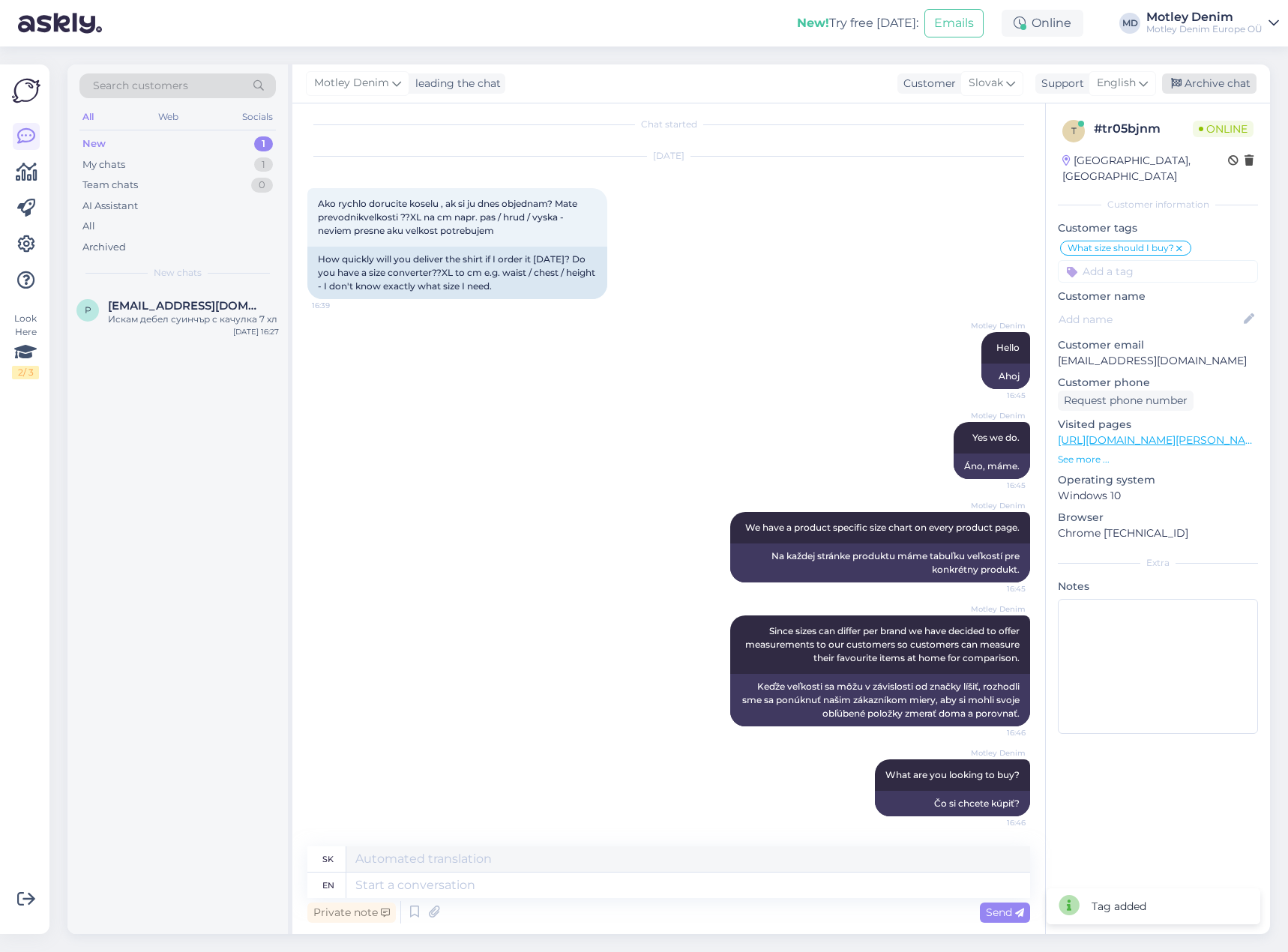
click at [1225, 85] on div "Archive chat" at bounding box center [1209, 83] width 94 height 20
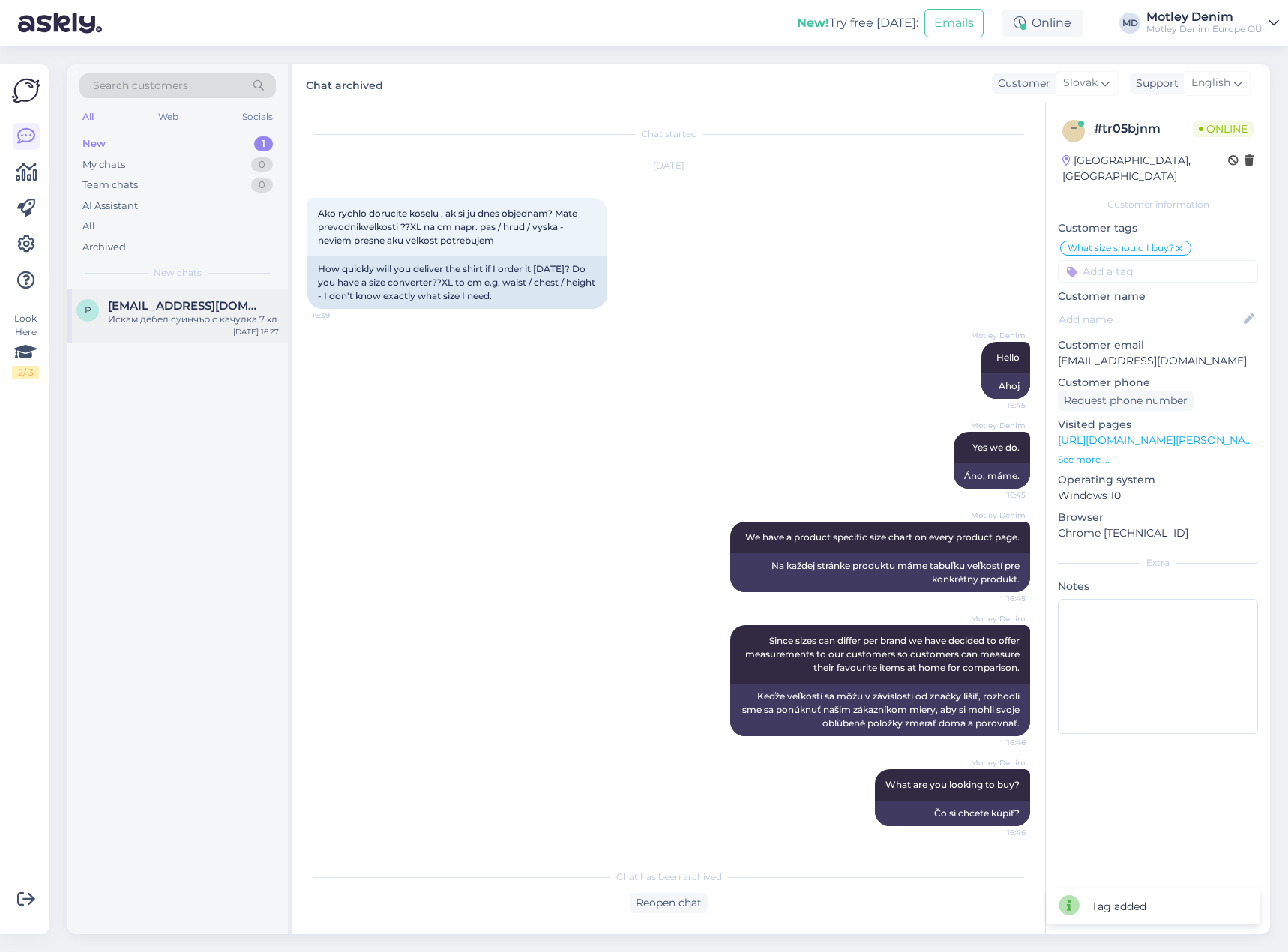
click at [209, 306] on span "[EMAIL_ADDRESS][DOMAIN_NAME]" at bounding box center [185, 305] width 156 height 13
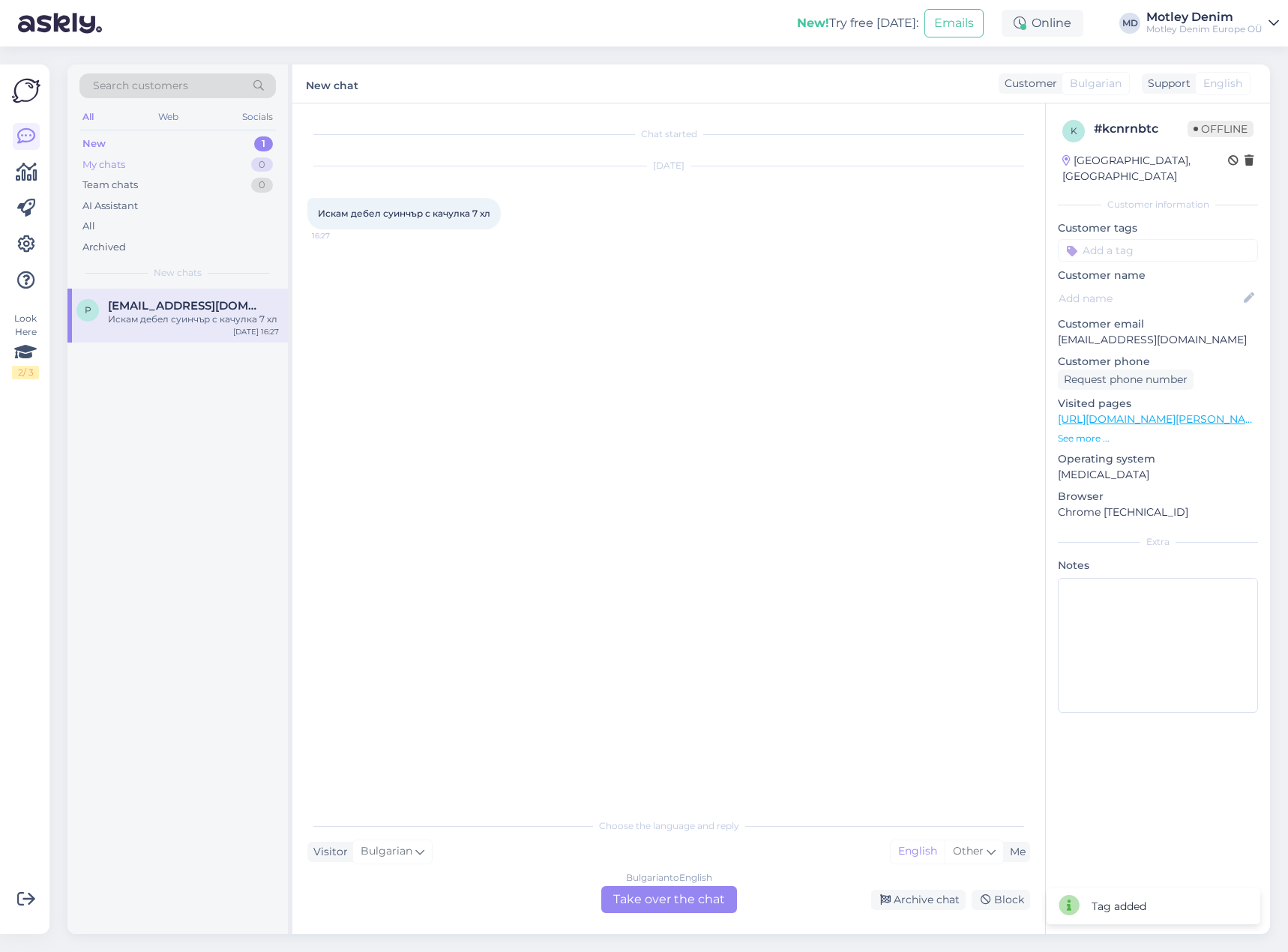
click at [203, 169] on div "My chats 0" at bounding box center [177, 164] width 196 height 21
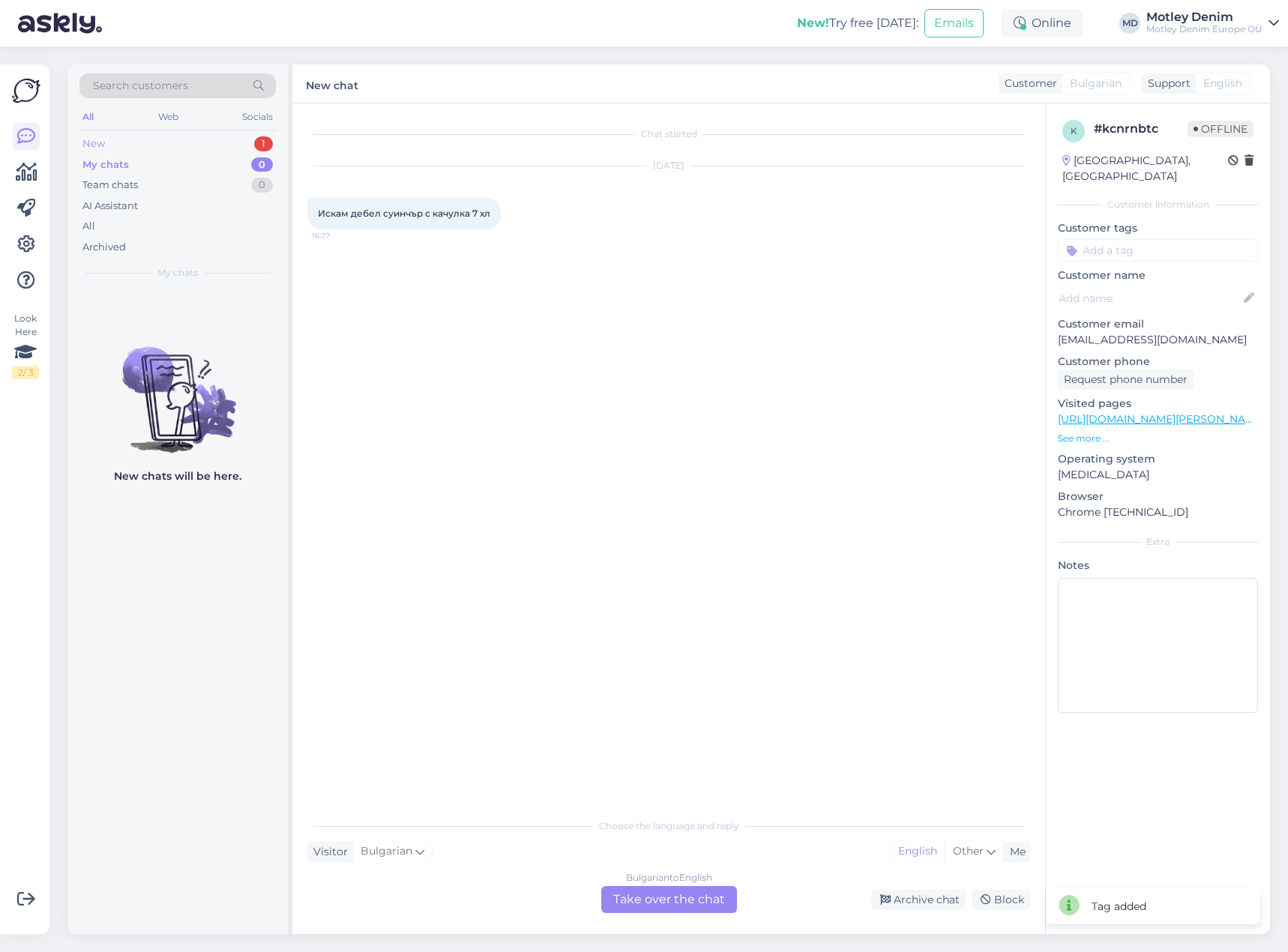
click at [208, 142] on div "New 1" at bounding box center [177, 144] width 196 height 21
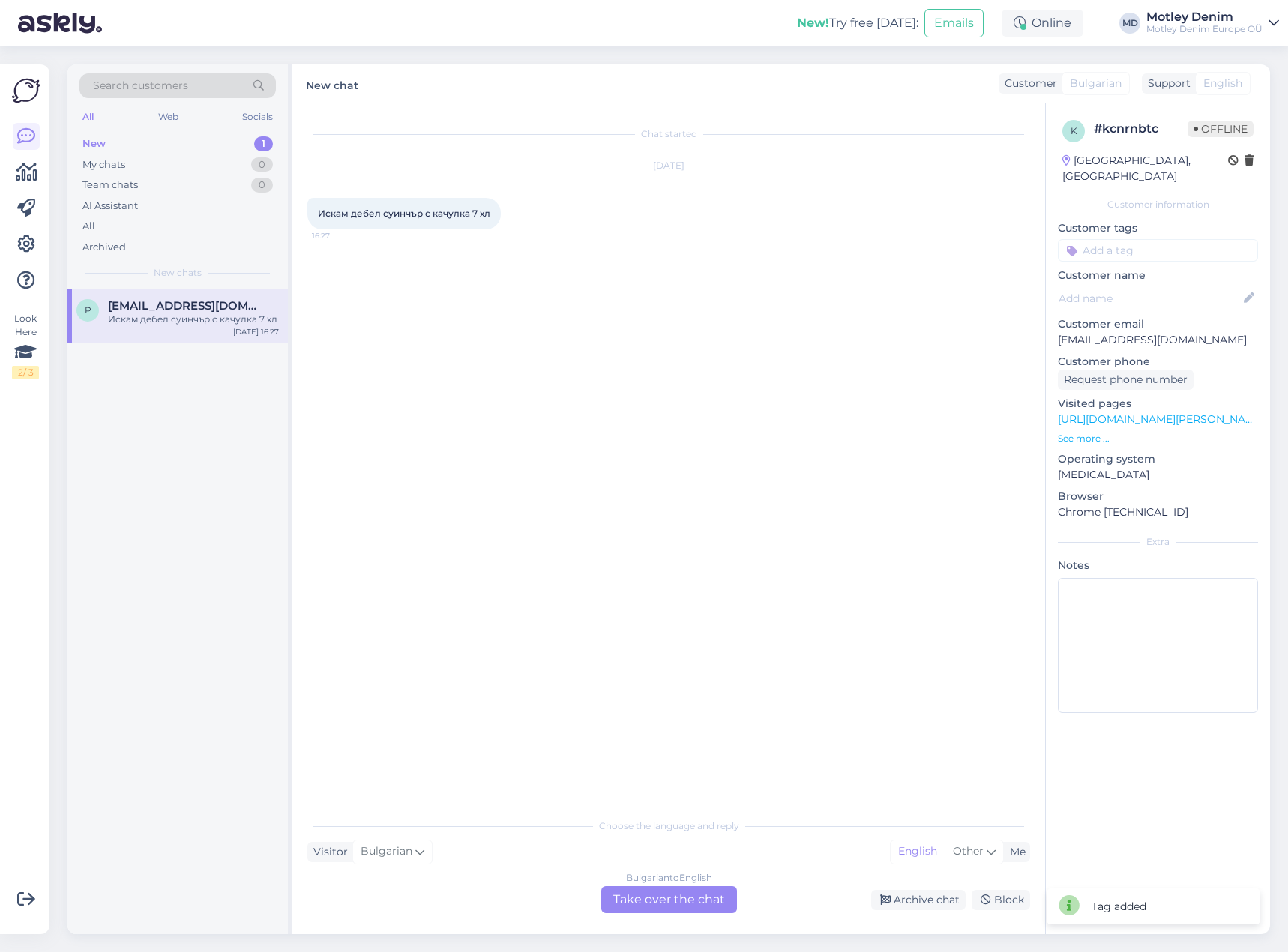
click at [199, 291] on div "p [EMAIL_ADDRESS][DOMAIN_NAME] Искам дебел суинчър с качулка 7 хл [DATE] 16:27" at bounding box center [178, 315] width 220 height 54
click at [221, 320] on div "Искам дебел суинчър с качулка 7 хл" at bounding box center [193, 320] width 171 height 13
click at [689, 903] on div "Bulgarian to English Take over the chat" at bounding box center [669, 899] width 136 height 27
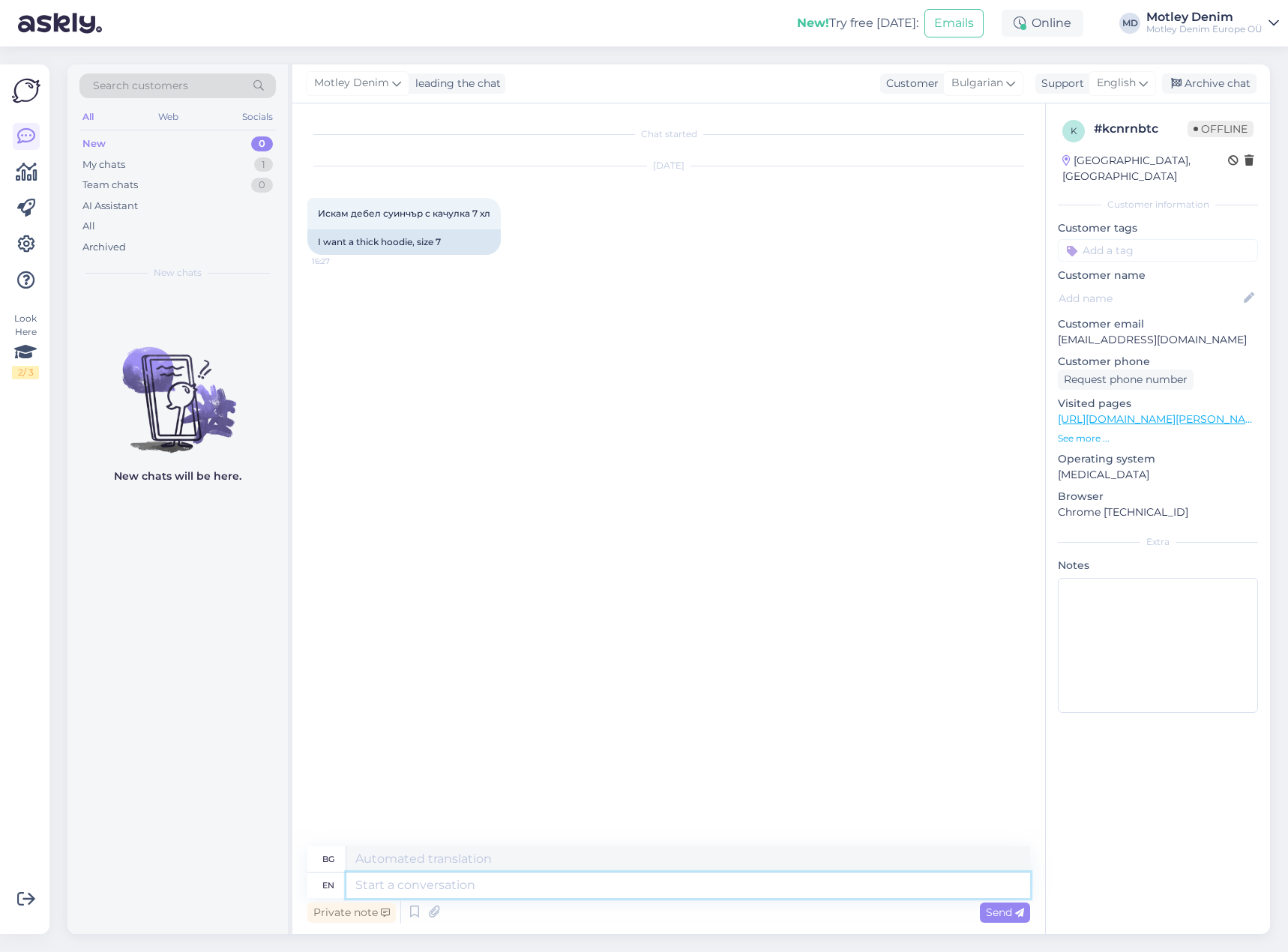
click at [715, 885] on textarea at bounding box center [688, 885] width 684 height 26
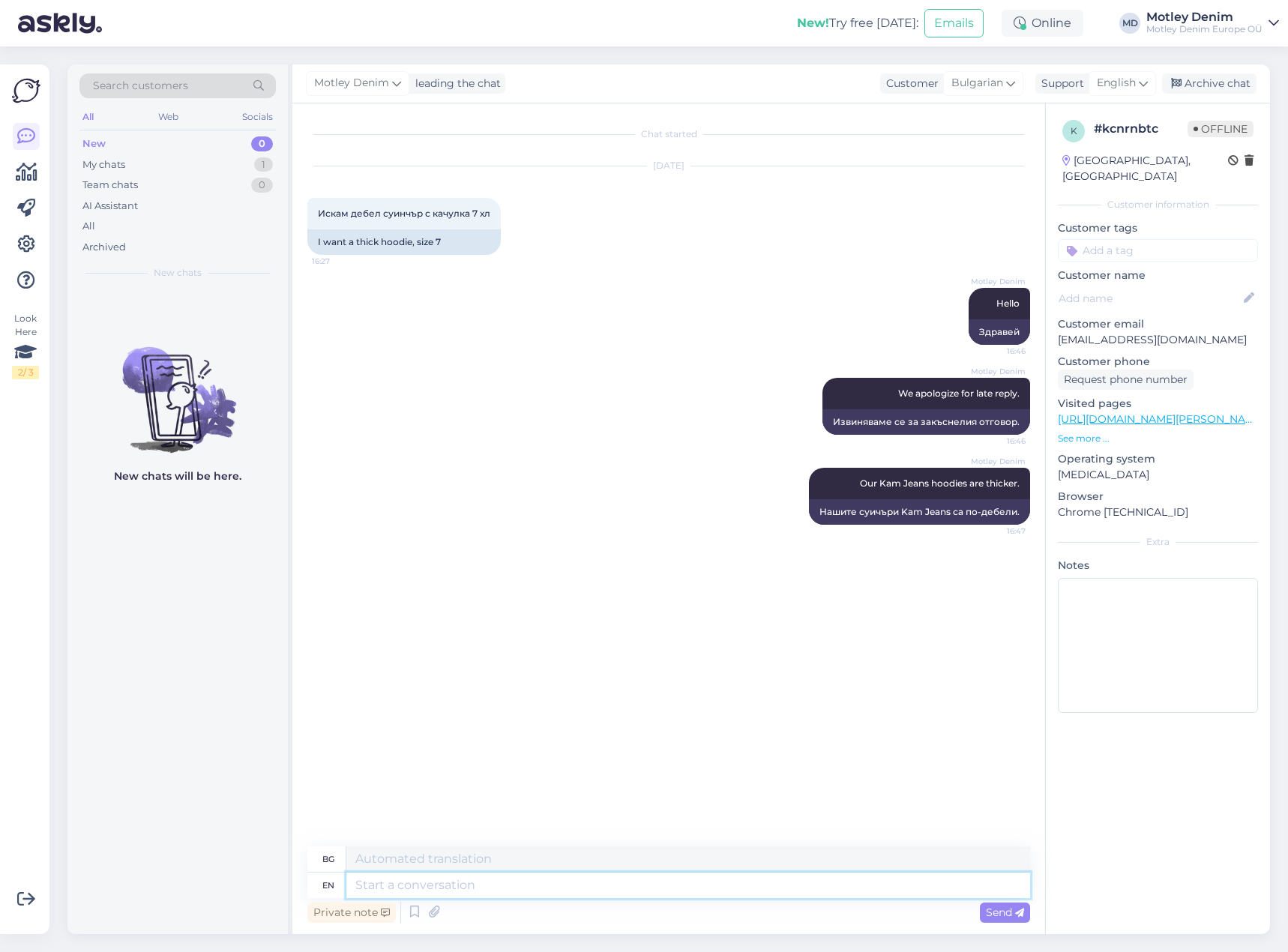
click at [670, 886] on textarea at bounding box center [688, 885] width 684 height 26
paste textarea "[URL][DOMAIN_NAME][PERSON_NAME]"
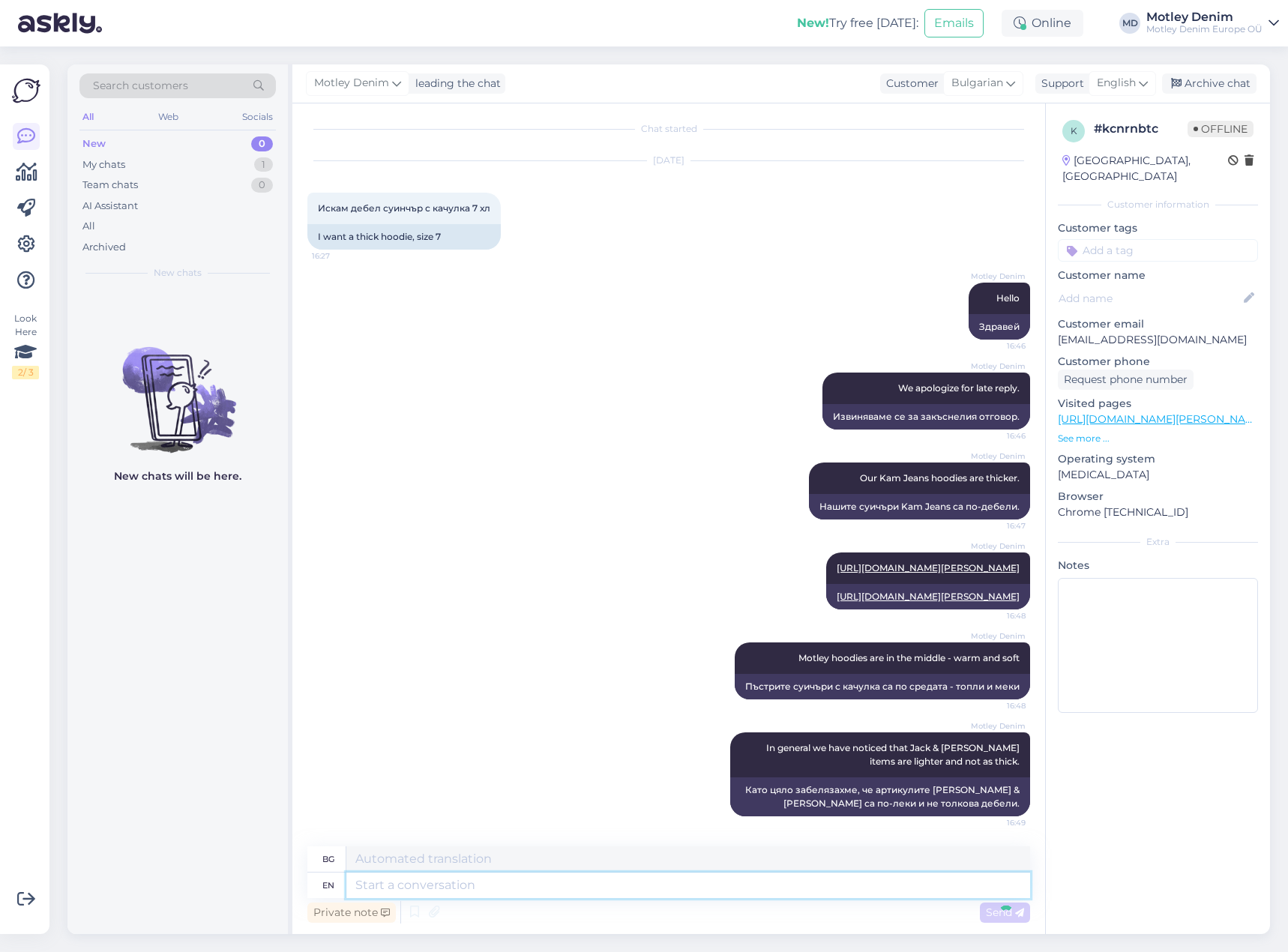
scroll to position [149, 0]
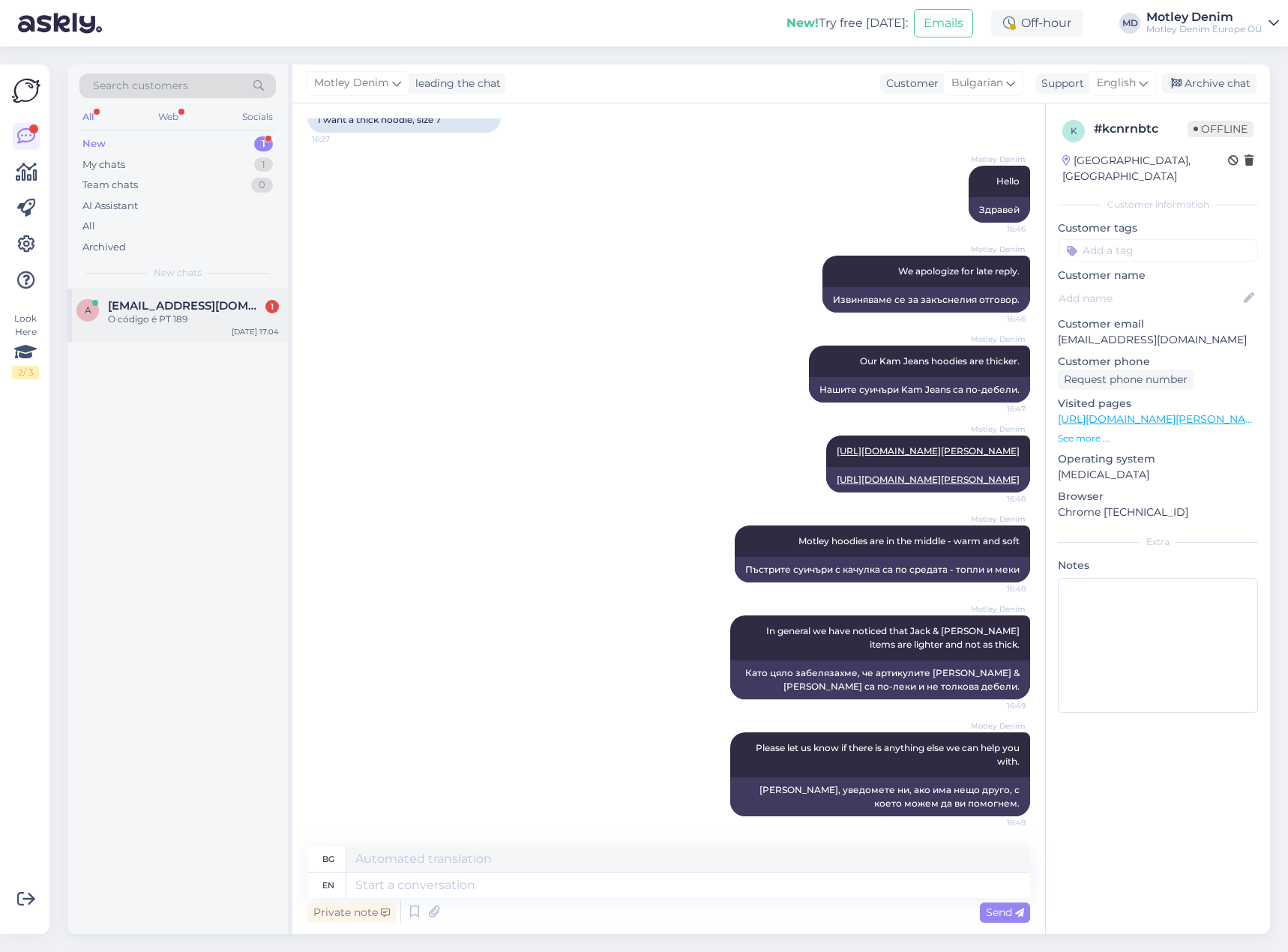
click at [238, 308] on span "[EMAIL_ADDRESS][DOMAIN_NAME]" at bounding box center [185, 305] width 156 height 13
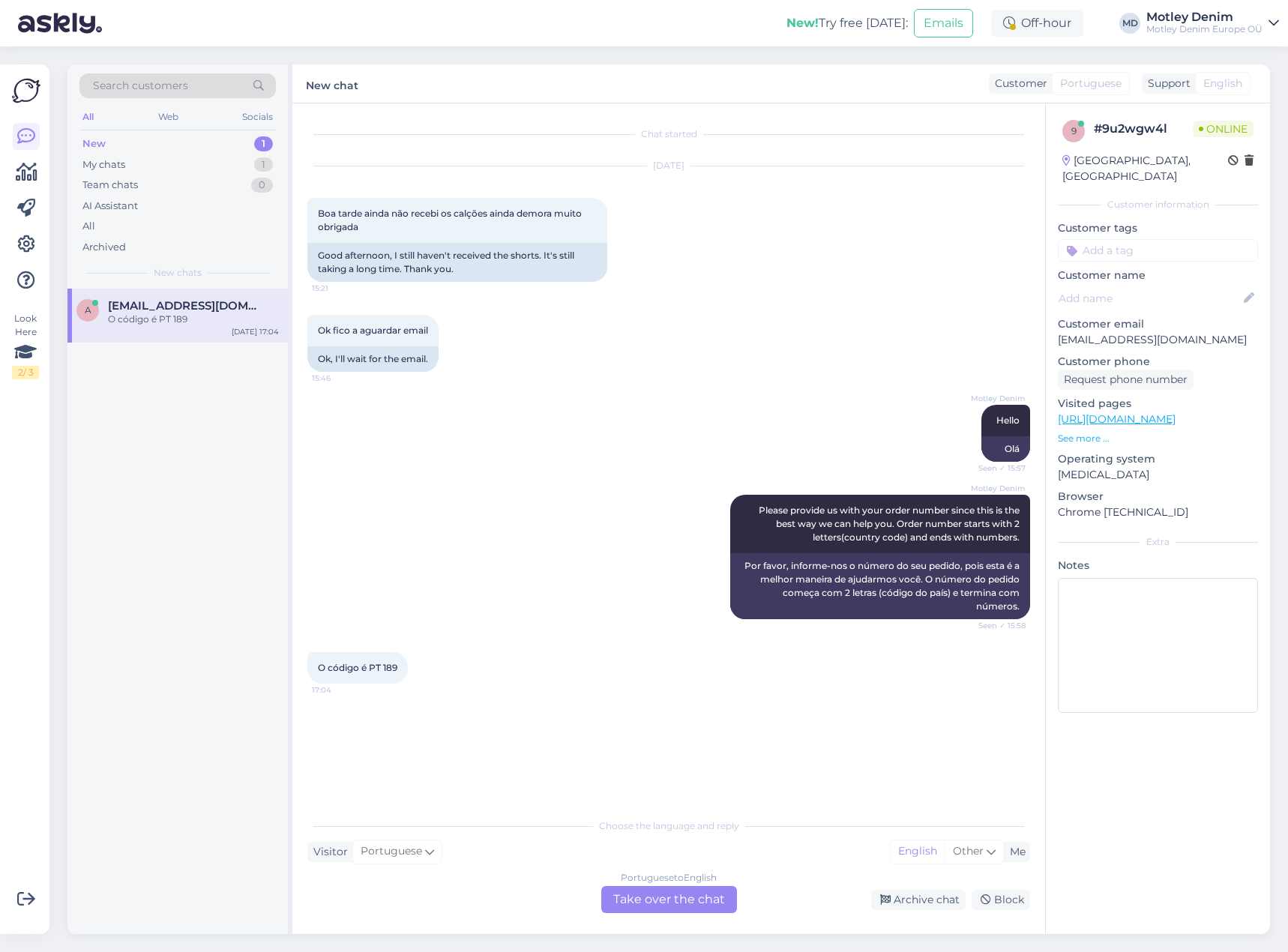
drag, startPoint x: 663, startPoint y: 898, endPoint x: 655, endPoint y: 890, distance: 11.3
click at [662, 898] on div "Portuguese to English Take over the chat" at bounding box center [669, 899] width 136 height 27
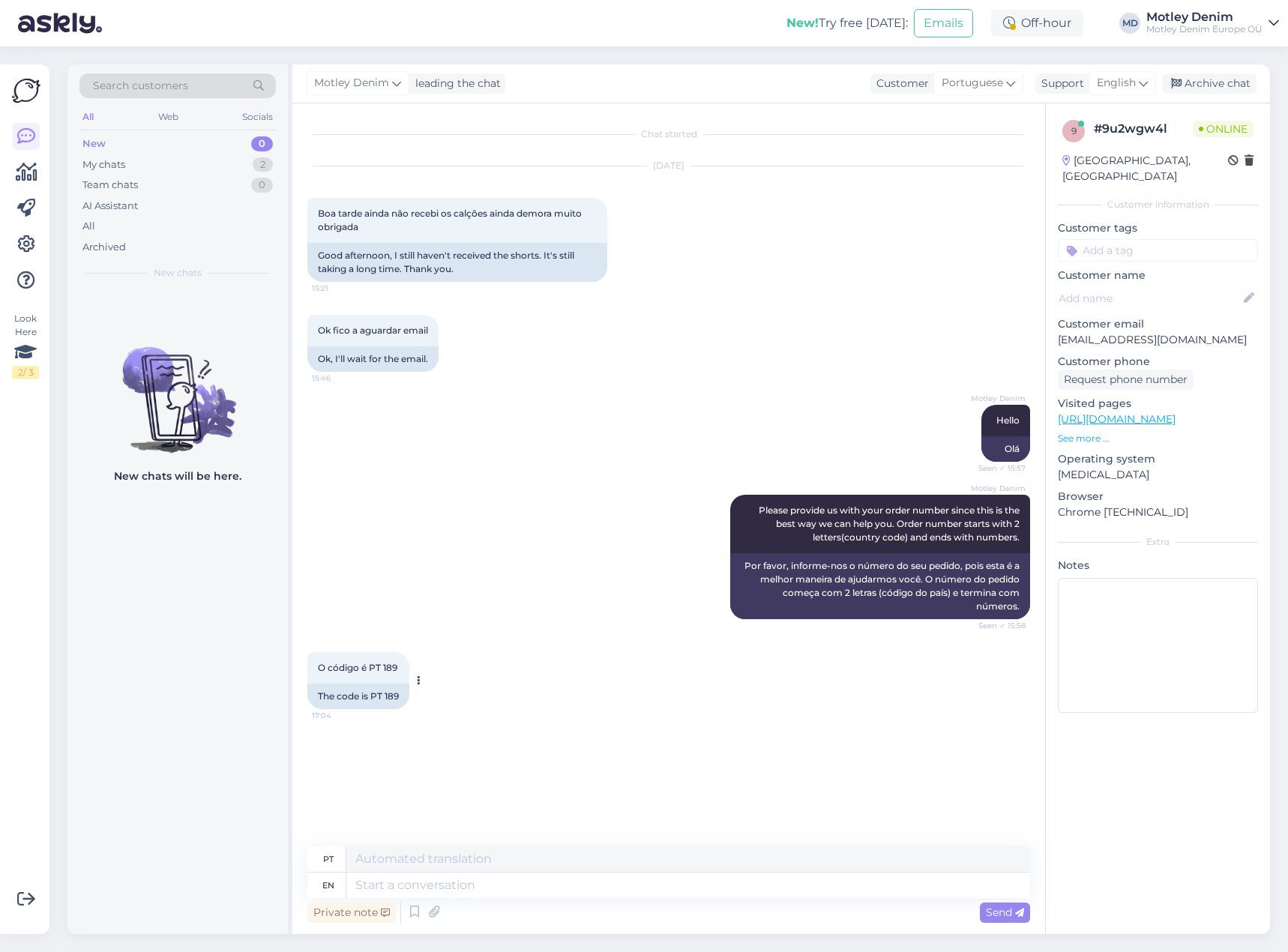
click at [376, 696] on div "The code is PT 189" at bounding box center [358, 696] width 102 height 26
drag, startPoint x: 376, startPoint y: 696, endPoint x: 388, endPoint y: 696, distance: 12.0
click at [388, 696] on div "The code is PT 189" at bounding box center [358, 696] width 102 height 26
copy div "PT 189"
click at [598, 903] on div "Private note Send" at bounding box center [669, 912] width 723 height 28
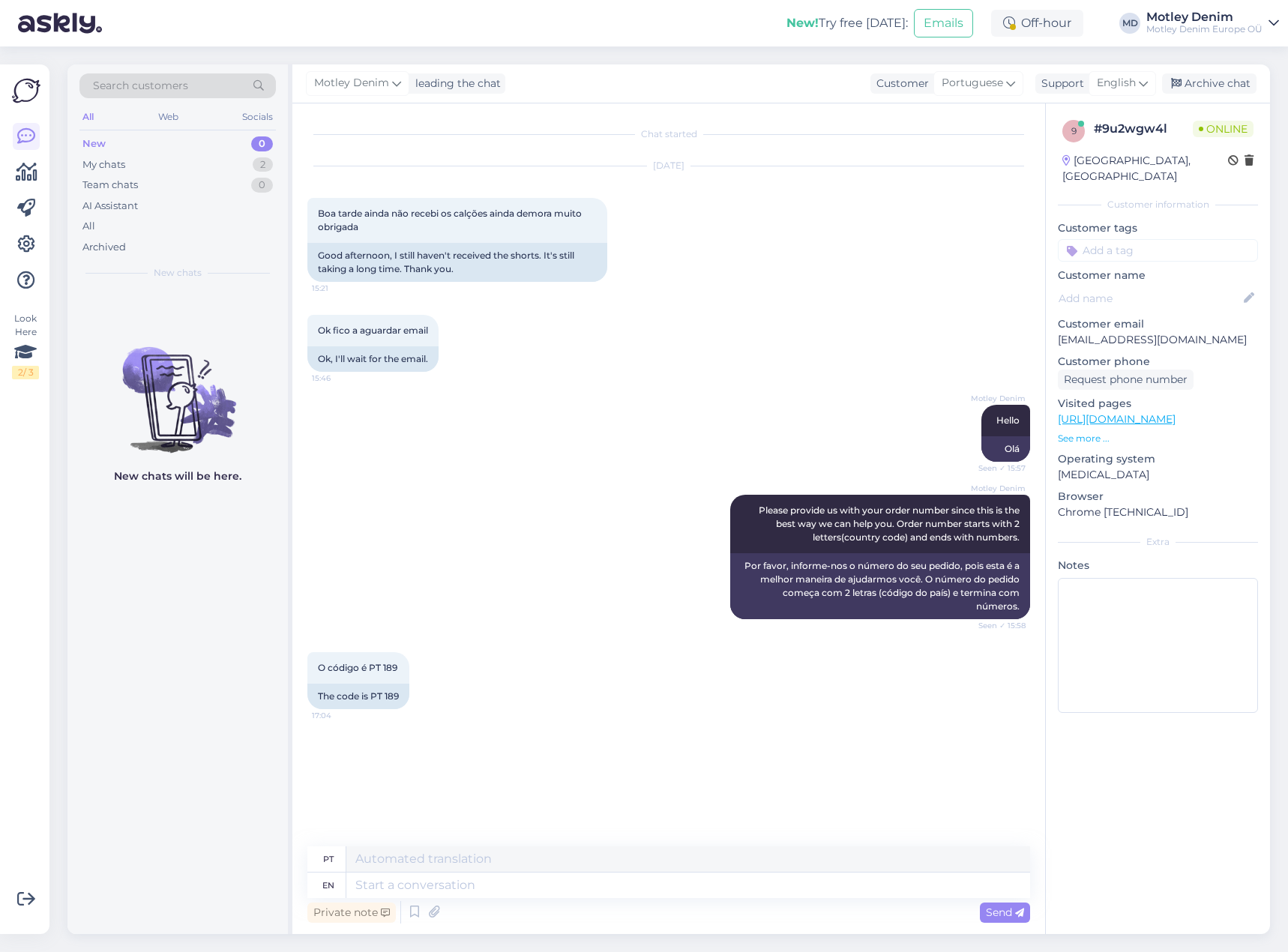
click at [599, 899] on div "Private note Send" at bounding box center [669, 912] width 723 height 28
click at [604, 894] on textarea at bounding box center [688, 885] width 684 height 26
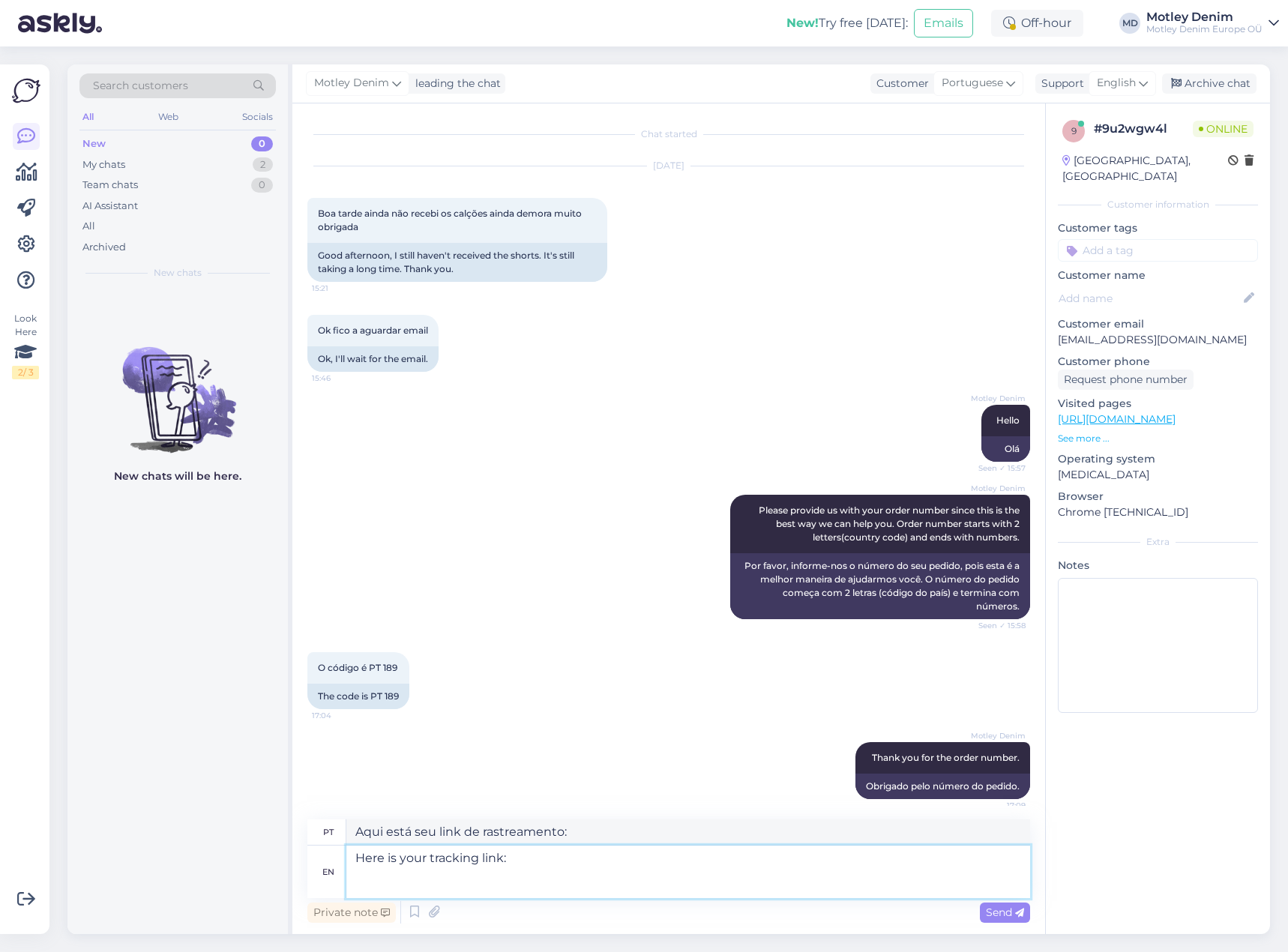
click at [397, 885] on textarea "Here is your tracking link:" at bounding box center [688, 871] width 684 height 53
paste textarea "[URL][DOMAIN_NAME]"
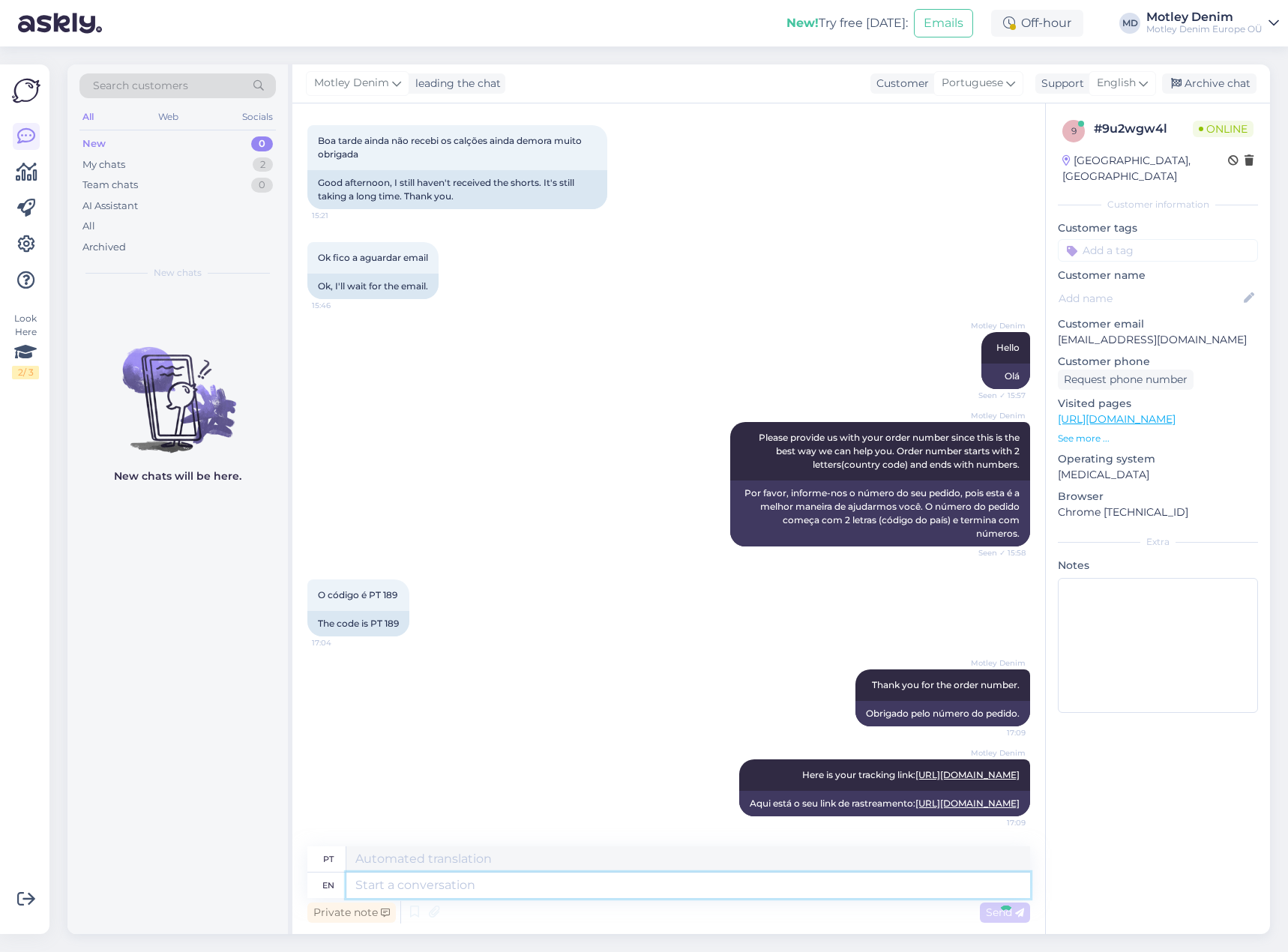
scroll to position [230, 0]
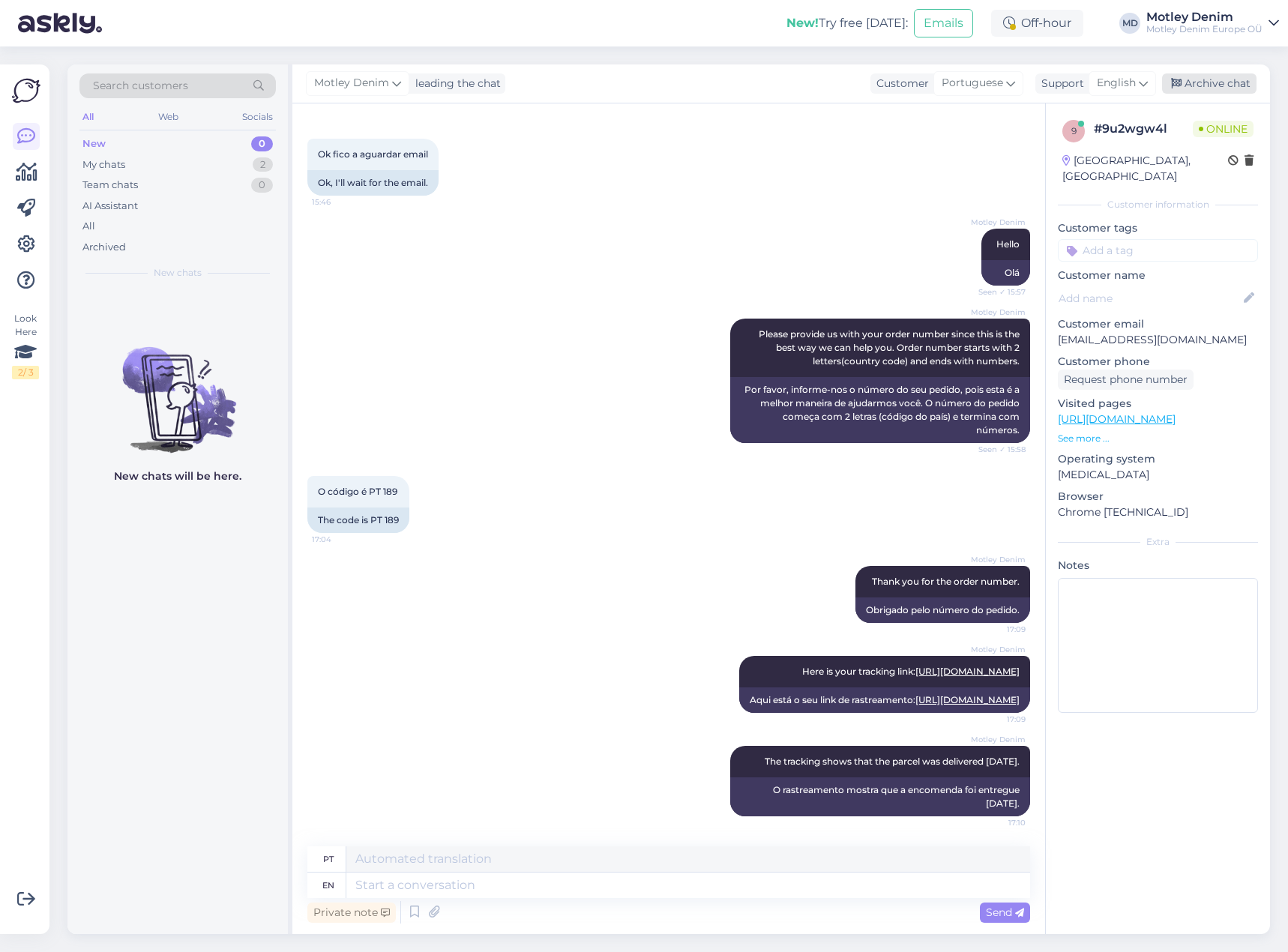
click at [1214, 91] on div "Archive chat" at bounding box center [1209, 83] width 94 height 20
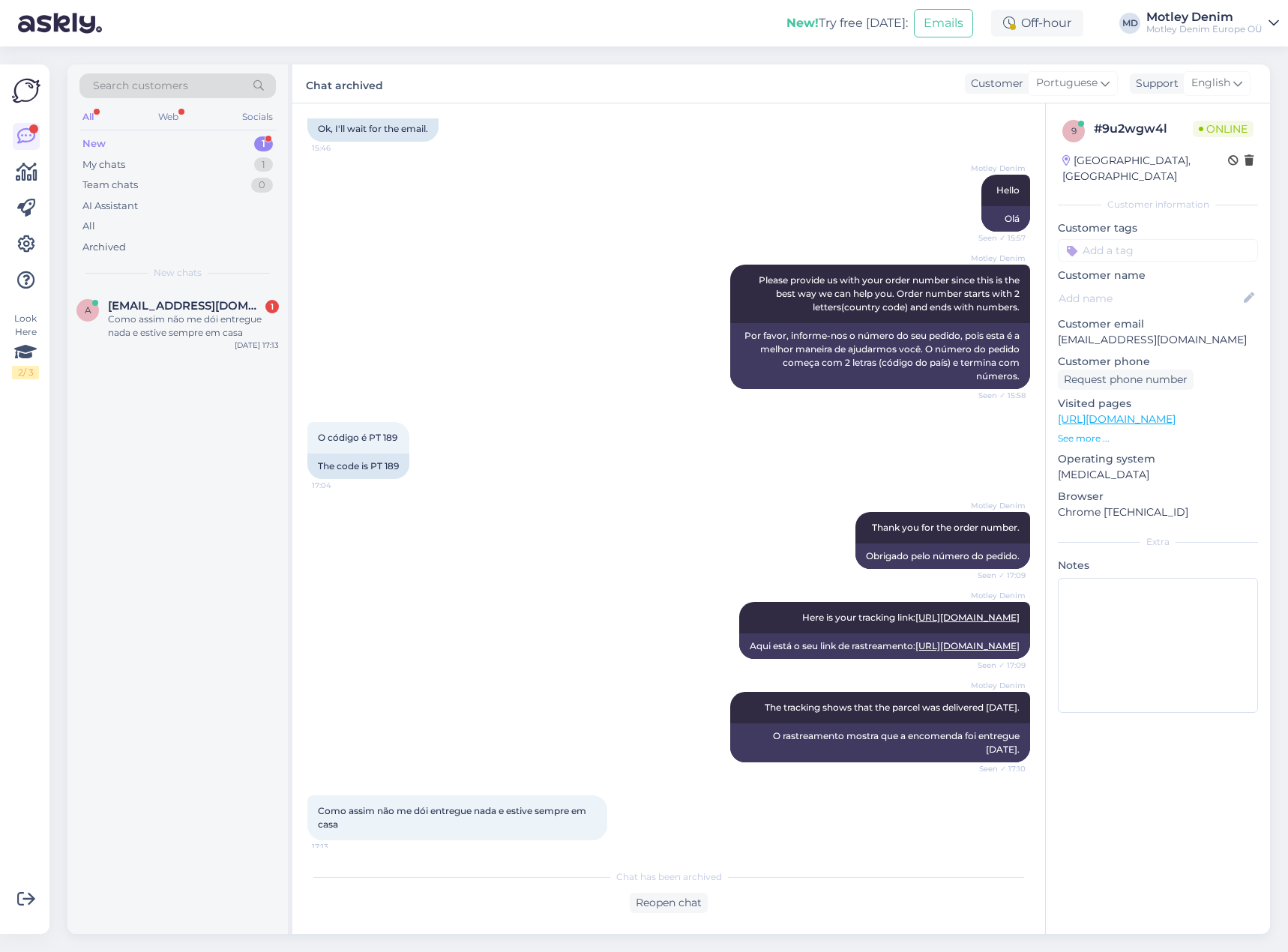
scroll to position [293, 0]
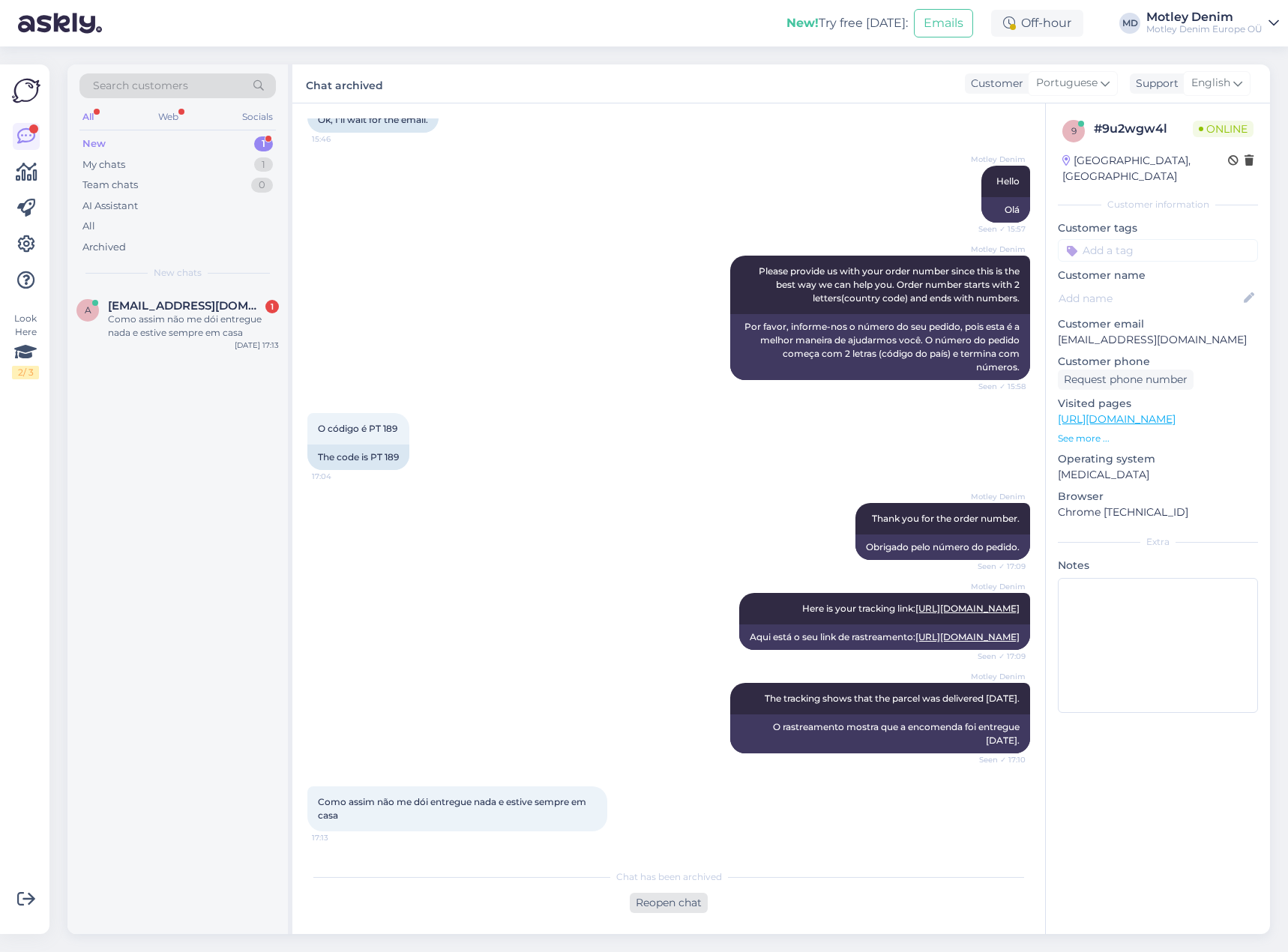
click at [652, 911] on div "Reopen chat" at bounding box center [669, 903] width 78 height 20
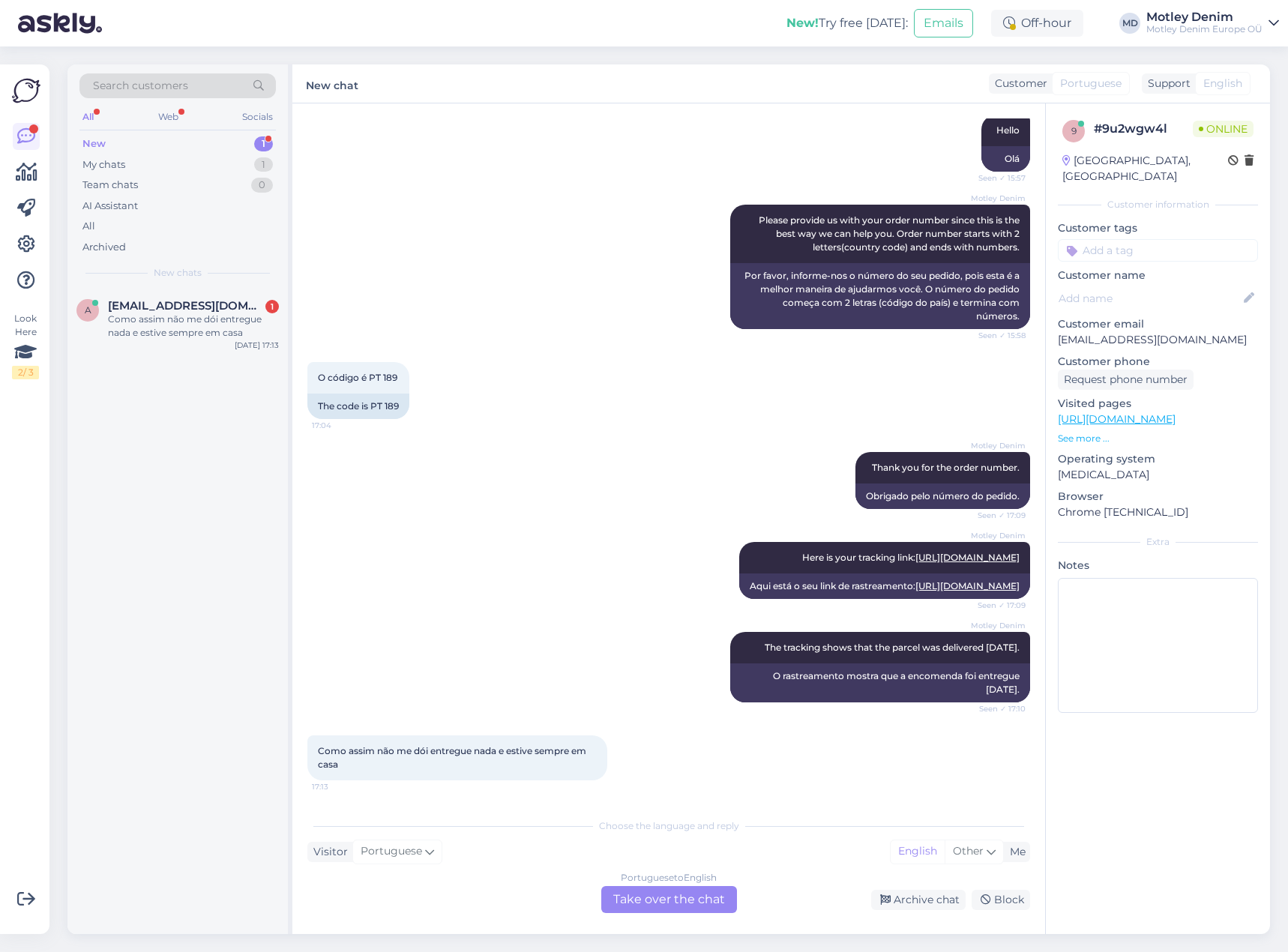
scroll to position [344, 0]
click at [633, 889] on div "Portuguese to English Take over the chat" at bounding box center [669, 899] width 136 height 27
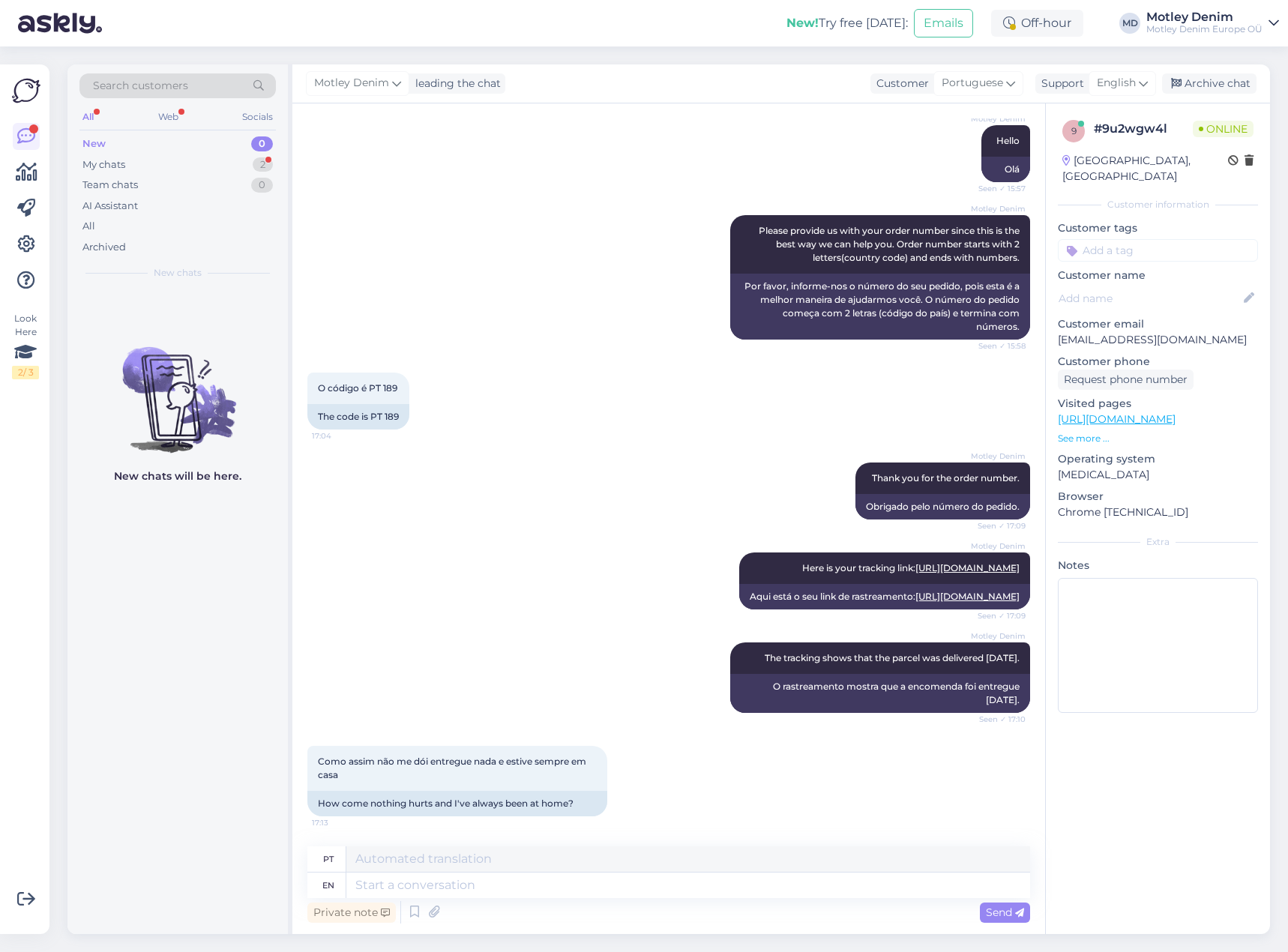
scroll to position [334, 0]
click at [326, 759] on span "Como assim não me dói entregue nada e estive sempre em casa" at bounding box center [453, 768] width 270 height 25
drag, startPoint x: 326, startPoint y: 759, endPoint x: 343, endPoint y: 771, distance: 20.8
click at [343, 771] on div "Como assim não me dói entregue nada e estive sempre em casa 17:13" at bounding box center [457, 768] width 300 height 45
copy div "Como assim não me dói entregue nada e estive sempre em casa 17:13"
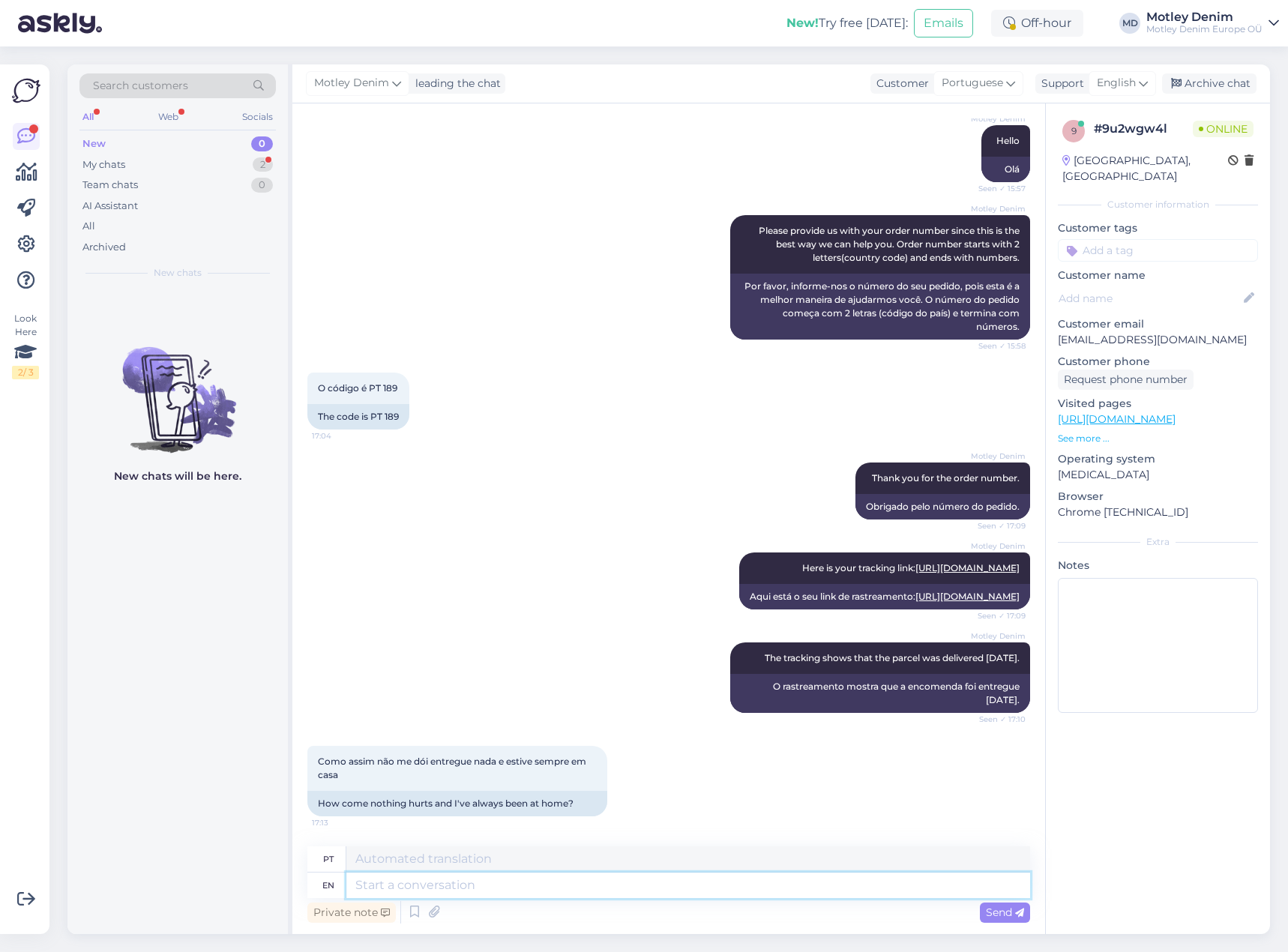
click at [588, 883] on textarea at bounding box center [688, 885] width 684 height 26
click at [641, 765] on div "Como assim não me dói entregue nada e estive sempre em casa 17:13 How come noth…" at bounding box center [669, 781] width 723 height 103
click at [1076, 332] on p "[EMAIL_ADDRESS][DOMAIN_NAME]" at bounding box center [1159, 340] width 200 height 16
drag, startPoint x: 1076, startPoint y: 328, endPoint x: 1205, endPoint y: 324, distance: 129.1
click at [1205, 332] on p "[EMAIL_ADDRESS][DOMAIN_NAME]" at bounding box center [1159, 340] width 200 height 16
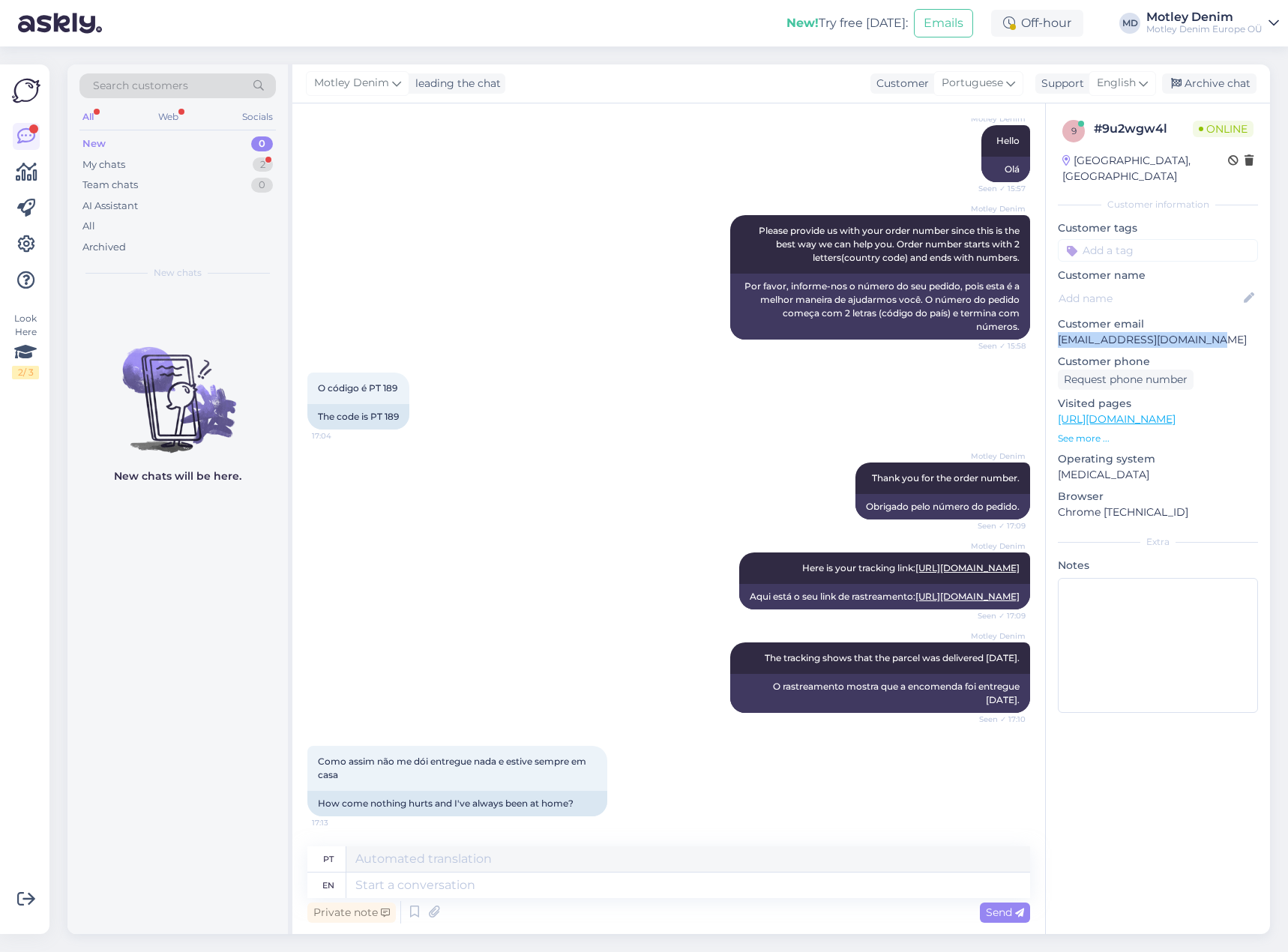
copy p "[EMAIL_ADDRESS][DOMAIN_NAME]"
click at [577, 894] on textarea at bounding box center [688, 885] width 684 height 26
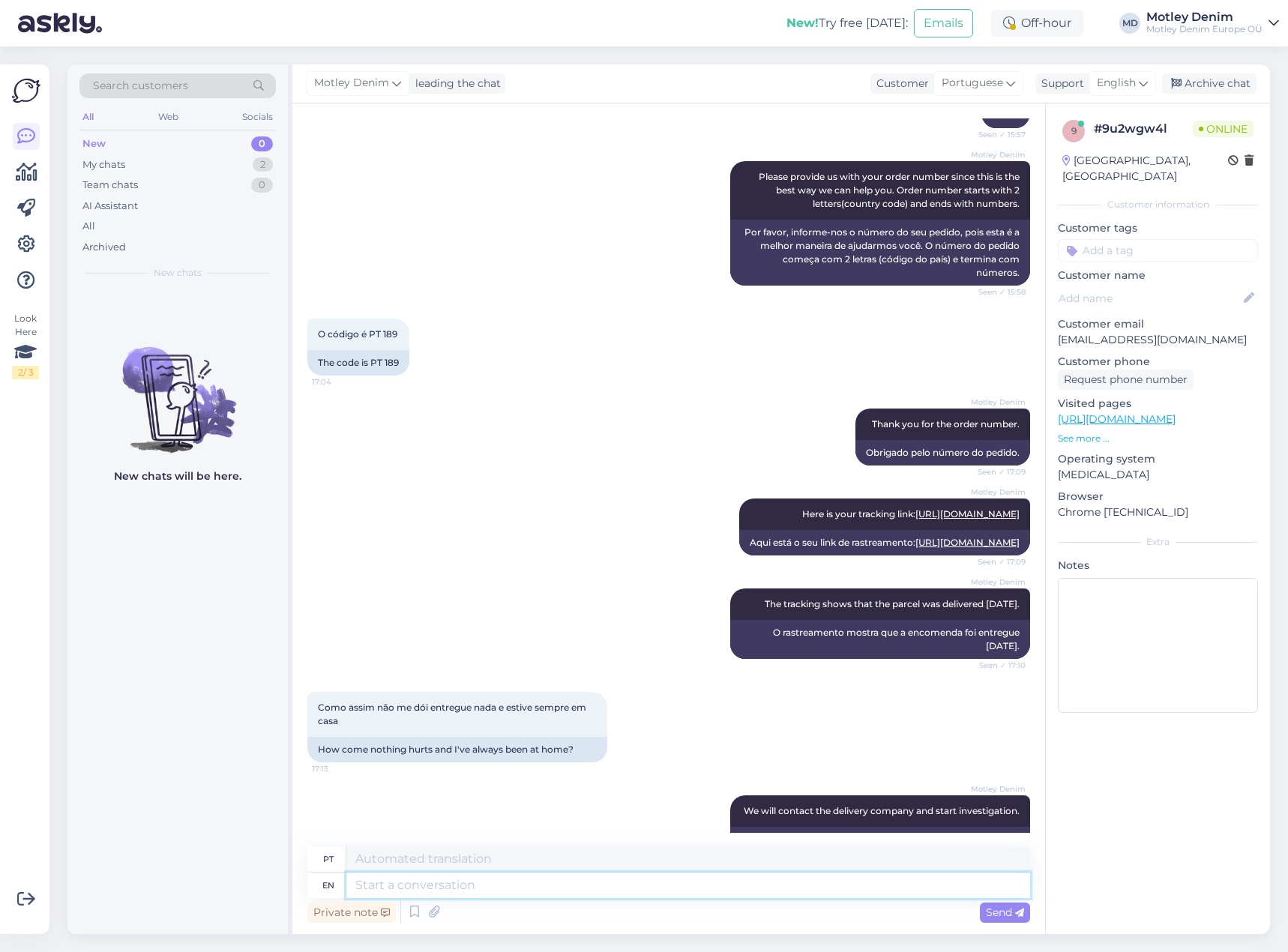
scroll to position [437, 0]
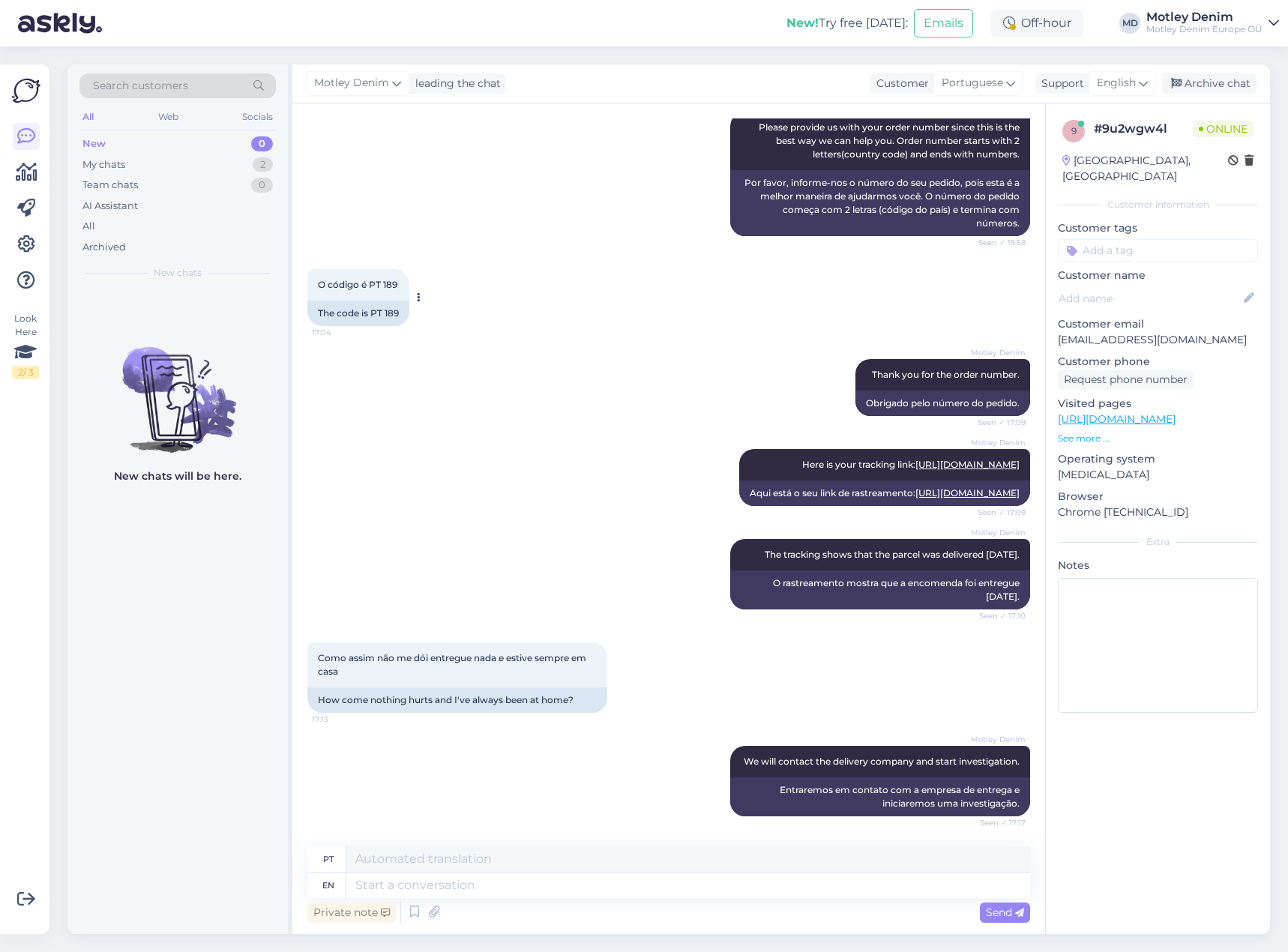
click at [374, 300] on div "The code is PT 189" at bounding box center [358, 313] width 102 height 26
drag, startPoint x: 374, startPoint y: 256, endPoint x: 396, endPoint y: 258, distance: 22.1
click at [395, 300] on div "The code is PT 189" at bounding box center [358, 313] width 102 height 26
copy div "PT 189"
click at [1102, 332] on p "[EMAIL_ADDRESS][DOMAIN_NAME]" at bounding box center [1159, 340] width 200 height 16
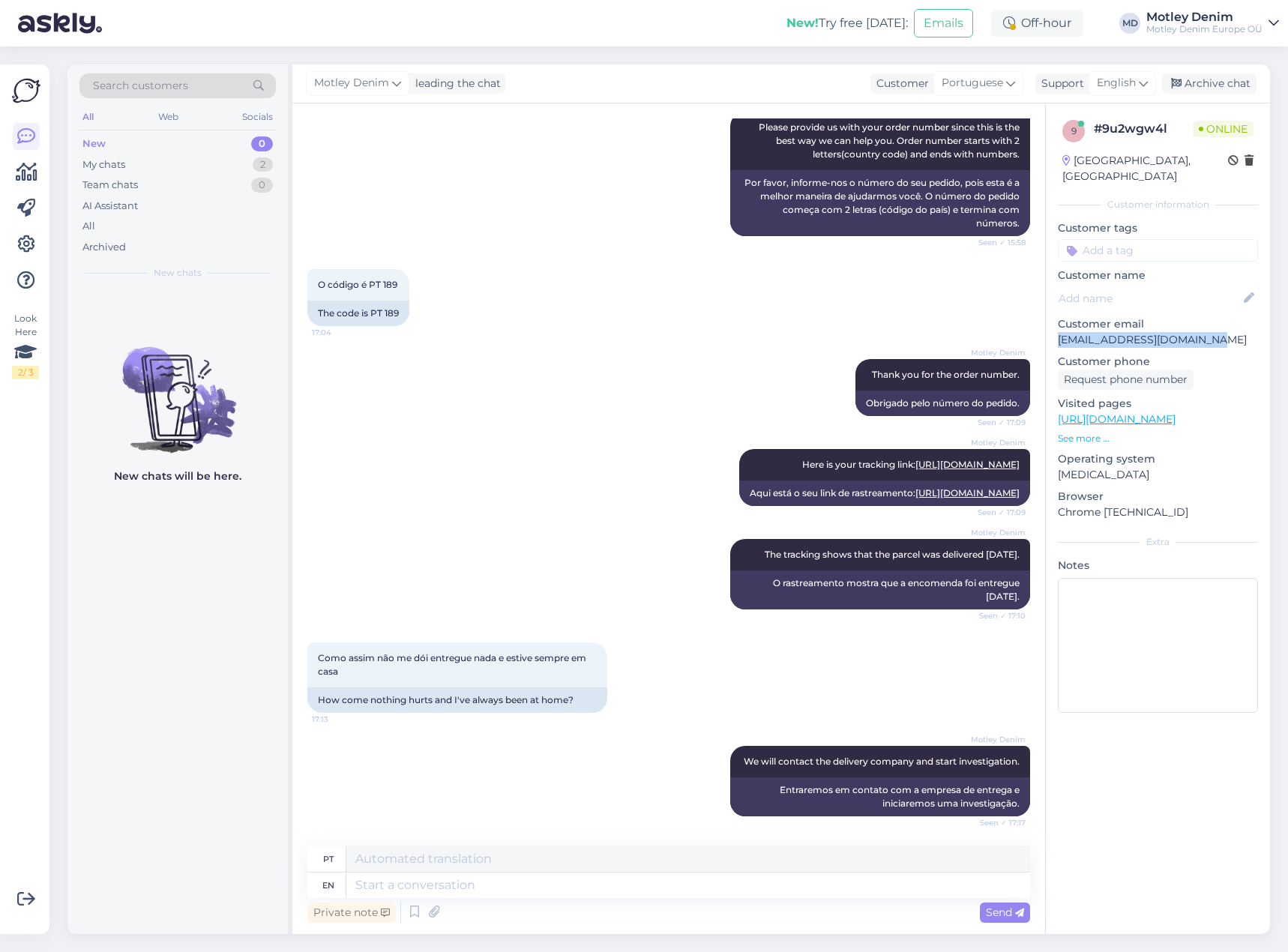
drag, startPoint x: 1102, startPoint y: 325, endPoint x: 1199, endPoint y: 327, distance: 97.0
click at [1199, 332] on p "[EMAIL_ADDRESS][DOMAIN_NAME]" at bounding box center [1159, 340] width 200 height 16
copy p "[EMAIL_ADDRESS][DOMAIN_NAME]"
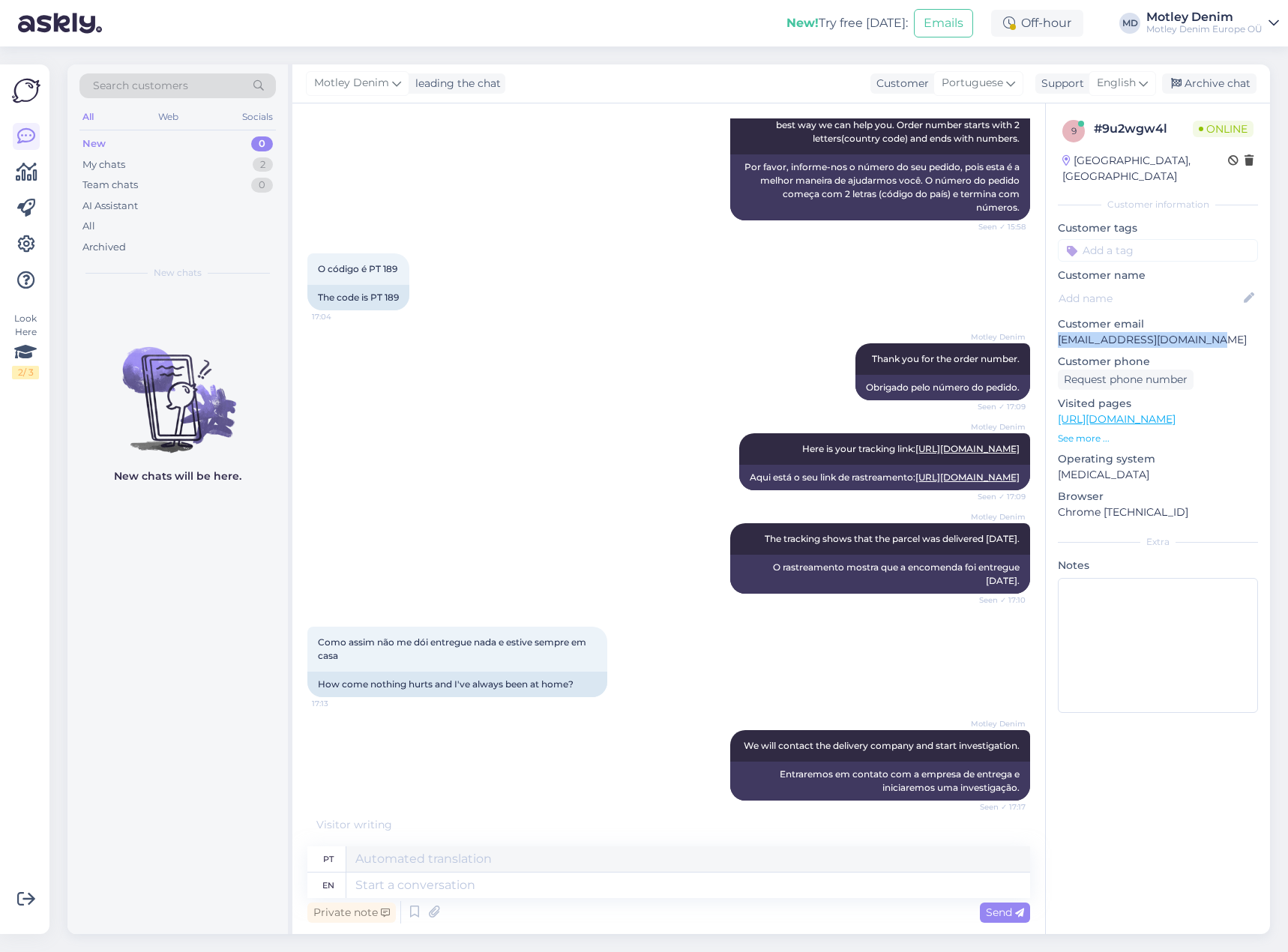
click at [1092, 332] on p "[EMAIL_ADDRESS][DOMAIN_NAME]" at bounding box center [1159, 340] width 200 height 16
click at [1096, 332] on p "[EMAIL_ADDRESS][DOMAIN_NAME]" at bounding box center [1159, 340] width 200 height 16
click at [1077, 332] on p "[EMAIL_ADDRESS][DOMAIN_NAME]" at bounding box center [1159, 340] width 200 height 16
click at [1088, 332] on p "[EMAIL_ADDRESS][DOMAIN_NAME]" at bounding box center [1159, 340] width 200 height 16
drag, startPoint x: 1088, startPoint y: 327, endPoint x: 1205, endPoint y: 326, distance: 117.0
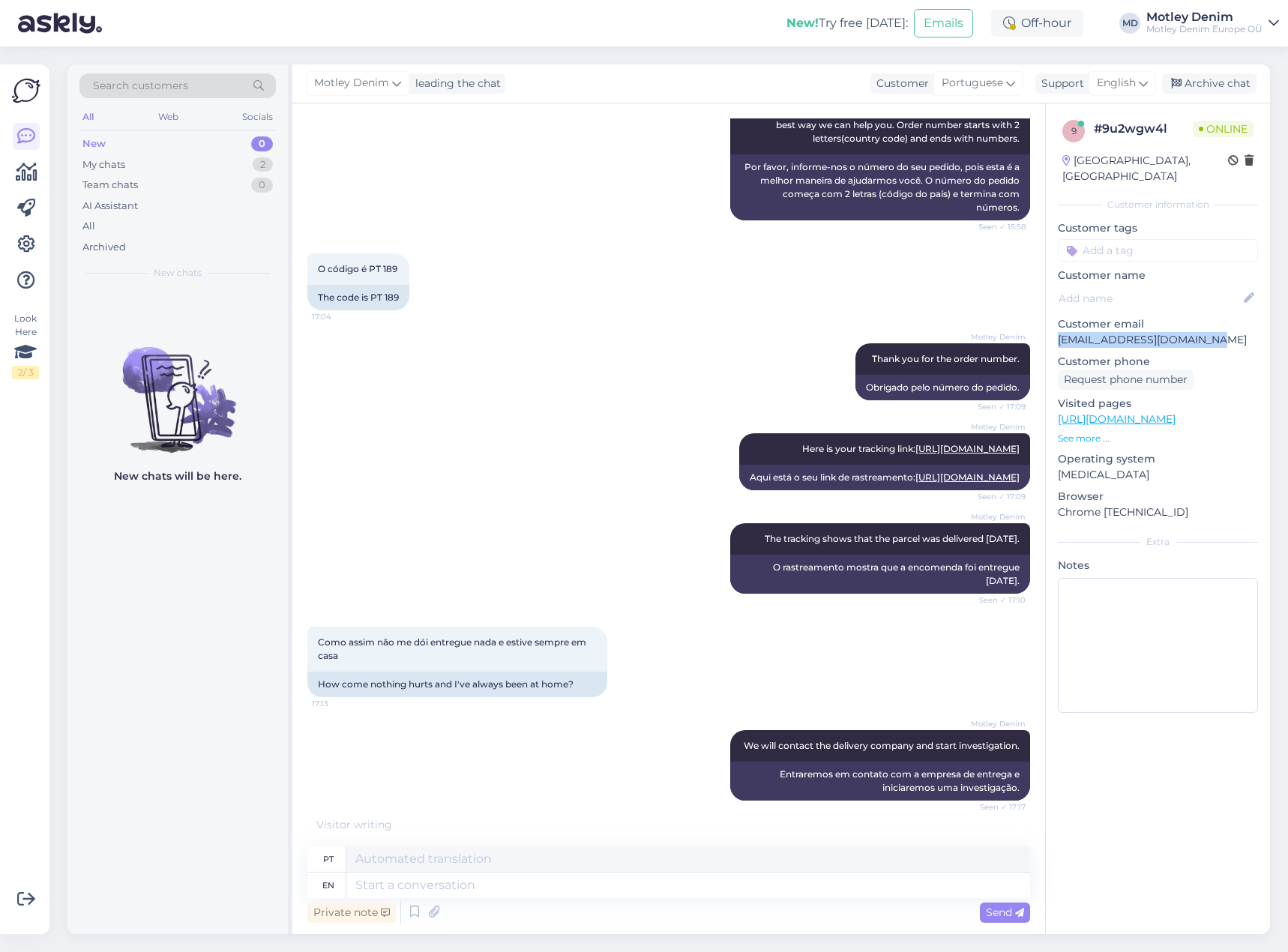
click at [1205, 332] on p "[EMAIL_ADDRESS][DOMAIN_NAME]" at bounding box center [1159, 340] width 200 height 16
copy p "[EMAIL_ADDRESS][DOMAIN_NAME]"
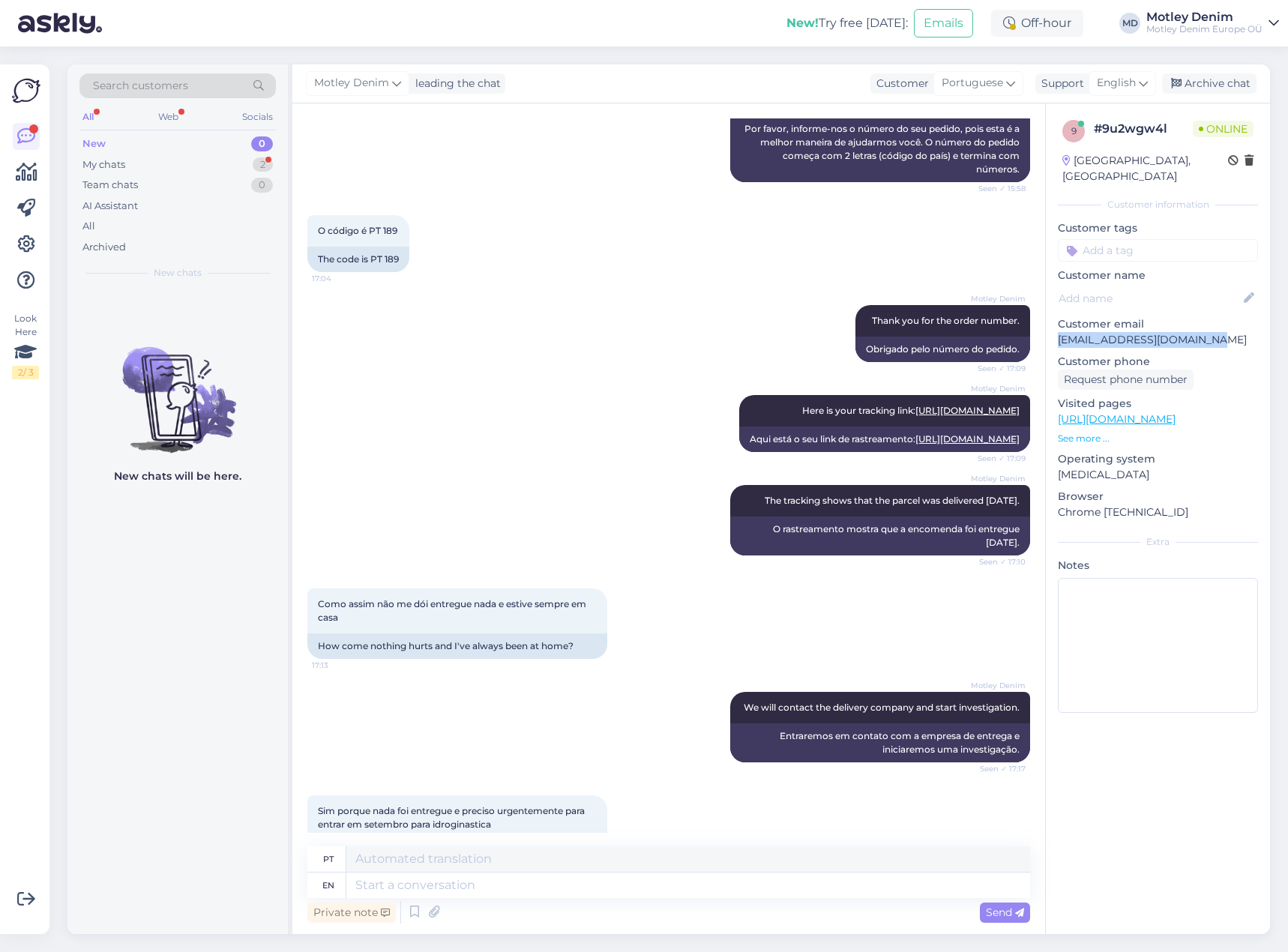
scroll to position [554, 0]
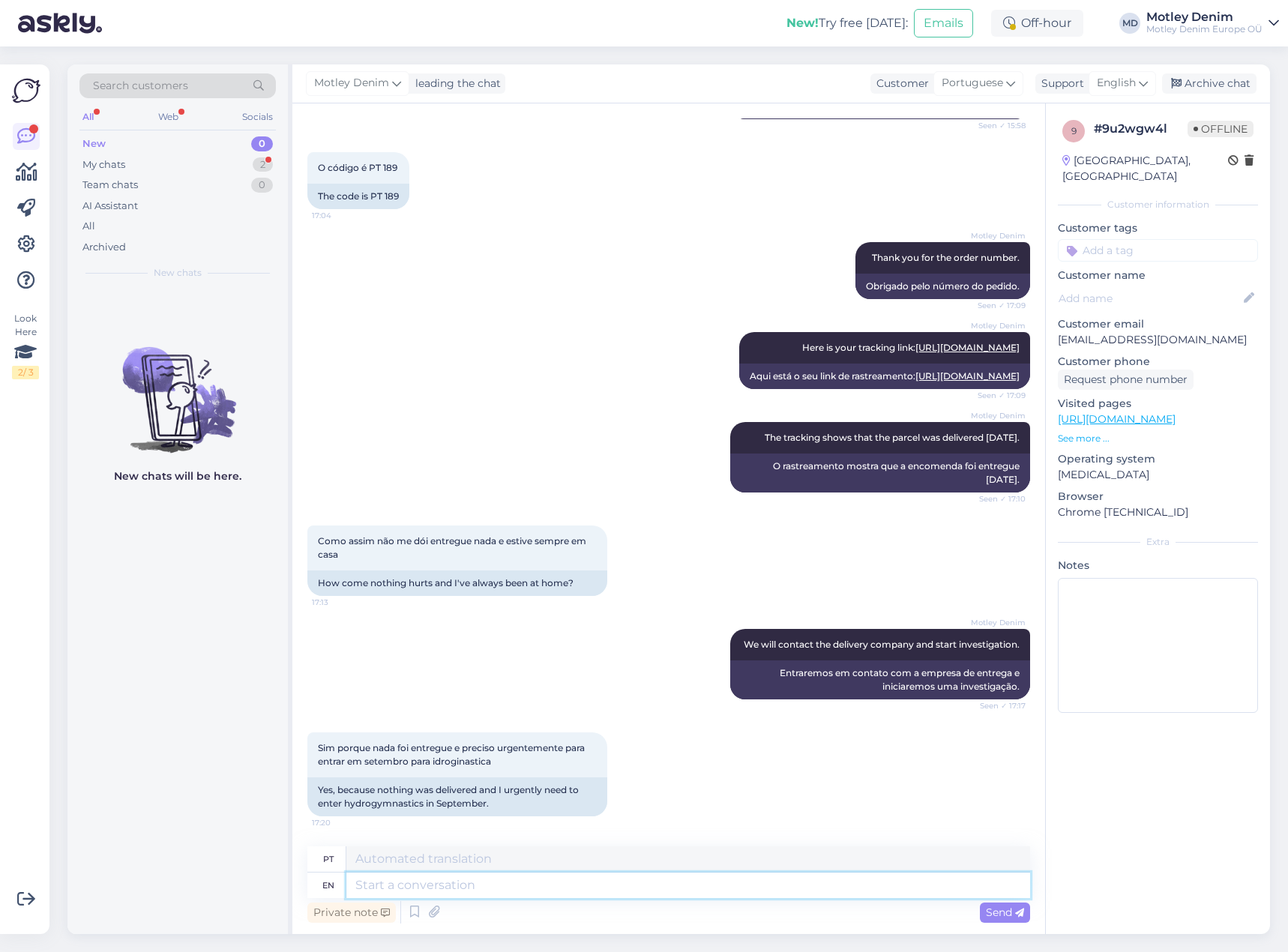
click at [516, 884] on textarea at bounding box center [688, 885] width 684 height 26
click at [766, 887] on textarea at bounding box center [688, 885] width 684 height 26
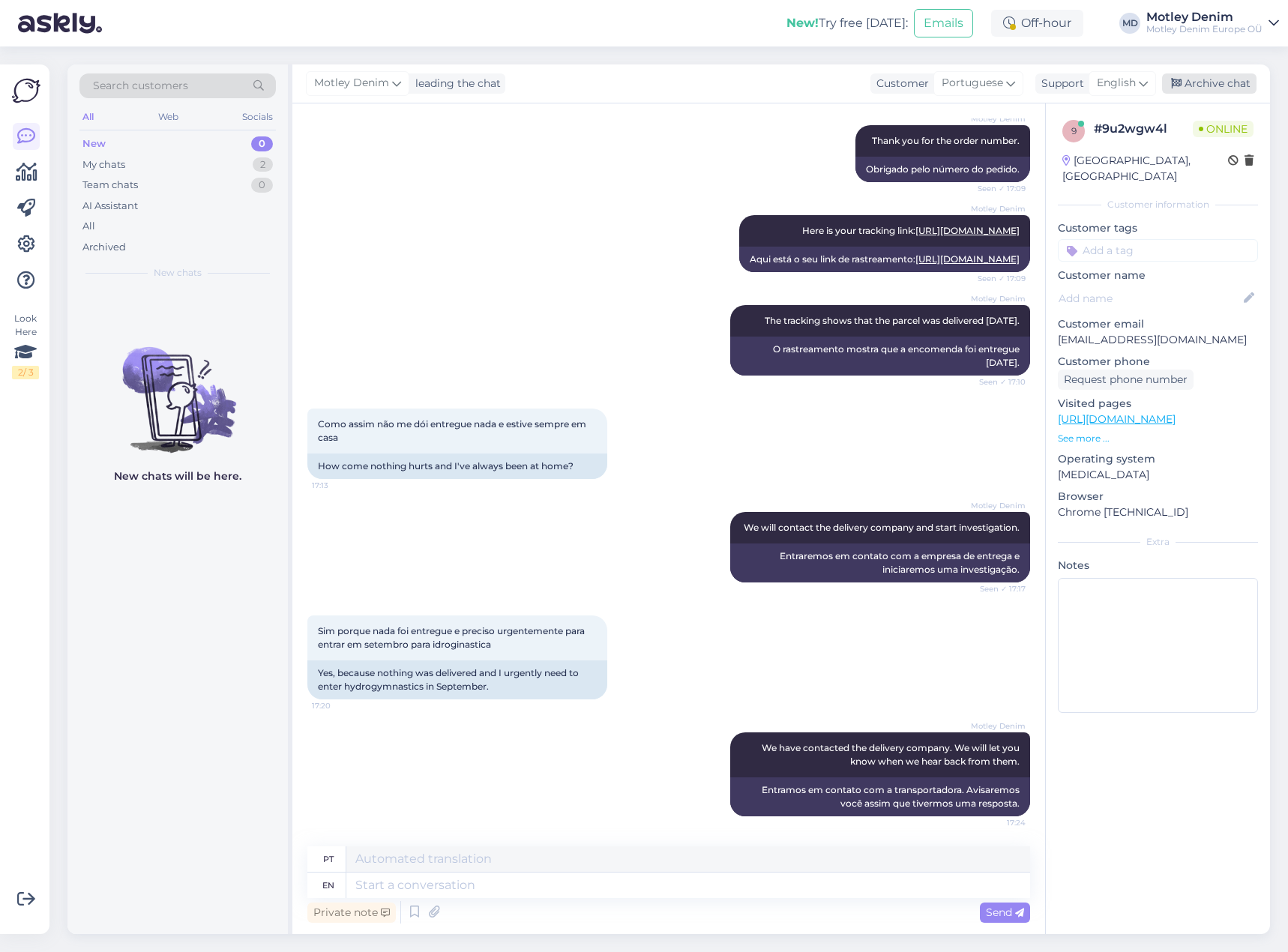
click at [1200, 82] on div "Archive chat" at bounding box center [1209, 83] width 94 height 20
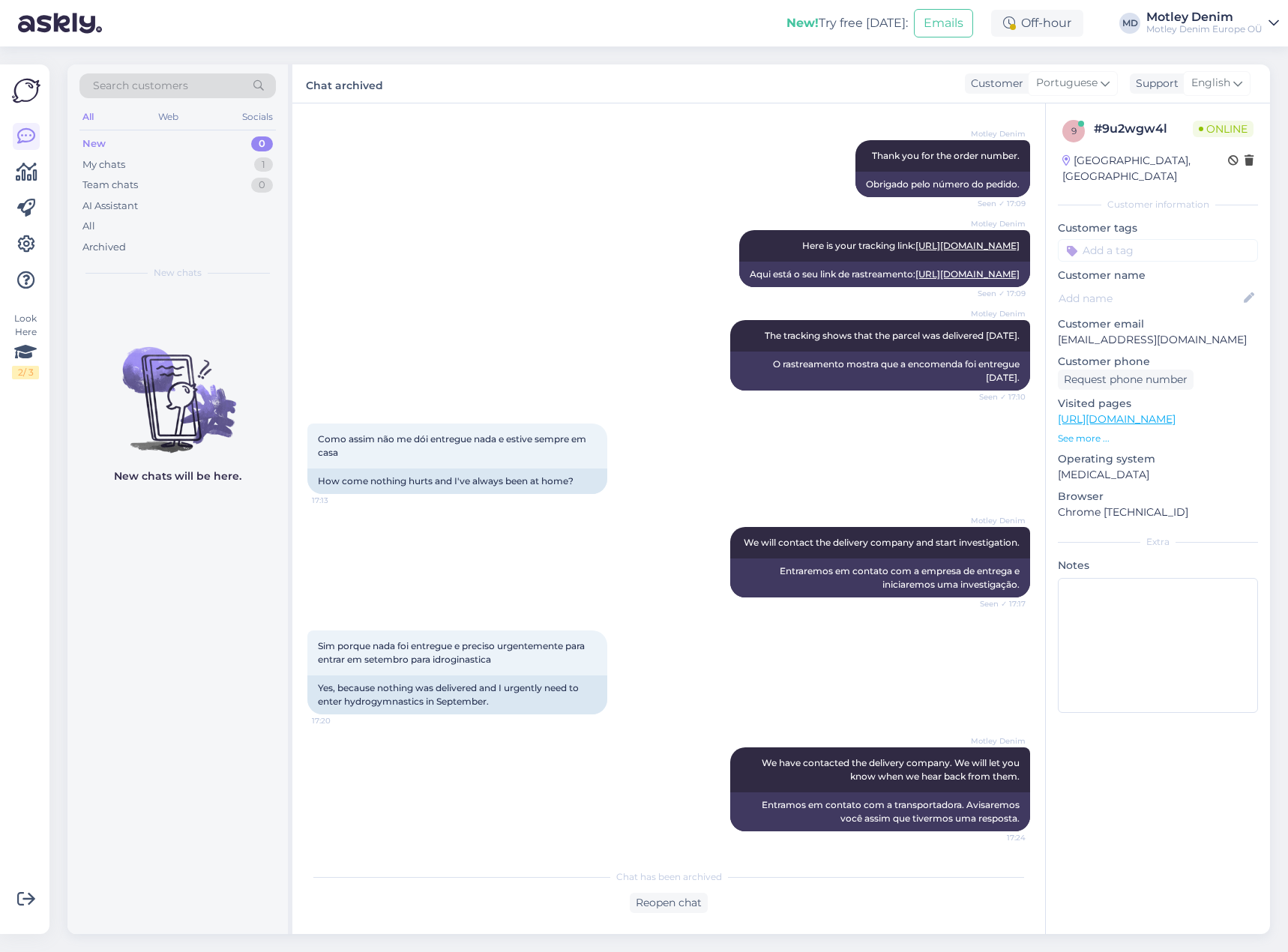
scroll to position [656, 0]
click at [235, 166] on div "My chats 1" at bounding box center [177, 164] width 196 height 21
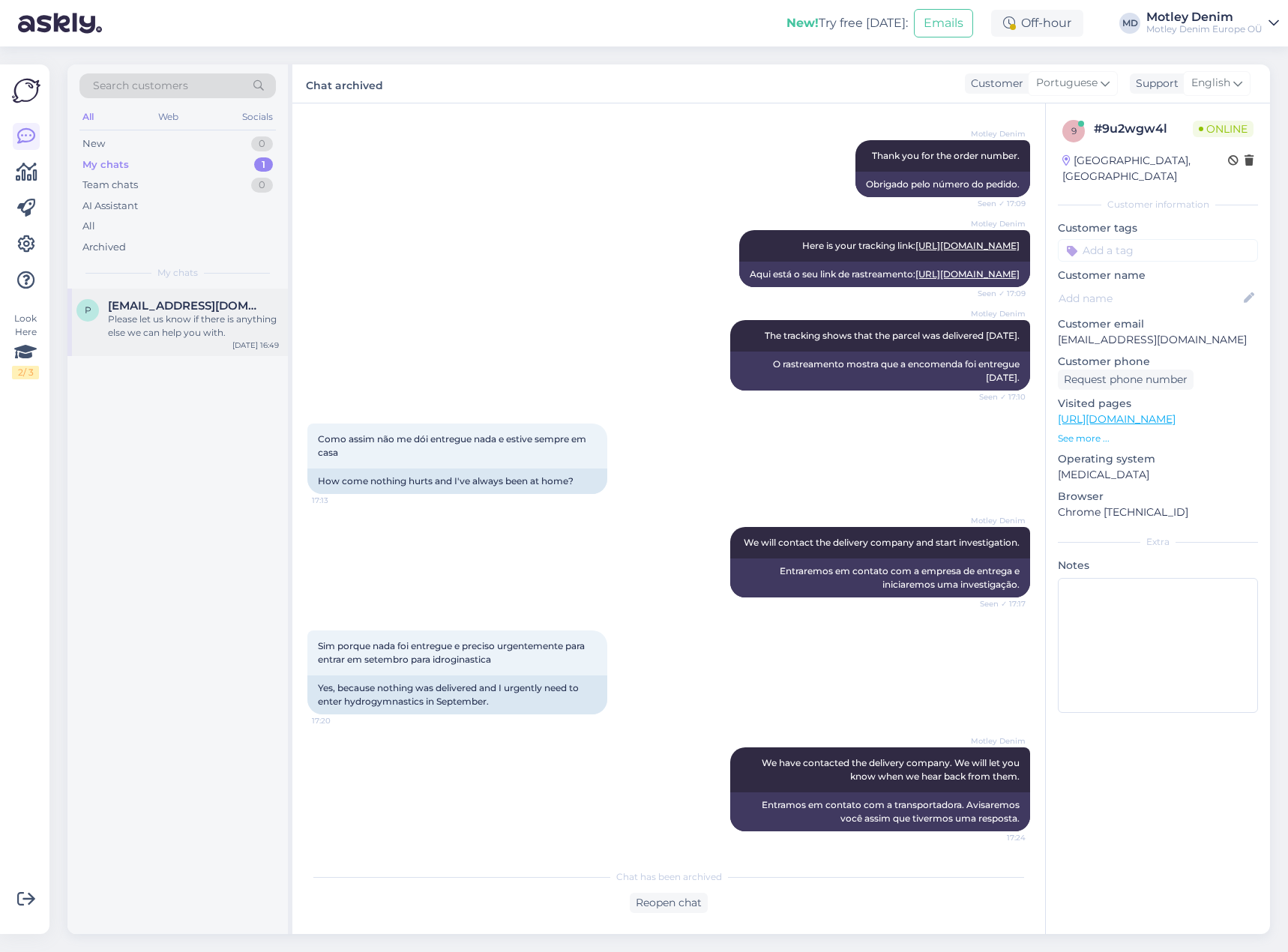
click at [156, 300] on span "[EMAIL_ADDRESS][DOMAIN_NAME]" at bounding box center [185, 305] width 156 height 13
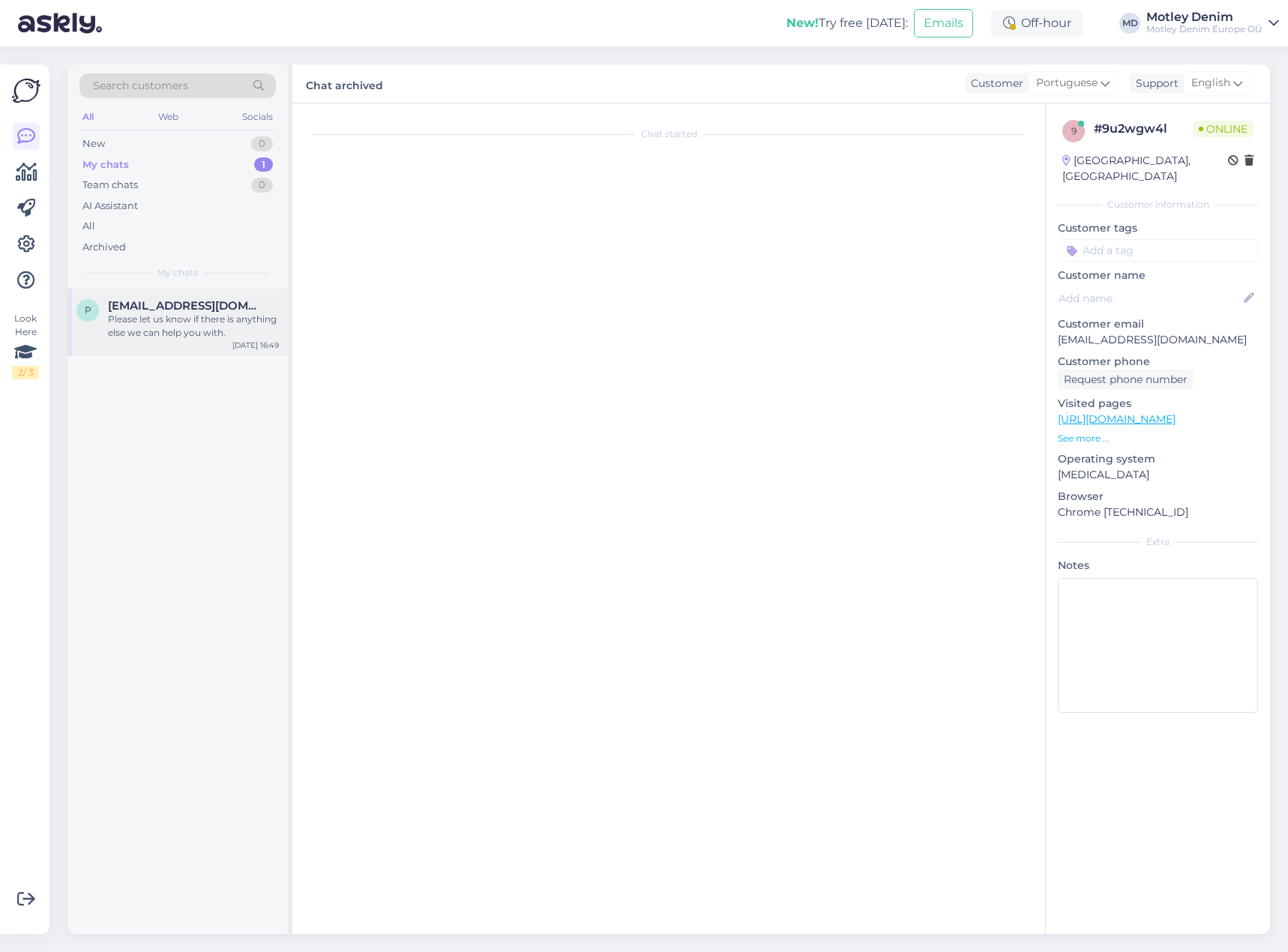
scroll to position [149, 0]
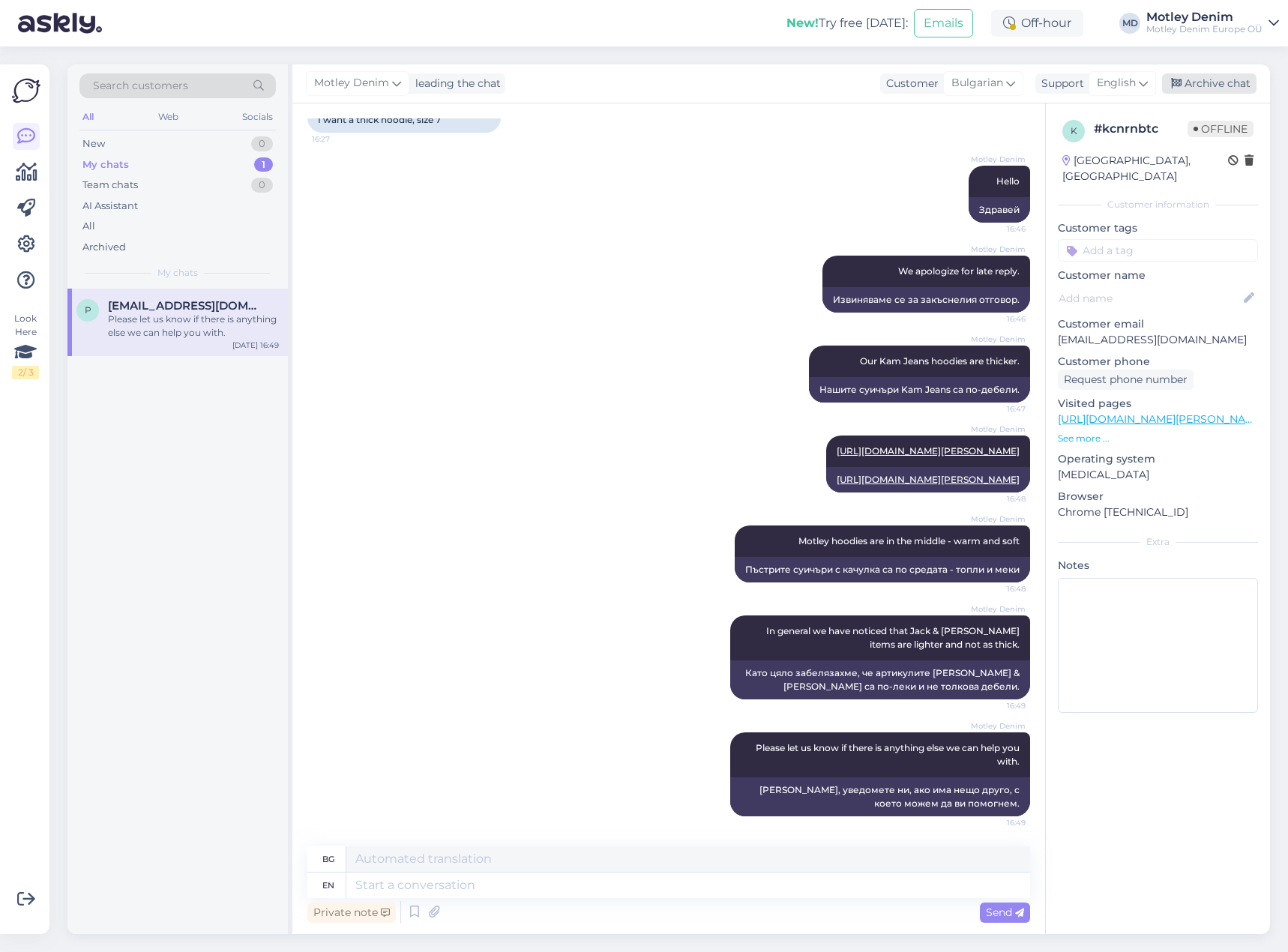
click at [1245, 85] on div "Archive chat" at bounding box center [1209, 83] width 94 height 20
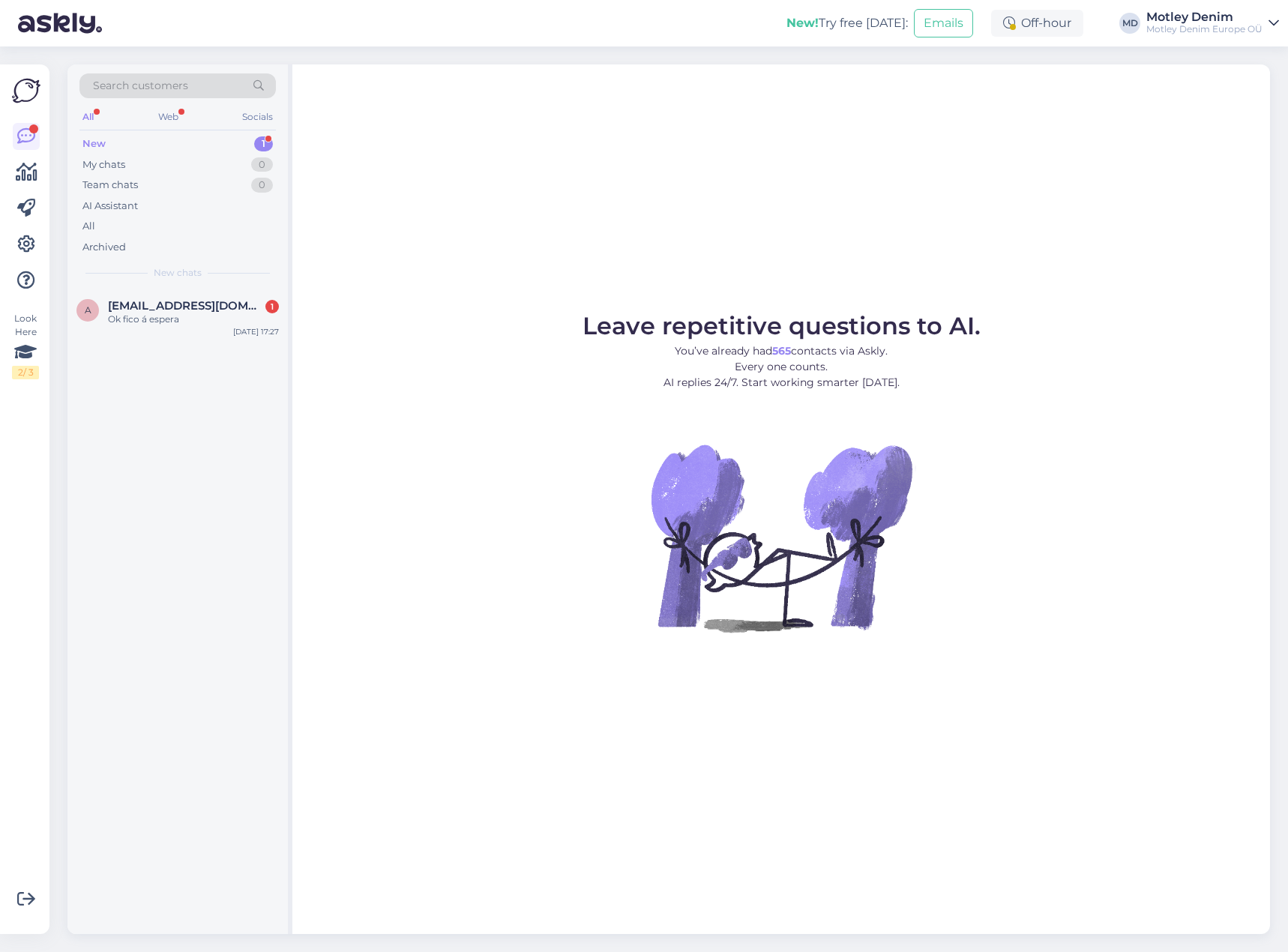
click at [159, 88] on span "Search customers" at bounding box center [140, 85] width 95 height 16
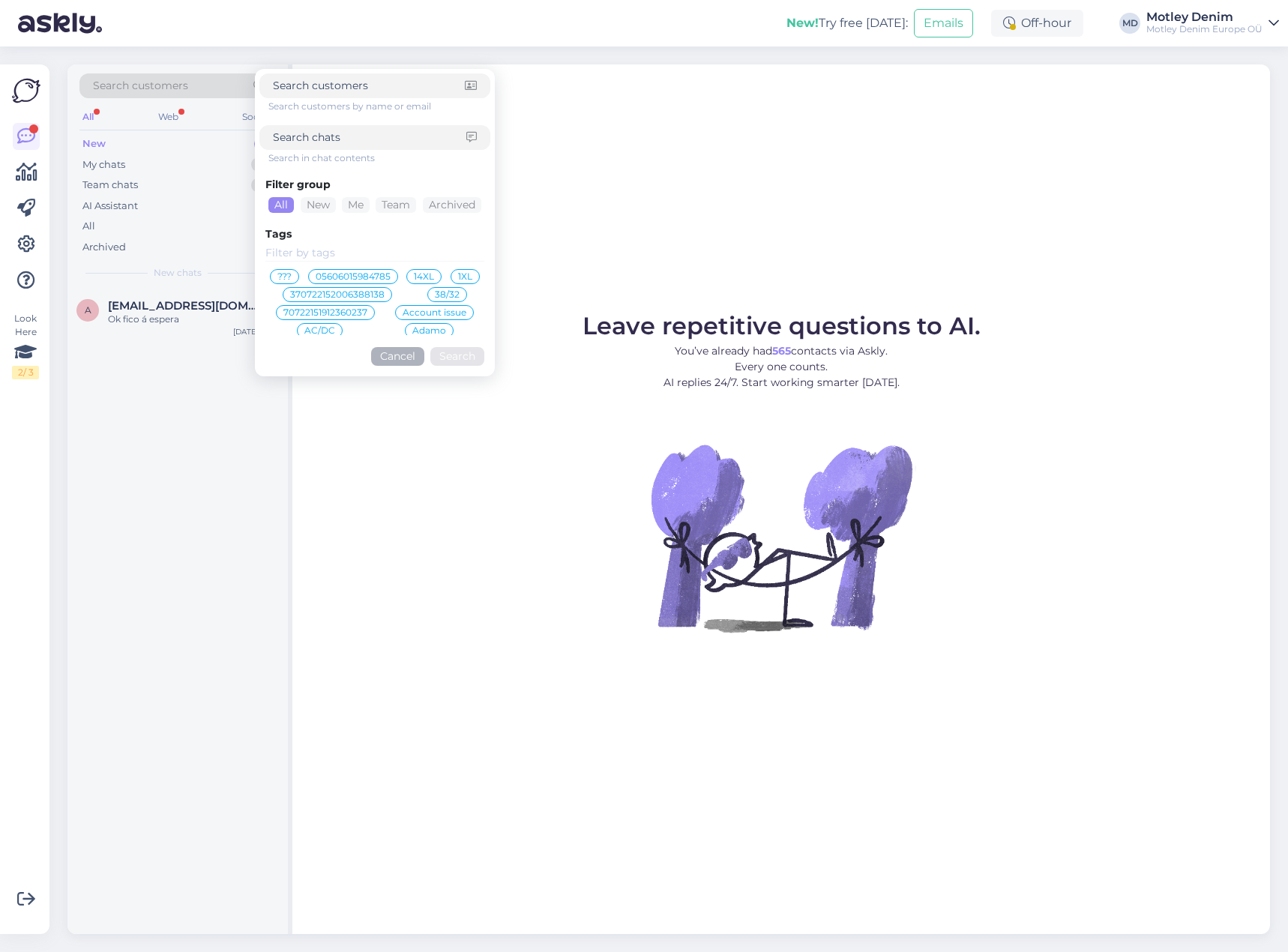
click at [321, 89] on input at bounding box center [369, 85] width 192 height 16
type input "tommi.niemela@hotmail.com"
click at [462, 359] on button "Search" at bounding box center [457, 356] width 54 height 18
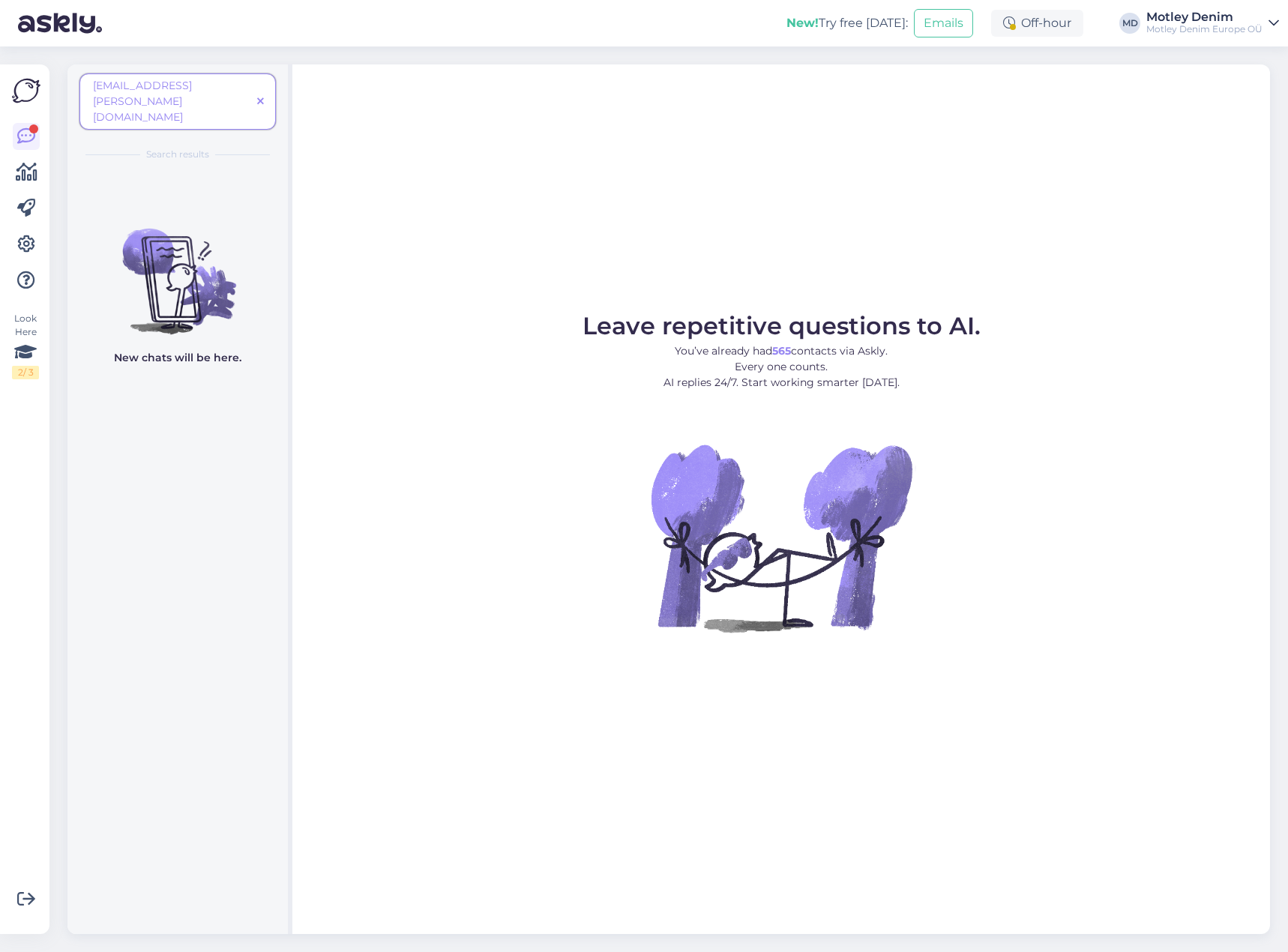
click at [266, 93] on span at bounding box center [260, 101] width 18 height 16
